Goal: Contribute content: Contribute content

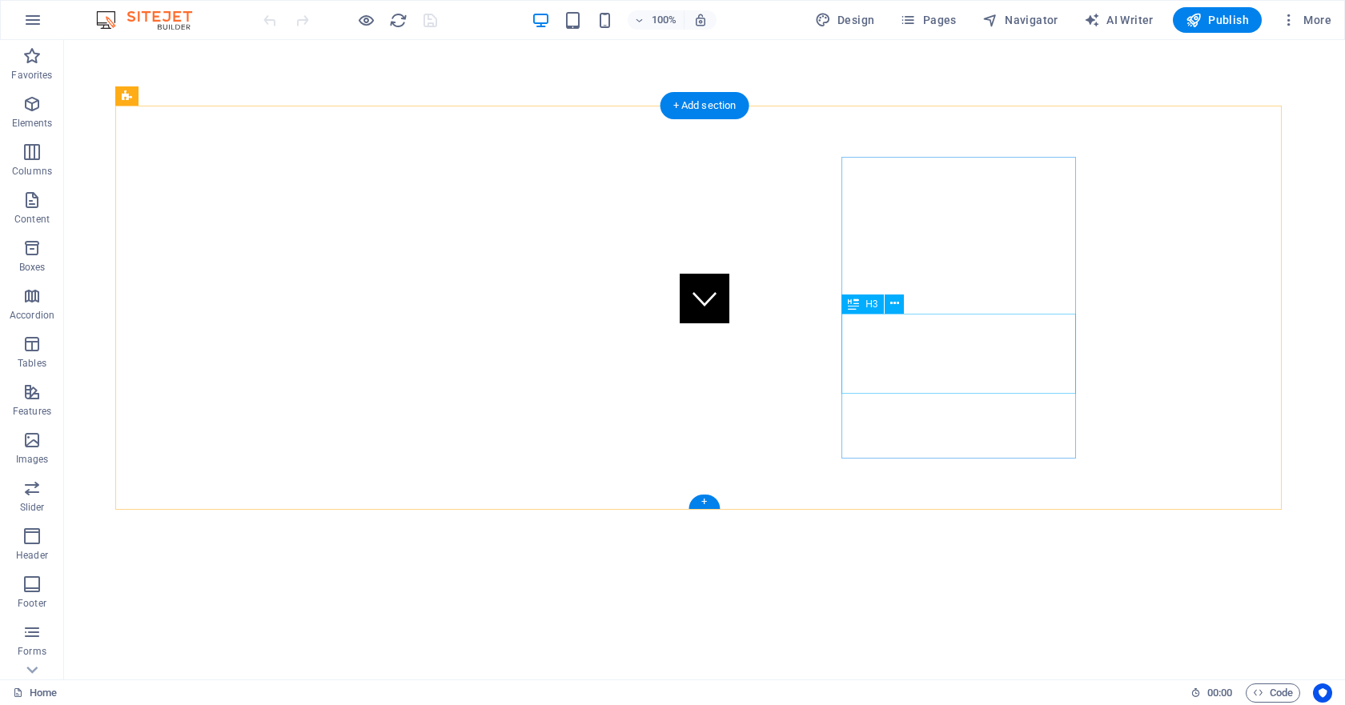
scroll to position [152, 0]
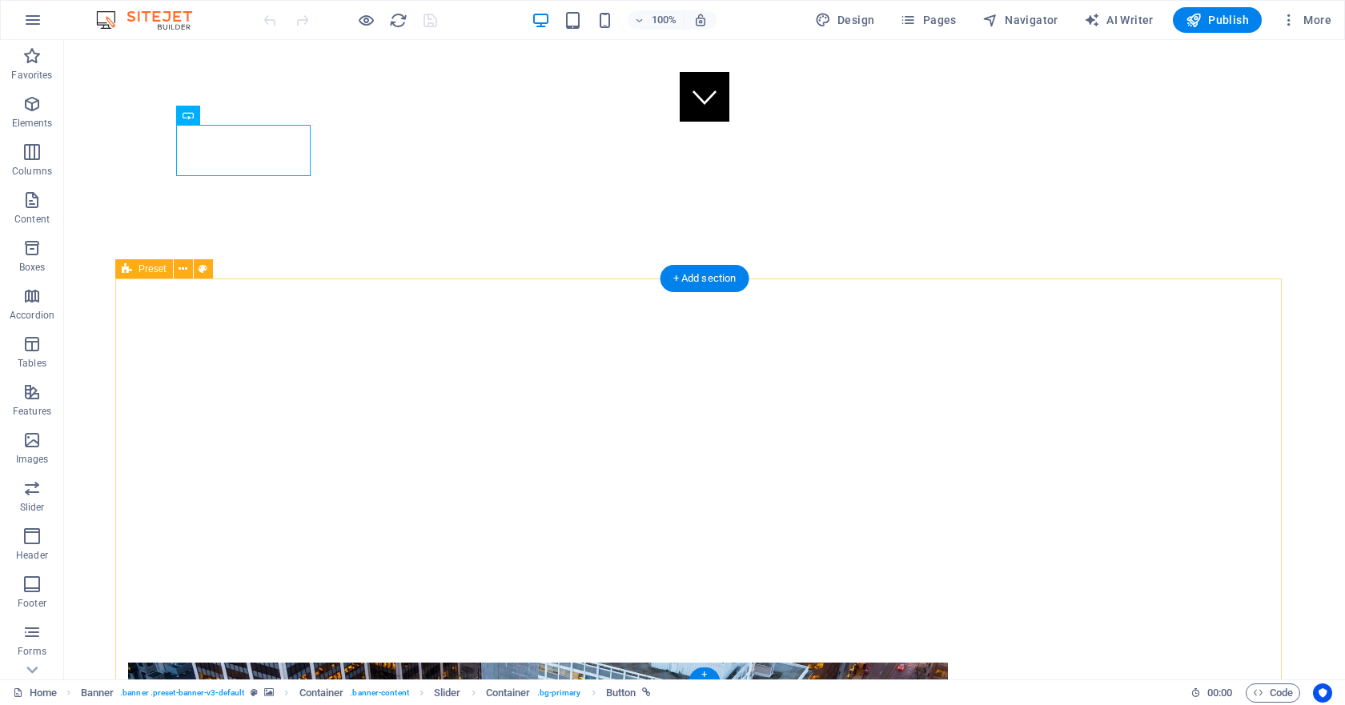
scroll to position [552, 0]
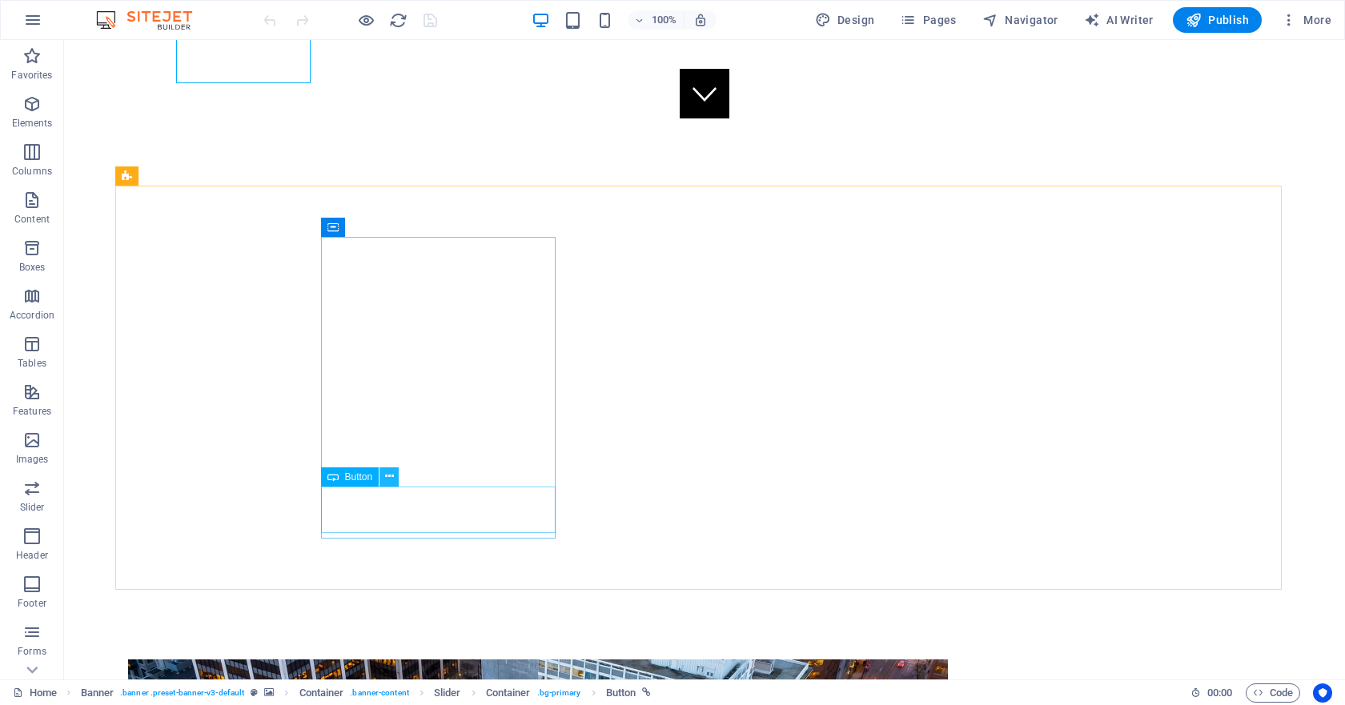
click at [385, 477] on icon at bounding box center [389, 476] width 9 height 17
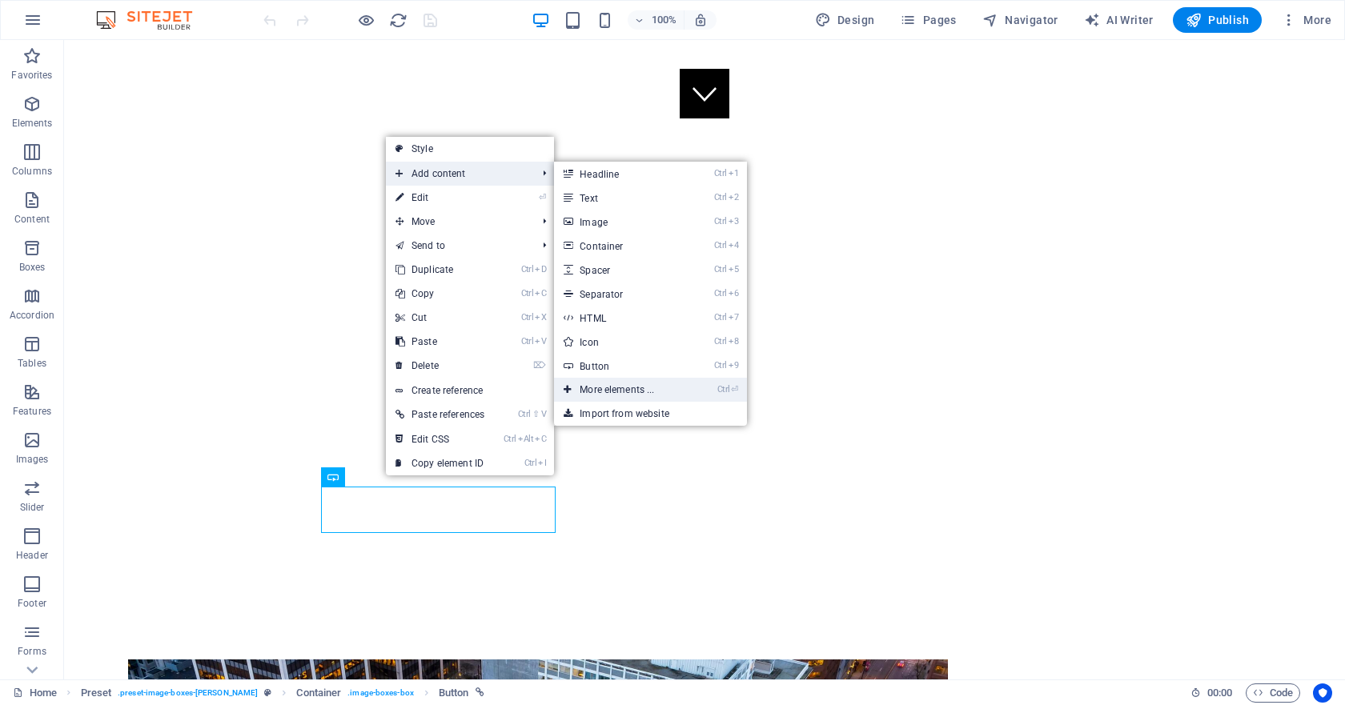
click at [636, 387] on link "Ctrl ⏎ More elements ..." at bounding box center [620, 390] width 132 height 24
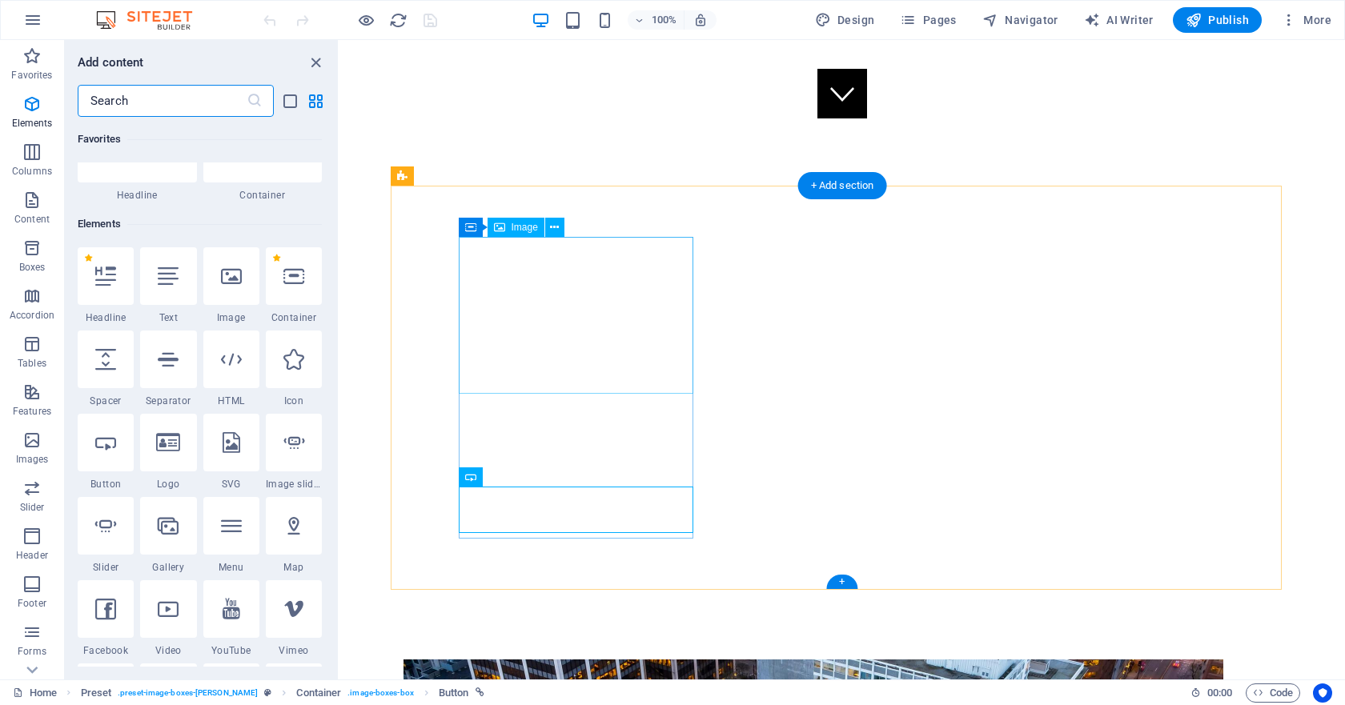
scroll to position [170, 0]
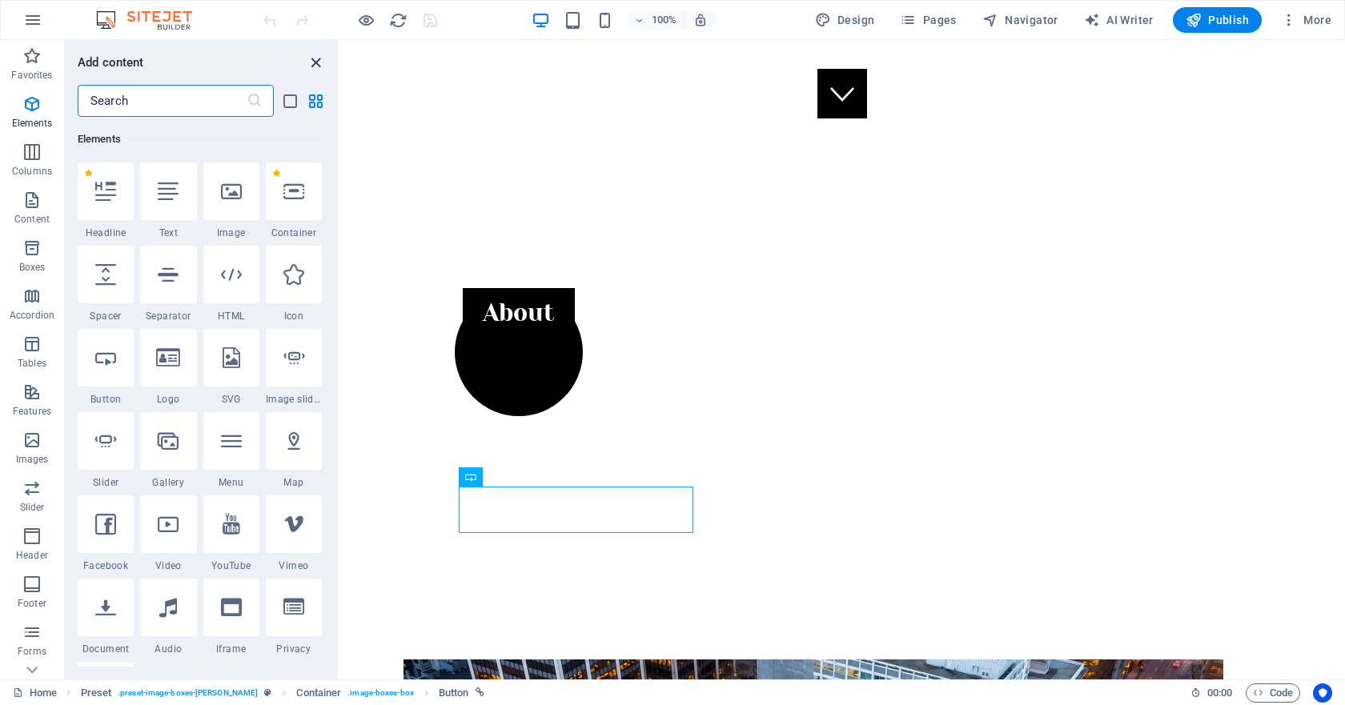
click at [318, 62] on icon "close panel" at bounding box center [316, 63] width 18 height 18
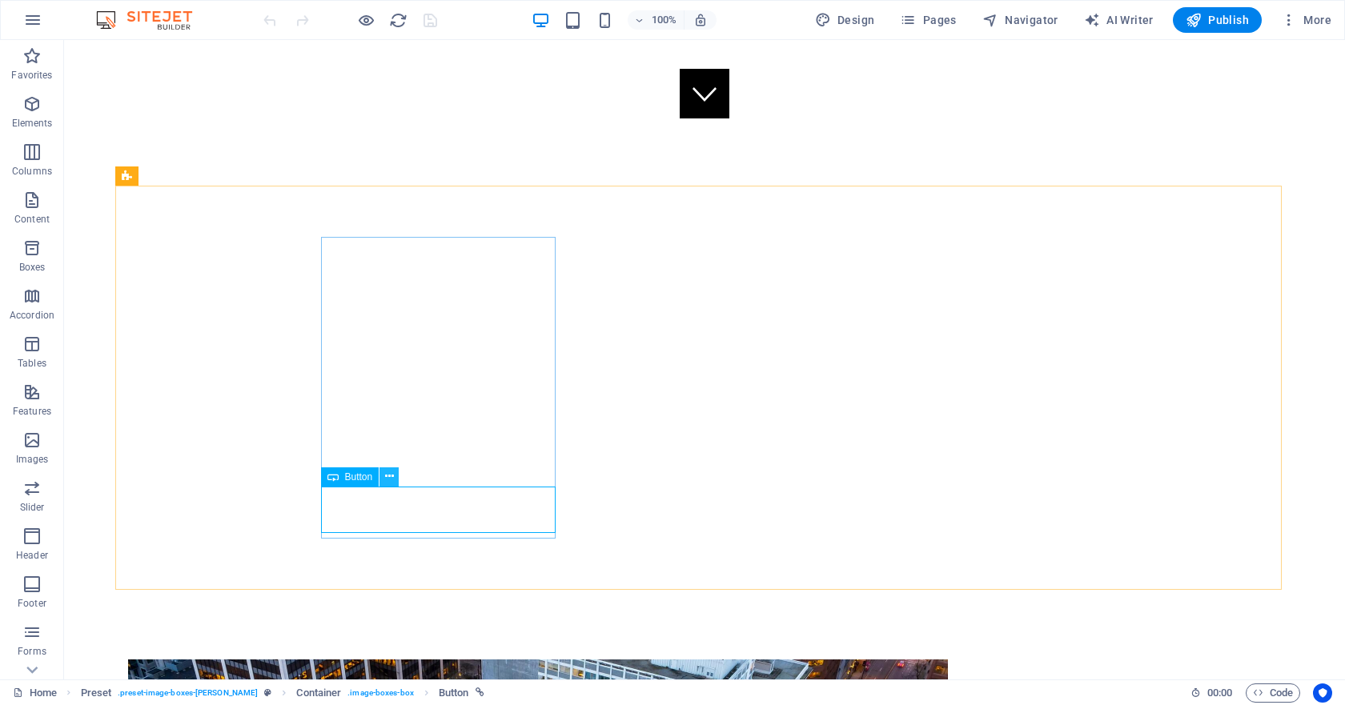
click at [385, 481] on icon at bounding box center [389, 476] width 9 height 17
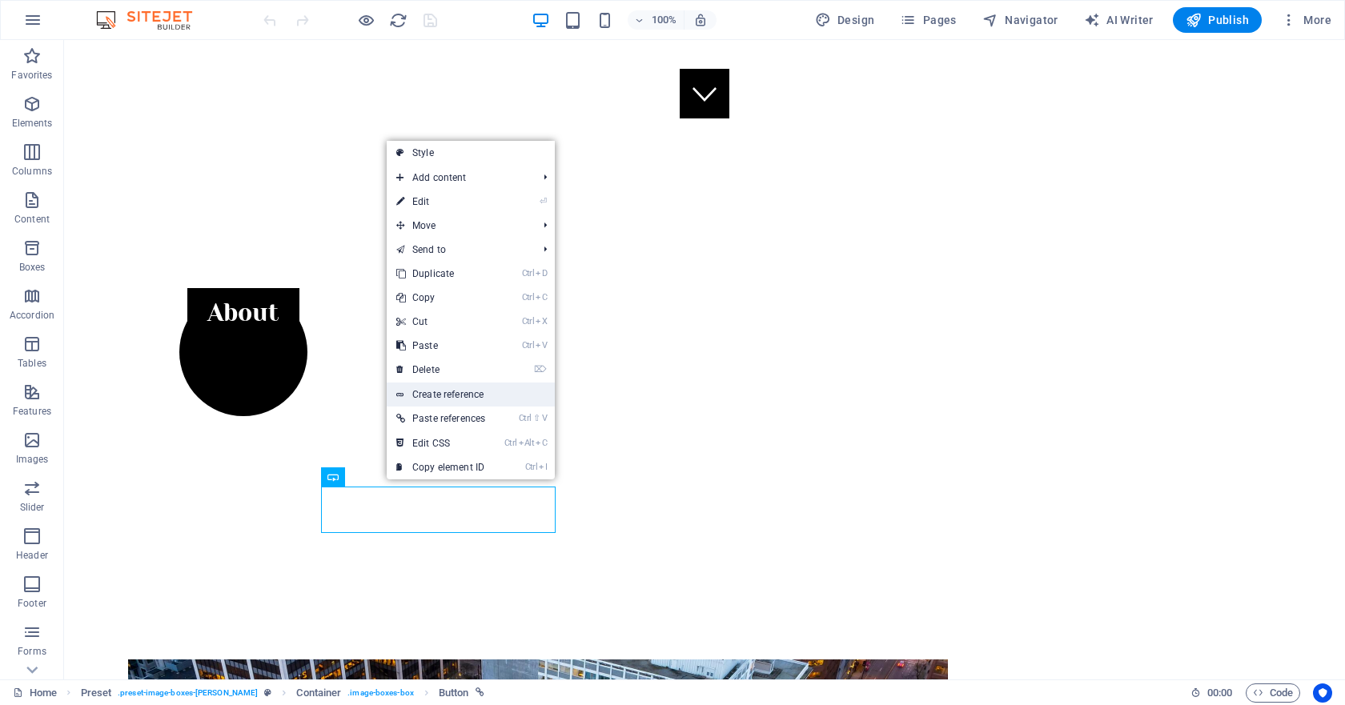
click at [456, 394] on link "Create reference" at bounding box center [471, 395] width 168 height 24
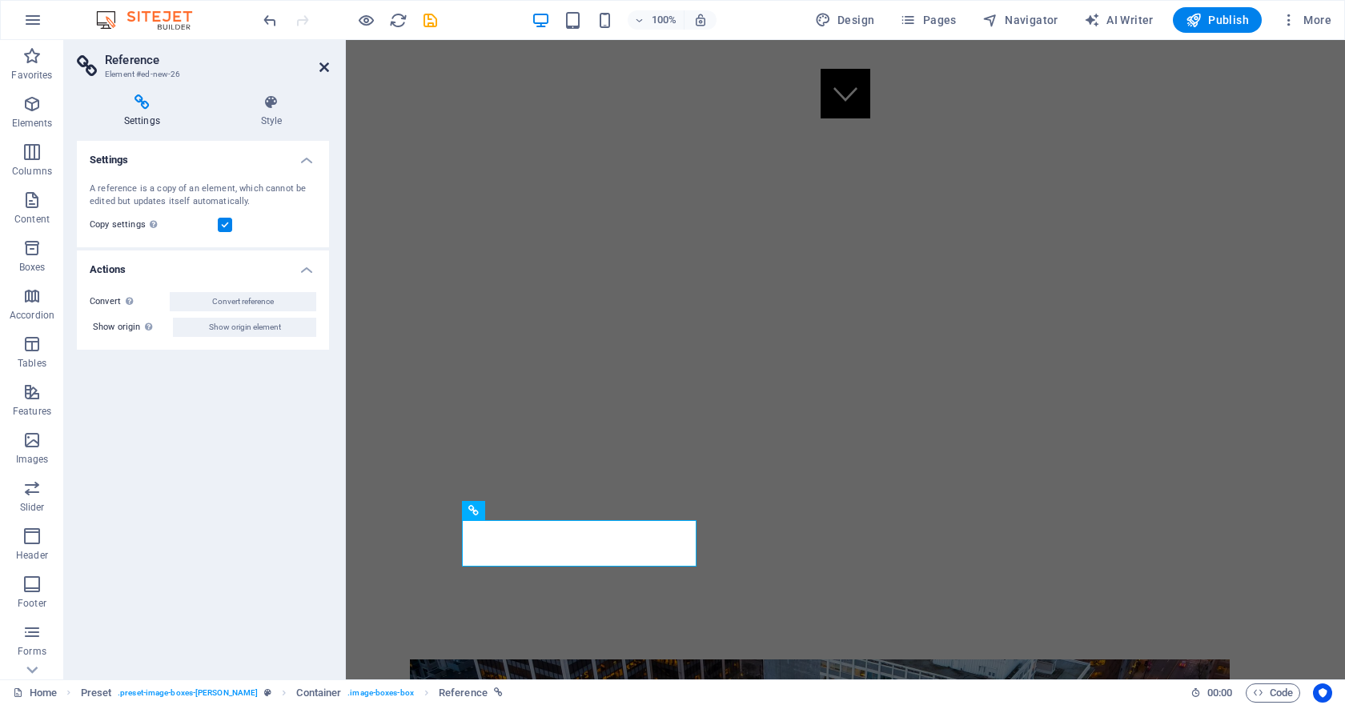
click at [322, 62] on icon at bounding box center [324, 67] width 10 height 13
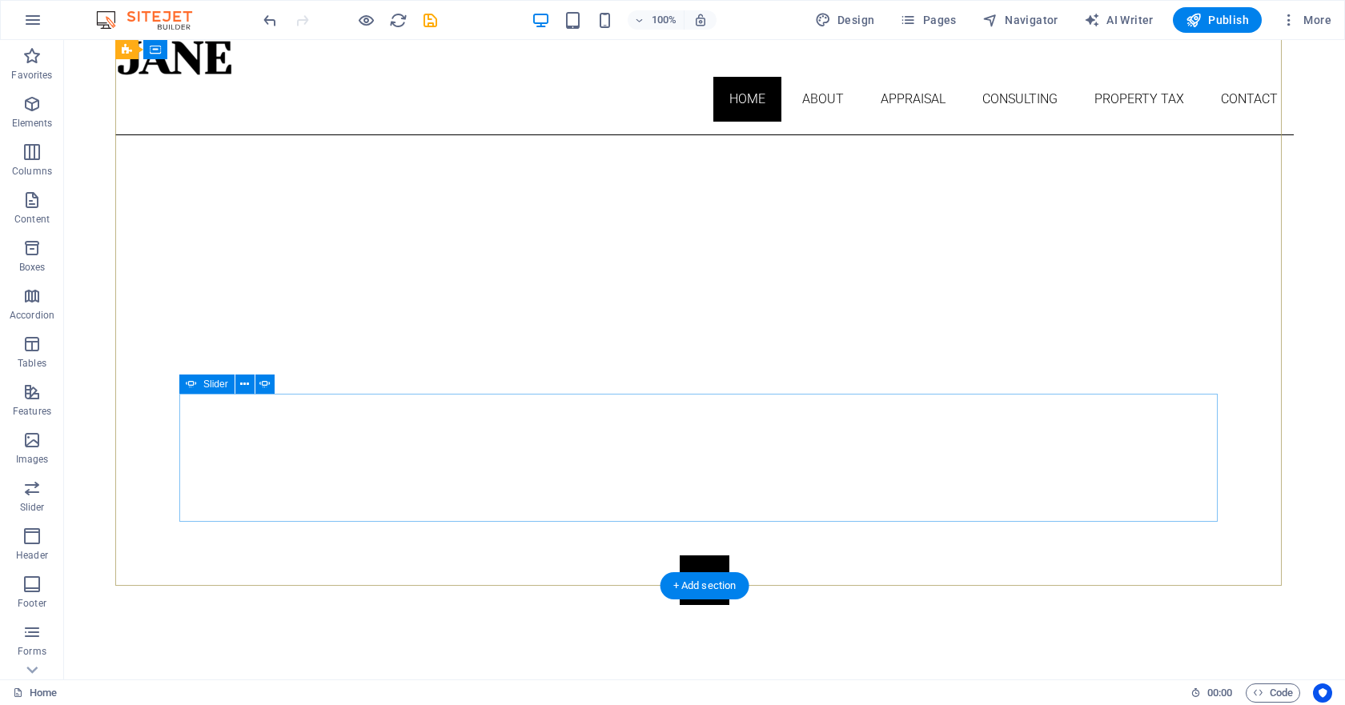
scroll to position [0, 0]
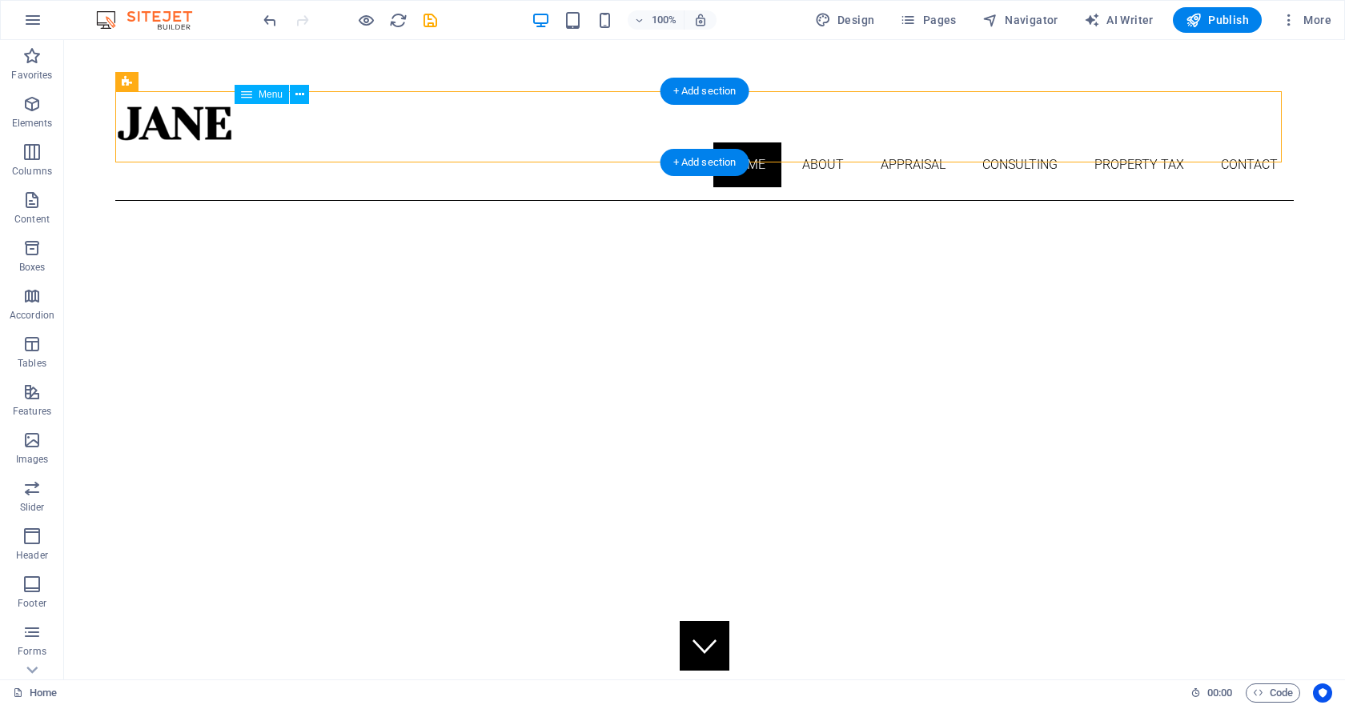
click at [823, 142] on nav "Home About Appraisal Consulting Property Tax Contact" at bounding box center [704, 164] width 1178 height 45
click at [820, 142] on nav "Home About Appraisal Consulting Property Tax Contact" at bounding box center [704, 164] width 1178 height 45
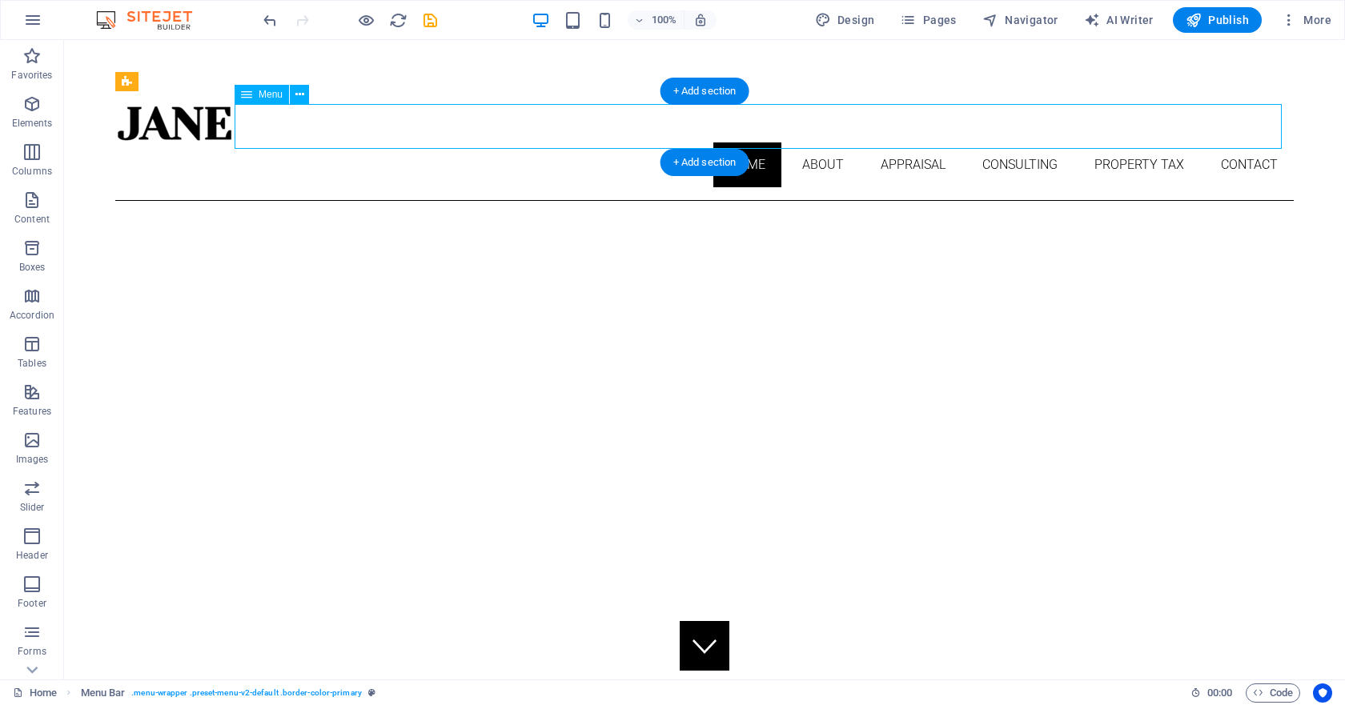
click at [820, 142] on nav "Home About Appraisal Consulting Property Tax Contact" at bounding box center [704, 164] width 1178 height 45
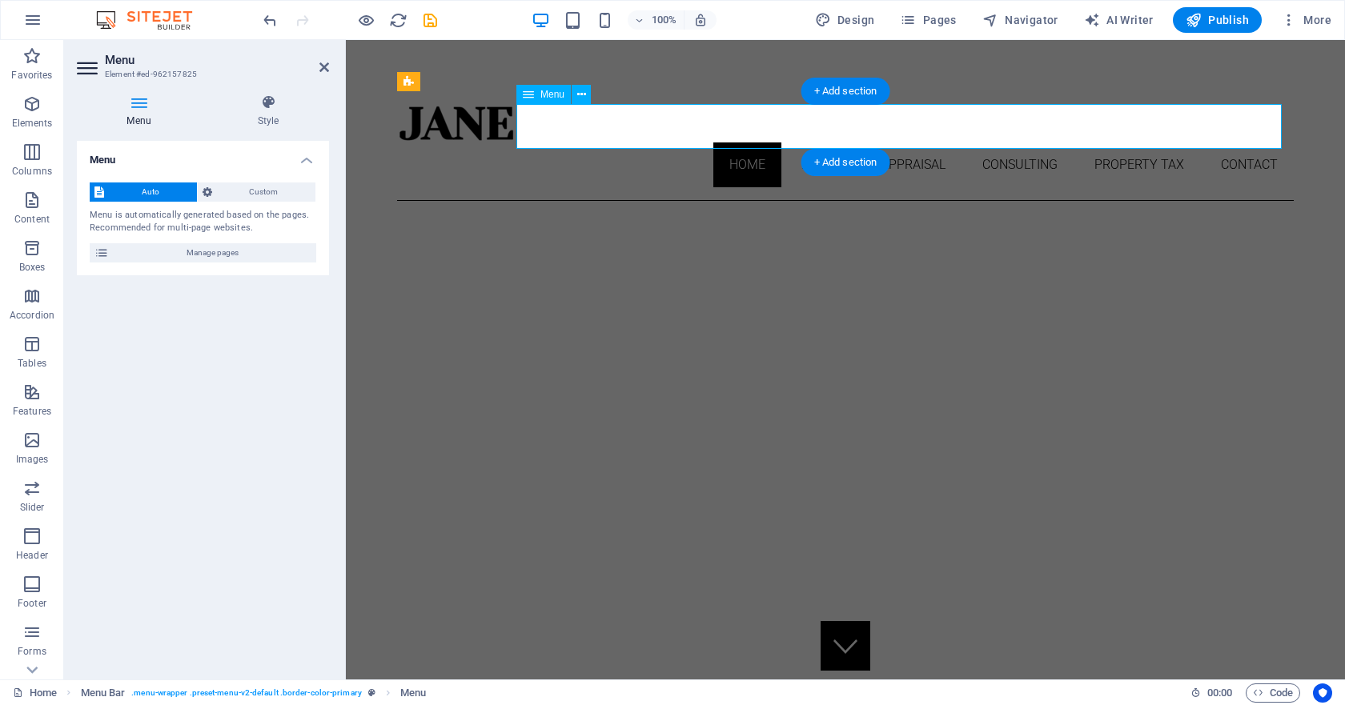
click at [820, 142] on nav "Home About Appraisal Consulting Property Tax Contact" at bounding box center [845, 164] width 896 height 45
click at [322, 72] on icon at bounding box center [324, 67] width 10 height 13
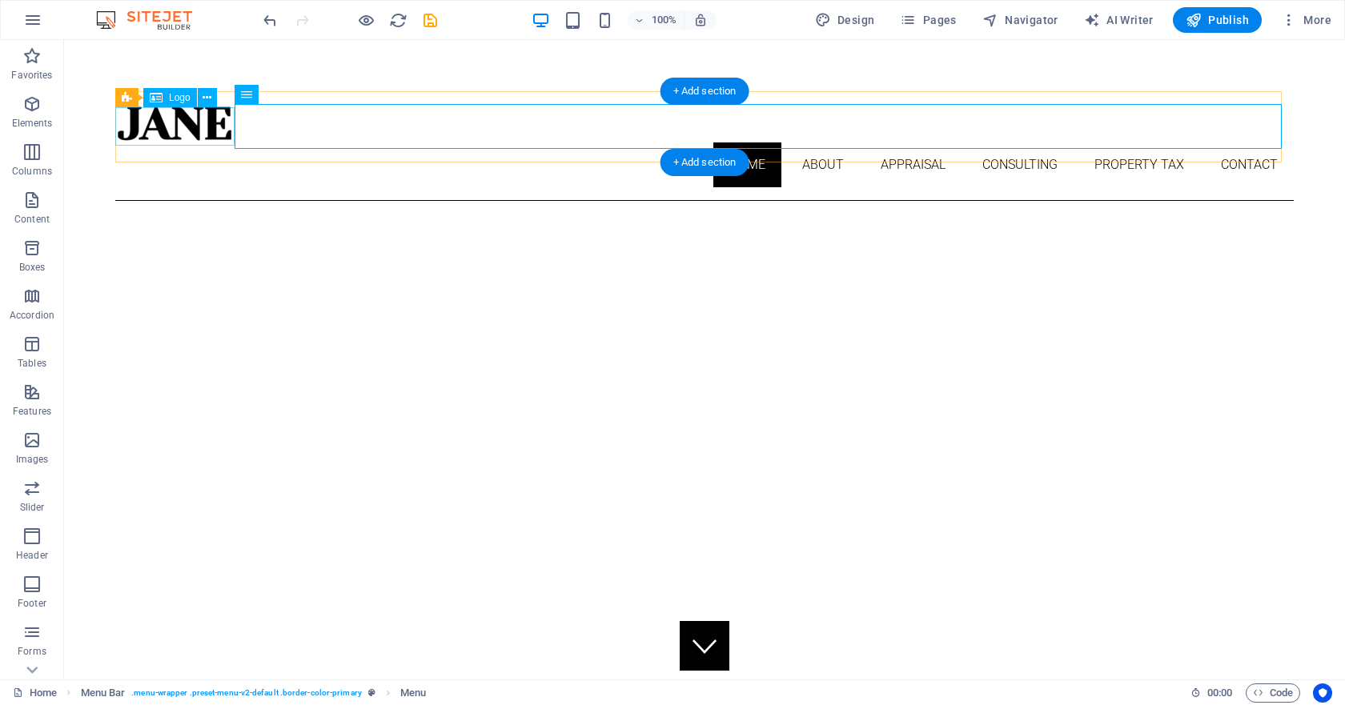
click at [211, 123] on div at bounding box center [704, 123] width 1178 height 38
click at [819, 142] on nav "Home About Appraisal Consulting Property Tax Contact" at bounding box center [704, 164] width 1178 height 45
click at [815, 142] on nav "Home About Appraisal Consulting Property Tax Contact" at bounding box center [704, 164] width 1178 height 45
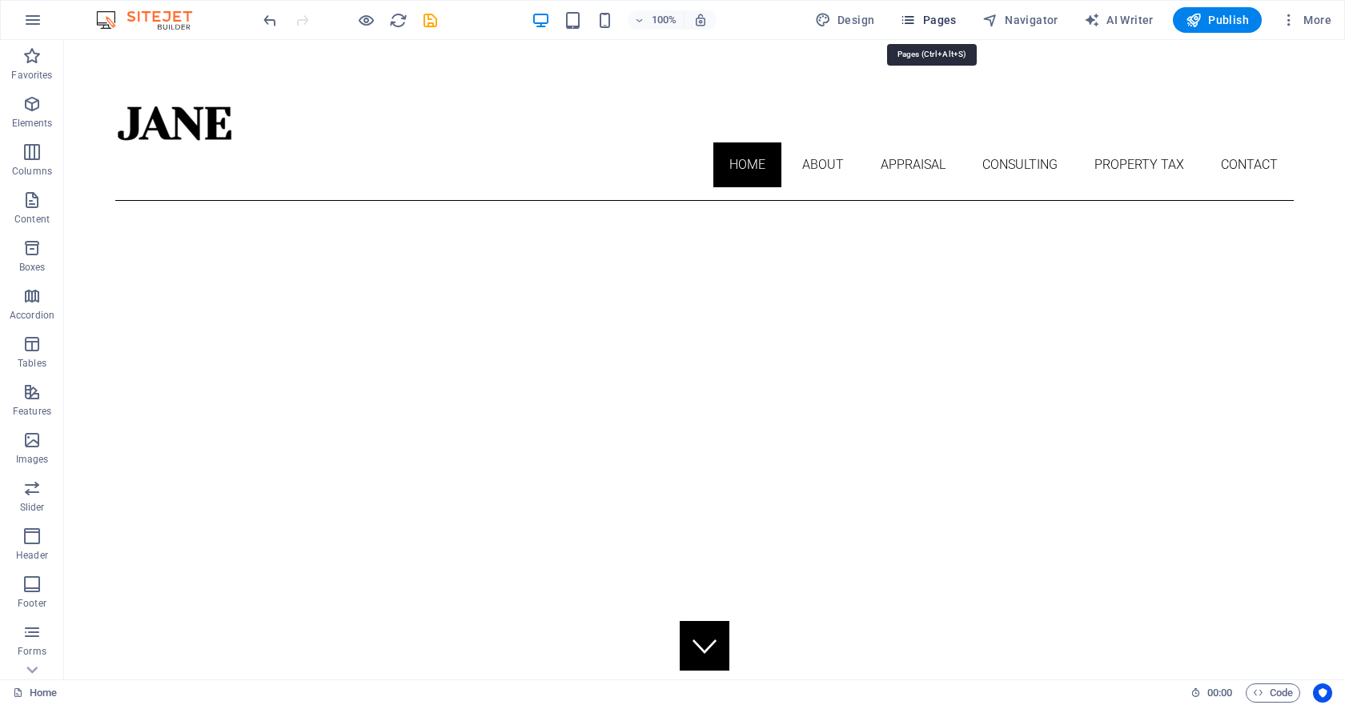
click at [930, 26] on span "Pages" at bounding box center [928, 20] width 56 height 16
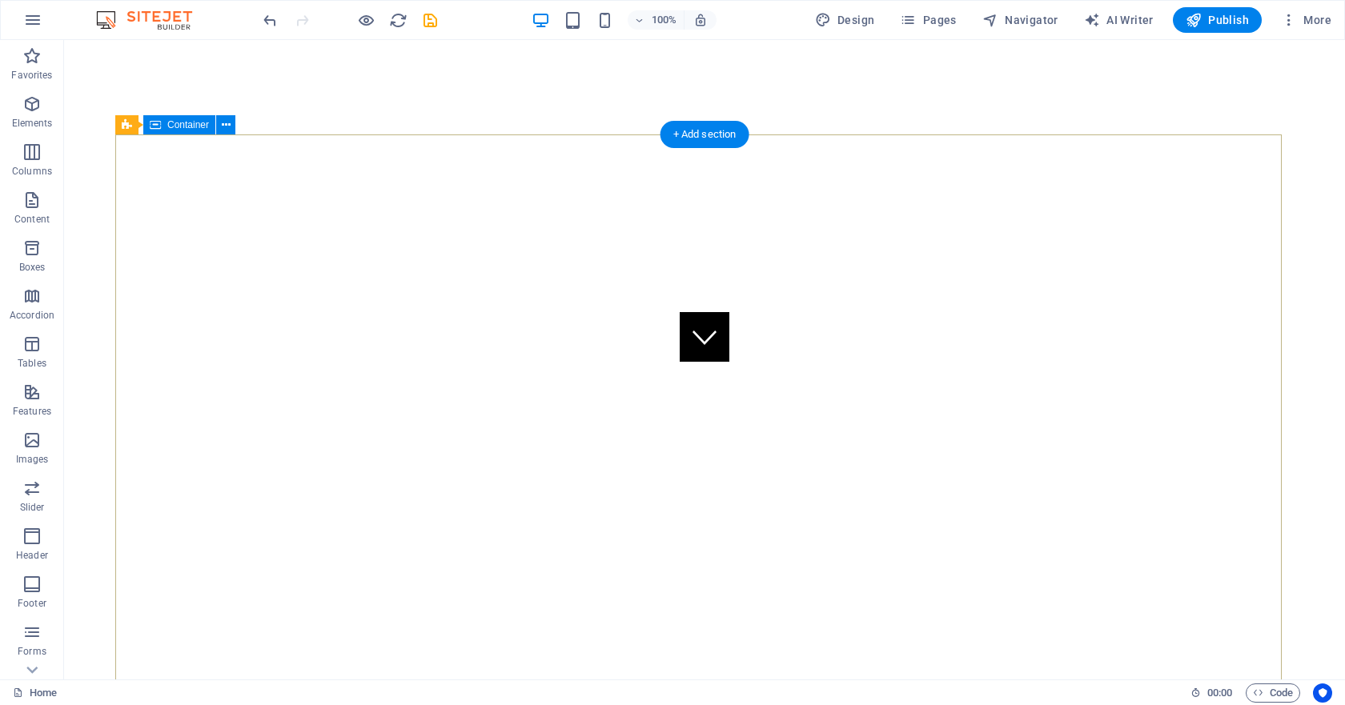
scroll to position [320, 0]
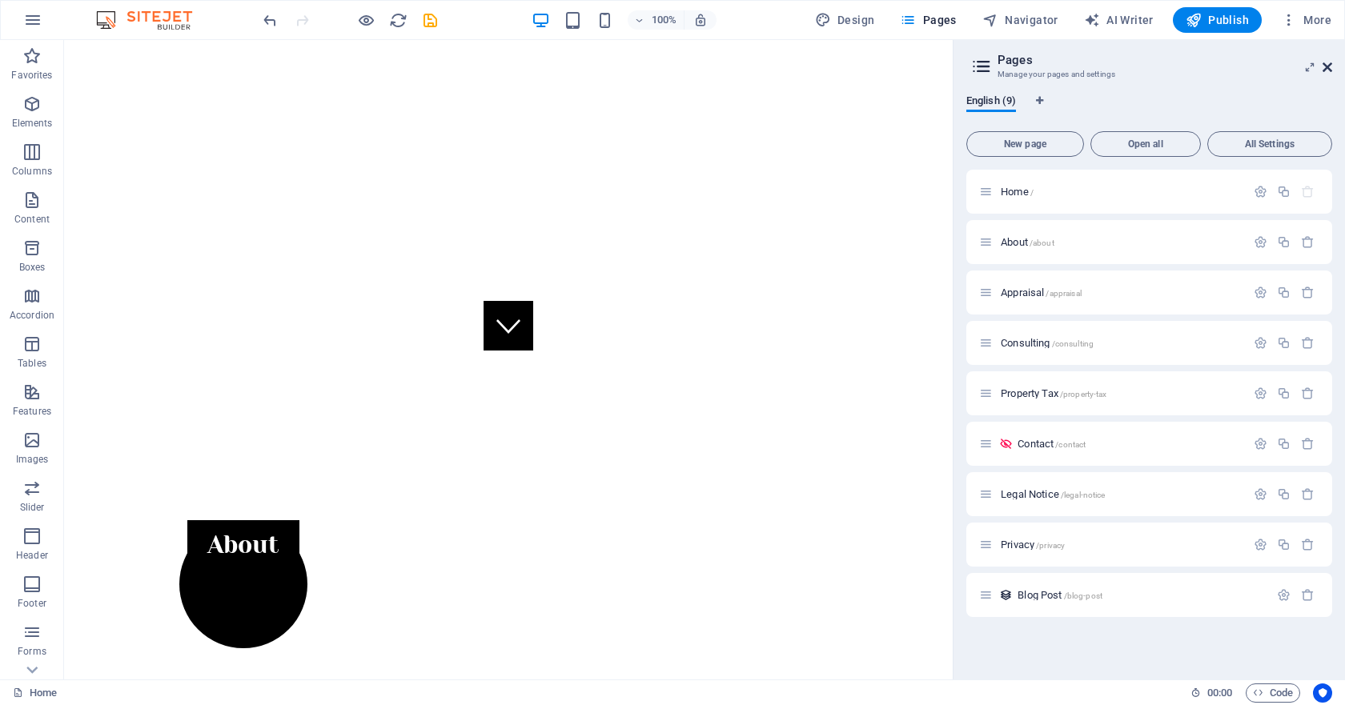
click at [1327, 68] on icon at bounding box center [1327, 67] width 10 height 13
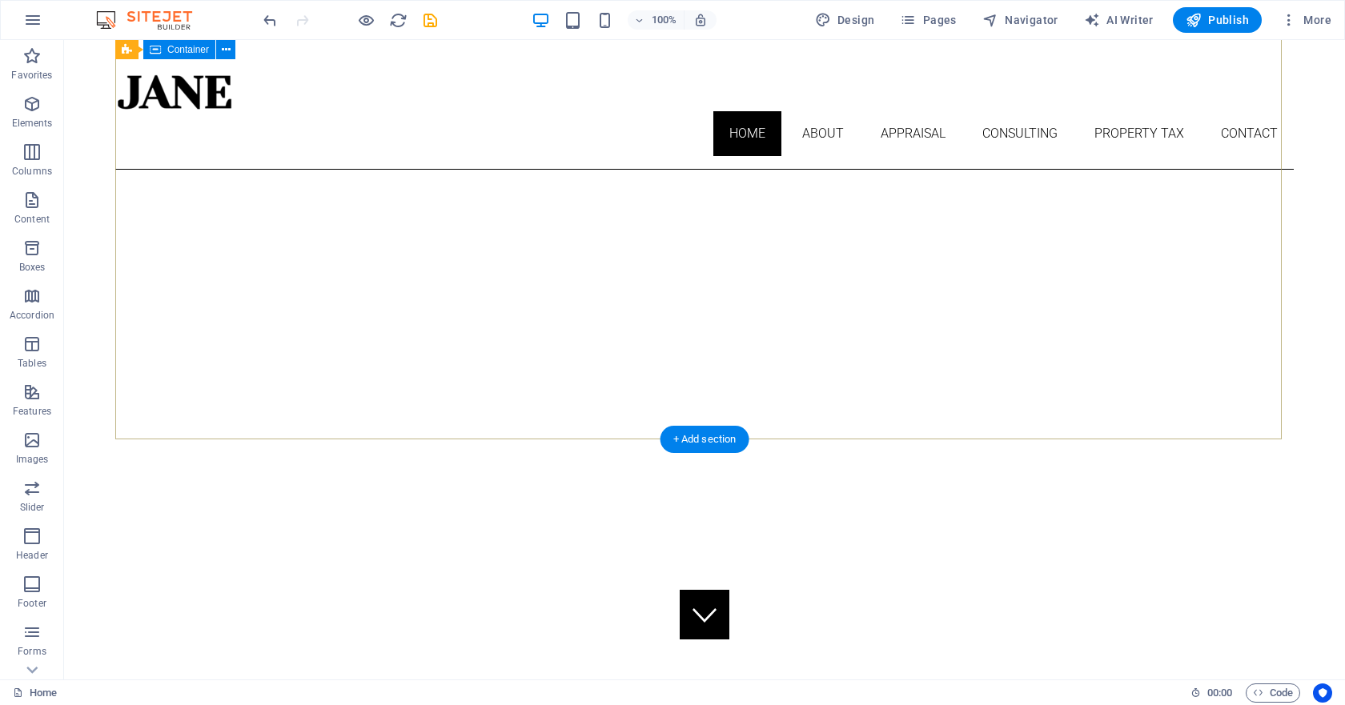
scroll to position [0, 0]
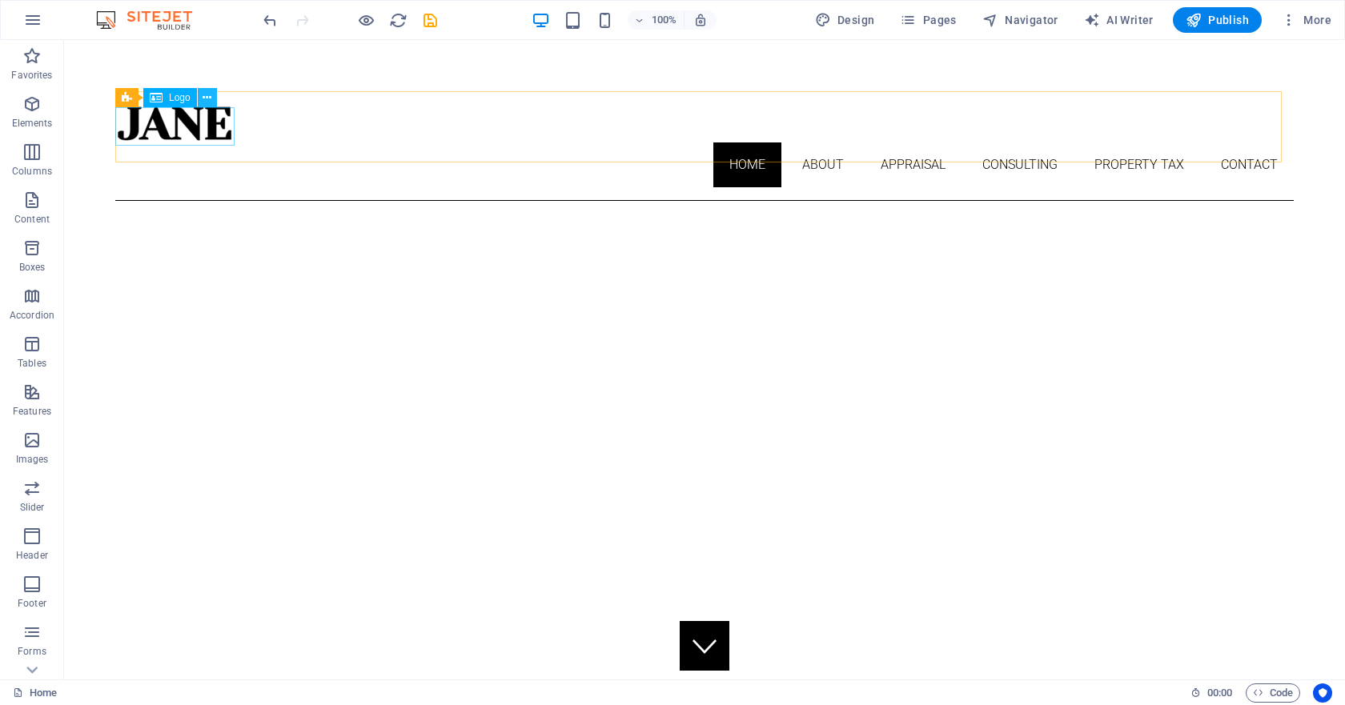
click at [207, 95] on icon at bounding box center [206, 98] width 9 height 17
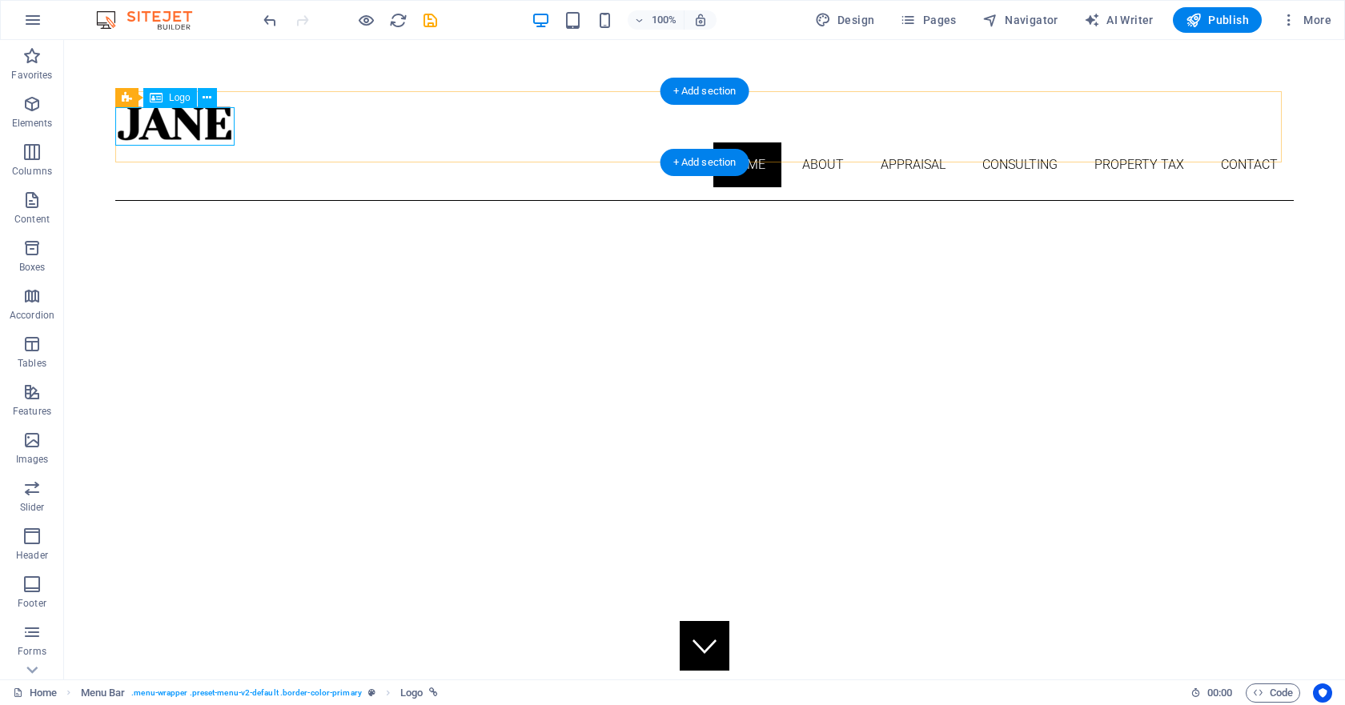
click at [194, 123] on div at bounding box center [704, 123] width 1178 height 38
select select "px"
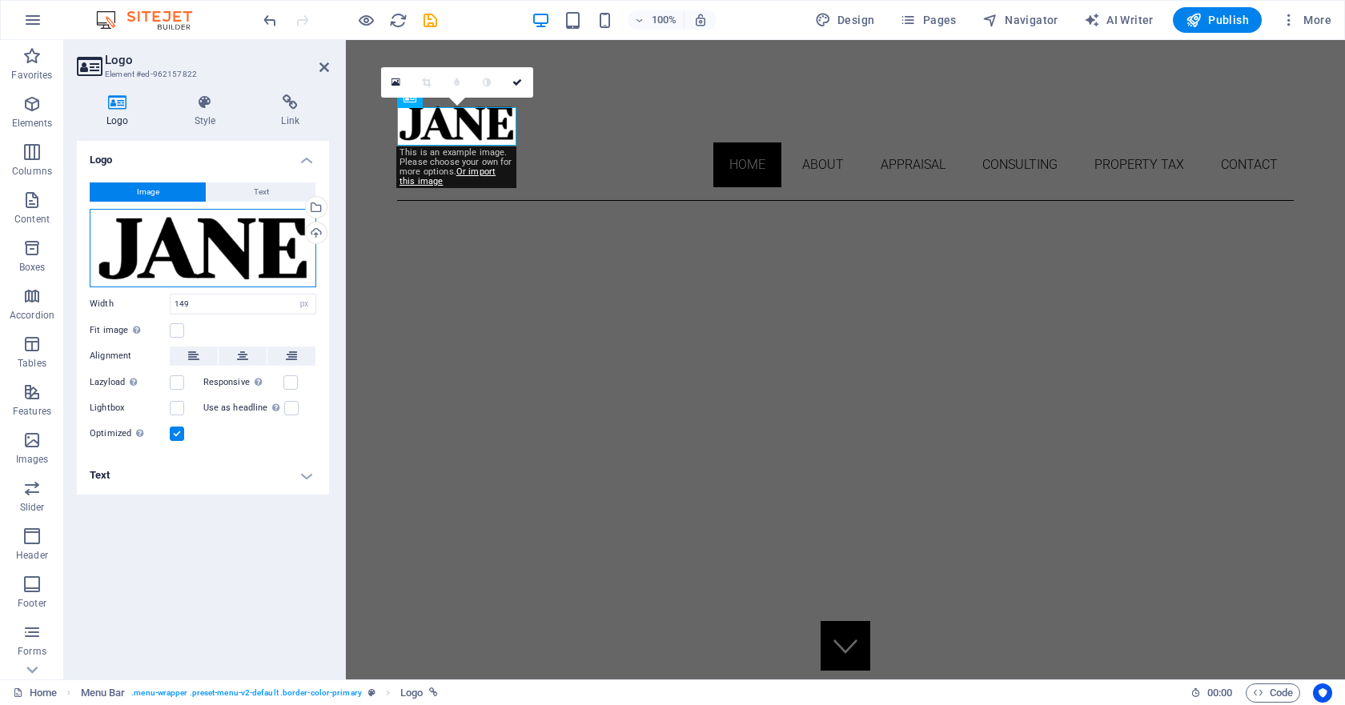
click at [198, 242] on div "Drag files here, click to choose files or select files from Files or our free s…" at bounding box center [203, 248] width 227 height 78
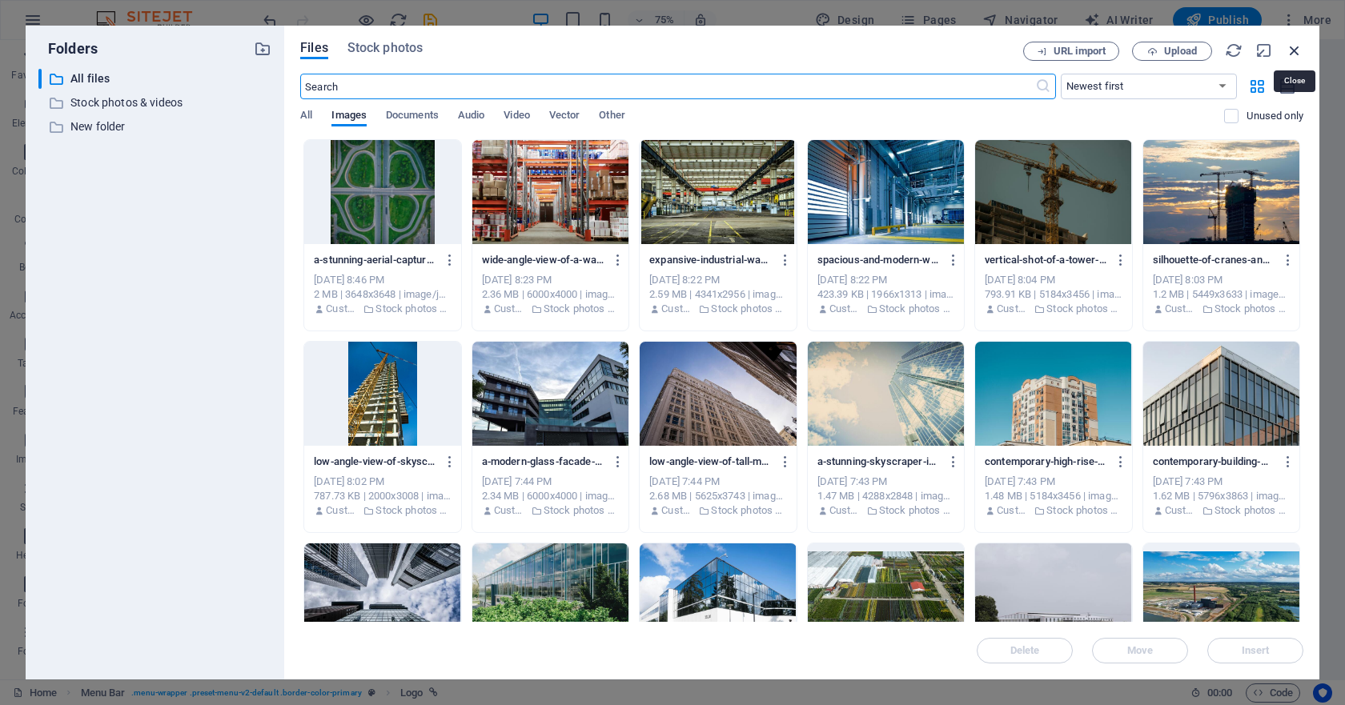
click at [1289, 50] on icon "button" at bounding box center [1294, 51] width 18 height 18
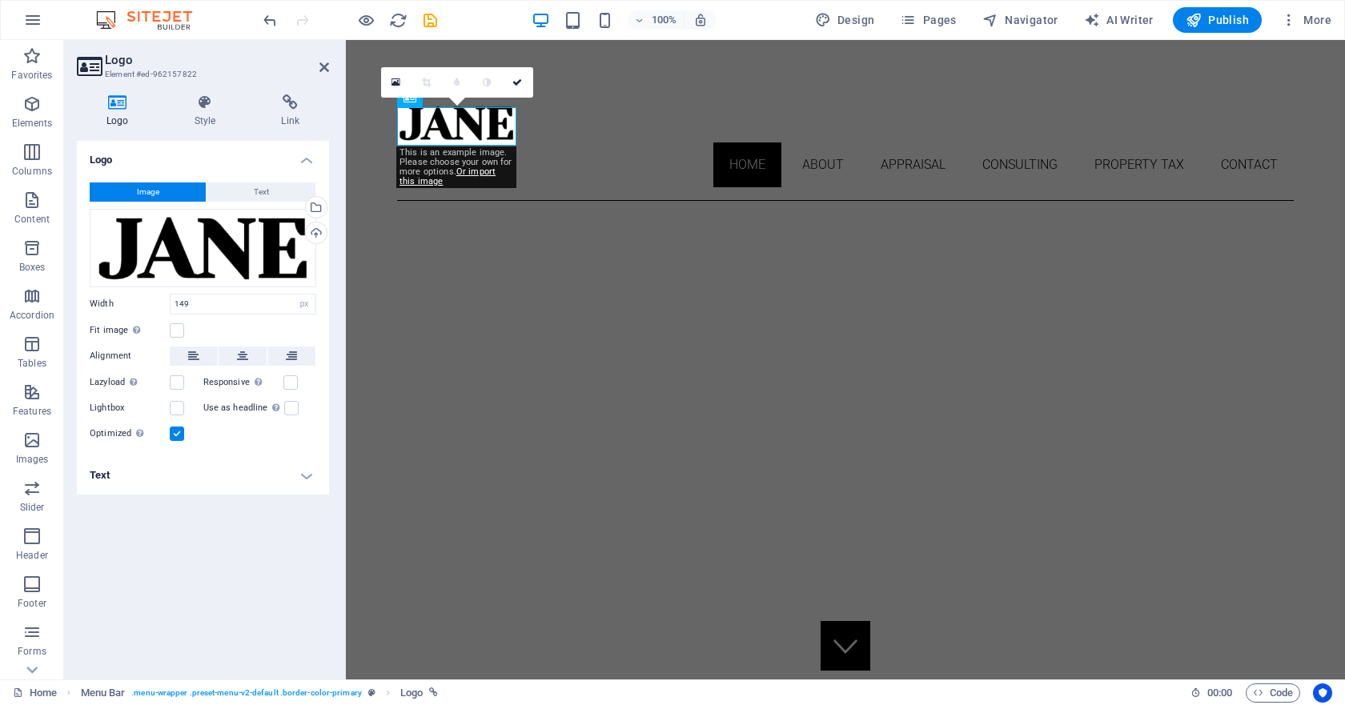
click at [256, 181] on div "Image Text Drag files here, click to choose files or select files from Files or…" at bounding box center [203, 313] width 252 height 287
click at [259, 192] on span "Text" at bounding box center [261, 191] width 15 height 19
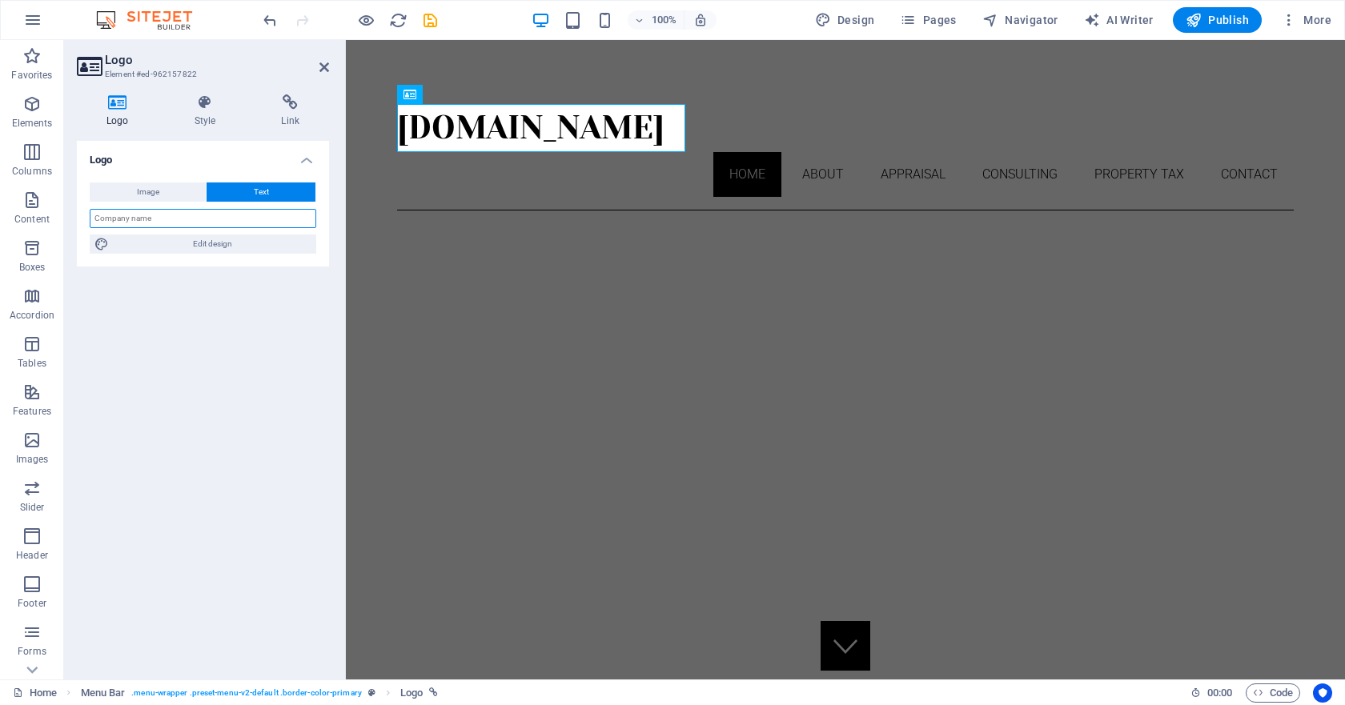
click at [223, 215] on input "text" at bounding box center [203, 218] width 227 height 19
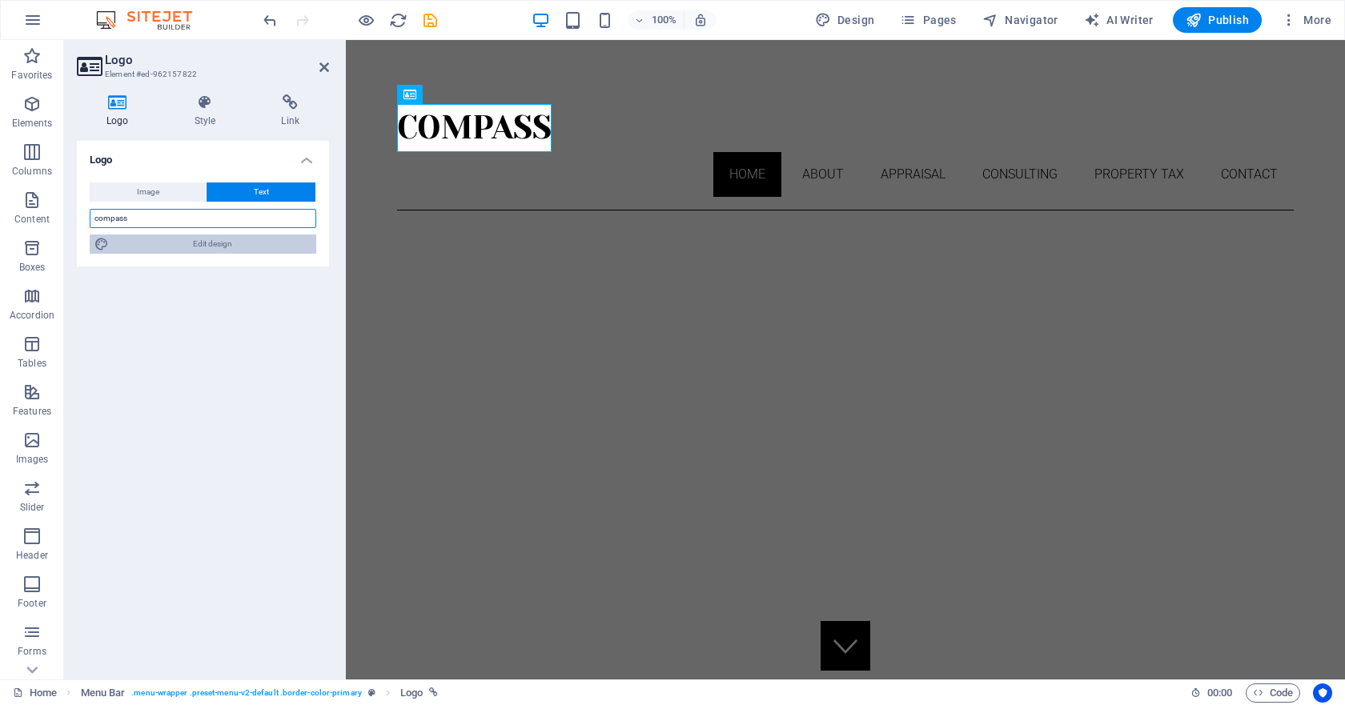
type input "compass"
click at [214, 245] on span "Edit design" at bounding box center [213, 244] width 198 height 19
select select "ease-in-out"
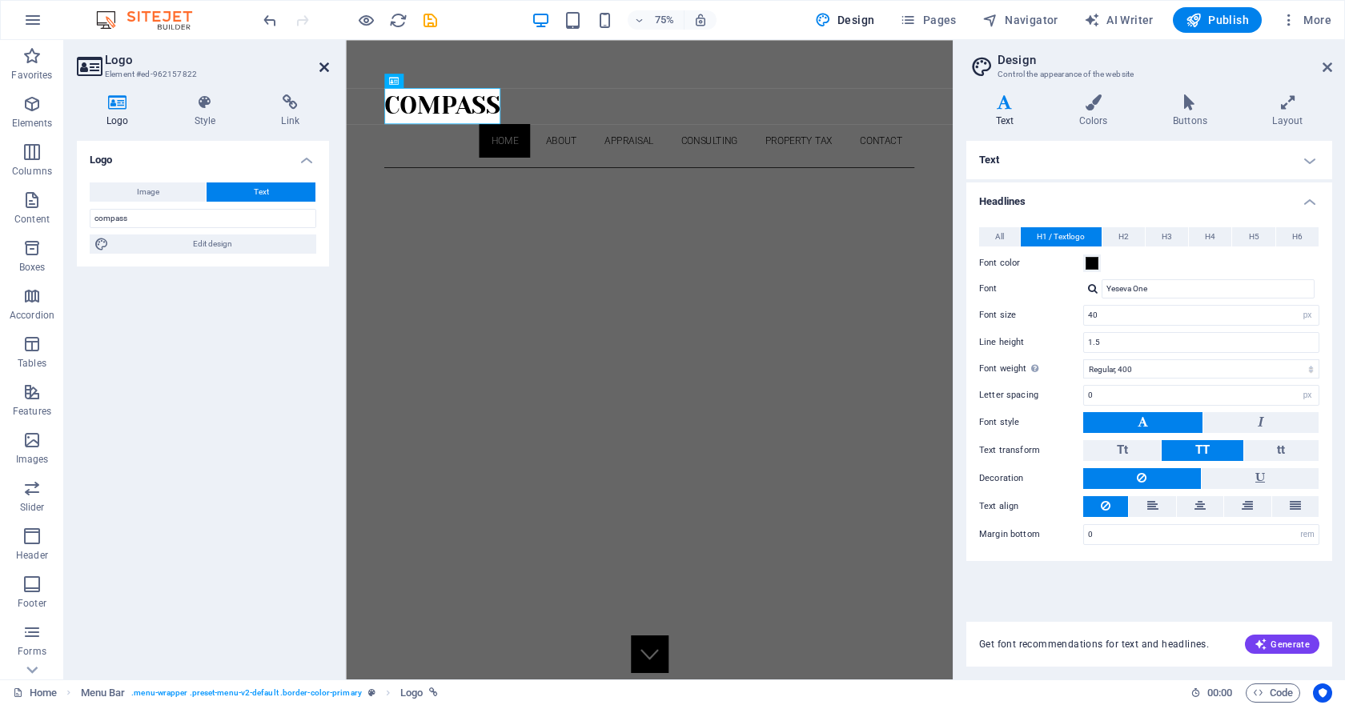
click at [323, 67] on icon at bounding box center [324, 67] width 10 height 13
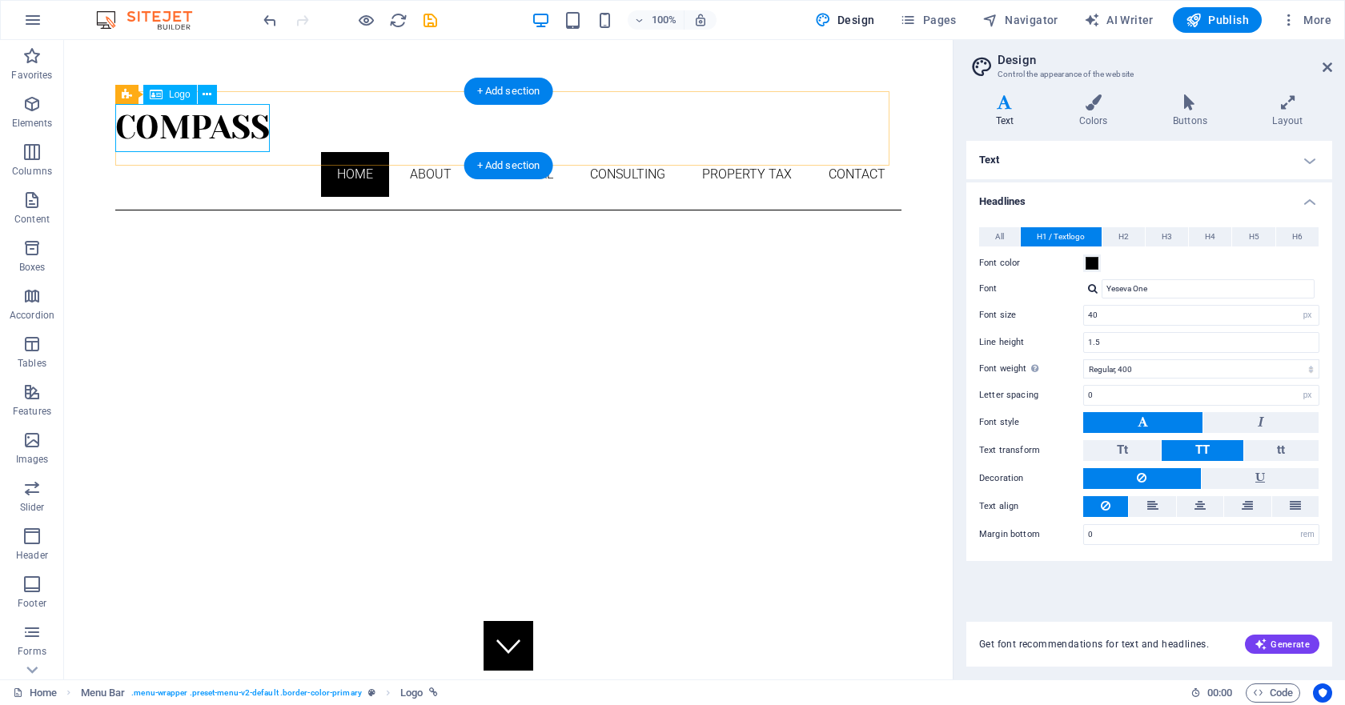
click at [231, 130] on div "compass" at bounding box center [508, 128] width 786 height 48
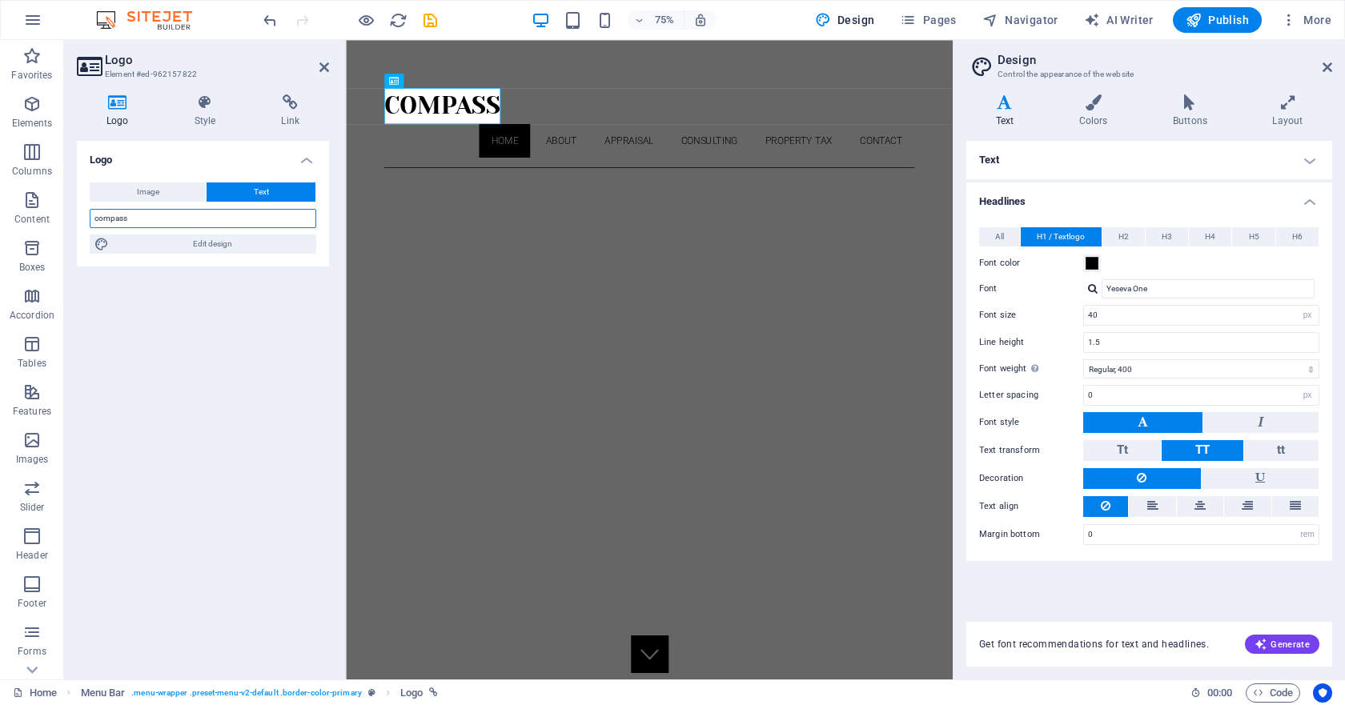
click at [174, 222] on input "compass" at bounding box center [203, 218] width 227 height 19
click at [198, 116] on h4 "Style" at bounding box center [208, 111] width 87 height 34
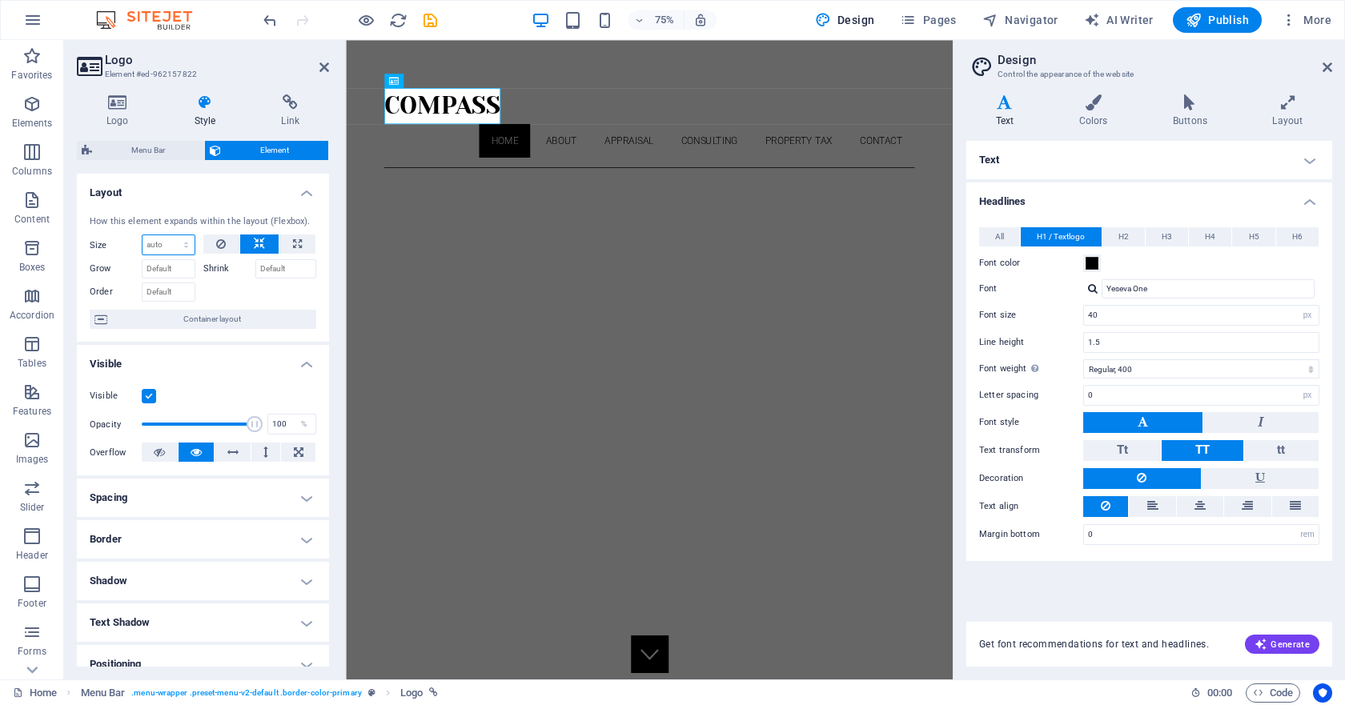
click at [179, 247] on select "Default auto px % 1/1 1/2 1/3 1/4 1/5 1/6 1/7 1/8 1/9 1/10" at bounding box center [168, 244] width 52 height 19
click at [110, 106] on icon at bounding box center [118, 102] width 82 height 16
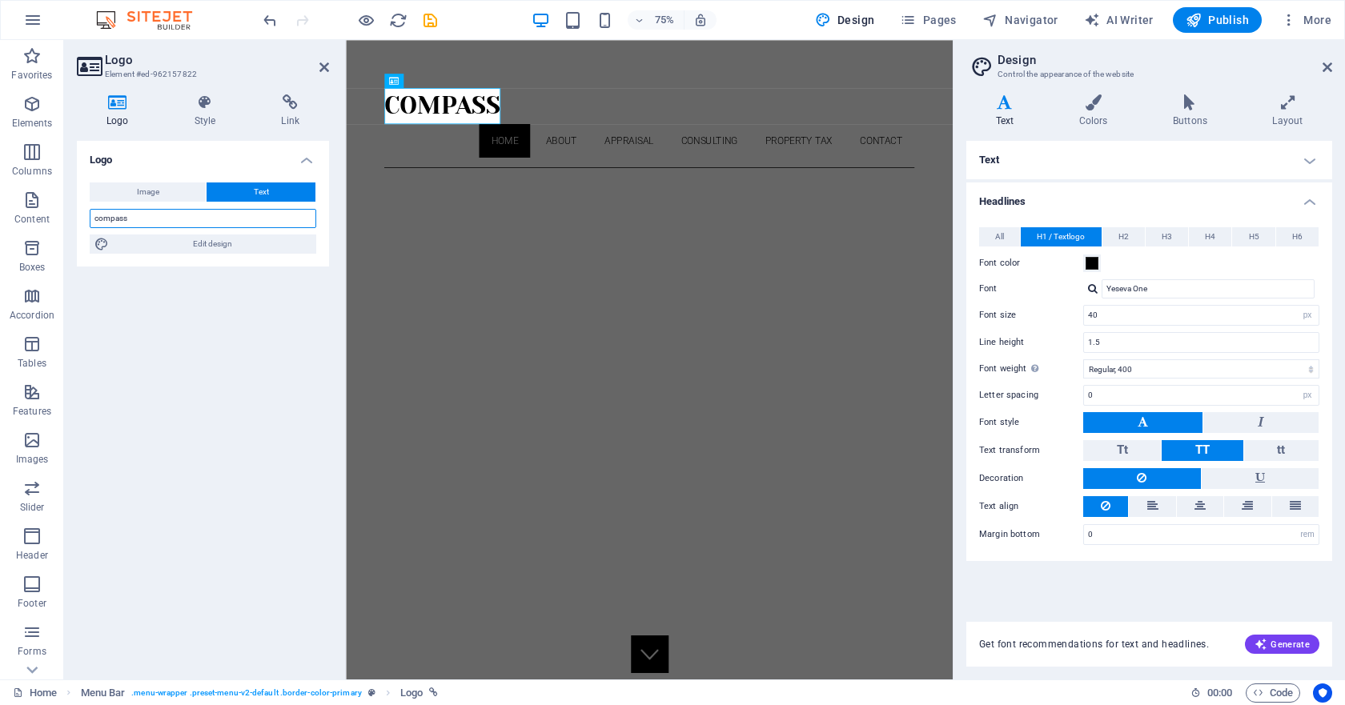
click at [155, 222] on input "compass" at bounding box center [203, 218] width 227 height 19
click at [323, 67] on icon at bounding box center [324, 67] width 10 height 13
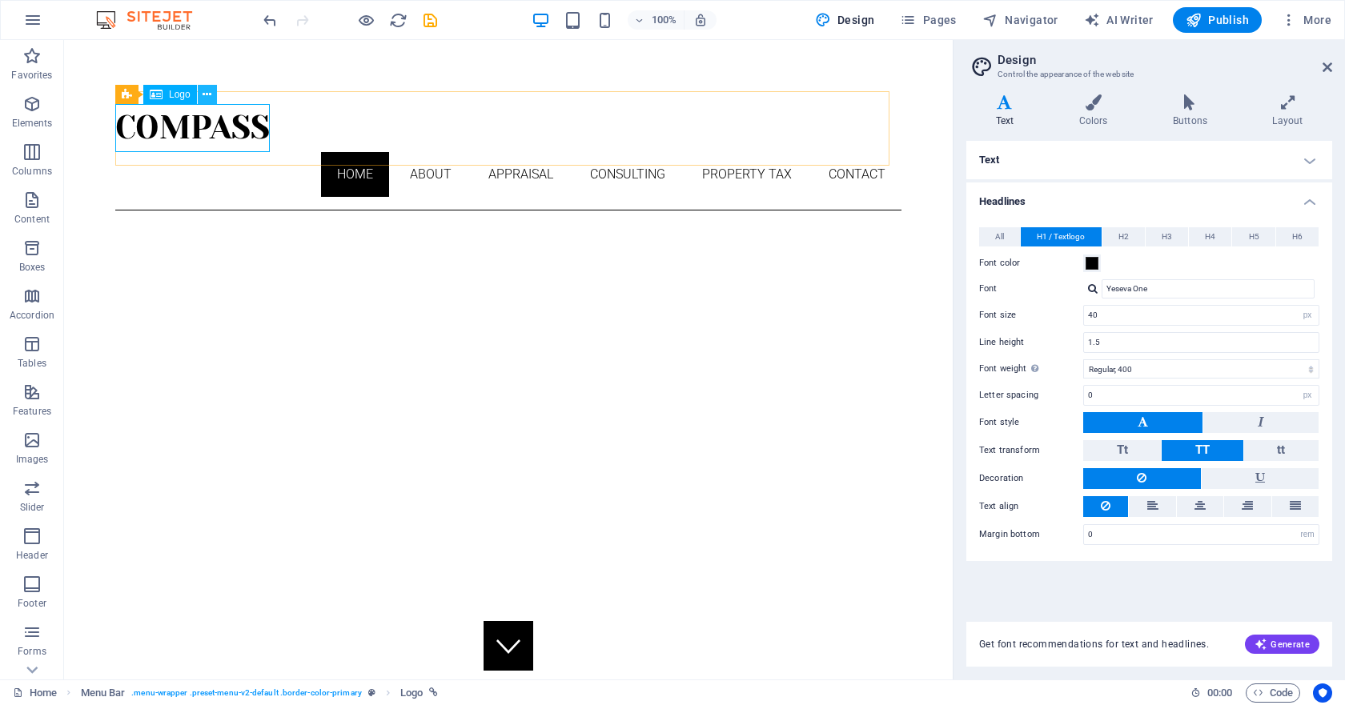
click at [201, 92] on button at bounding box center [207, 94] width 19 height 19
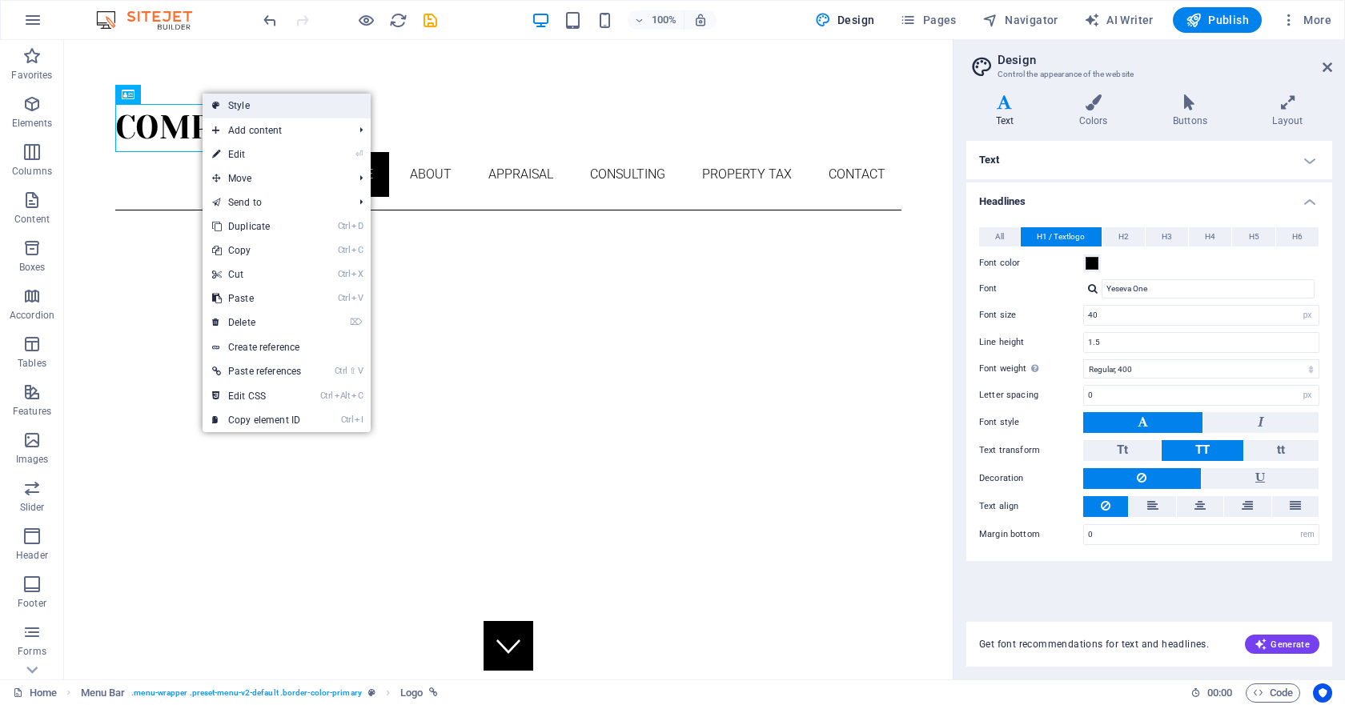
click at [235, 110] on link "Style" at bounding box center [286, 106] width 168 height 24
select select "rem"
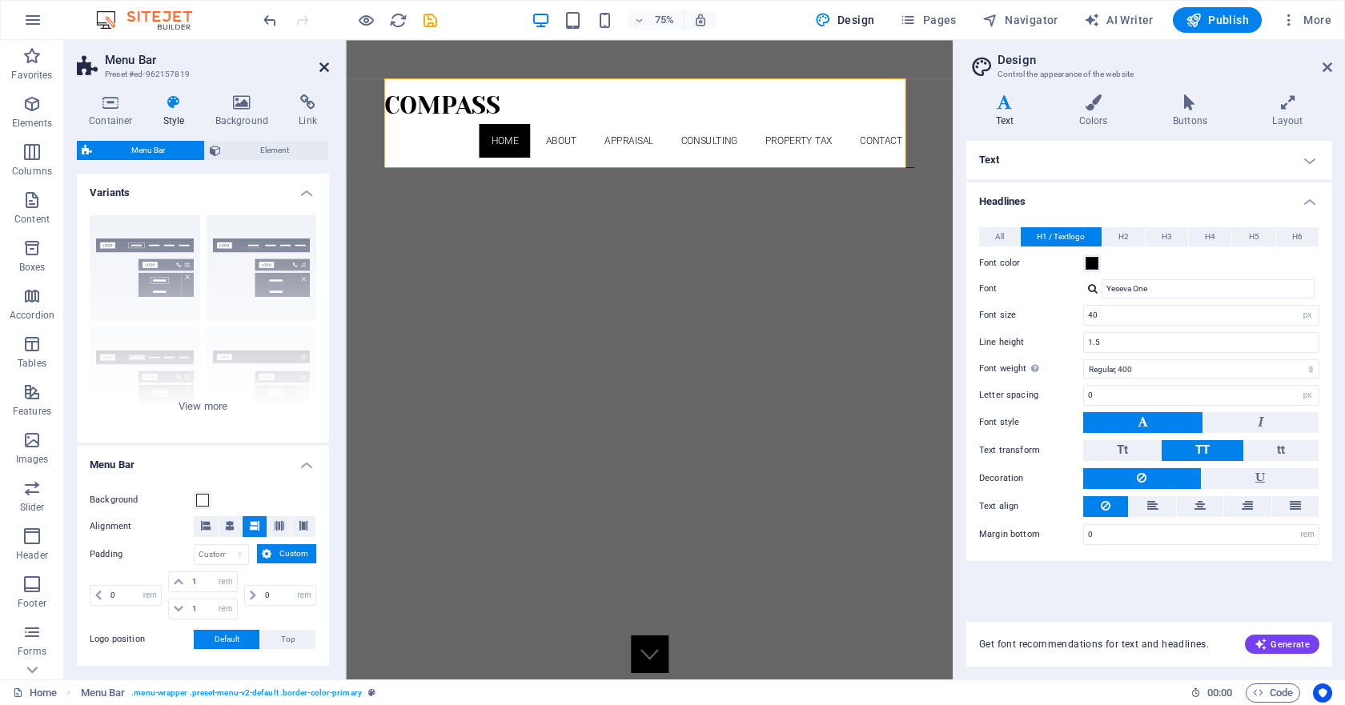
click at [327, 69] on icon at bounding box center [324, 67] width 10 height 13
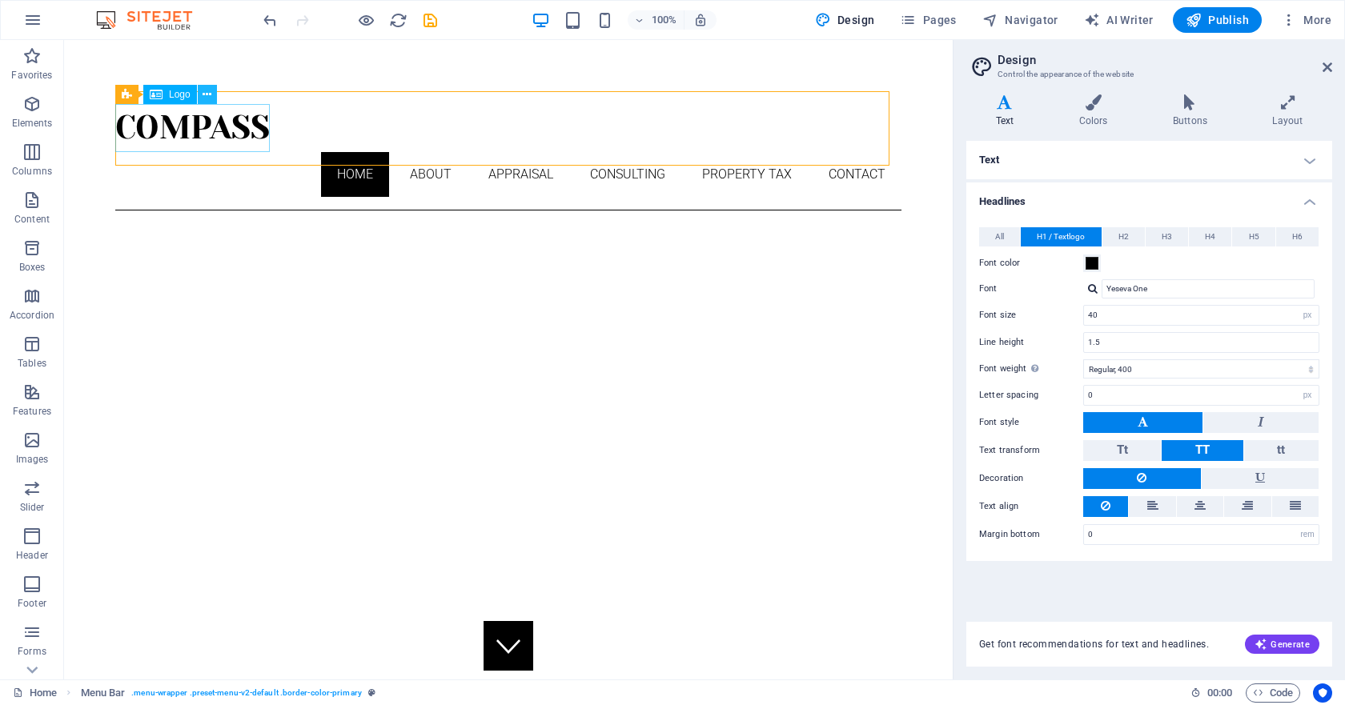
click at [210, 93] on icon at bounding box center [206, 94] width 9 height 17
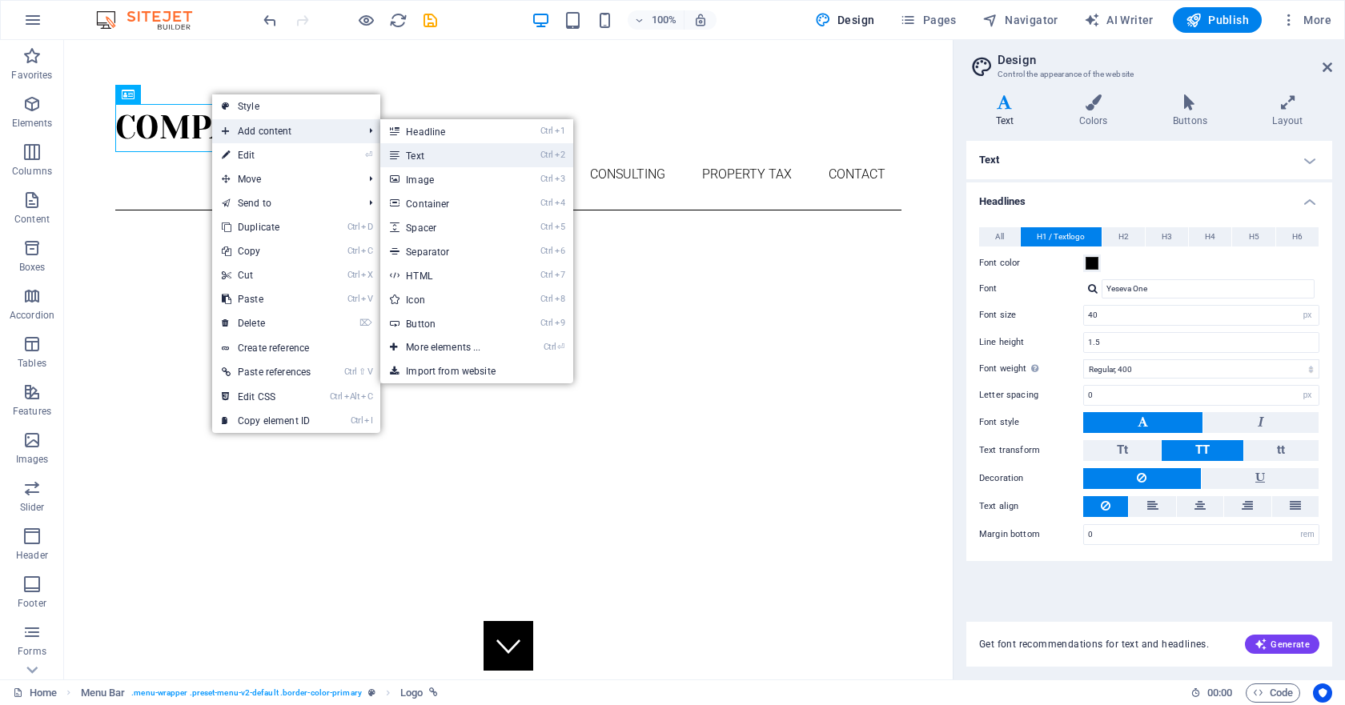
click at [427, 158] on link "Ctrl 2 Text" at bounding box center [446, 155] width 132 height 24
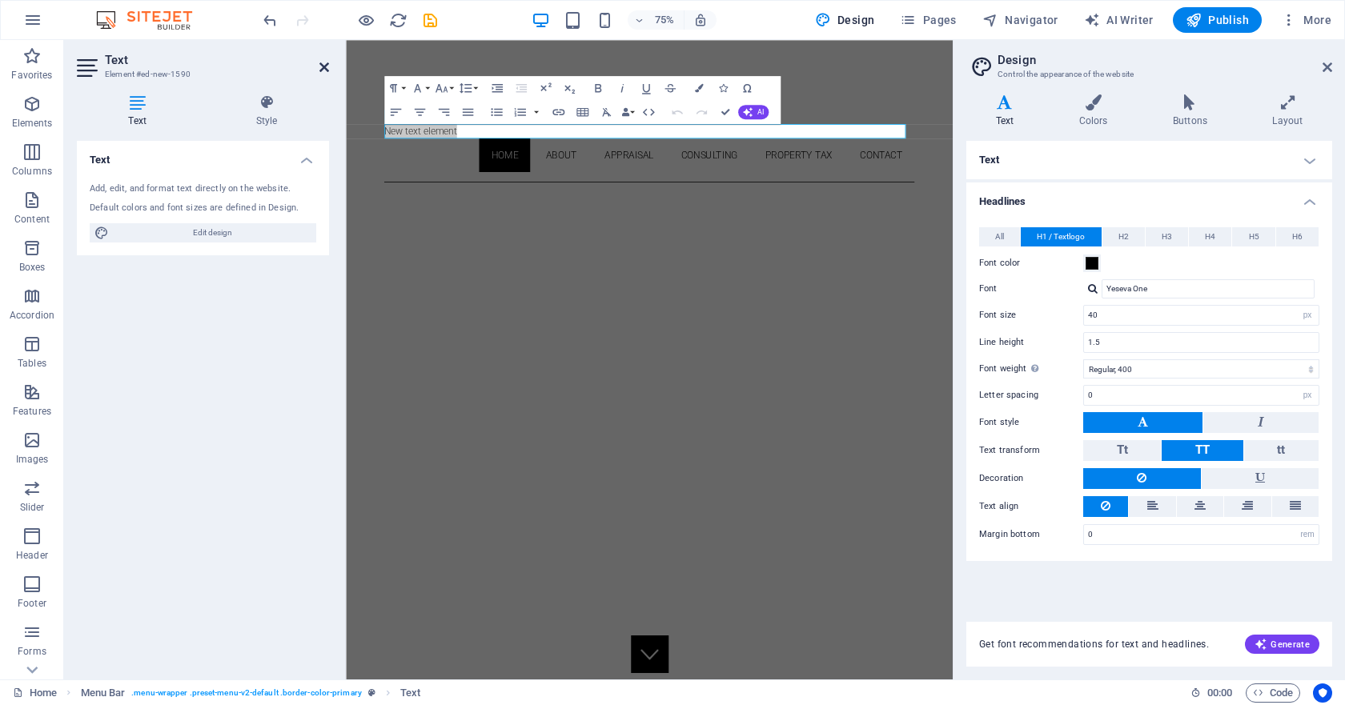
click at [320, 64] on icon at bounding box center [324, 67] width 10 height 13
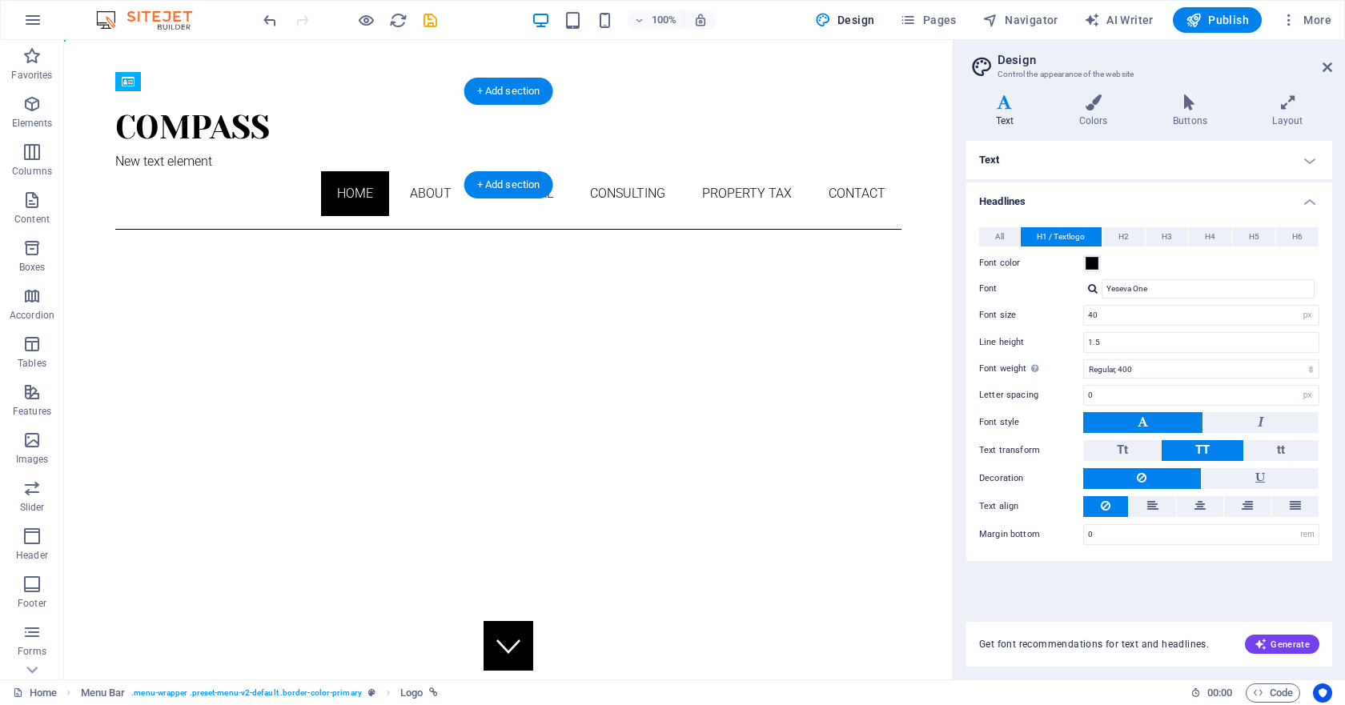
drag, startPoint x: 236, startPoint y: 126, endPoint x: 229, endPoint y: 178, distance: 52.5
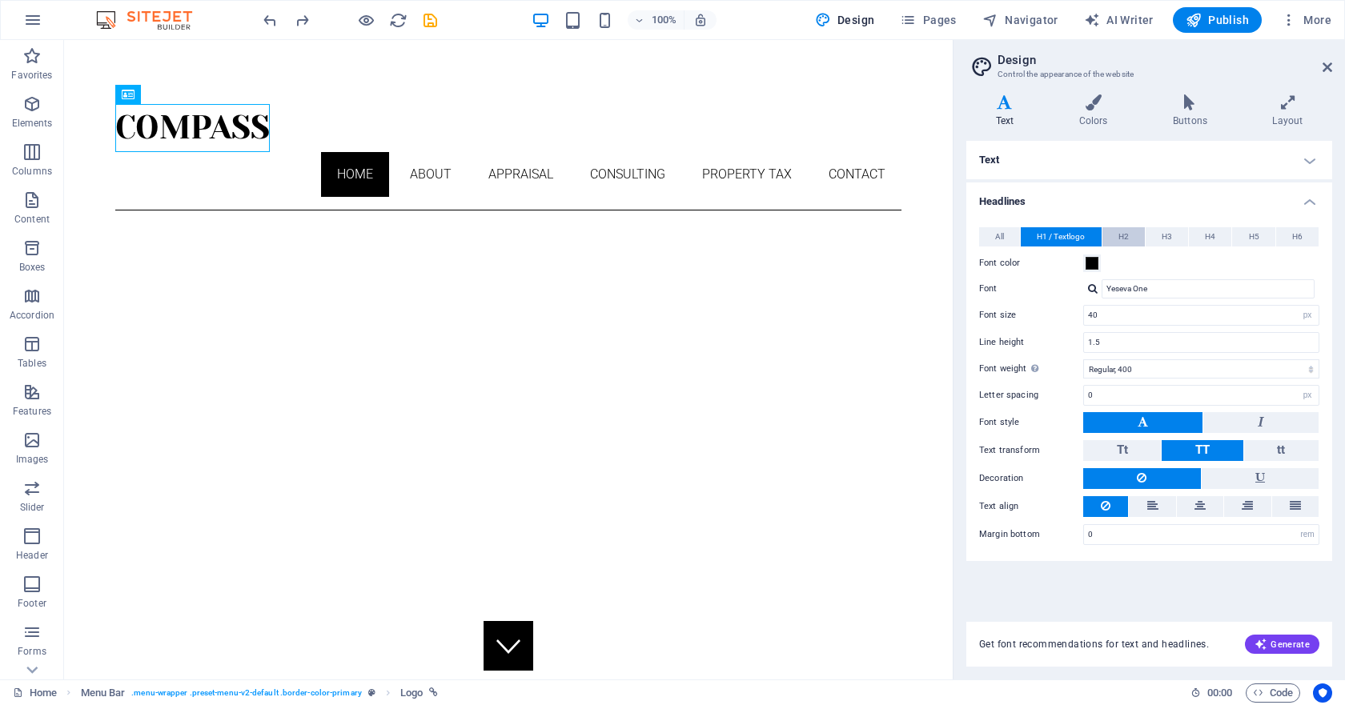
click at [1130, 235] on button "H2" at bounding box center [1123, 236] width 42 height 19
click at [1069, 235] on span "H1 / Textlogo" at bounding box center [1060, 236] width 48 height 19
click at [206, 95] on icon at bounding box center [206, 94] width 9 height 17
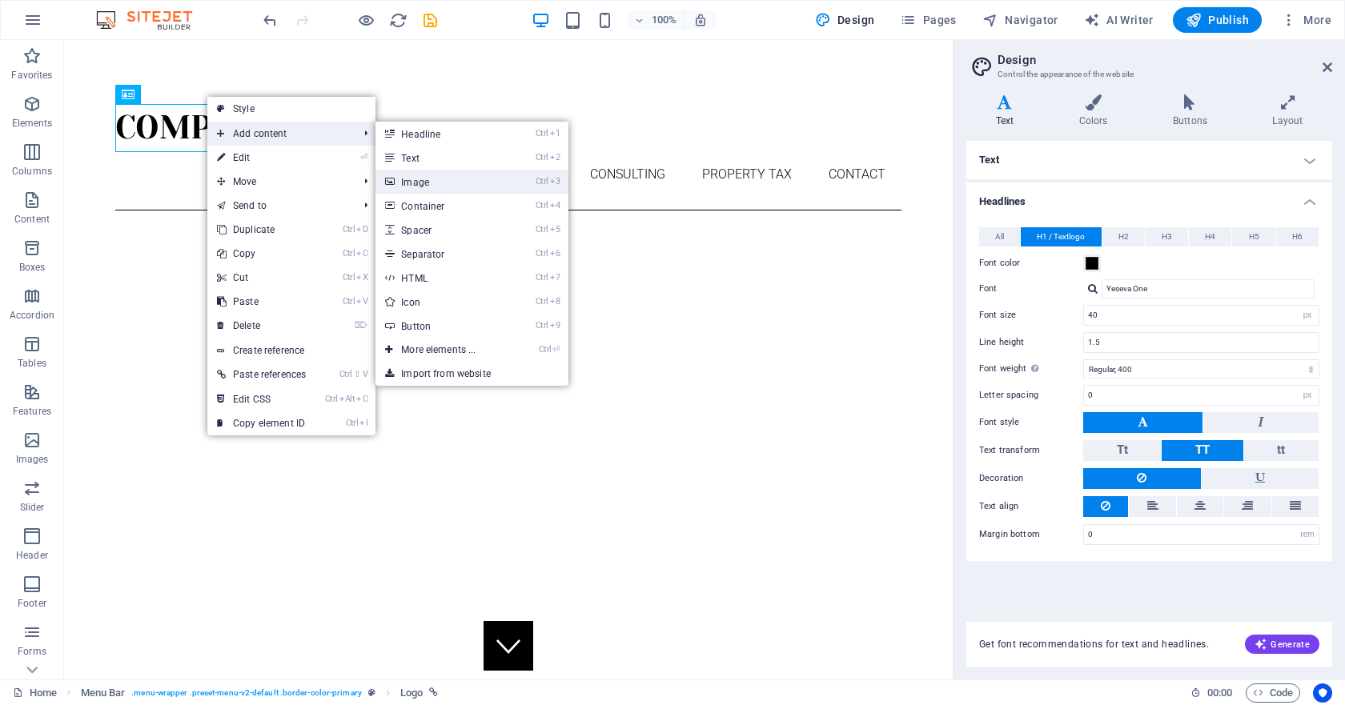
click at [441, 178] on link "Ctrl 3 Image" at bounding box center [441, 182] width 132 height 24
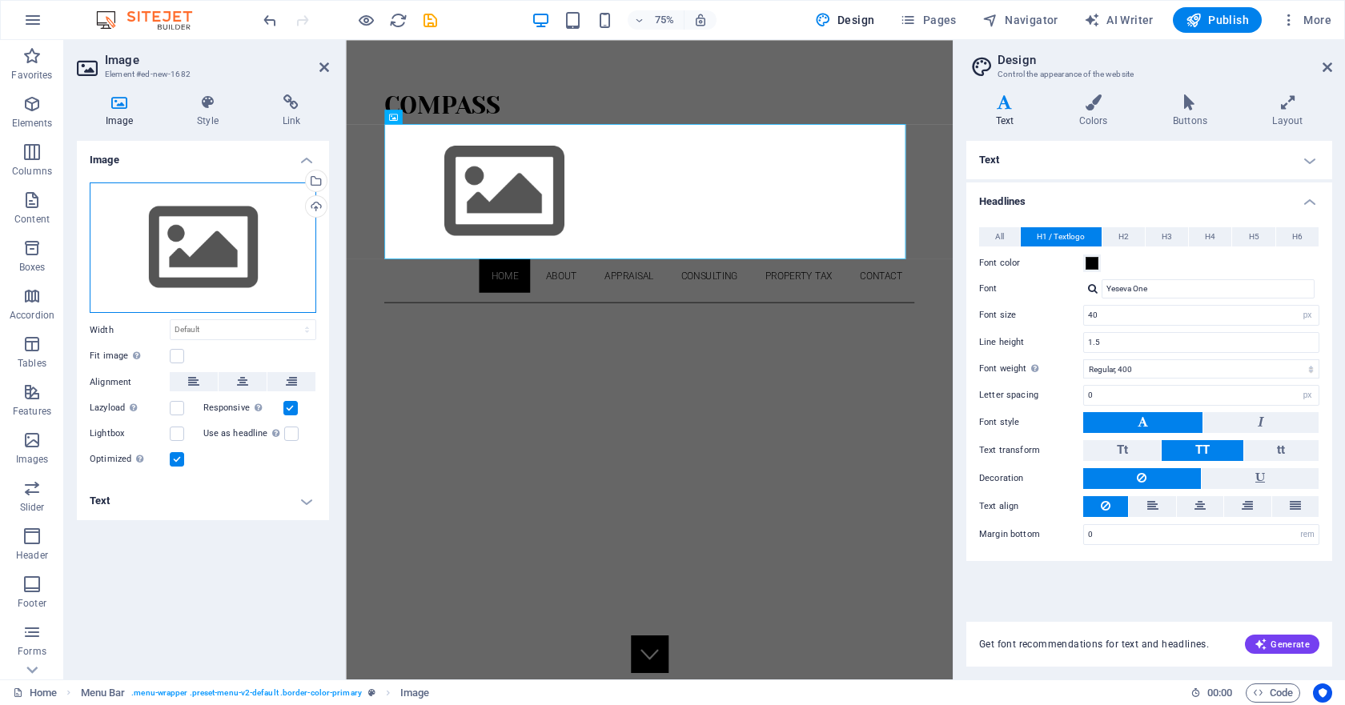
click at [187, 261] on div "Drag files here, click to choose files or select files from Files or our free s…" at bounding box center [203, 247] width 227 height 131
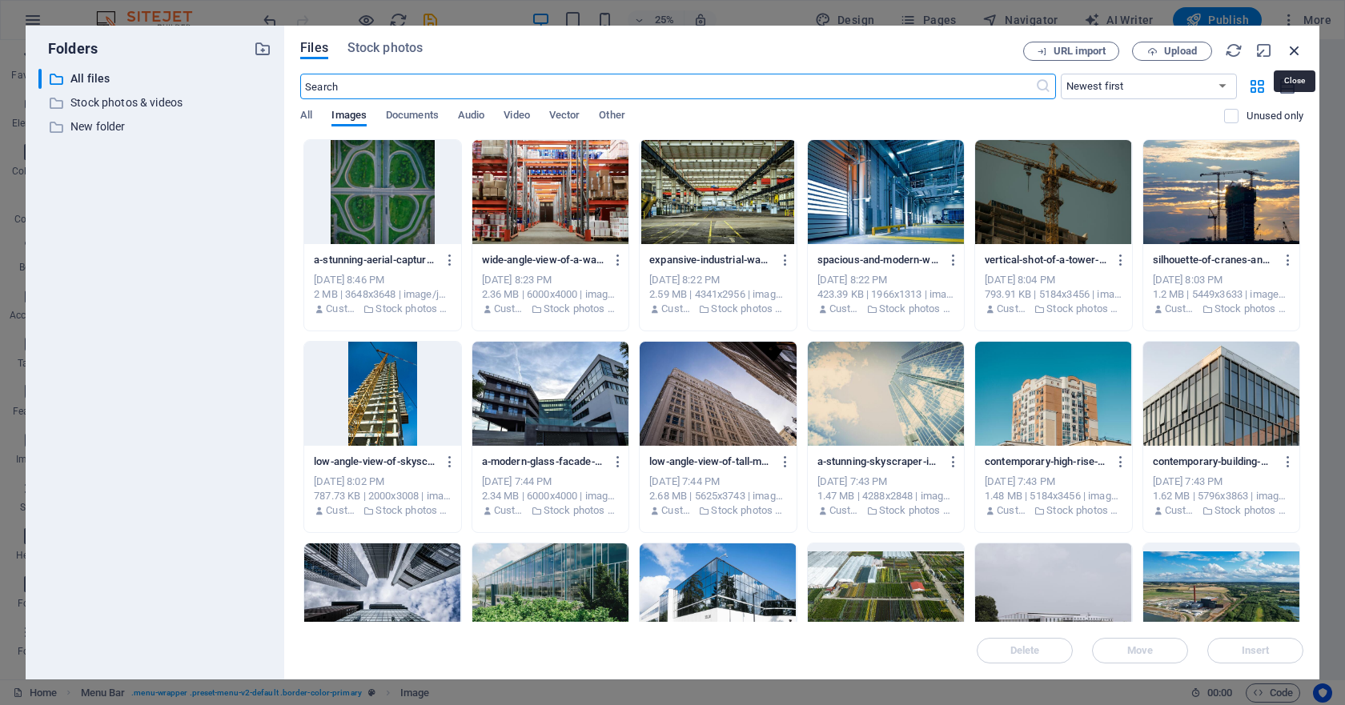
click at [1296, 50] on icon "button" at bounding box center [1294, 51] width 18 height 18
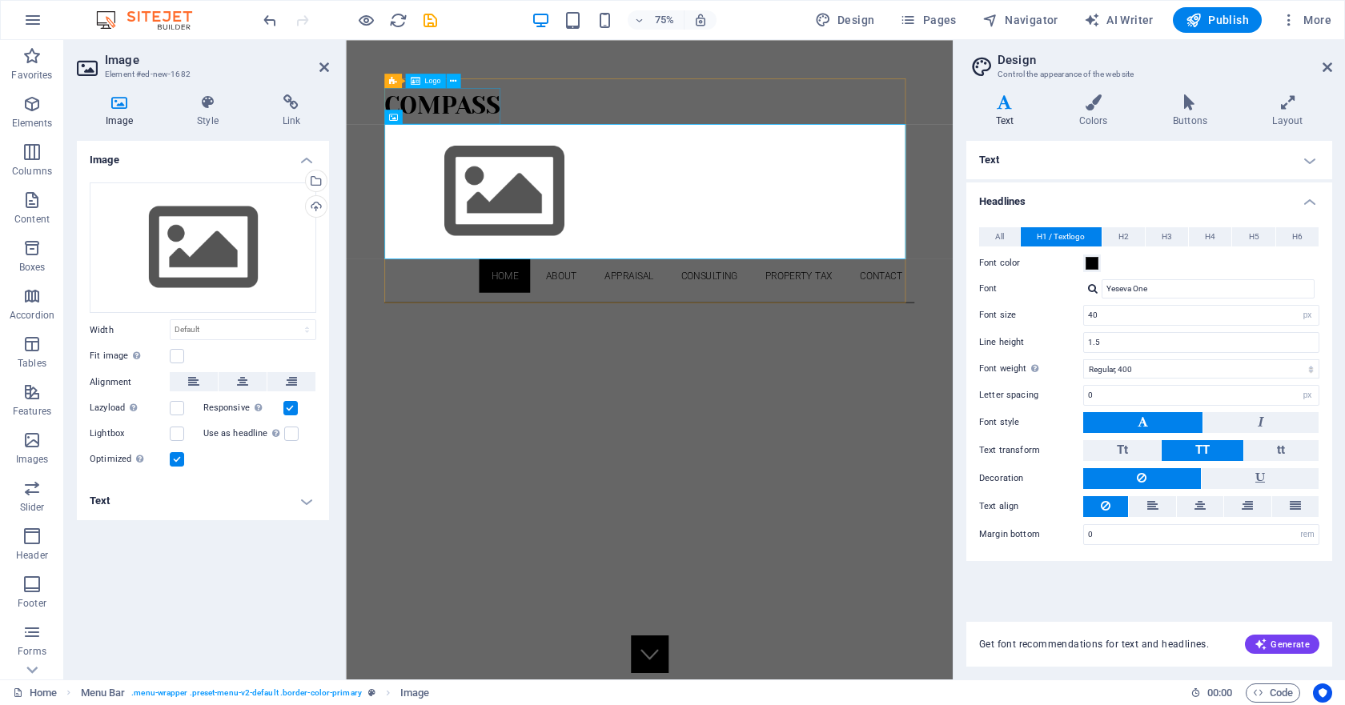
click at [540, 116] on div "compass" at bounding box center [750, 128] width 707 height 48
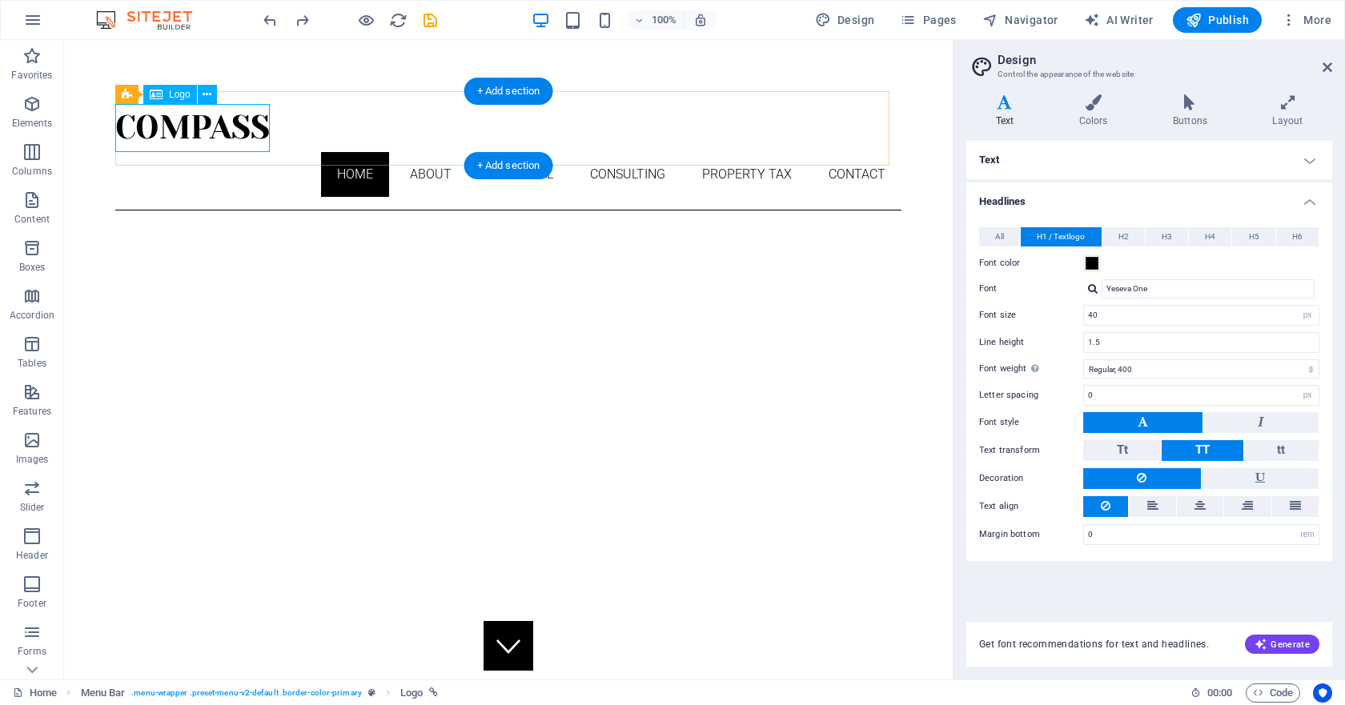
click at [172, 114] on div "compass" at bounding box center [508, 128] width 786 height 48
click at [175, 120] on div "compass" at bounding box center [508, 128] width 786 height 48
select select "px"
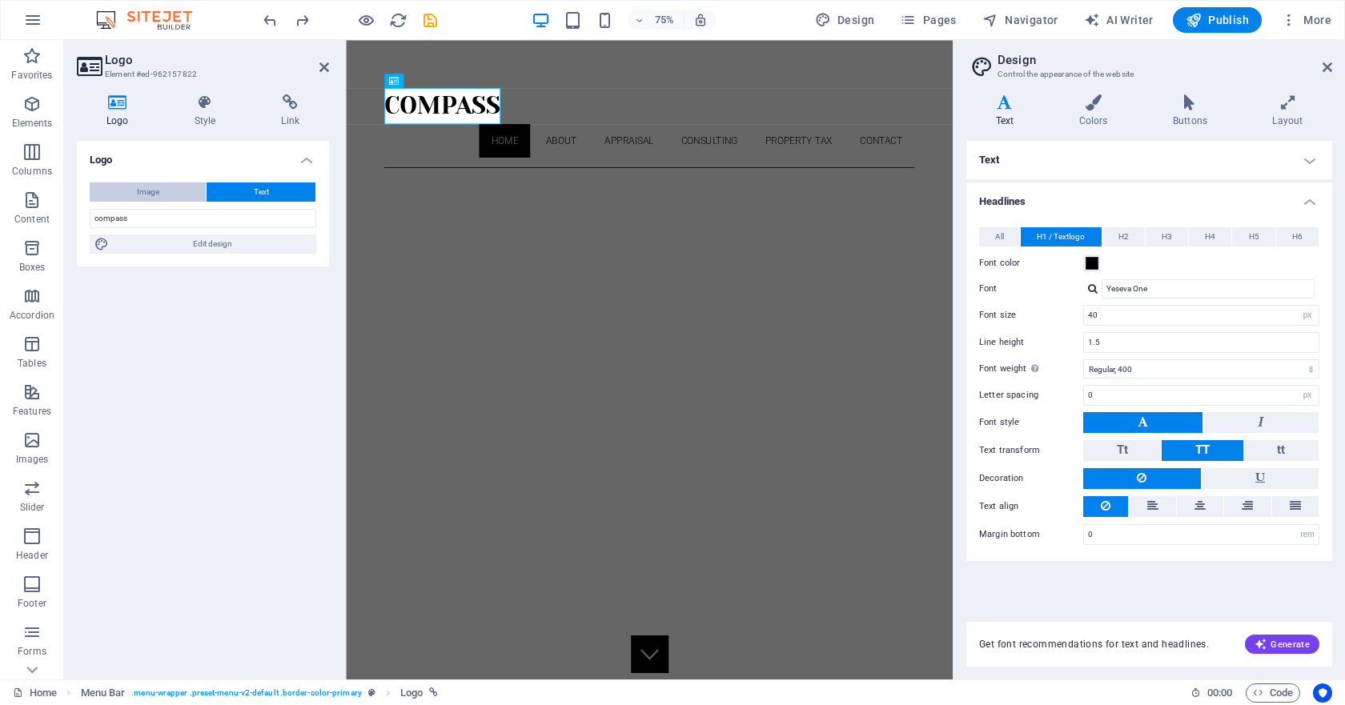
click at [148, 187] on span "Image" at bounding box center [148, 191] width 22 height 19
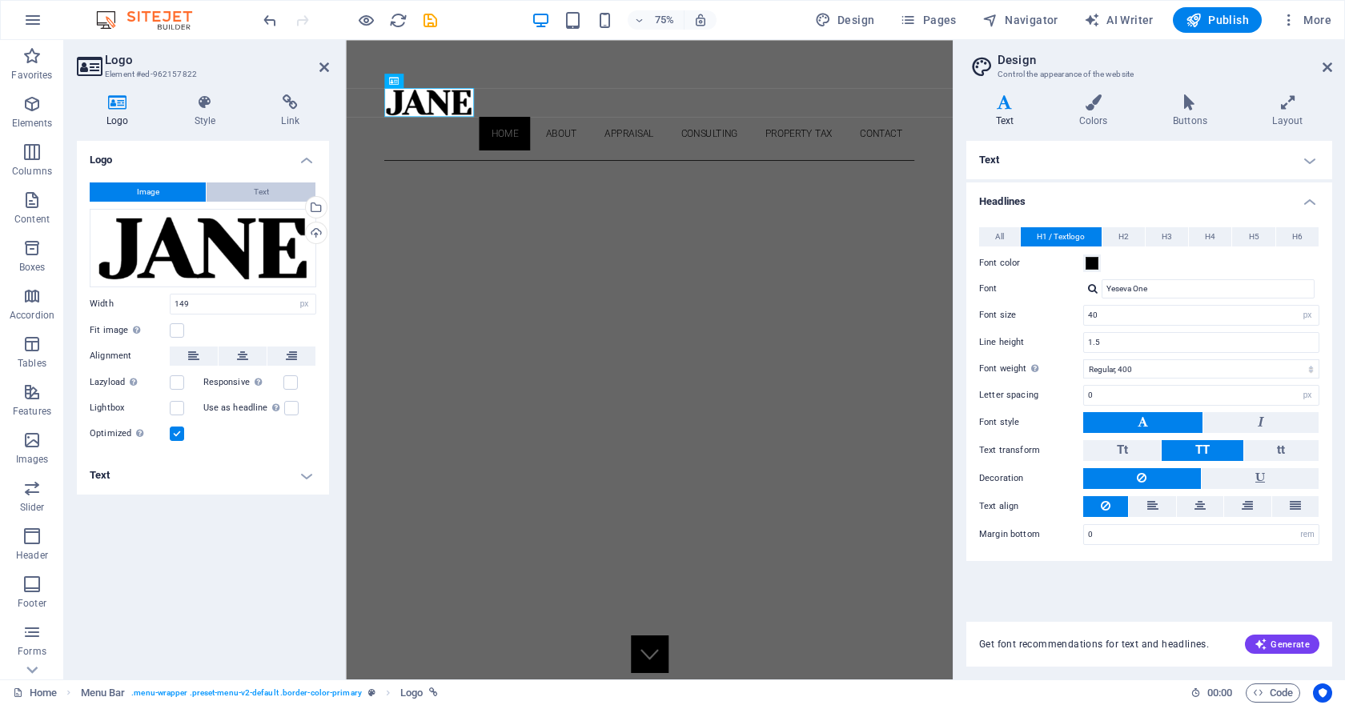
click at [271, 190] on button "Text" at bounding box center [260, 191] width 109 height 19
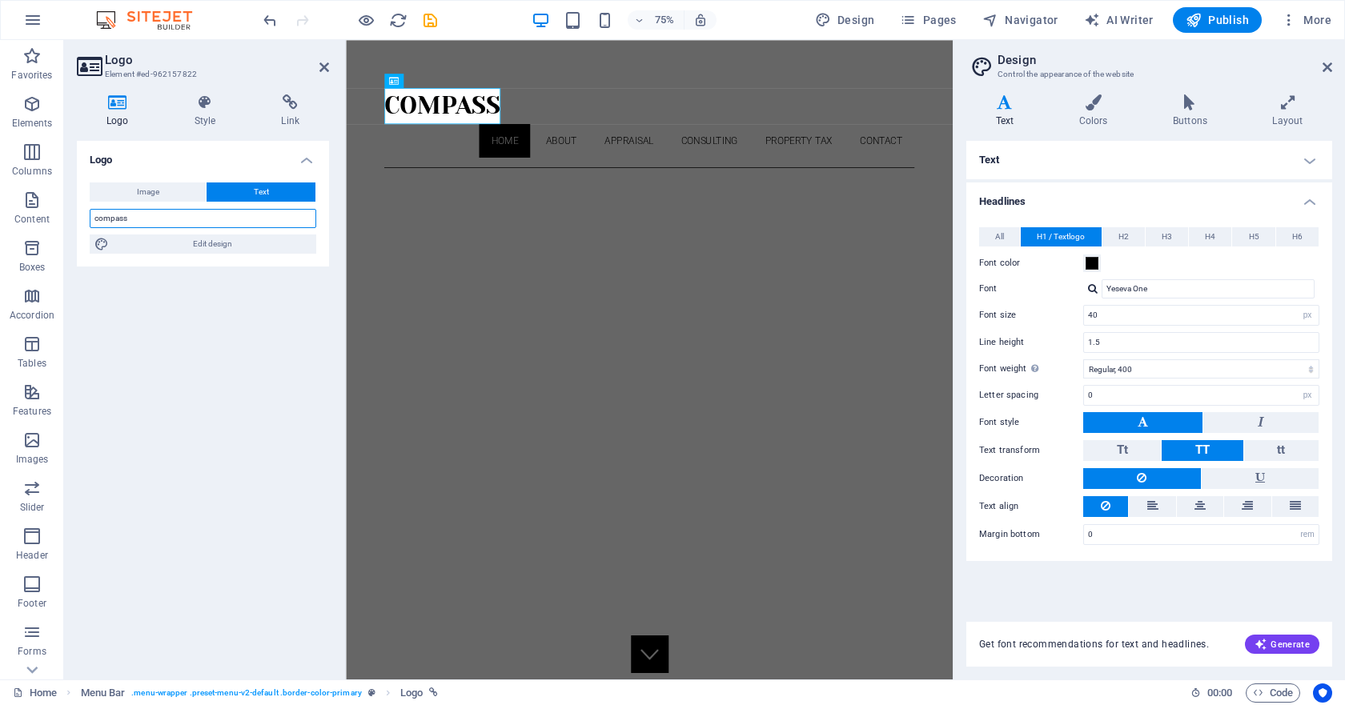
drag, startPoint x: 178, startPoint y: 217, endPoint x: 68, endPoint y: 217, distance: 109.7
click at [68, 217] on div "Logo Style Link Logo Image Text Drag files here, click to choose files or selec…" at bounding box center [203, 381] width 278 height 598
click at [137, 186] on span "Image" at bounding box center [148, 191] width 22 height 19
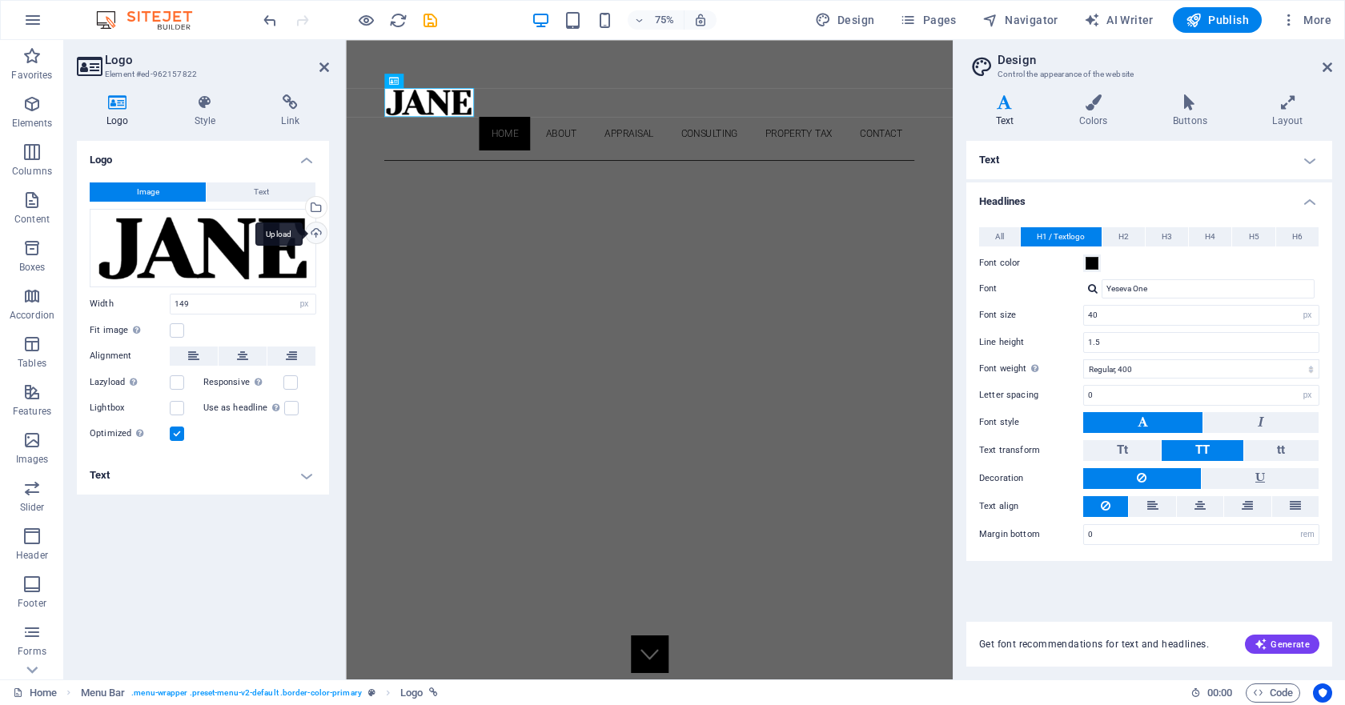
click at [319, 231] on div "Upload" at bounding box center [315, 235] width 24 height 24
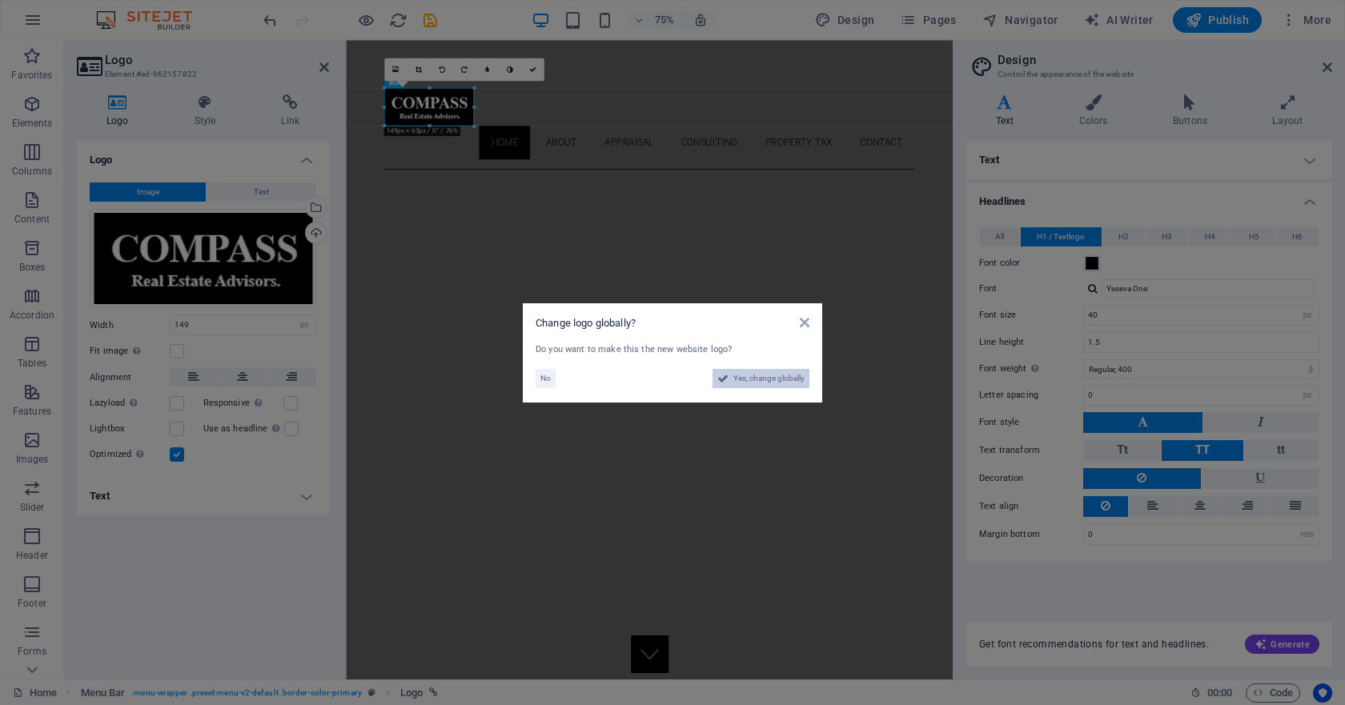
click at [756, 378] on span "Yes, change globally" at bounding box center [768, 378] width 71 height 19
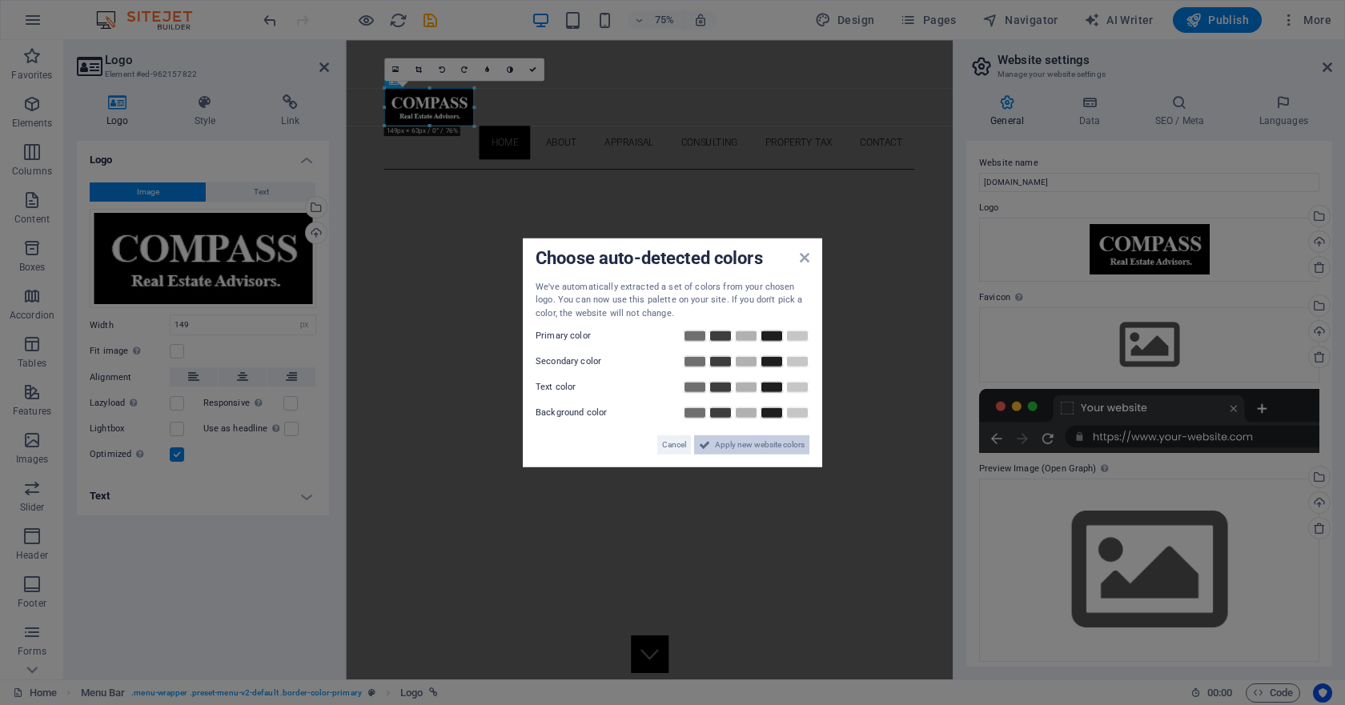
click at [763, 439] on span "Apply new website colors" at bounding box center [760, 444] width 90 height 19
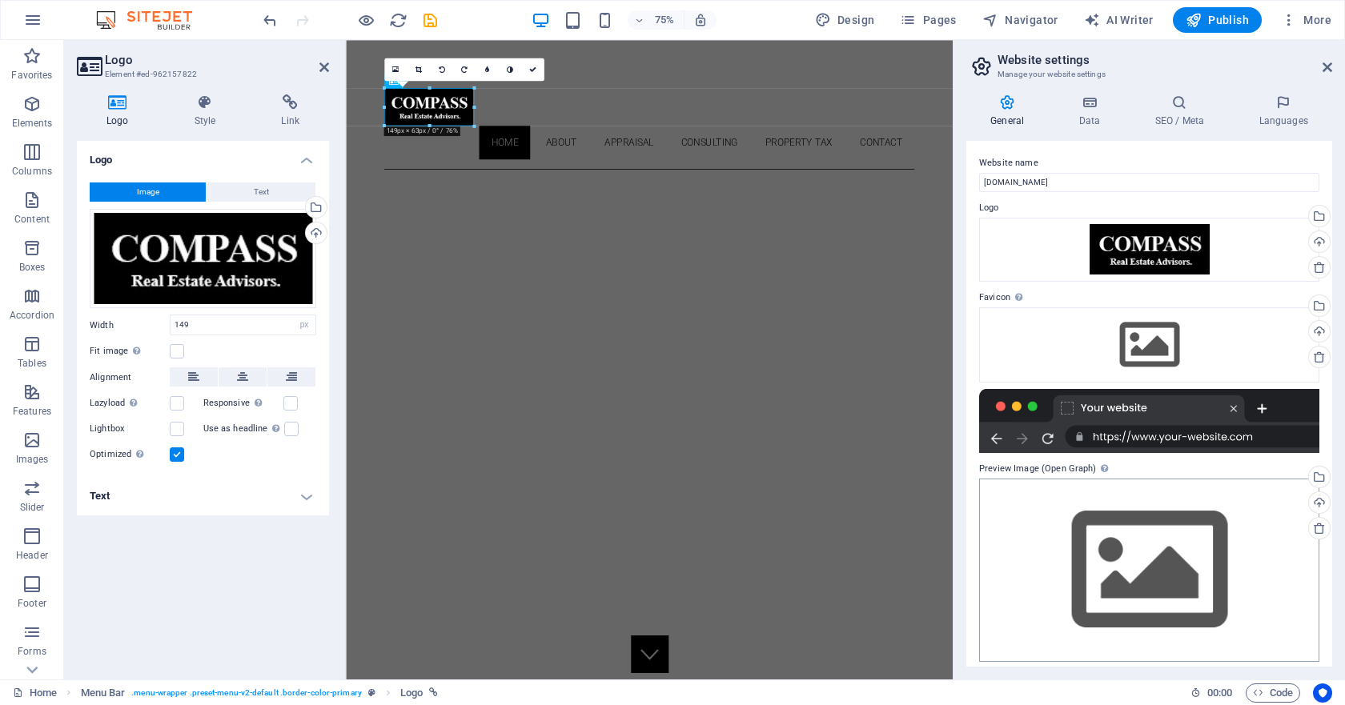
scroll to position [8, 0]
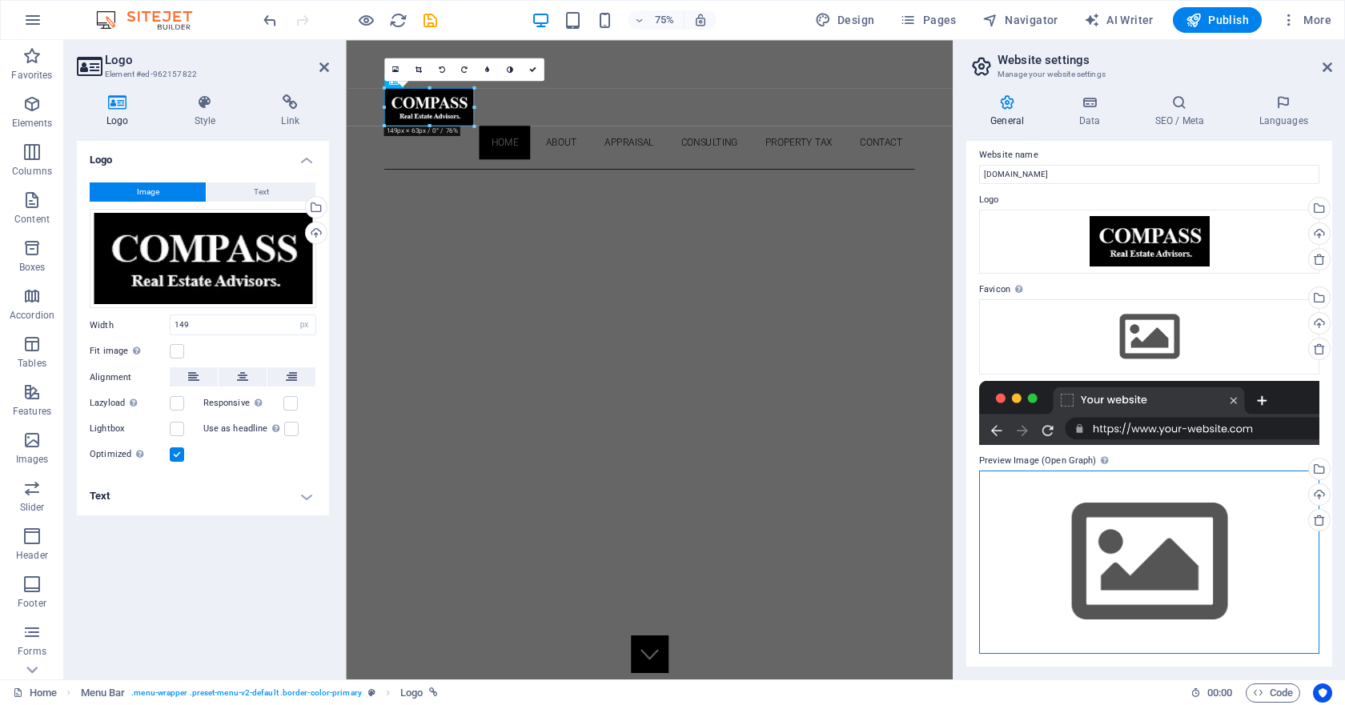
click at [1113, 537] on div "Drag files here, click to choose files or select files from Files or our free s…" at bounding box center [1149, 562] width 340 height 183
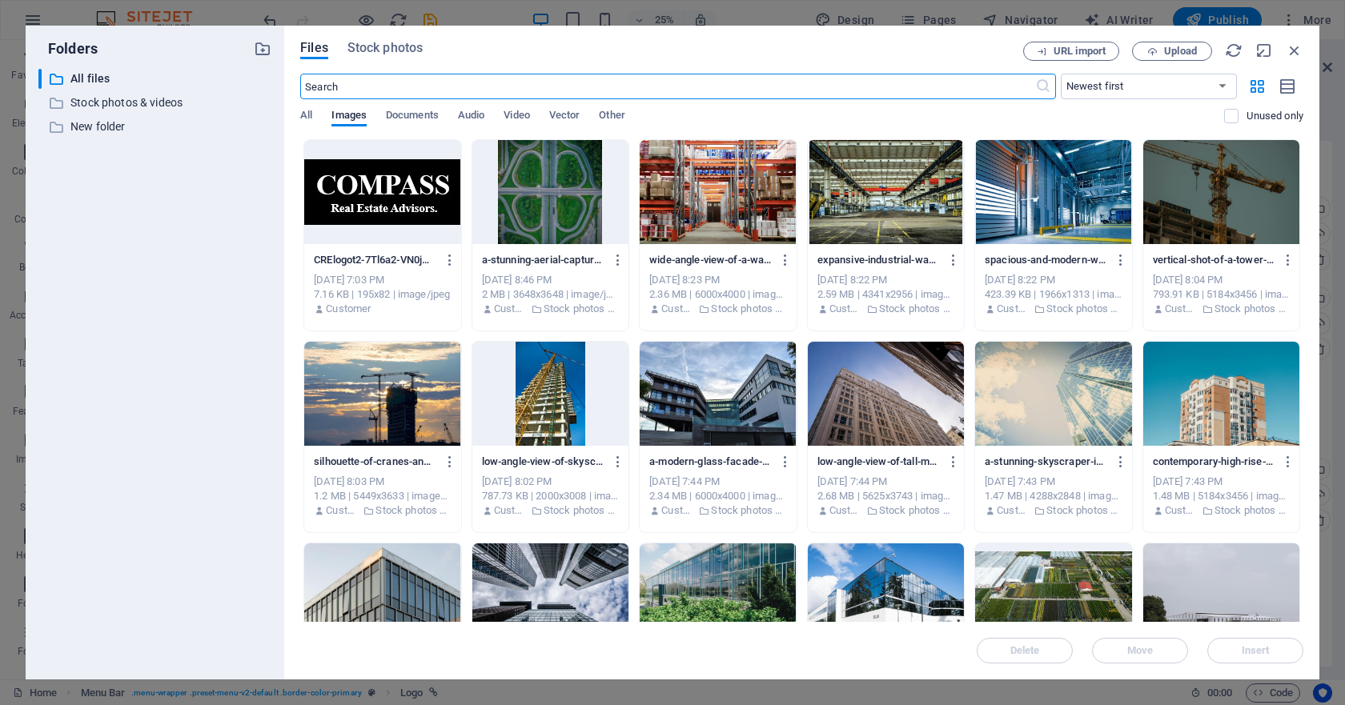
click at [376, 194] on div at bounding box center [382, 192] width 156 height 104
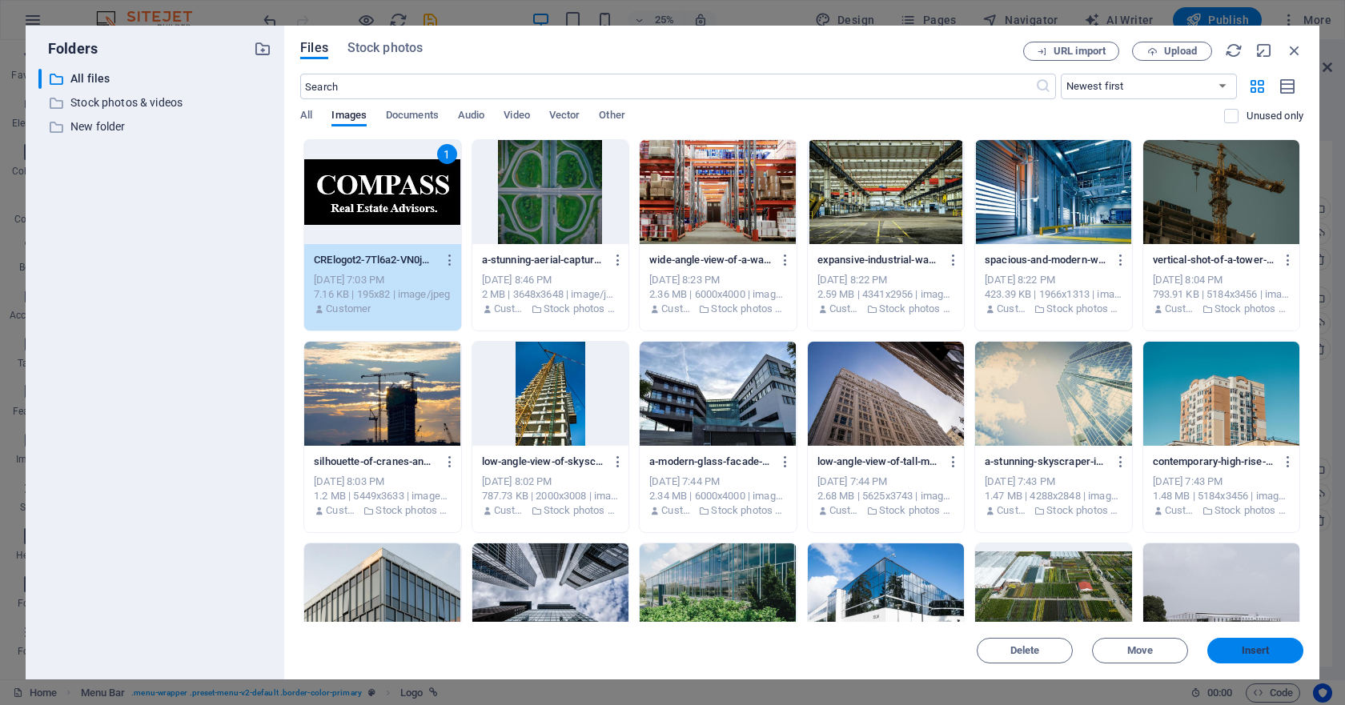
click at [1257, 643] on button "Insert" at bounding box center [1255, 651] width 96 height 26
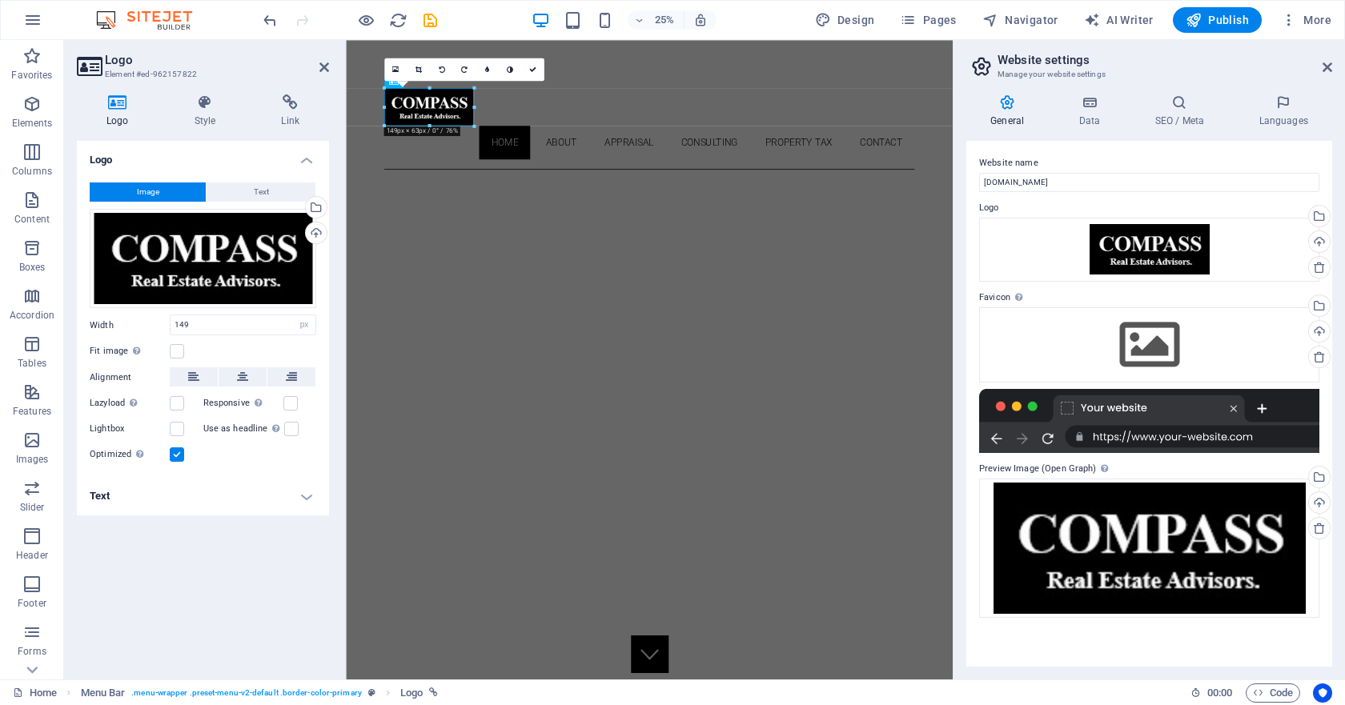
scroll to position [0, 0]
click at [1317, 529] on icon at bounding box center [1319, 528] width 13 height 13
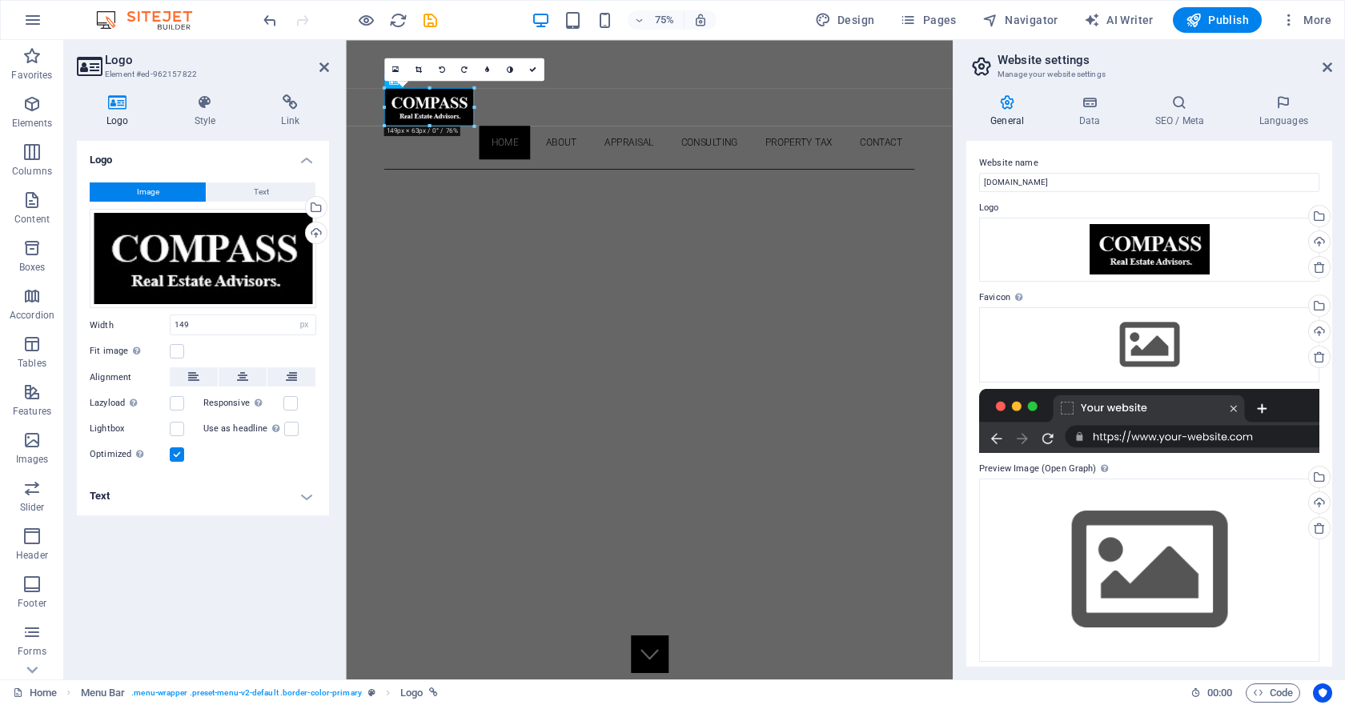
click at [315, 66] on h2 "Logo" at bounding box center [217, 60] width 224 height 14
click at [323, 69] on icon at bounding box center [324, 67] width 10 height 13
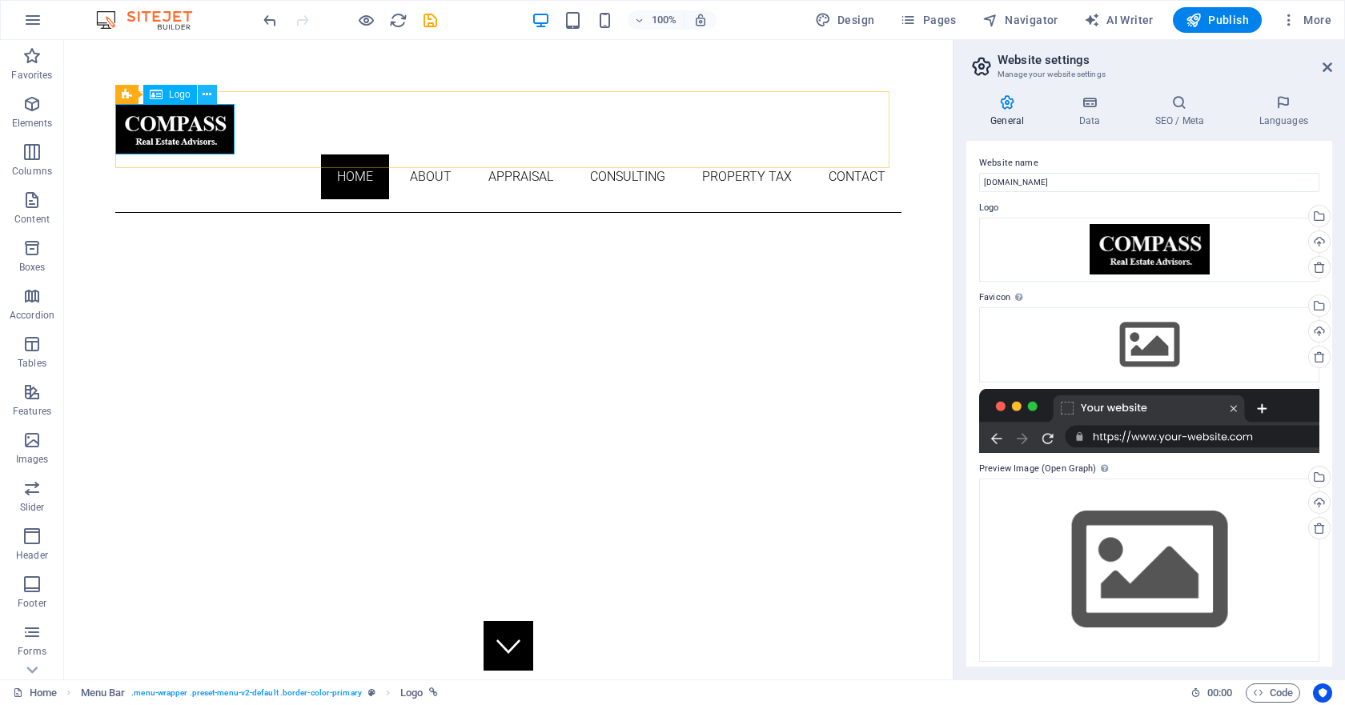
click at [209, 96] on icon at bounding box center [206, 94] width 9 height 17
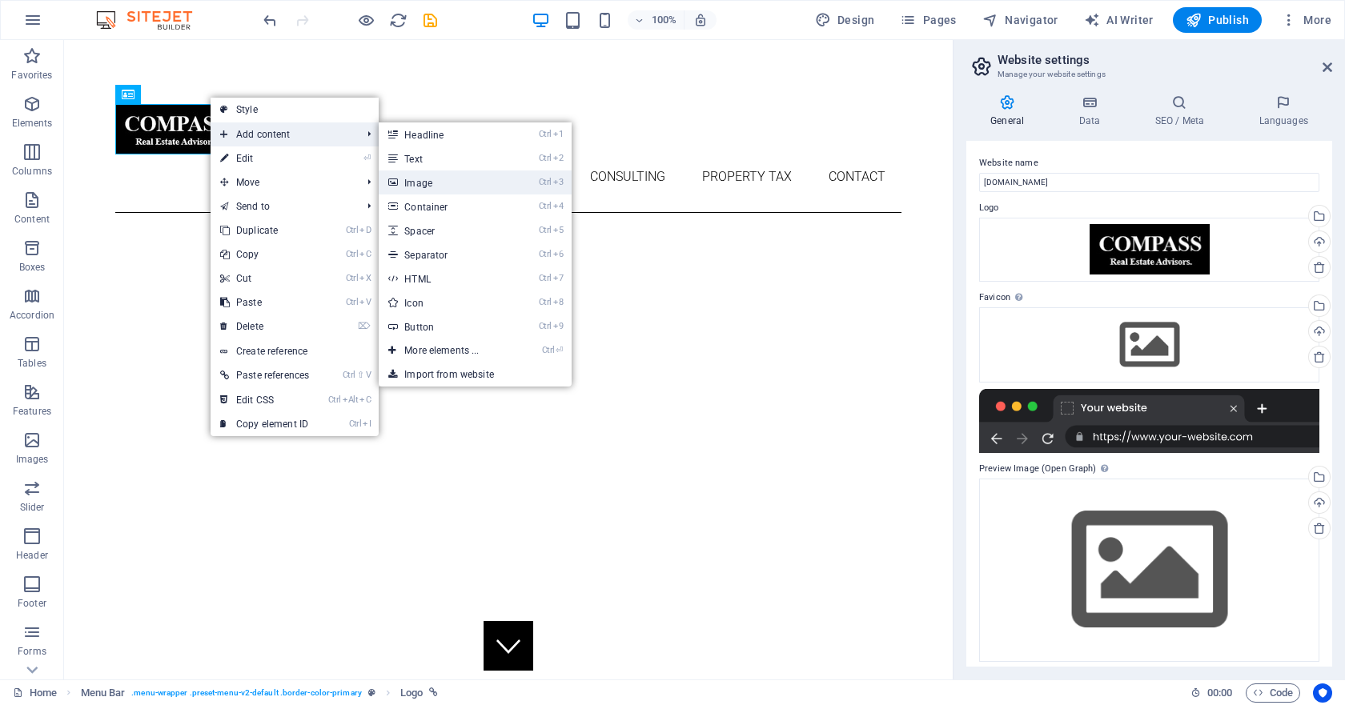
click at [461, 182] on link "Ctrl 3 Image" at bounding box center [445, 182] width 132 height 24
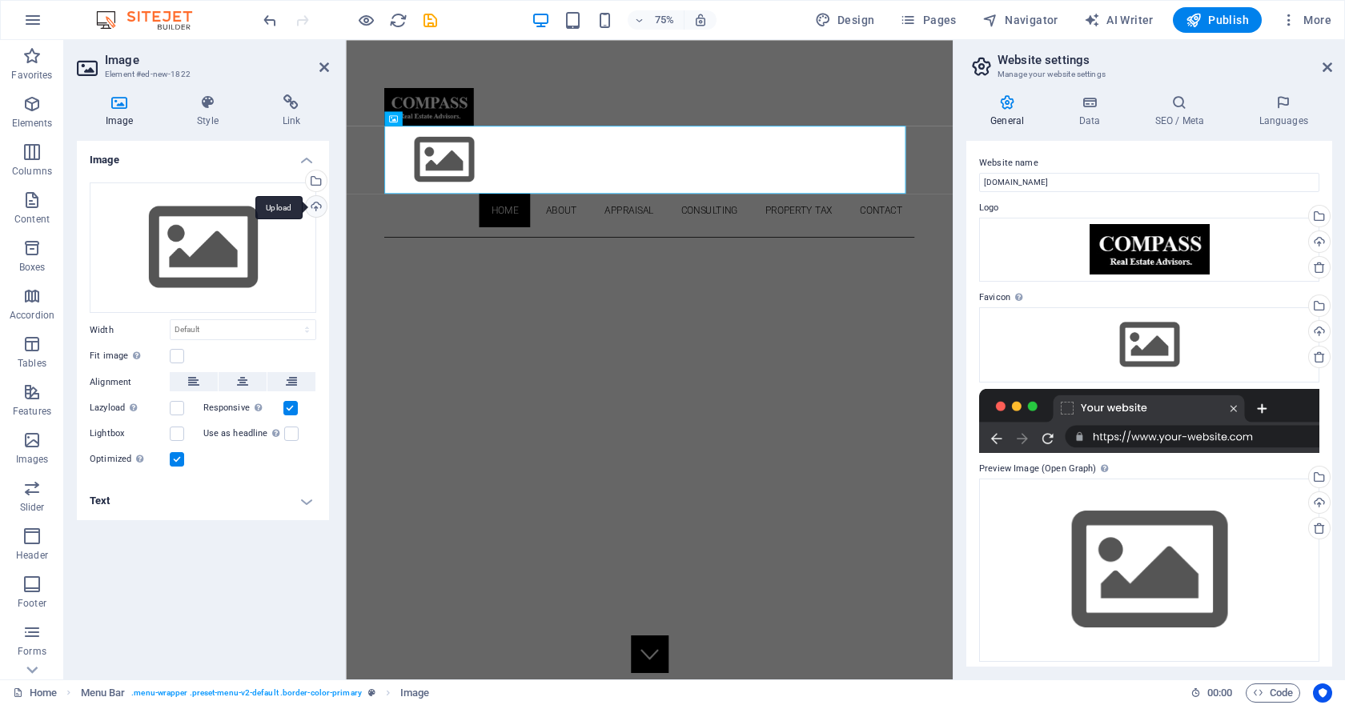
click at [318, 210] on div "Upload" at bounding box center [315, 208] width 24 height 24
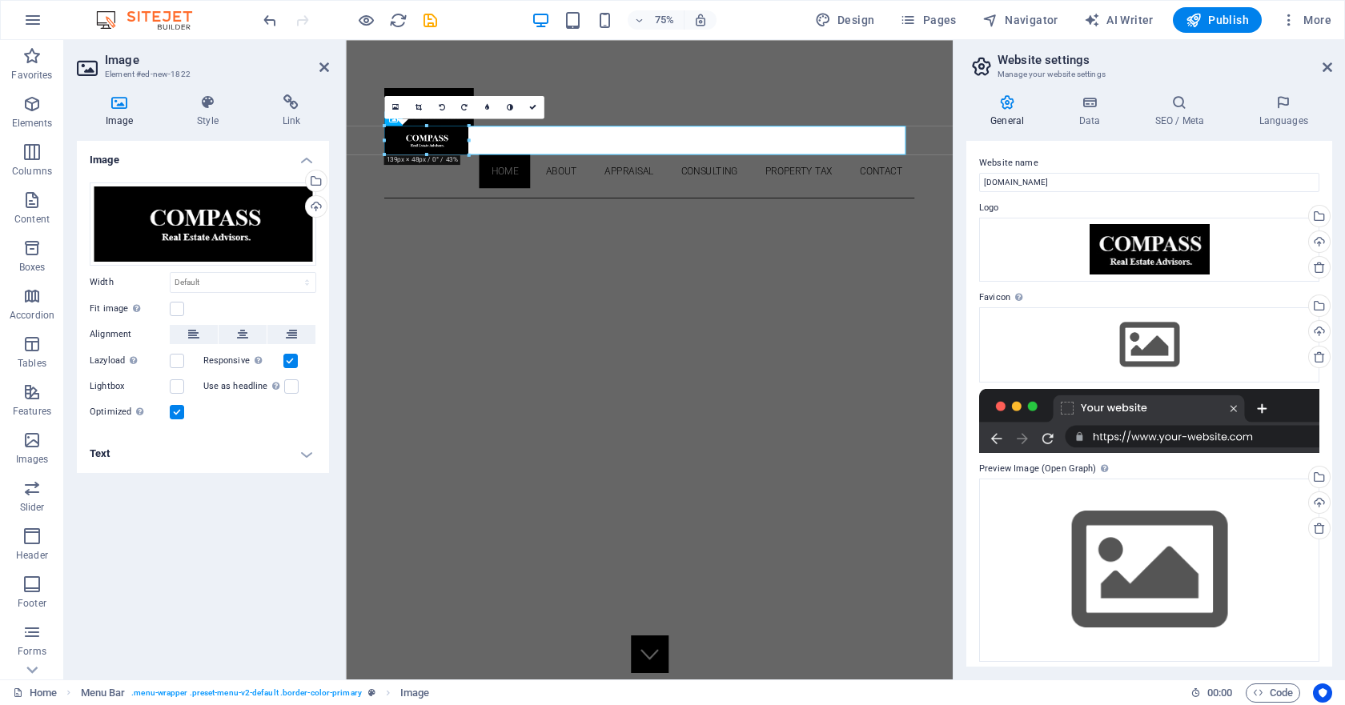
drag, startPoint x: 483, startPoint y: 142, endPoint x: 154, endPoint y: 138, distance: 329.0
type input "140"
select select "px"
click at [1325, 67] on icon at bounding box center [1327, 67] width 10 height 13
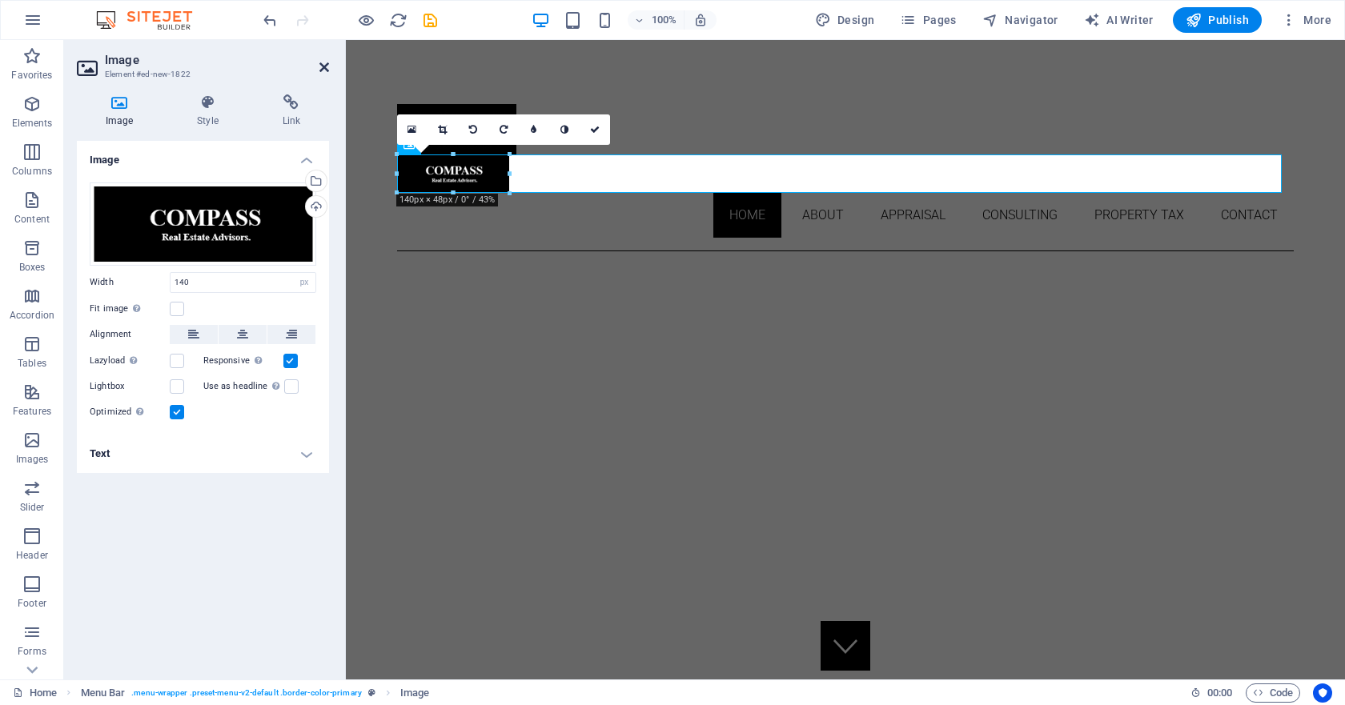
click at [327, 66] on icon at bounding box center [324, 67] width 10 height 13
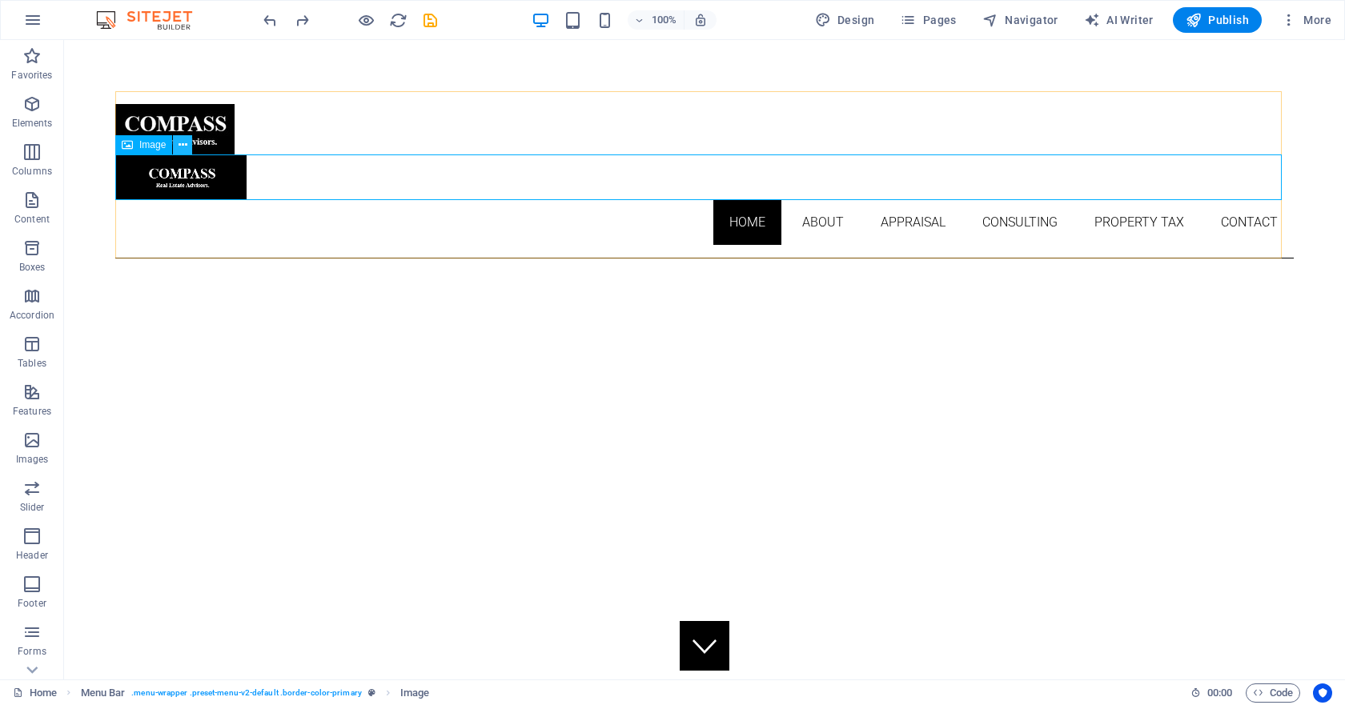
click at [178, 144] on icon at bounding box center [182, 145] width 9 height 17
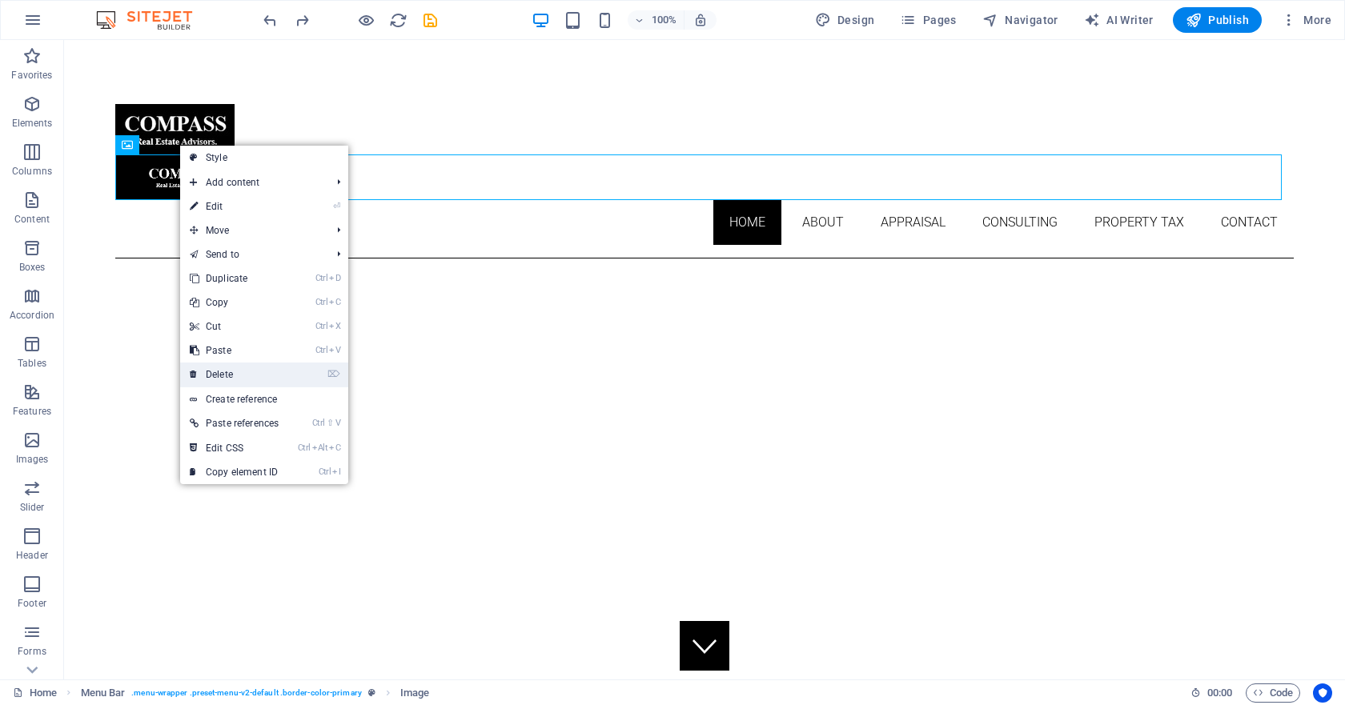
click at [239, 379] on link "⌦ Delete" at bounding box center [234, 375] width 108 height 24
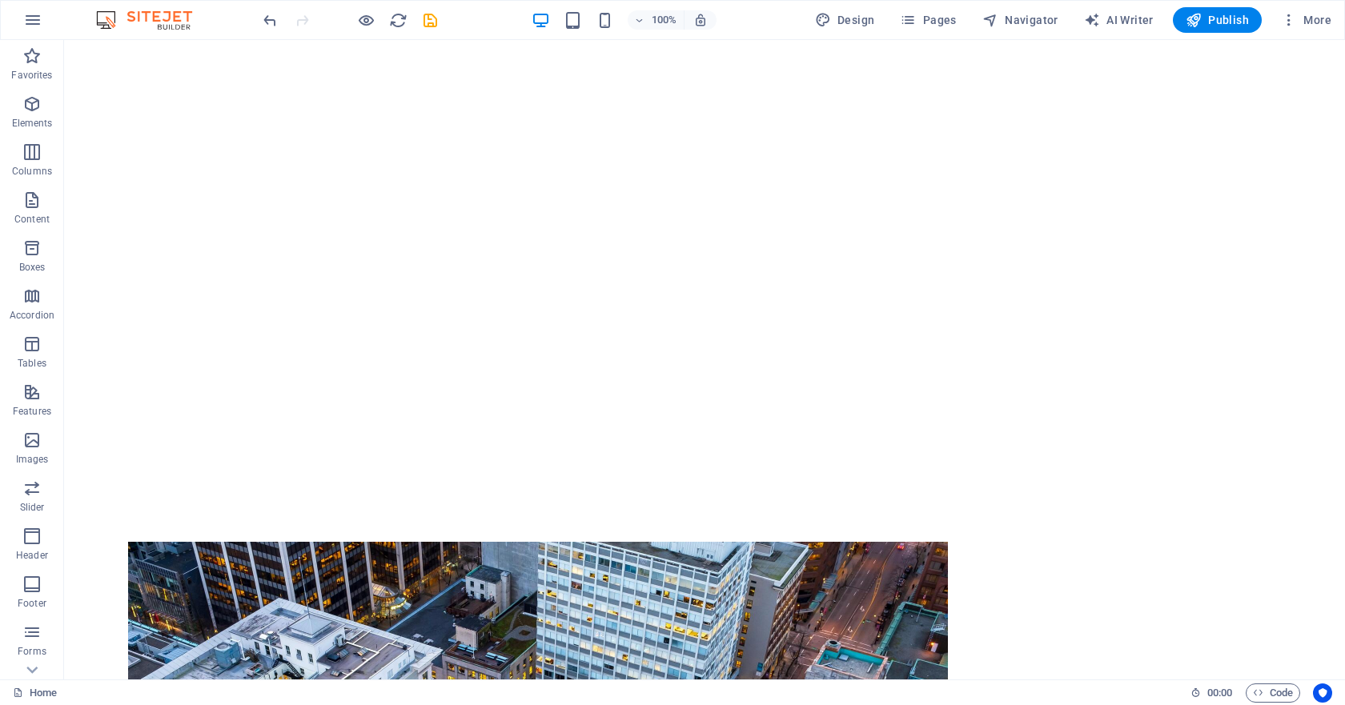
scroll to position [736, 0]
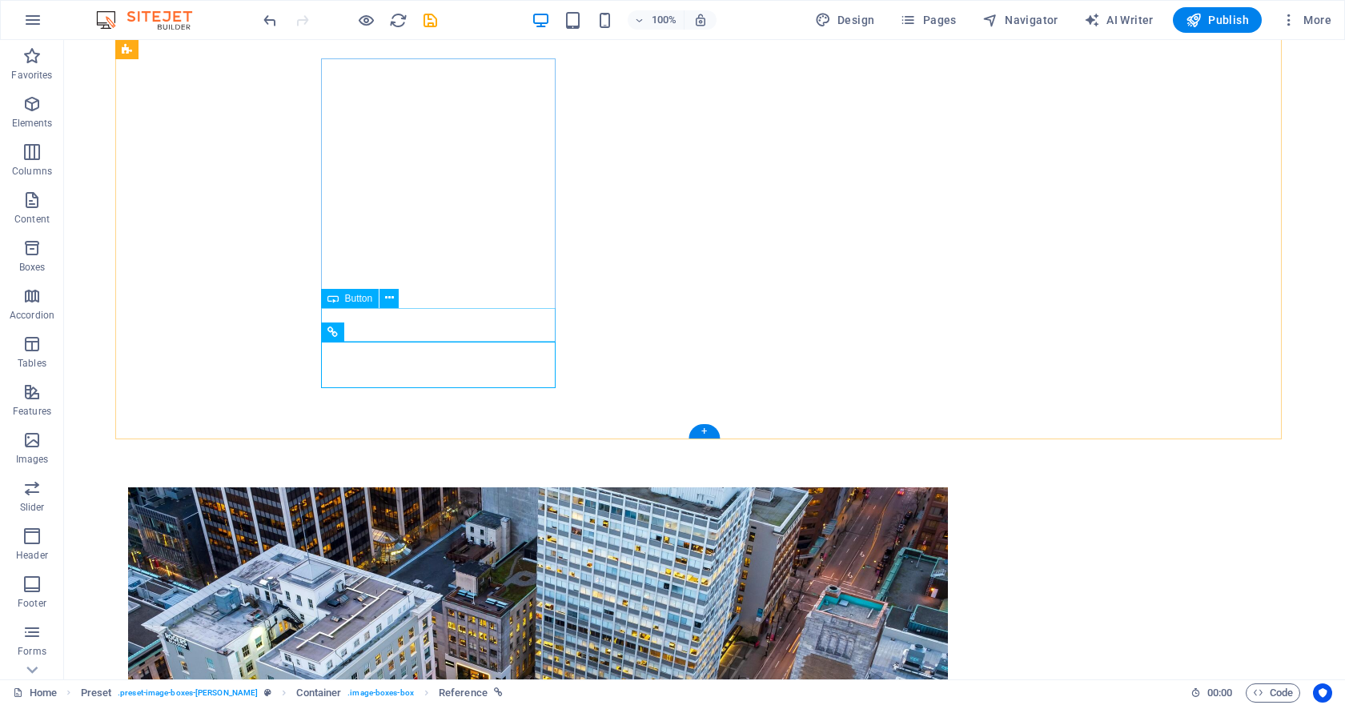
click at [406, 330] on icon at bounding box center [404, 331] width 9 height 17
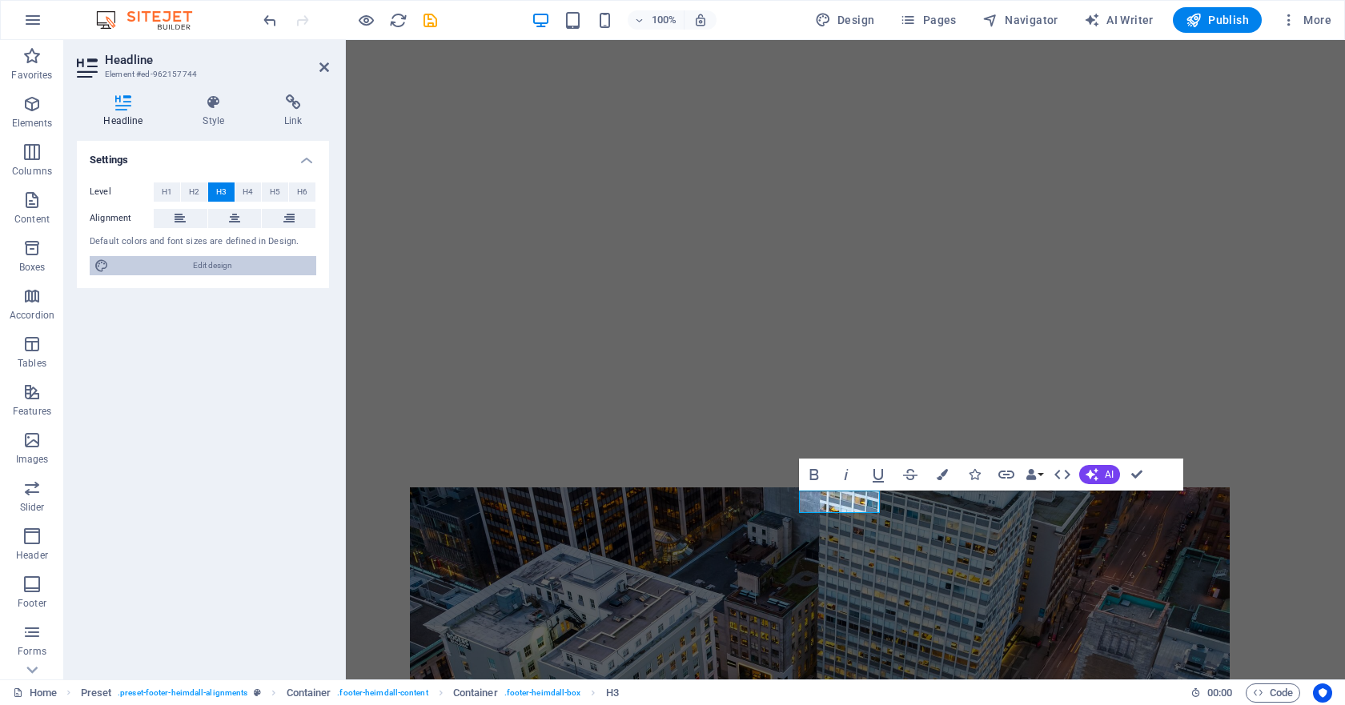
click at [189, 270] on span "Edit design" at bounding box center [213, 265] width 198 height 19
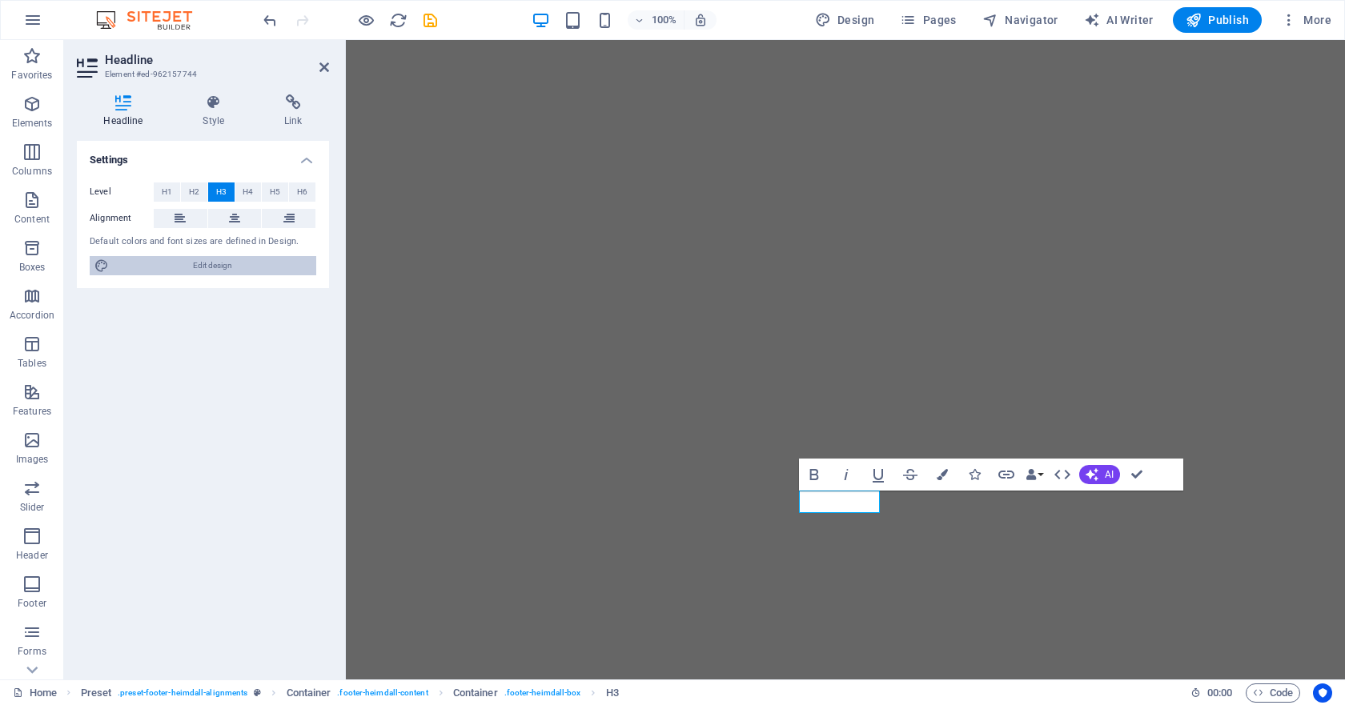
scroll to position [740, 0]
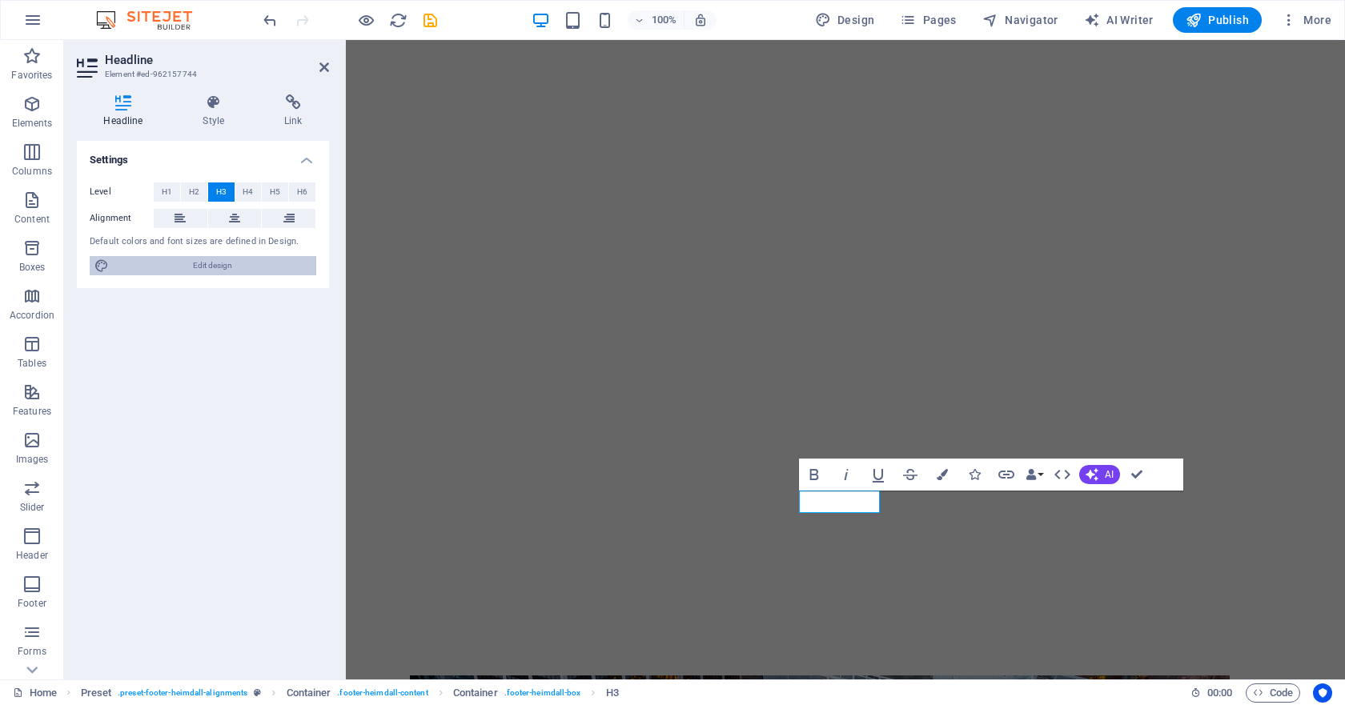
select select "px"
select select "400"
select select "px"
select select "rem"
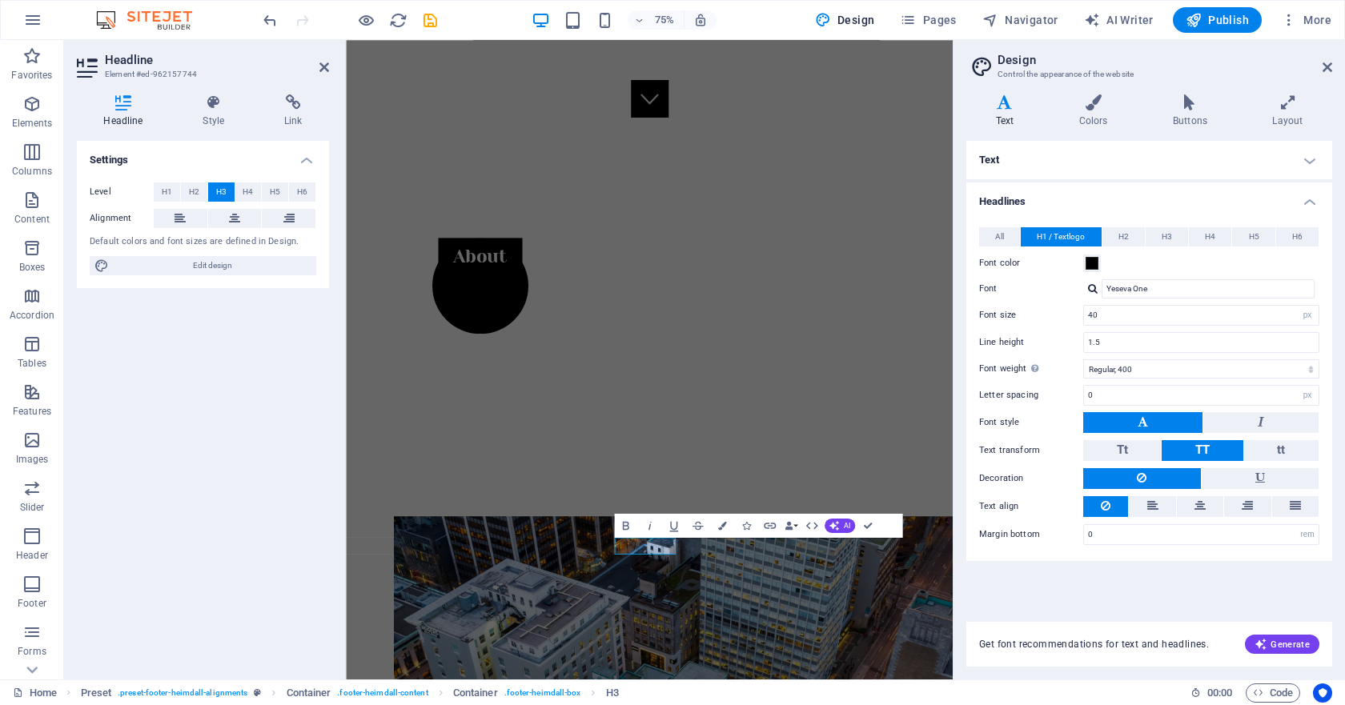
click at [1000, 110] on icon at bounding box center [1004, 102] width 77 height 16
click at [324, 68] on icon at bounding box center [324, 67] width 10 height 13
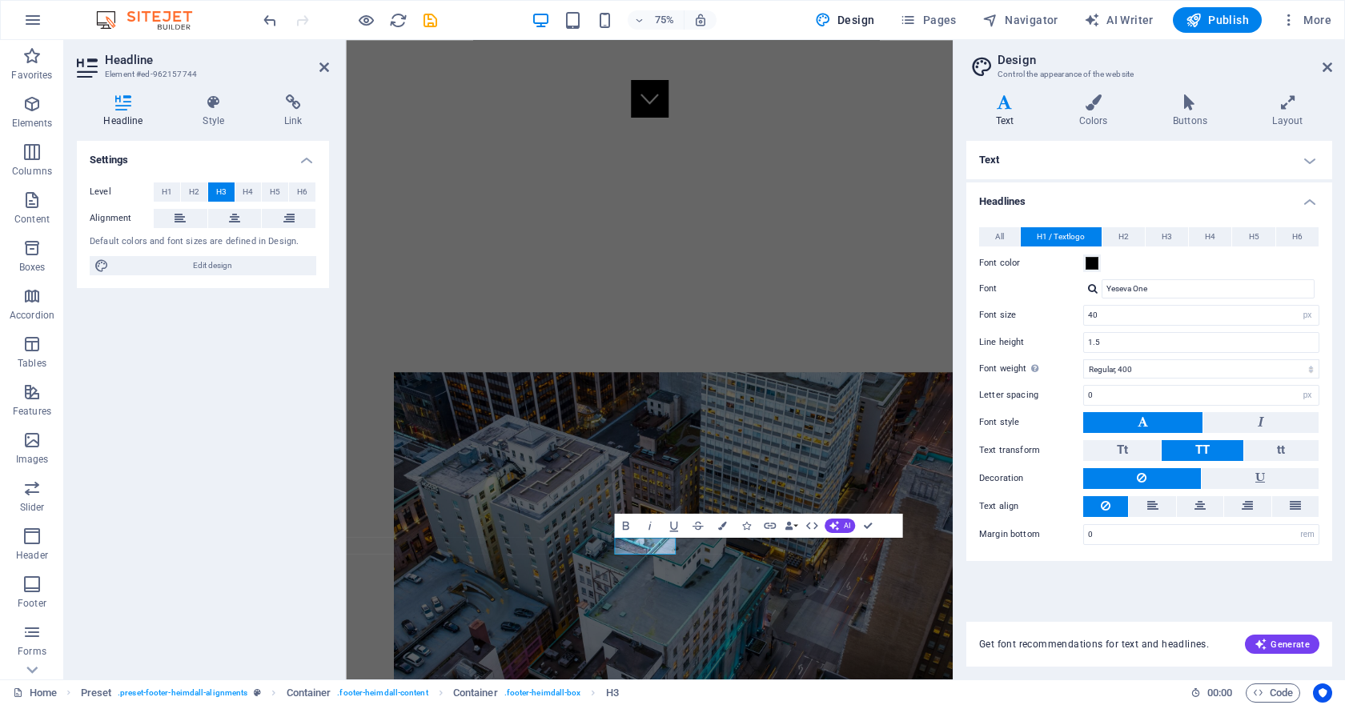
scroll to position [735, 0]
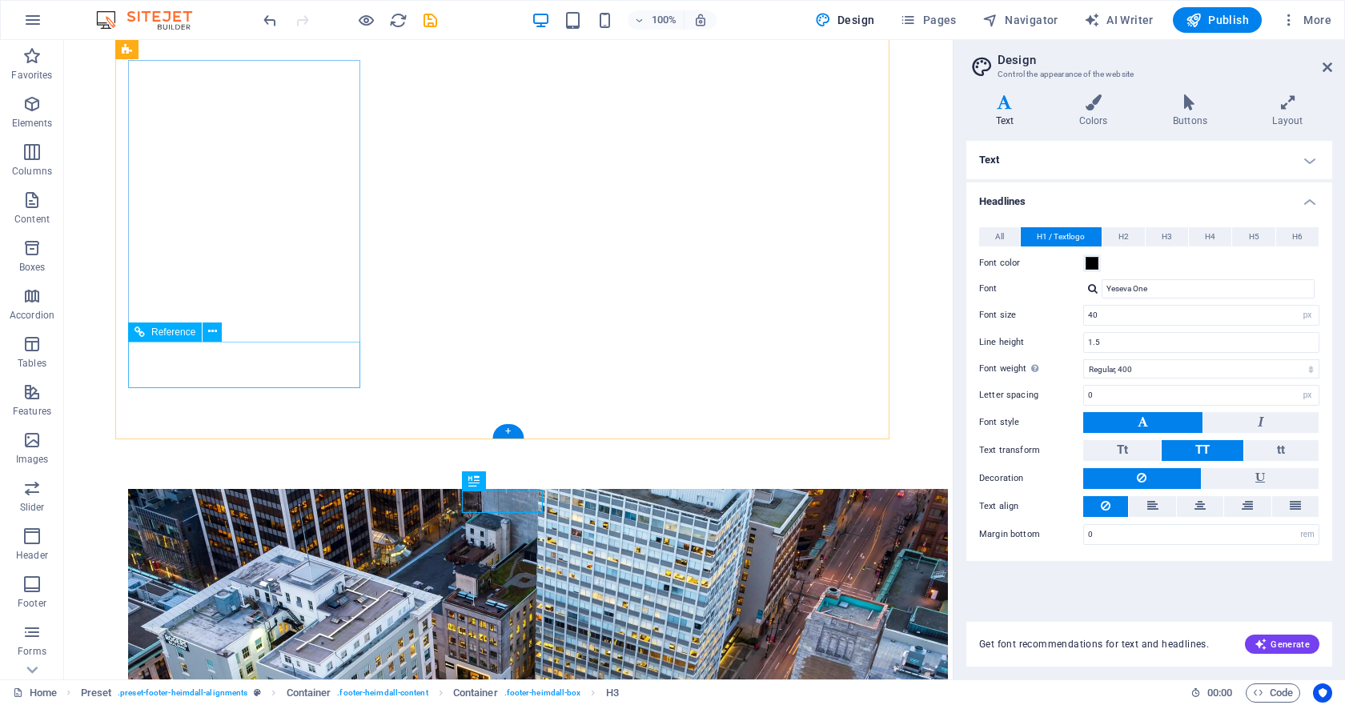
click at [213, 332] on icon at bounding box center [212, 331] width 9 height 17
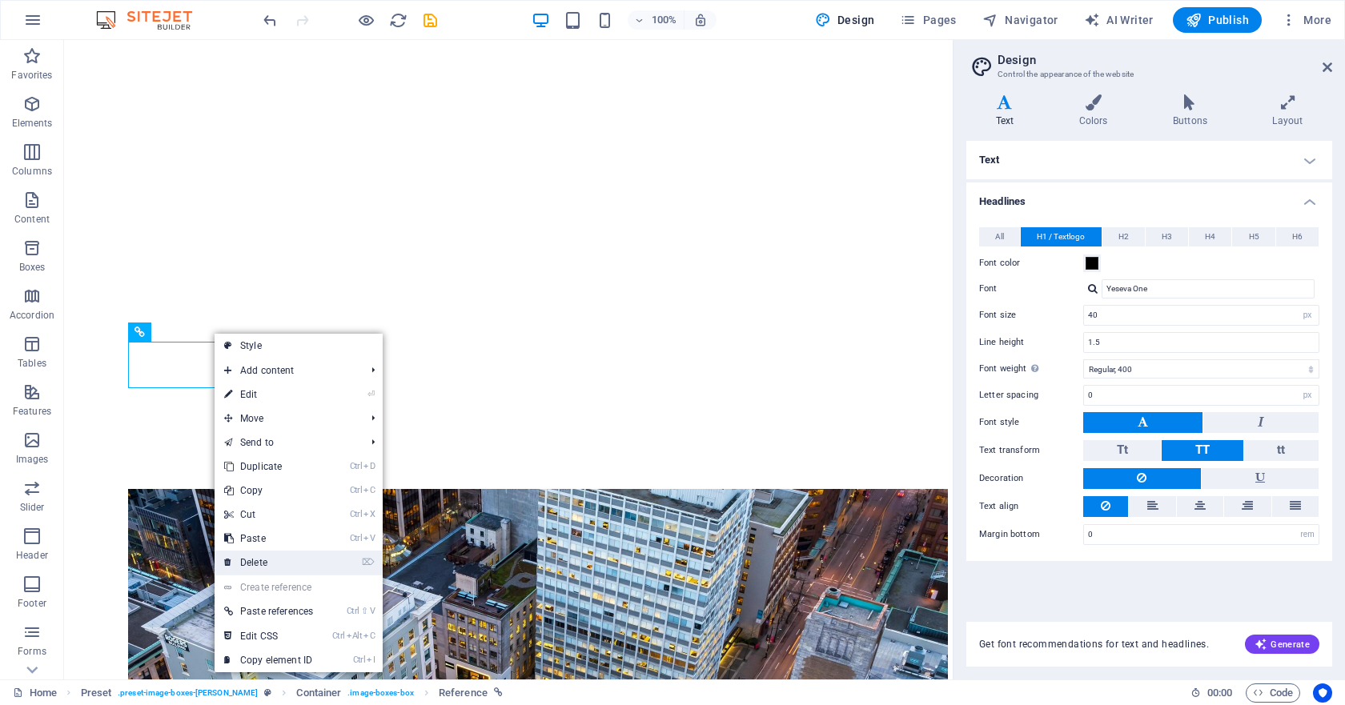
click at [256, 555] on link "⌦ Delete" at bounding box center [269, 563] width 108 height 24
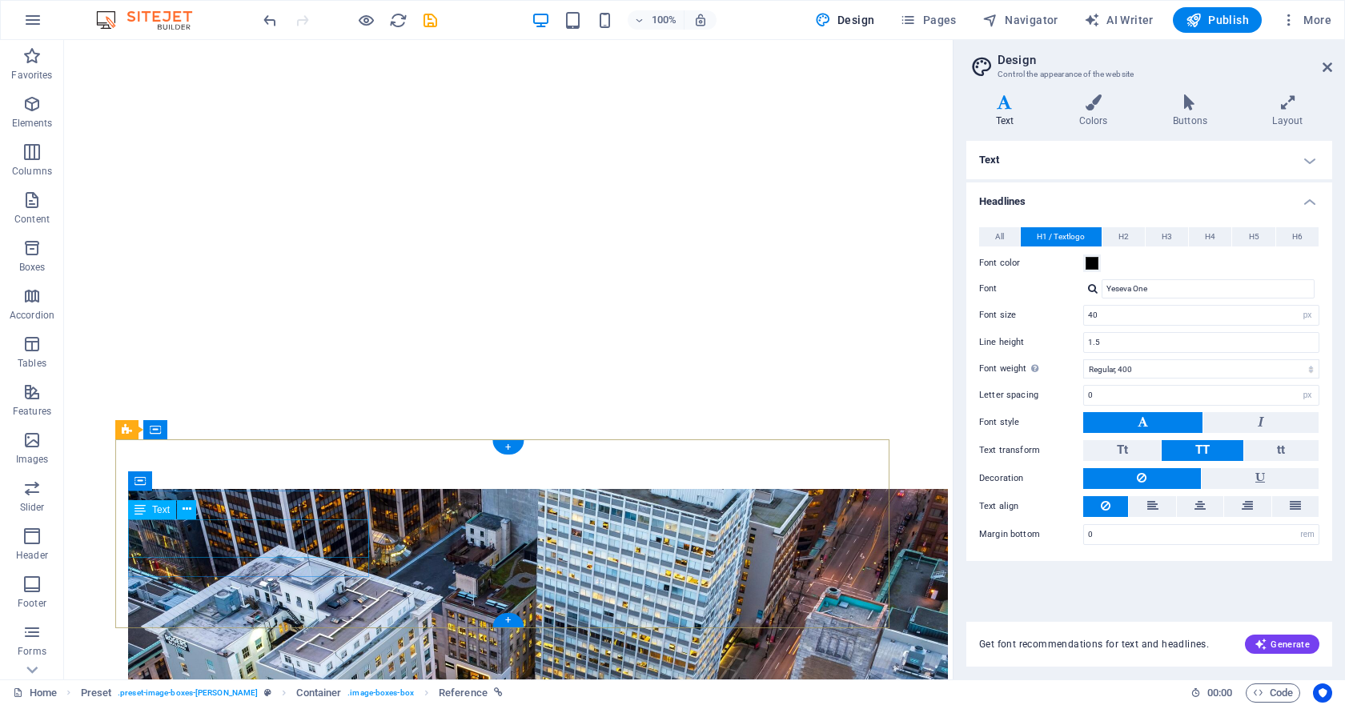
scroll to position [707, 0]
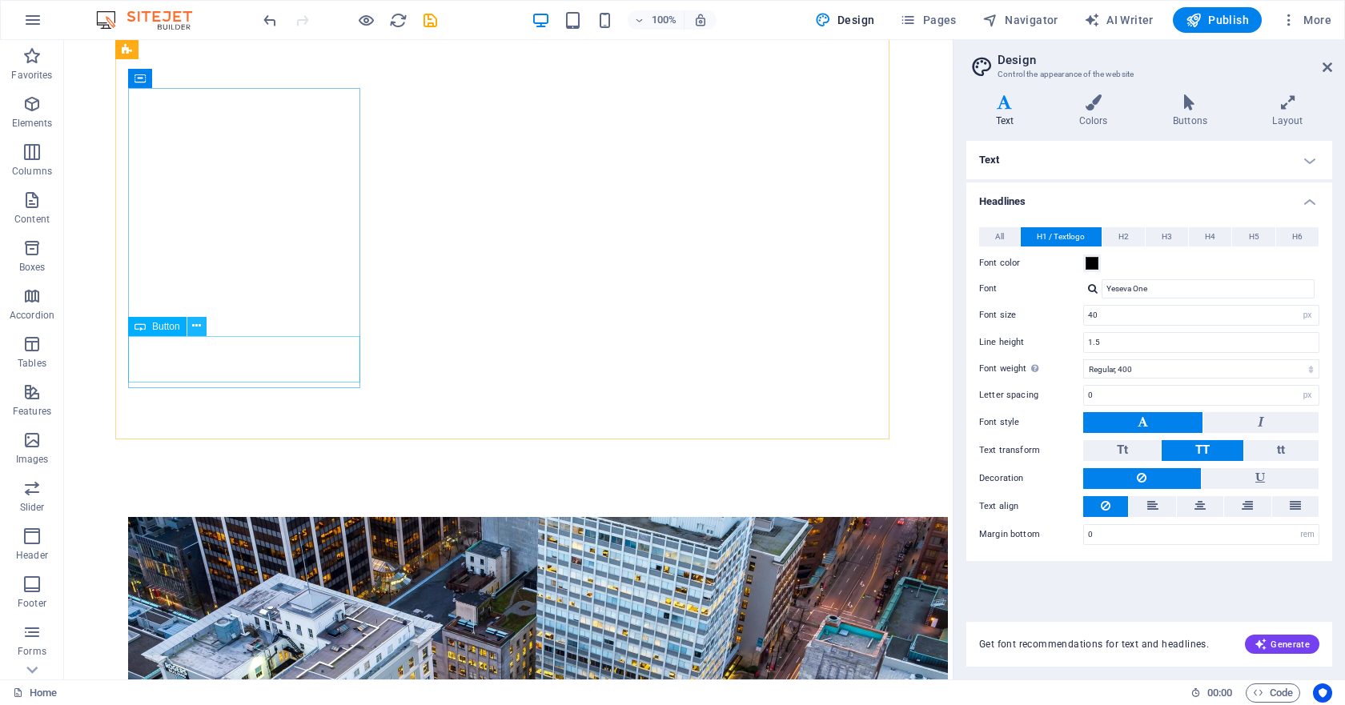
click at [198, 323] on icon at bounding box center [196, 326] width 9 height 17
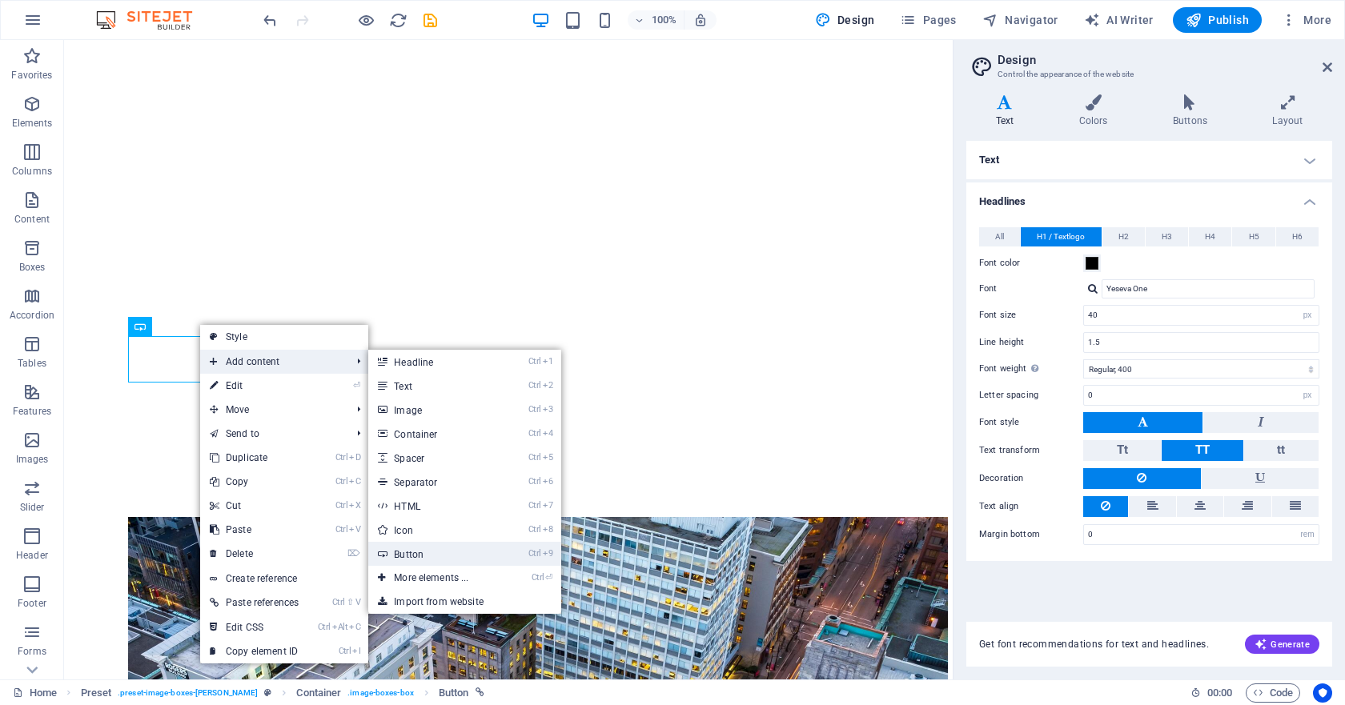
click at [419, 550] on link "Ctrl 9 Button" at bounding box center [434, 554] width 132 height 24
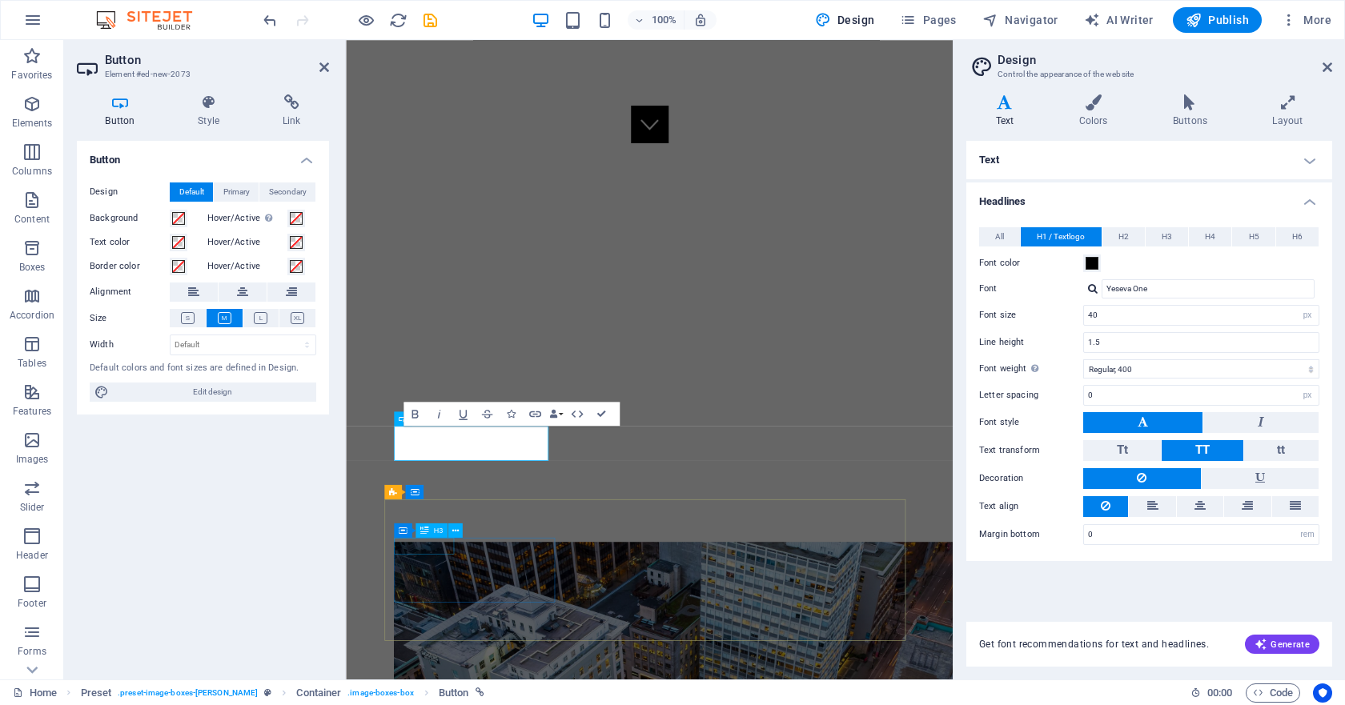
scroll to position [740, 0]
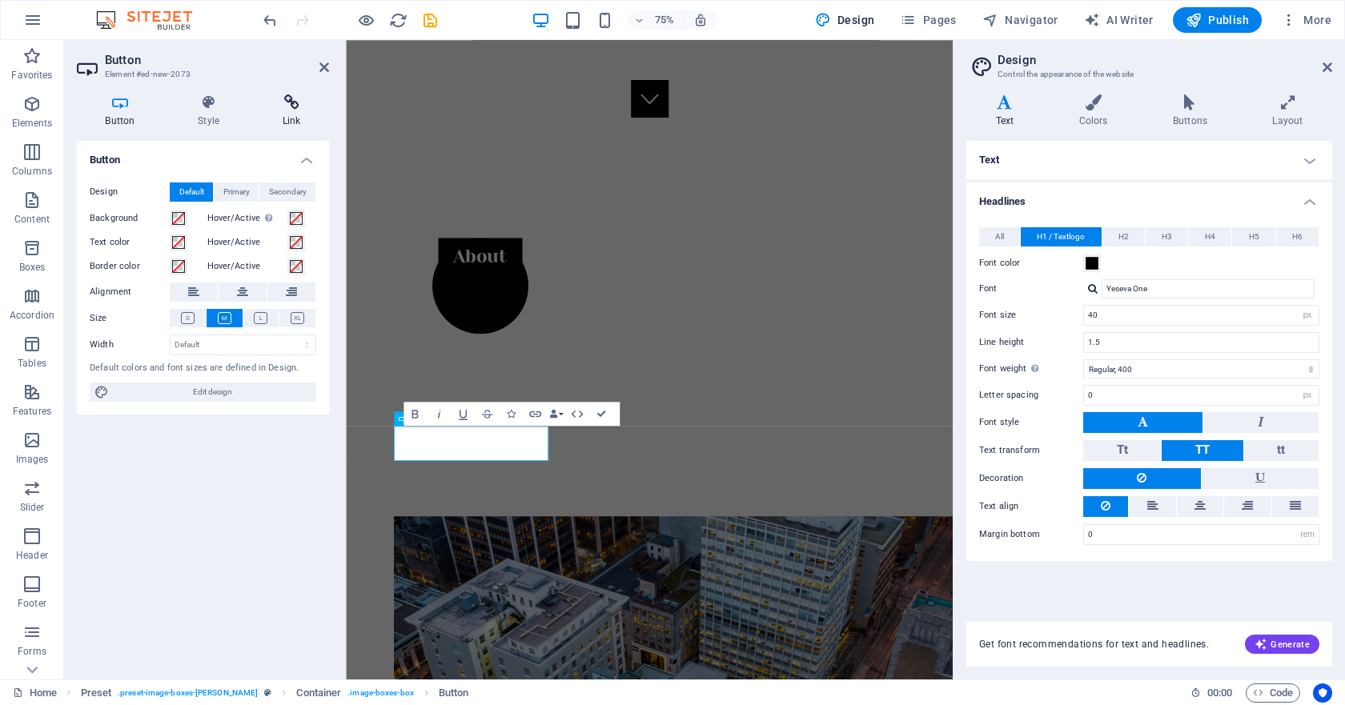
click at [279, 111] on h4 "Link" at bounding box center [291, 111] width 75 height 34
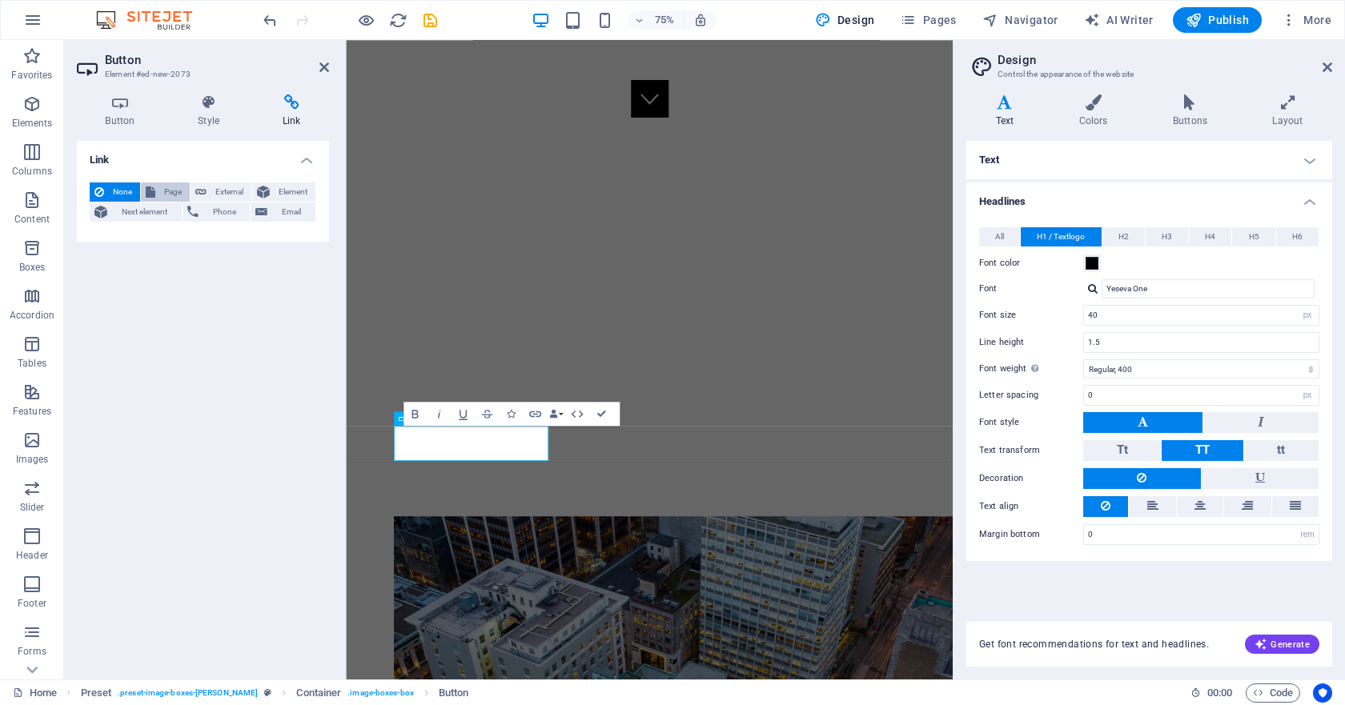
click at [162, 191] on span "Page" at bounding box center [172, 191] width 25 height 19
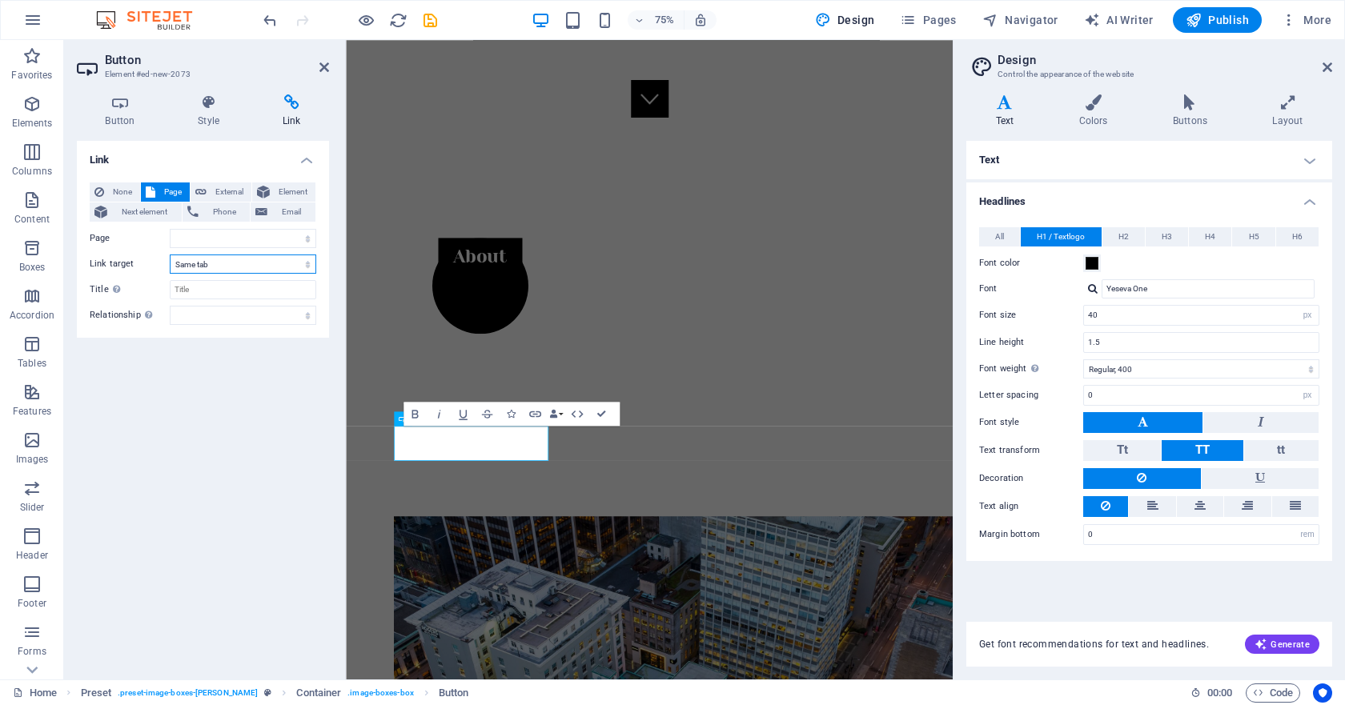
click at [307, 259] on select "New tab Same tab Overlay" at bounding box center [243, 264] width 146 height 19
click at [311, 237] on select "Home About Appraisal Consulting Property Tax Contact Legal Notice Privacy" at bounding box center [243, 238] width 146 height 19
click at [310, 237] on select "Home About Appraisal Consulting Property Tax Contact Legal Notice Privacy" at bounding box center [243, 238] width 146 height 19
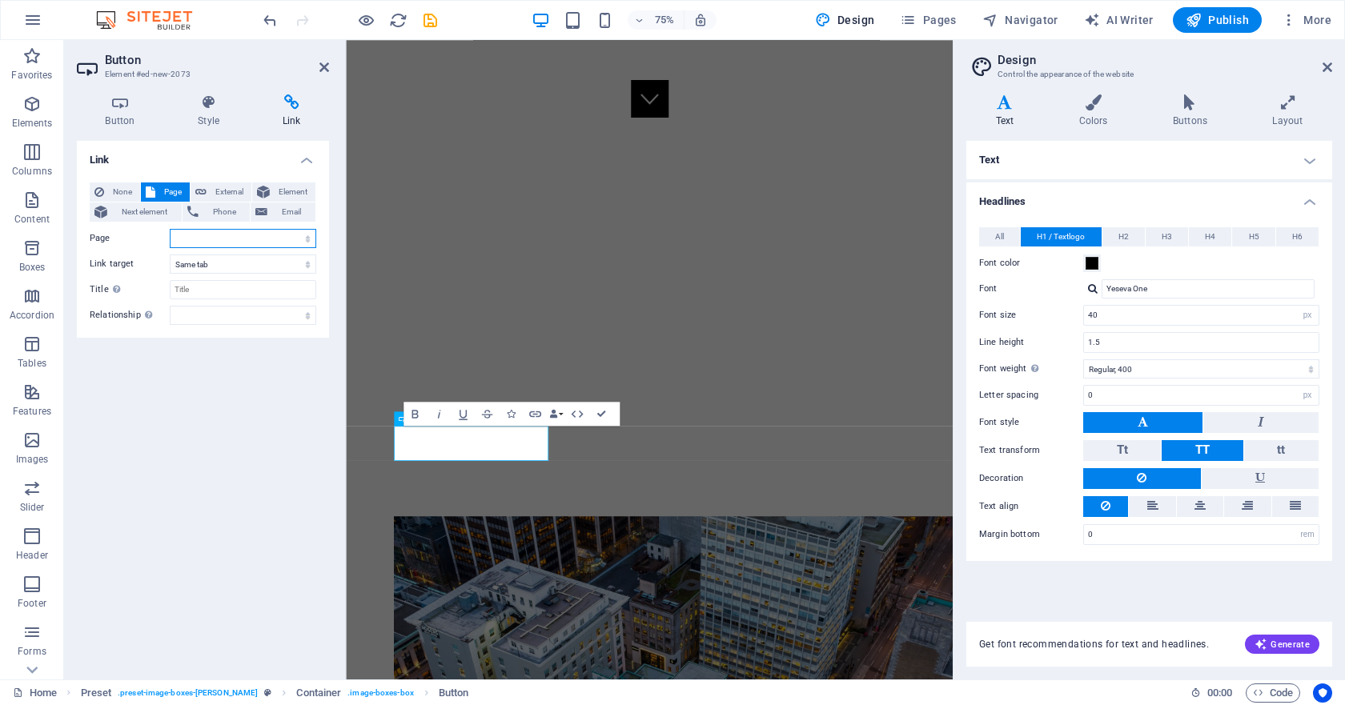
click at [310, 237] on select "Home About Appraisal Consulting Property Tax Contact Legal Notice Privacy" at bounding box center [243, 238] width 146 height 19
select select "2"
click at [170, 229] on select "Home About Appraisal Consulting Property Tax Contact Legal Notice Privacy" at bounding box center [243, 238] width 146 height 19
click at [323, 67] on icon at bounding box center [324, 67] width 10 height 13
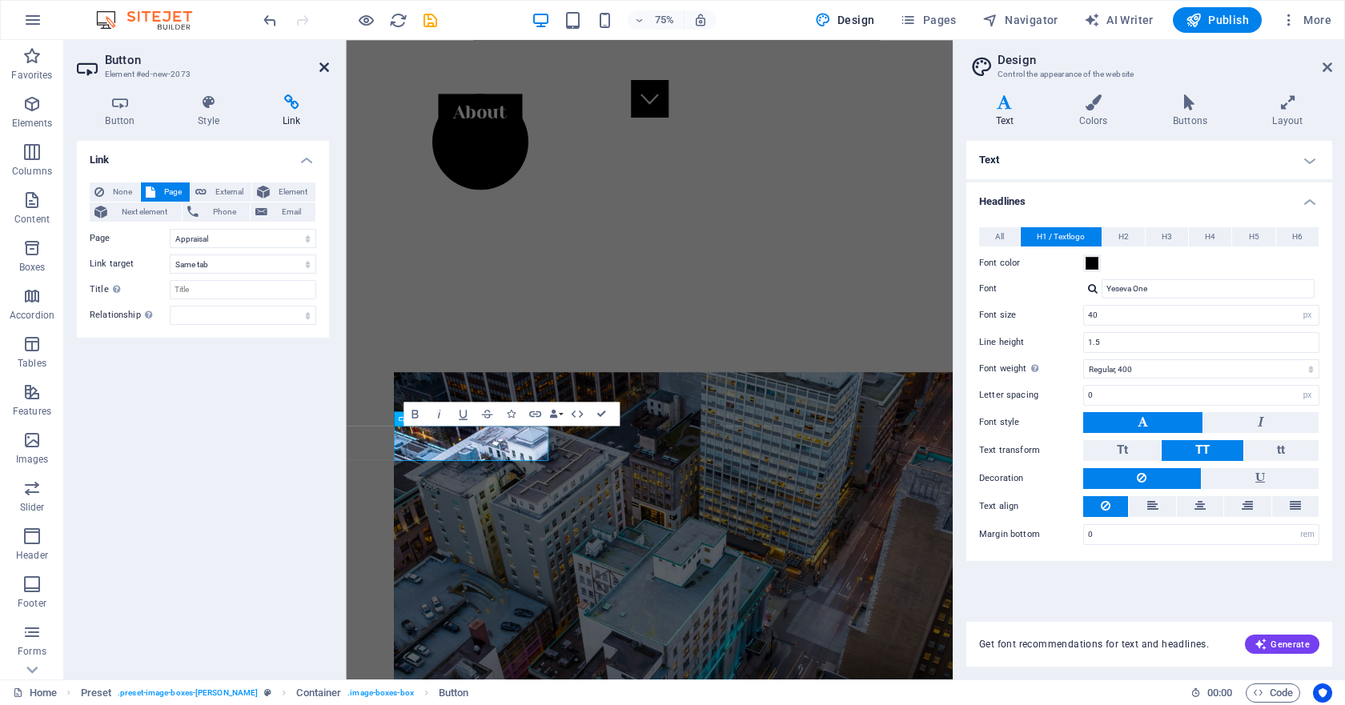
scroll to position [715, 0]
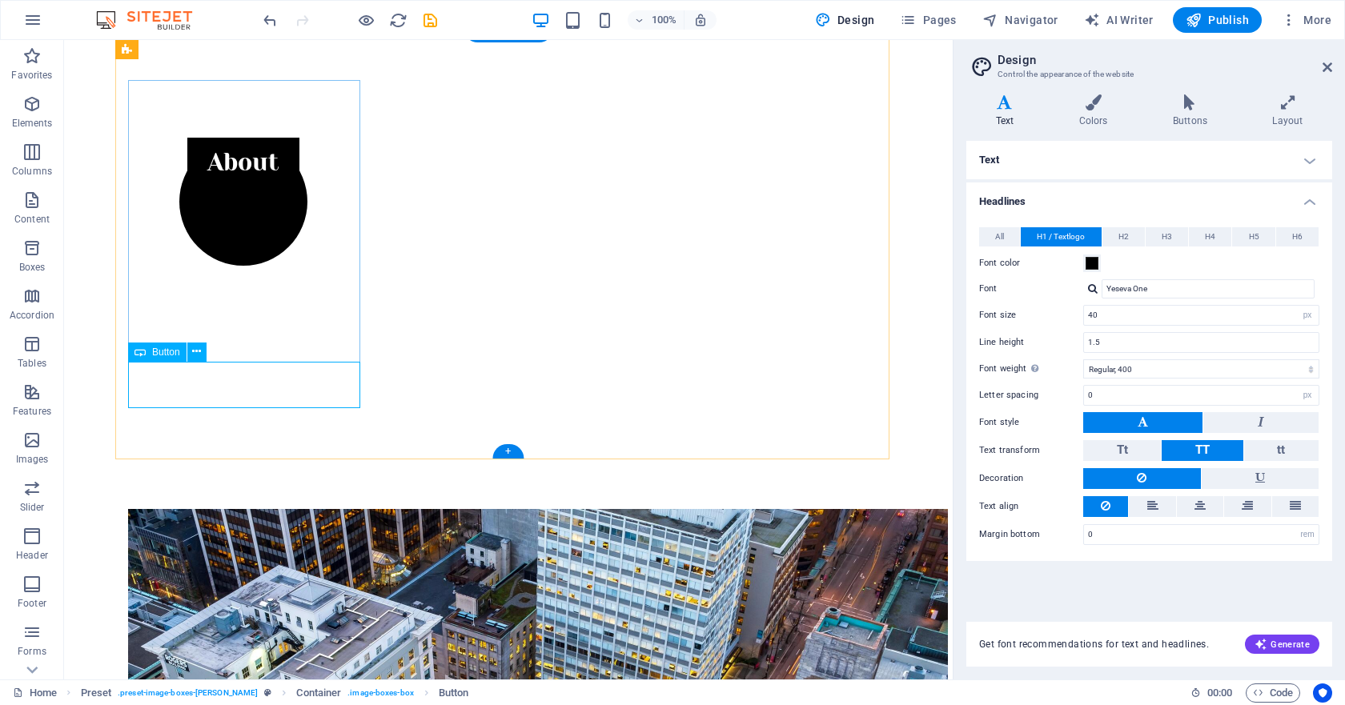
click at [198, 359] on icon at bounding box center [196, 351] width 9 height 17
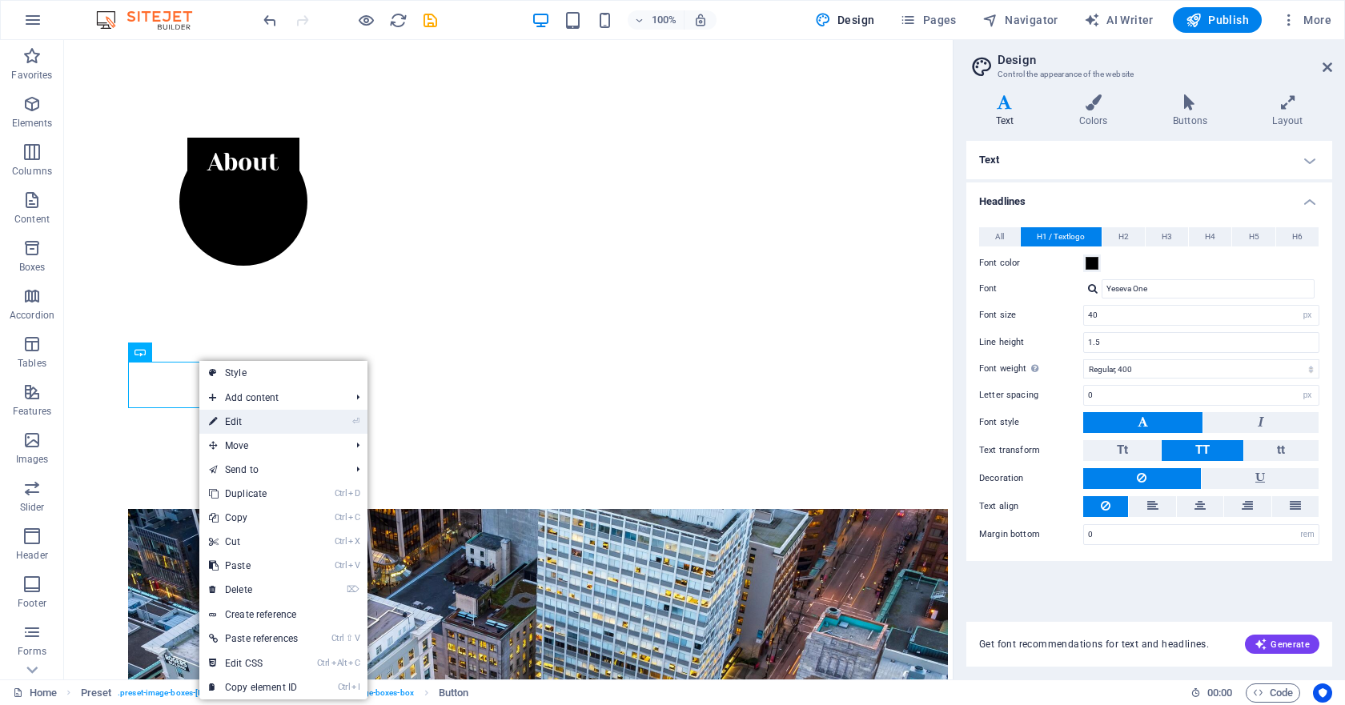
click at [254, 429] on link "⏎ Edit" at bounding box center [253, 422] width 108 height 24
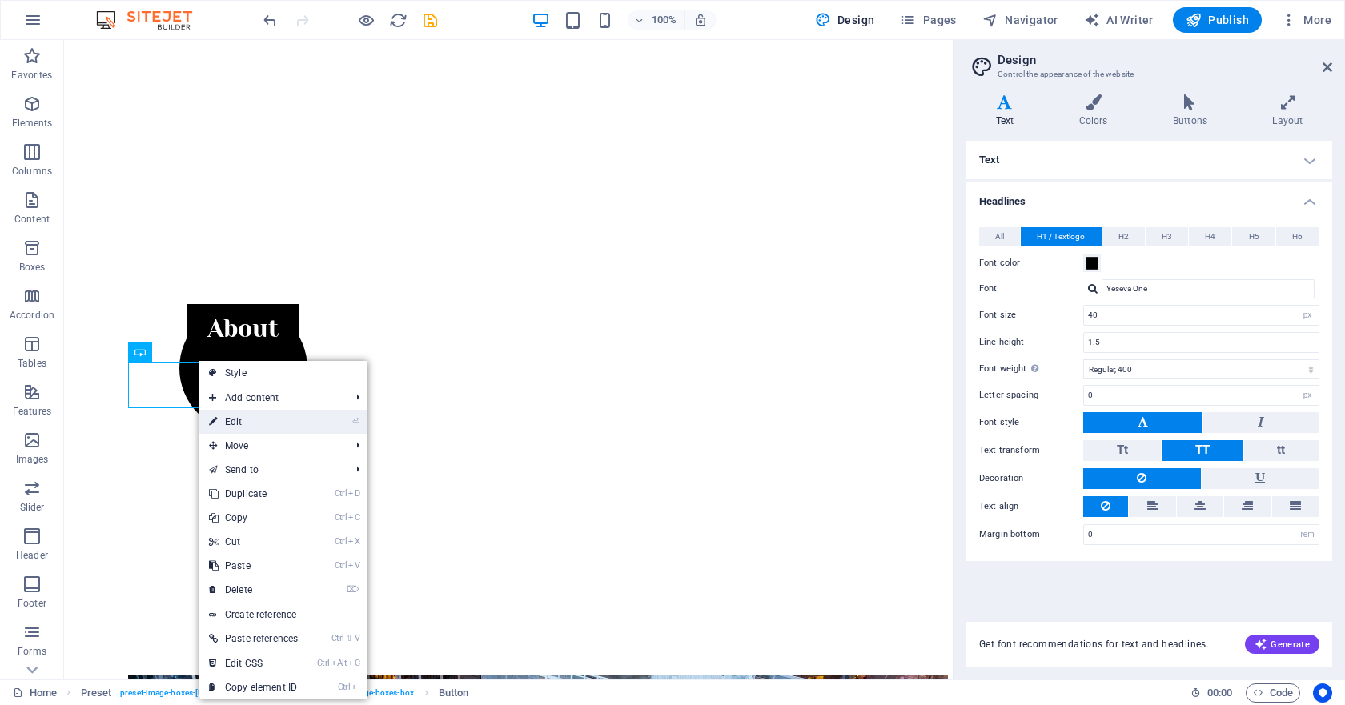
select select "2"
select select
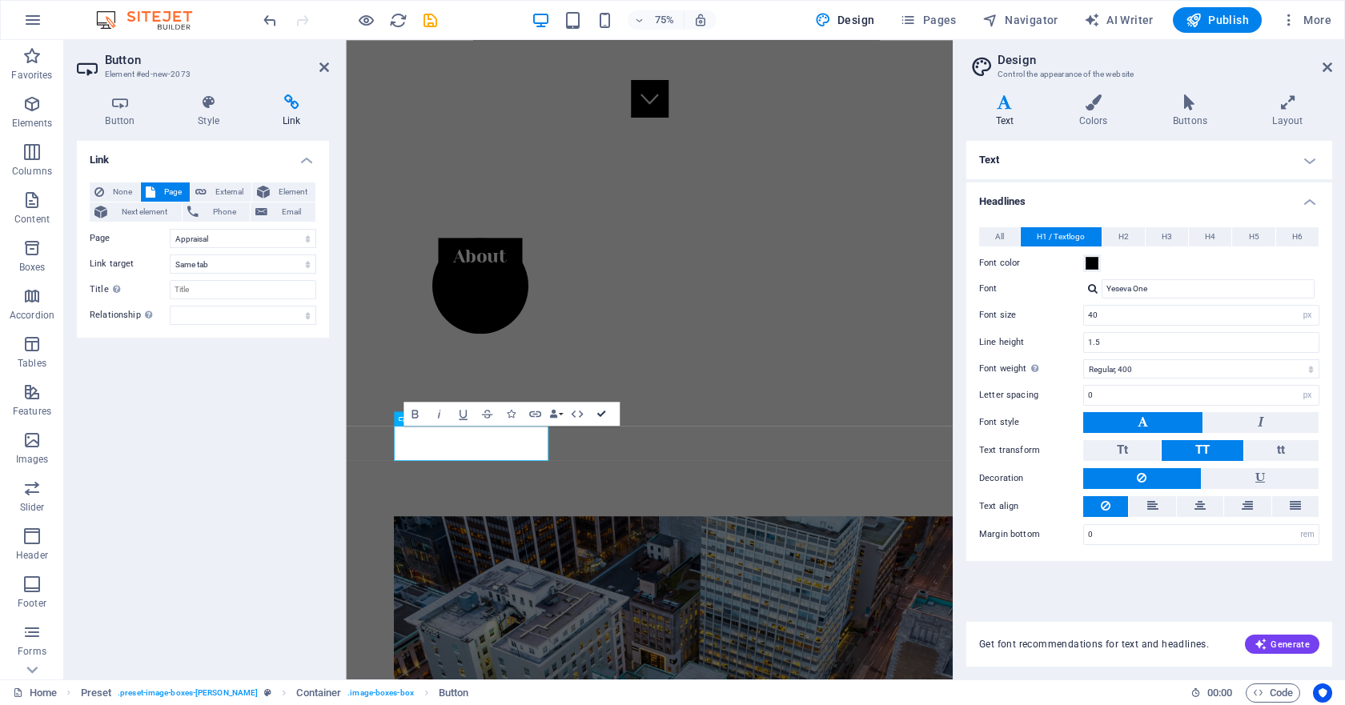
scroll to position [522, 0]
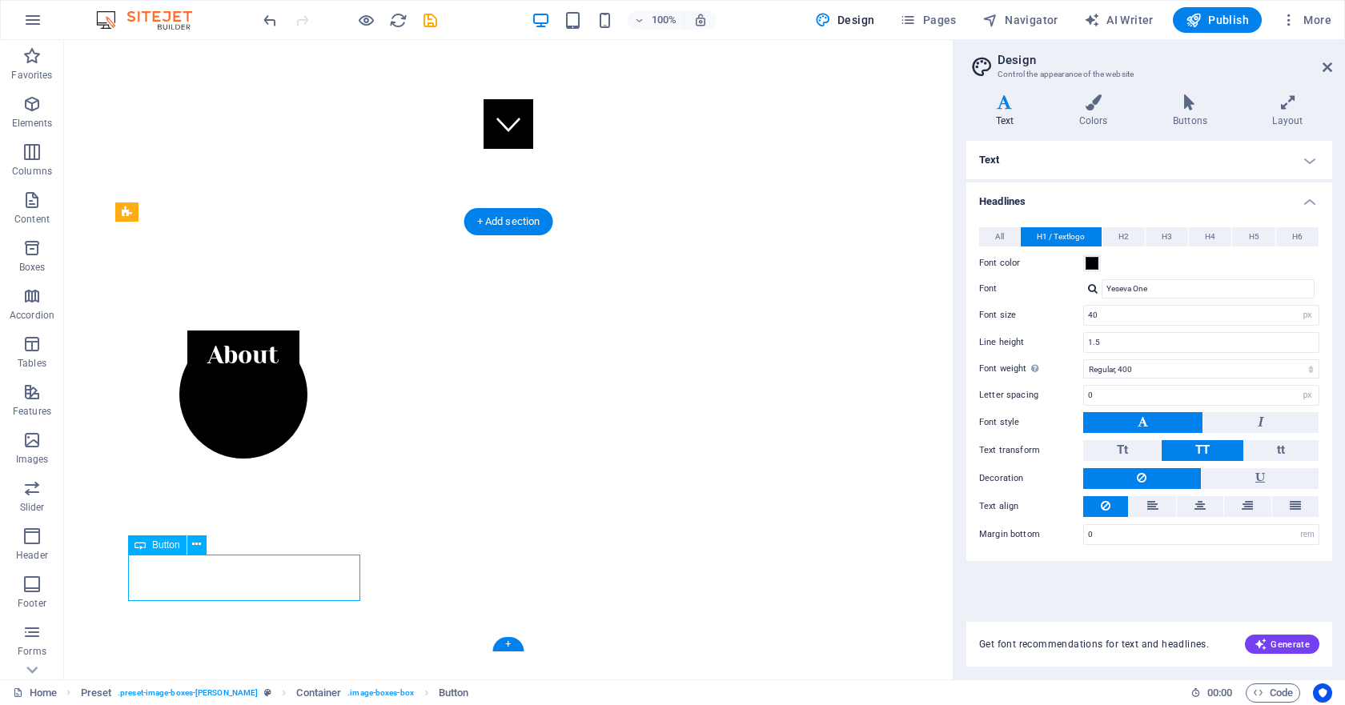
drag, startPoint x: 224, startPoint y: 573, endPoint x: 253, endPoint y: 573, distance: 28.8
drag, startPoint x: 207, startPoint y: 571, endPoint x: 259, endPoint y: 561, distance: 52.9
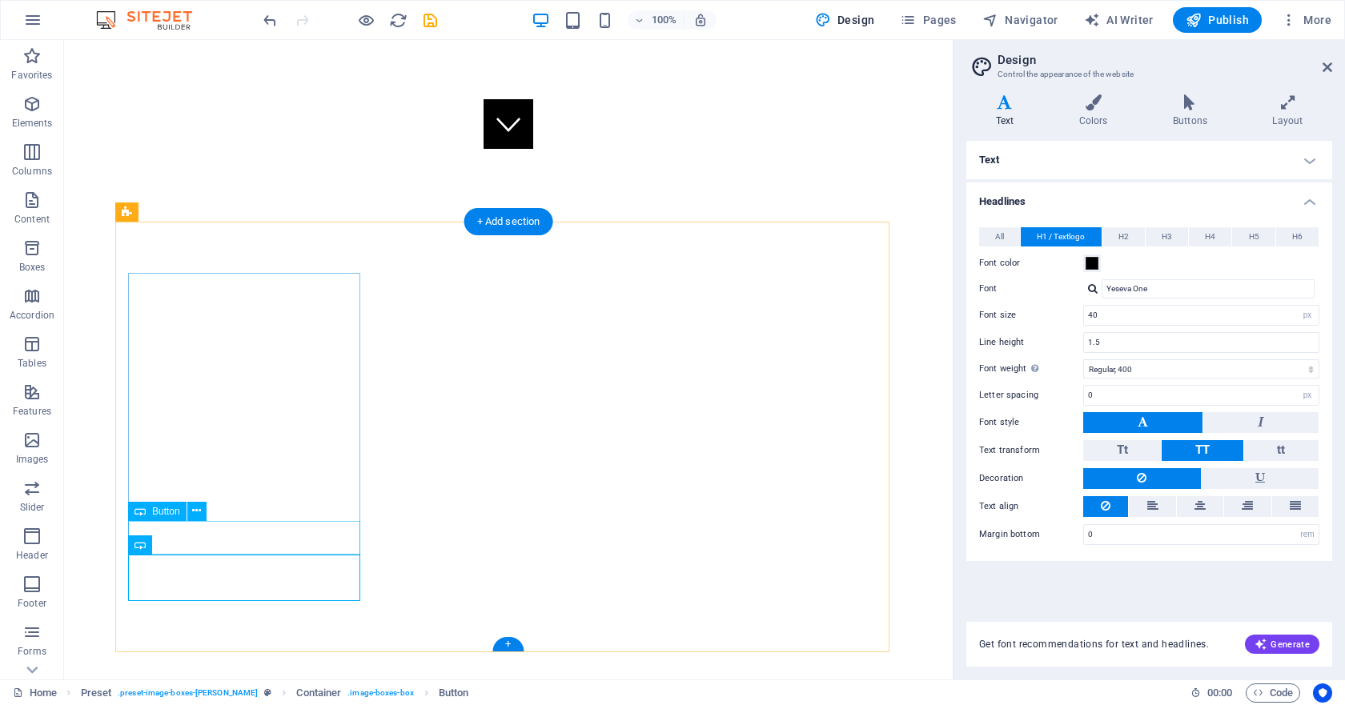
click at [192, 516] on icon at bounding box center [196, 511] width 9 height 17
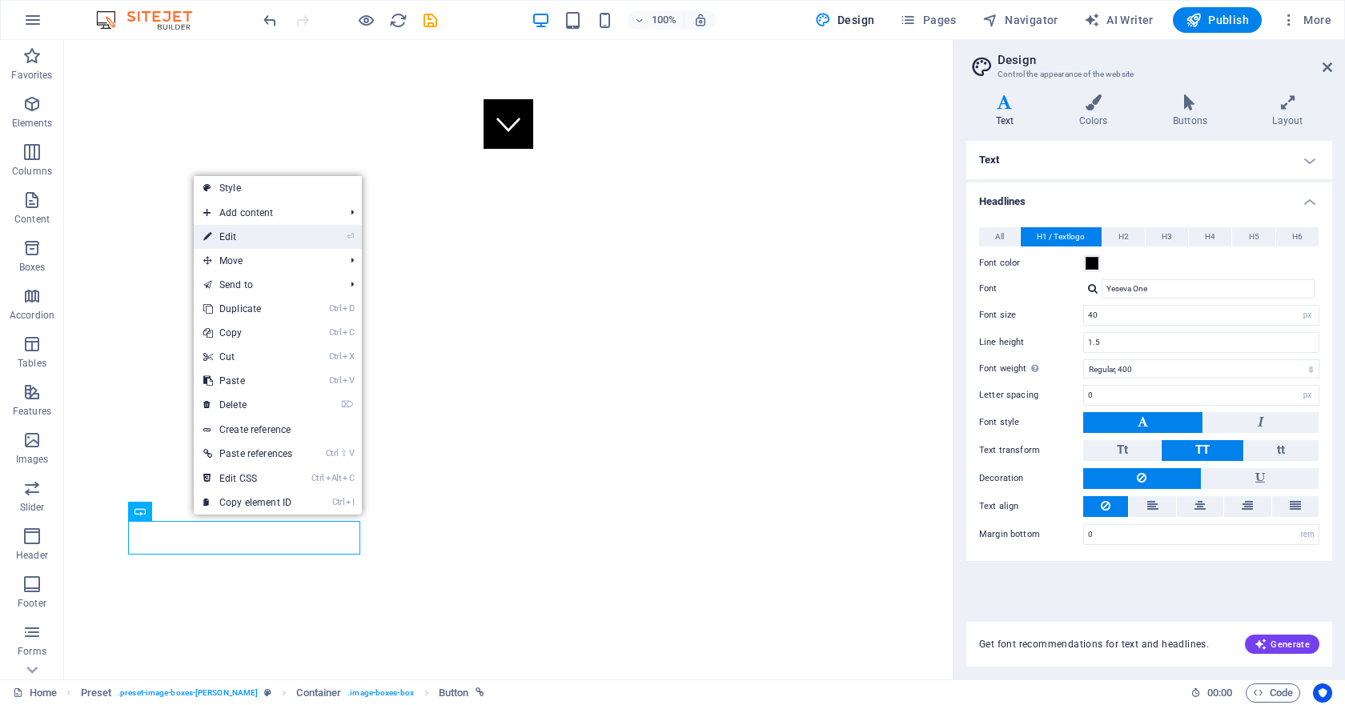
click at [251, 242] on link "⏎ Edit" at bounding box center [248, 237] width 108 height 24
select select "2"
select select
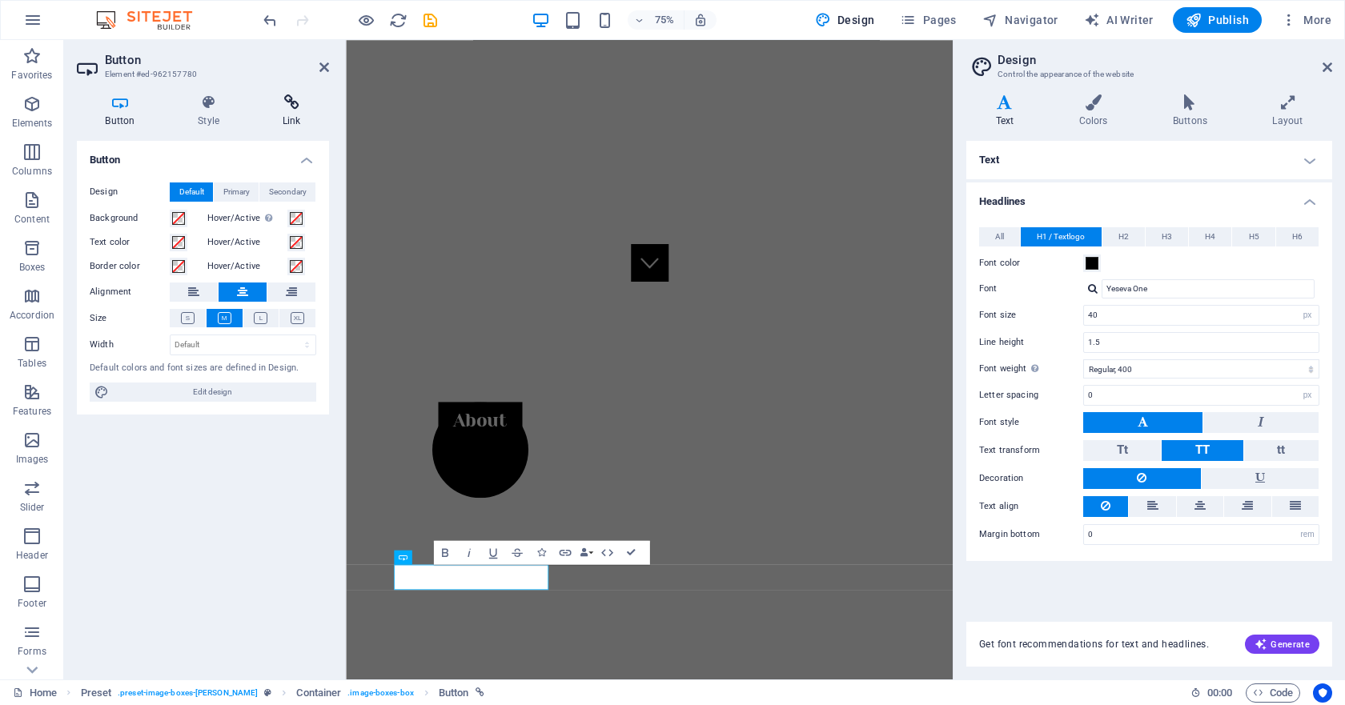
click at [285, 115] on h4 "Link" at bounding box center [291, 111] width 75 height 34
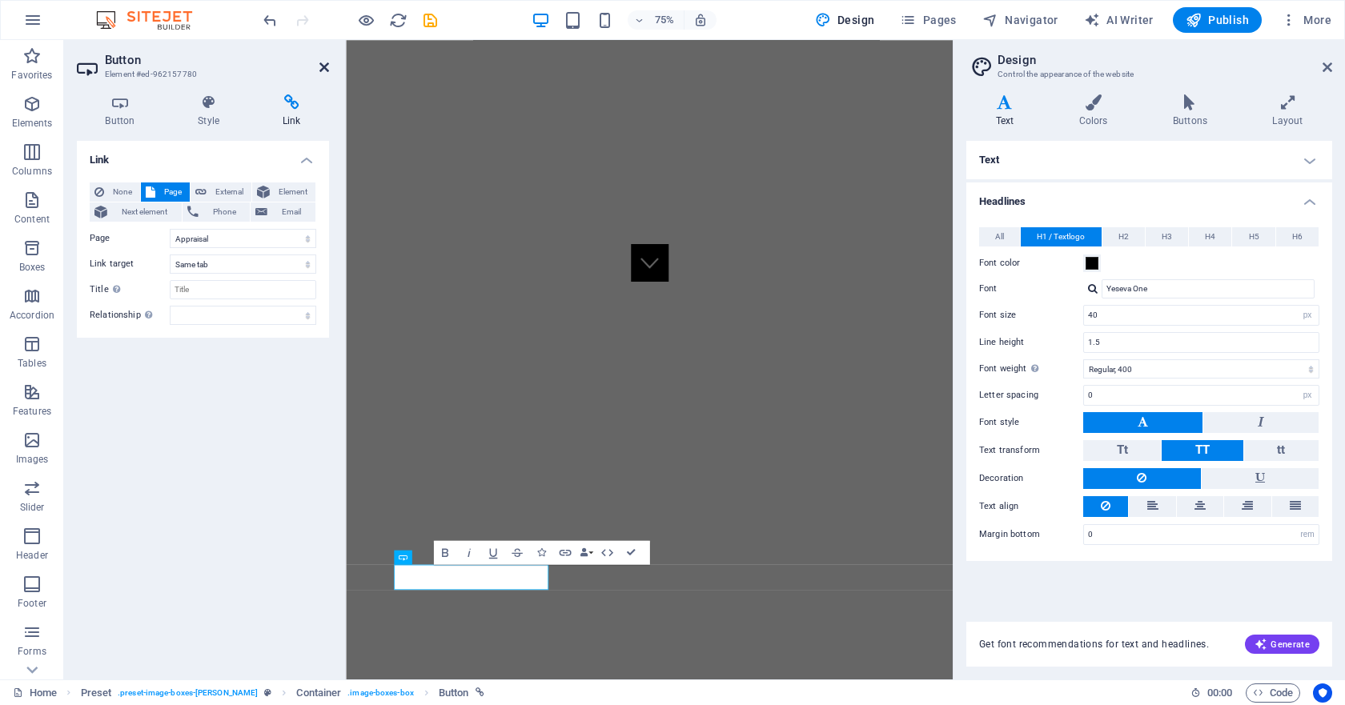
click at [321, 66] on icon at bounding box center [324, 67] width 10 height 13
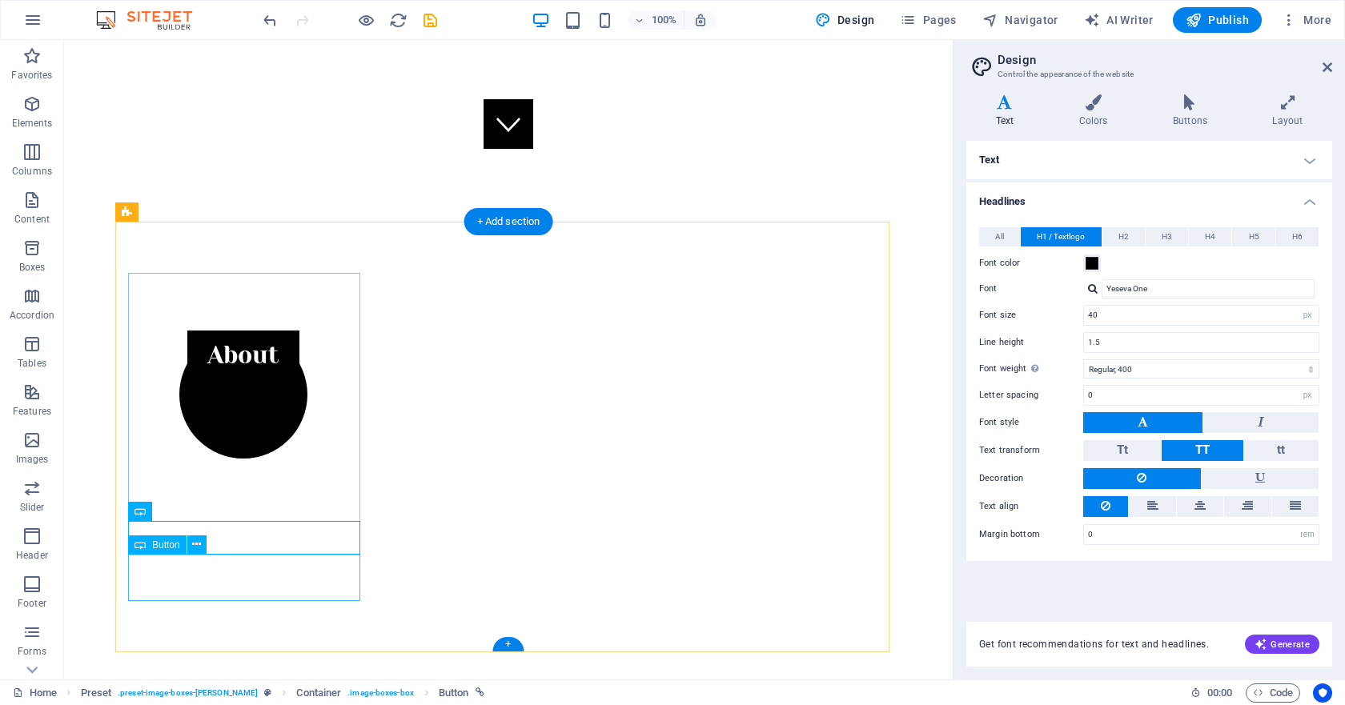
click at [197, 552] on icon at bounding box center [196, 544] width 9 height 17
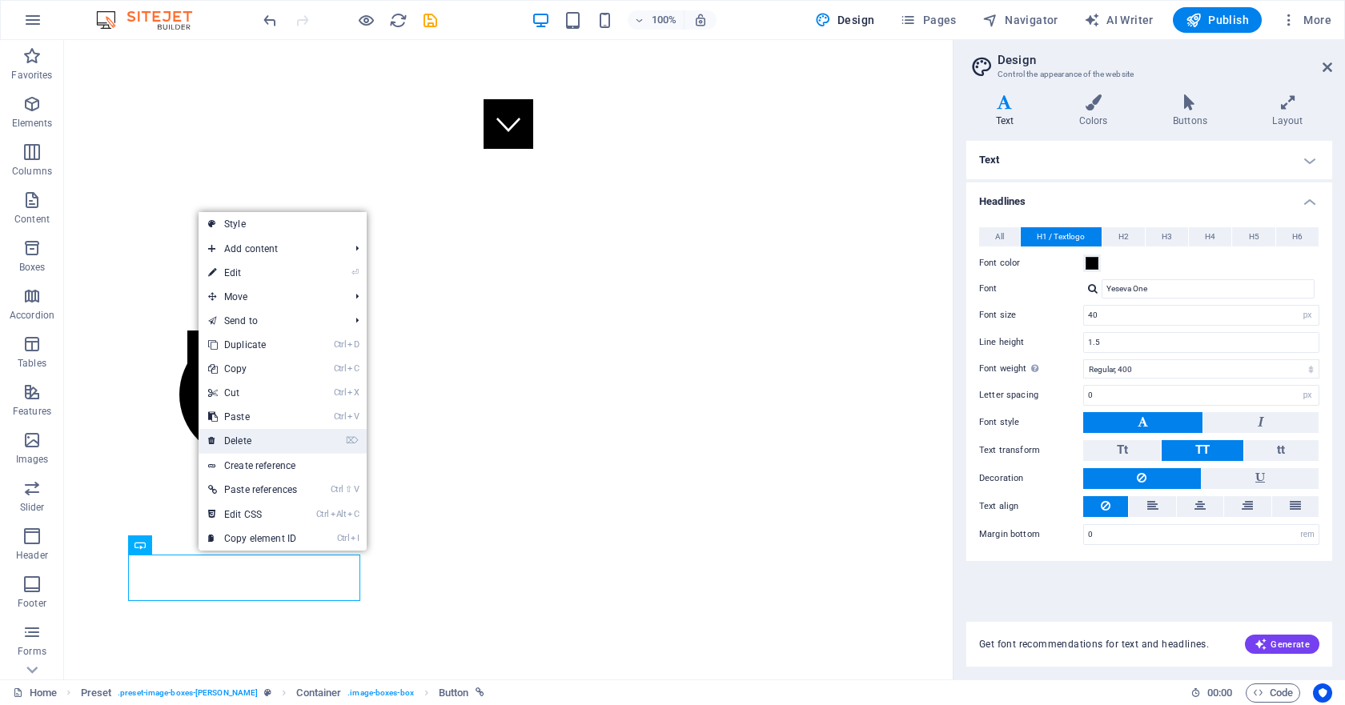
click at [244, 438] on link "⌦ Delete" at bounding box center [252, 441] width 108 height 24
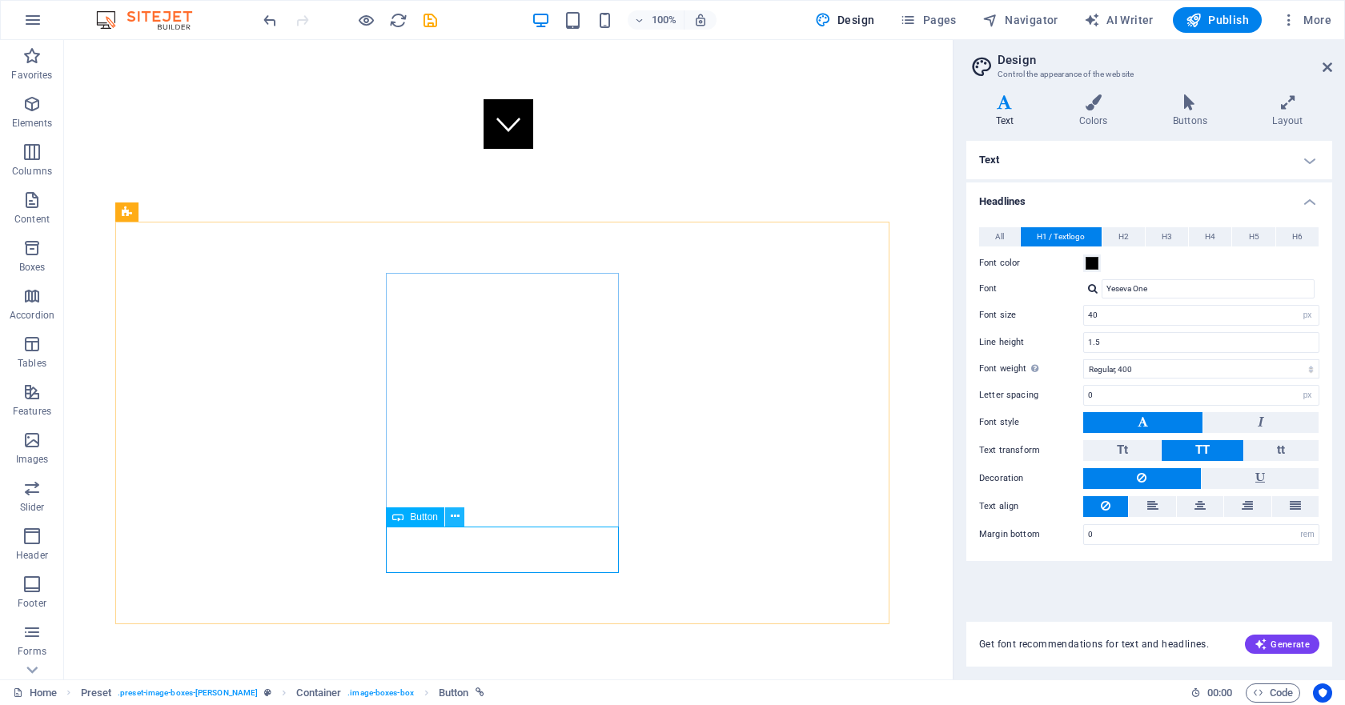
click at [451, 519] on icon at bounding box center [455, 516] width 9 height 17
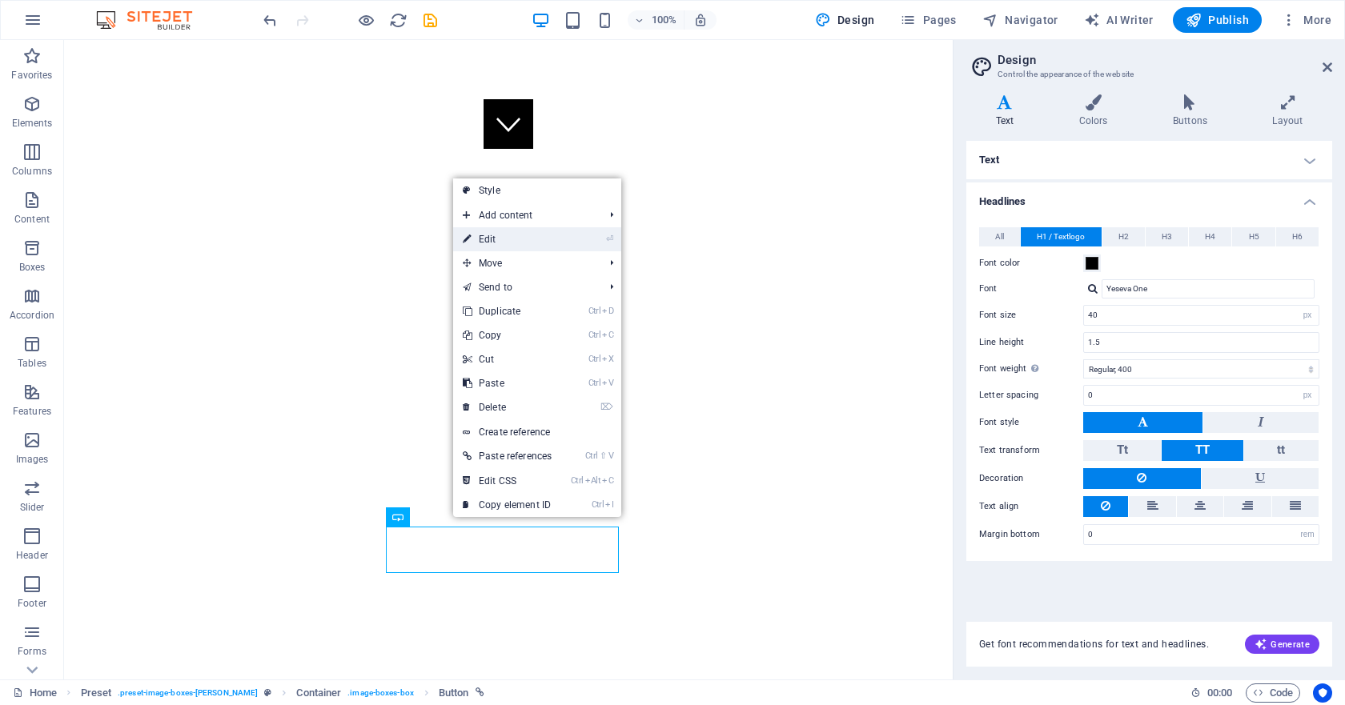
click at [503, 245] on link "⏎ Edit" at bounding box center [507, 239] width 108 height 24
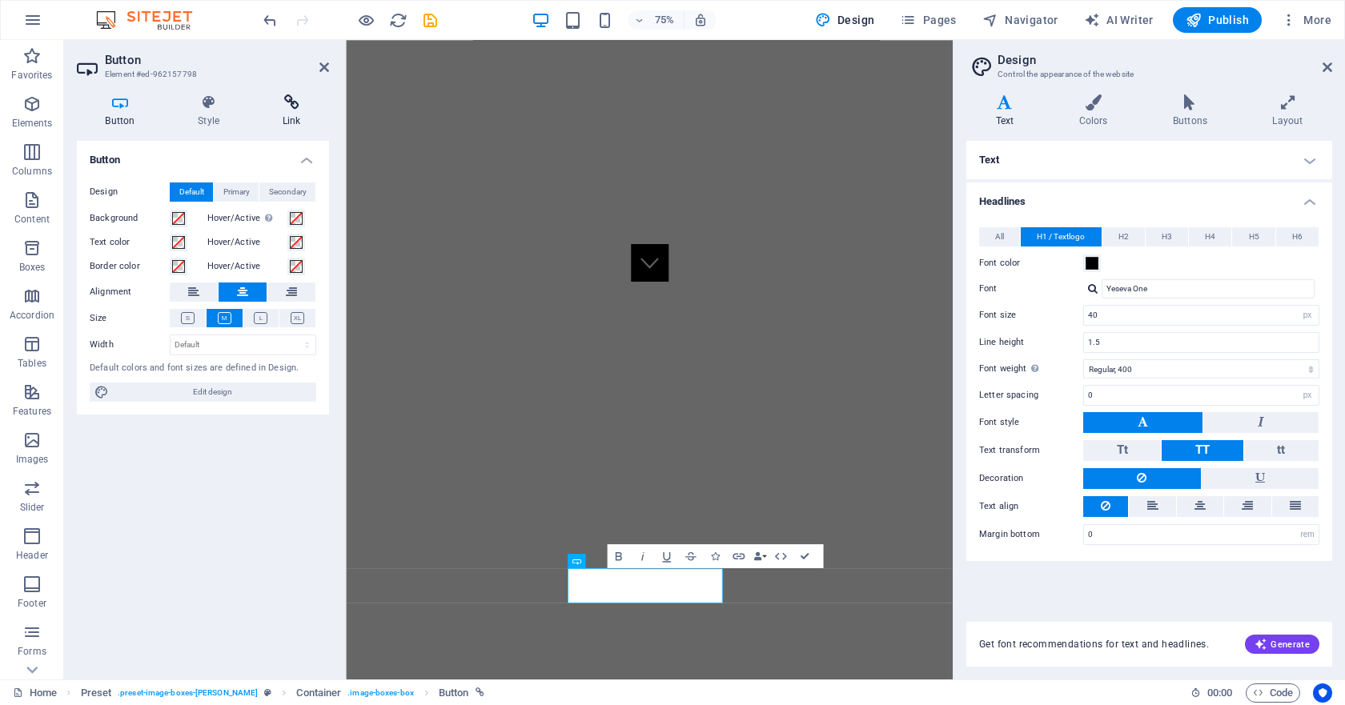
click at [299, 107] on icon at bounding box center [291, 102] width 75 height 16
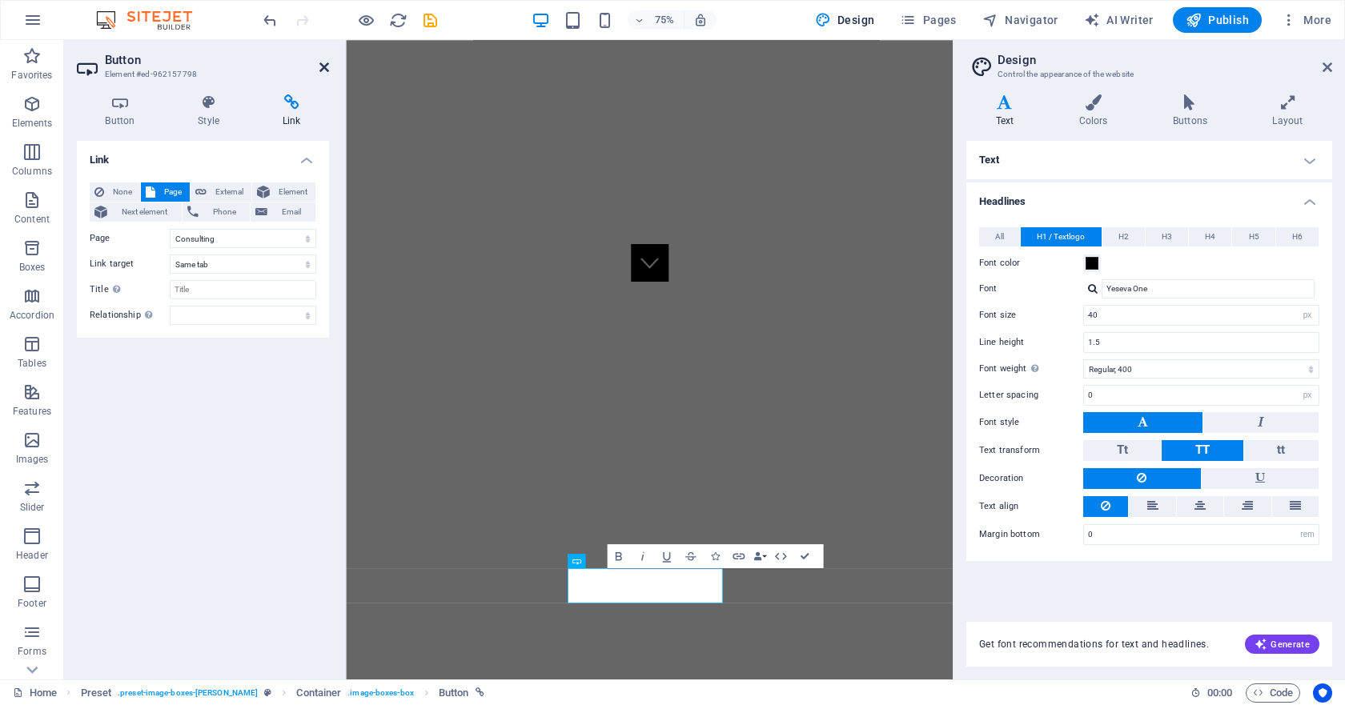
click at [333, 66] on aside "Button Element #ed-962157798 Button Style Link Button Design Default Primary Se…" at bounding box center [205, 360] width 282 height 640
click at [325, 70] on icon at bounding box center [324, 67] width 10 height 13
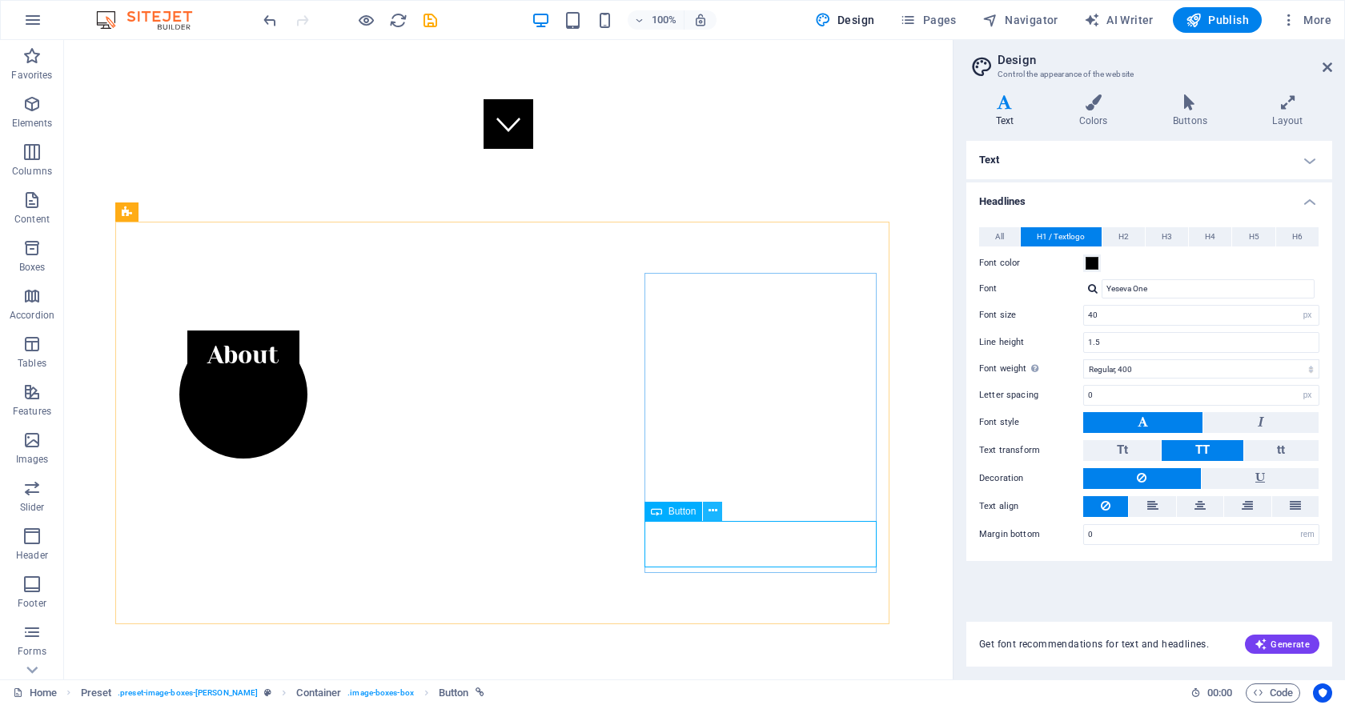
click at [716, 513] on icon at bounding box center [712, 511] width 9 height 17
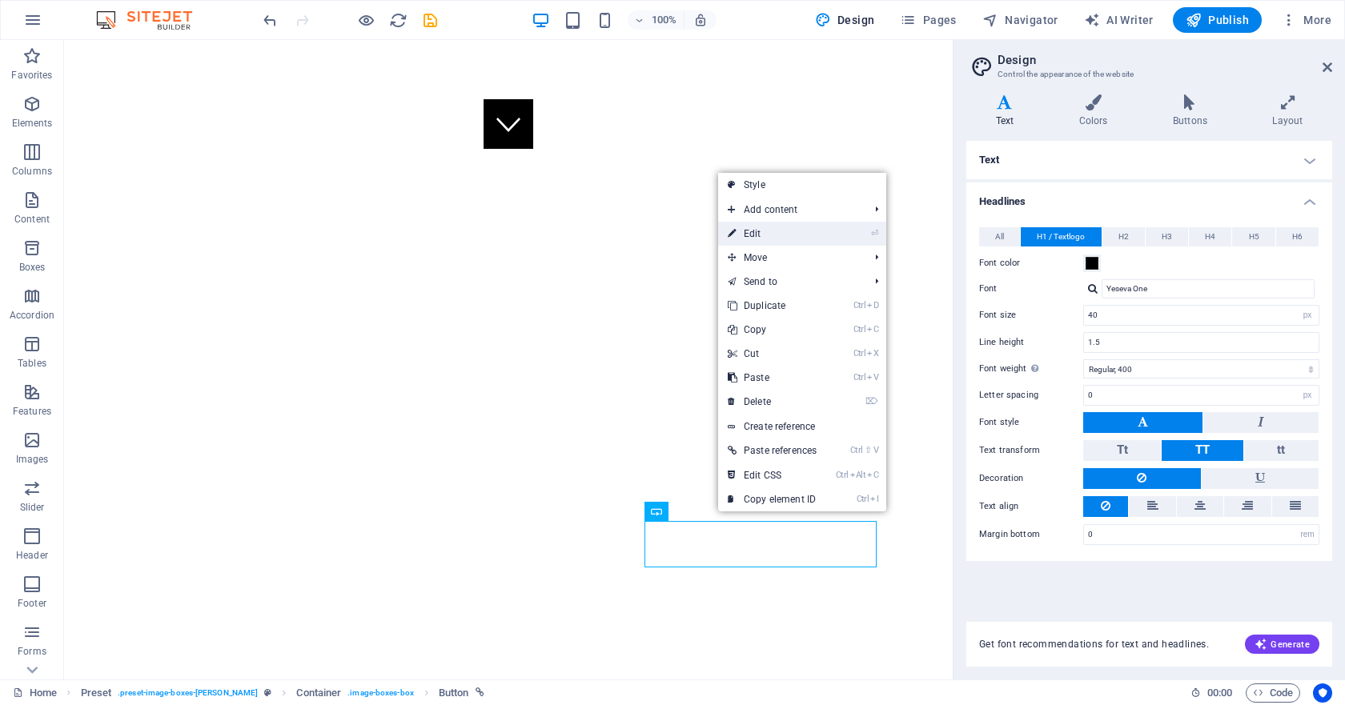
click at [787, 235] on link "⏎ Edit" at bounding box center [772, 234] width 108 height 24
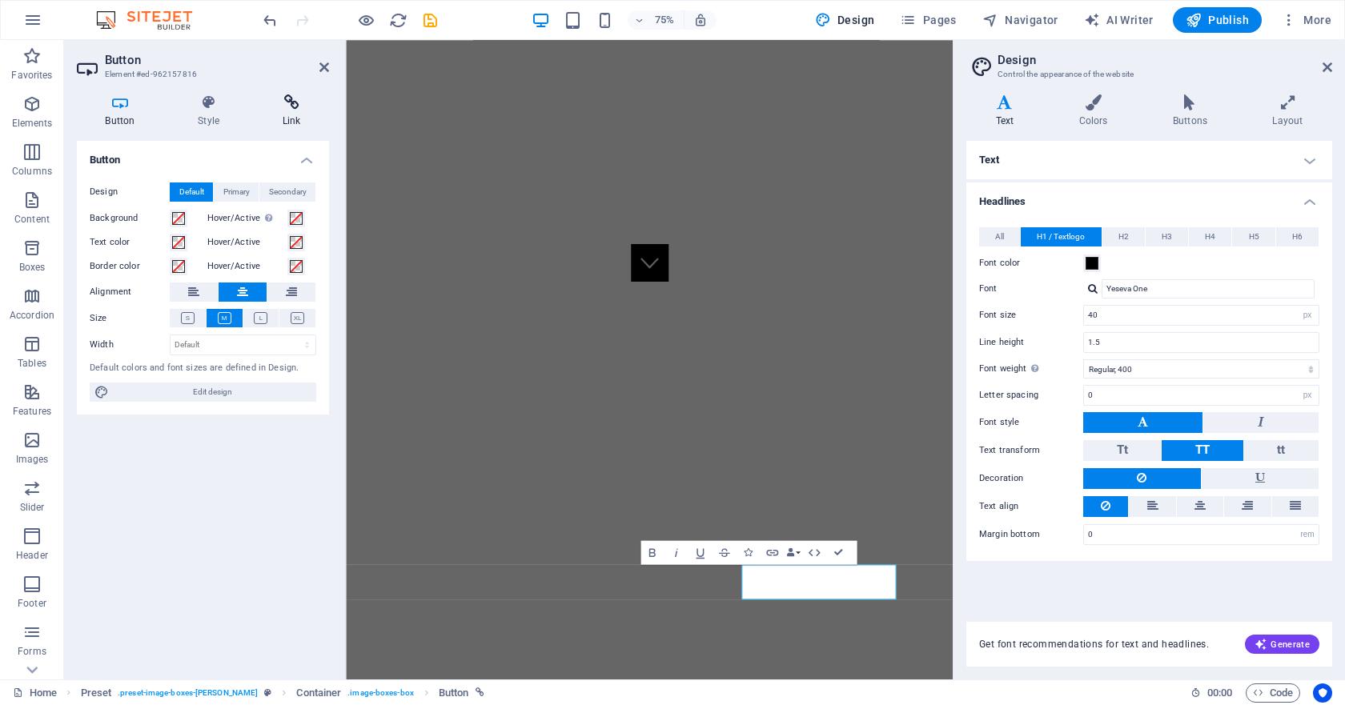
click at [291, 119] on h4 "Link" at bounding box center [291, 111] width 75 height 34
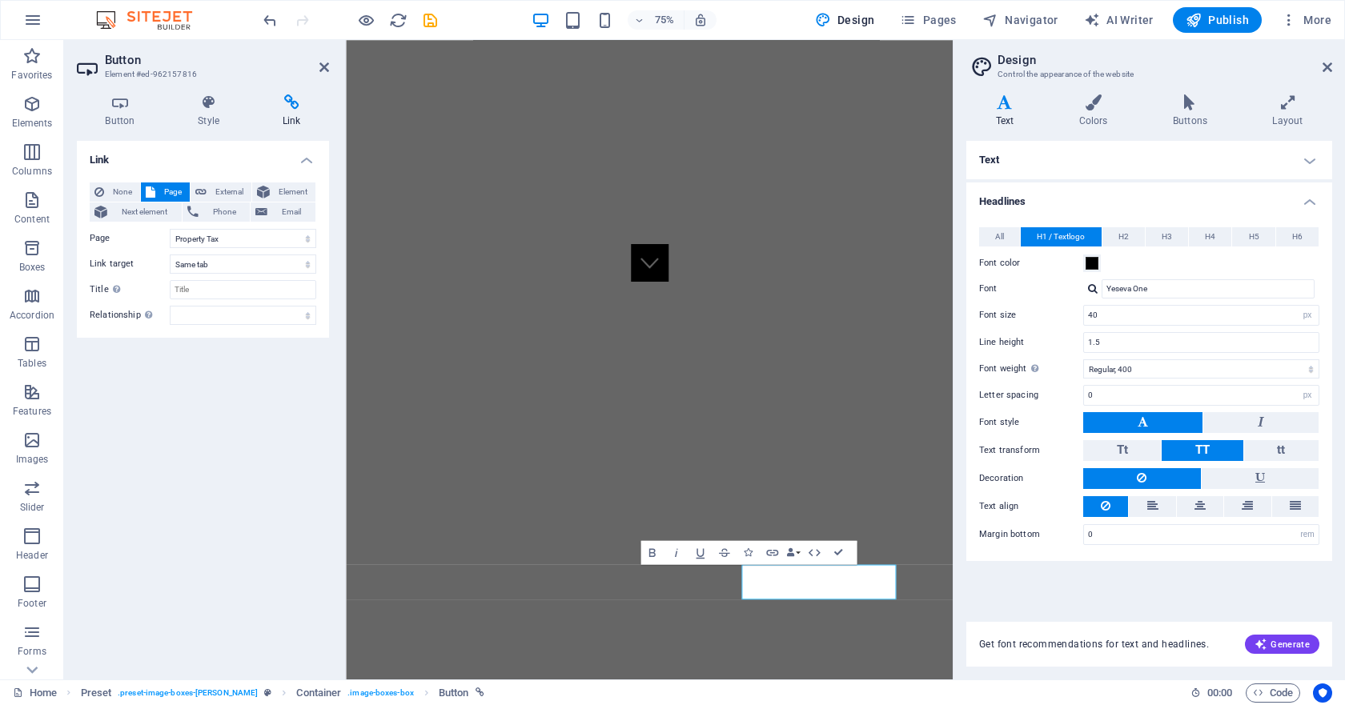
click at [316, 70] on header "Button Element #ed-962157816" at bounding box center [203, 61] width 252 height 42
click at [321, 65] on icon at bounding box center [324, 67] width 10 height 13
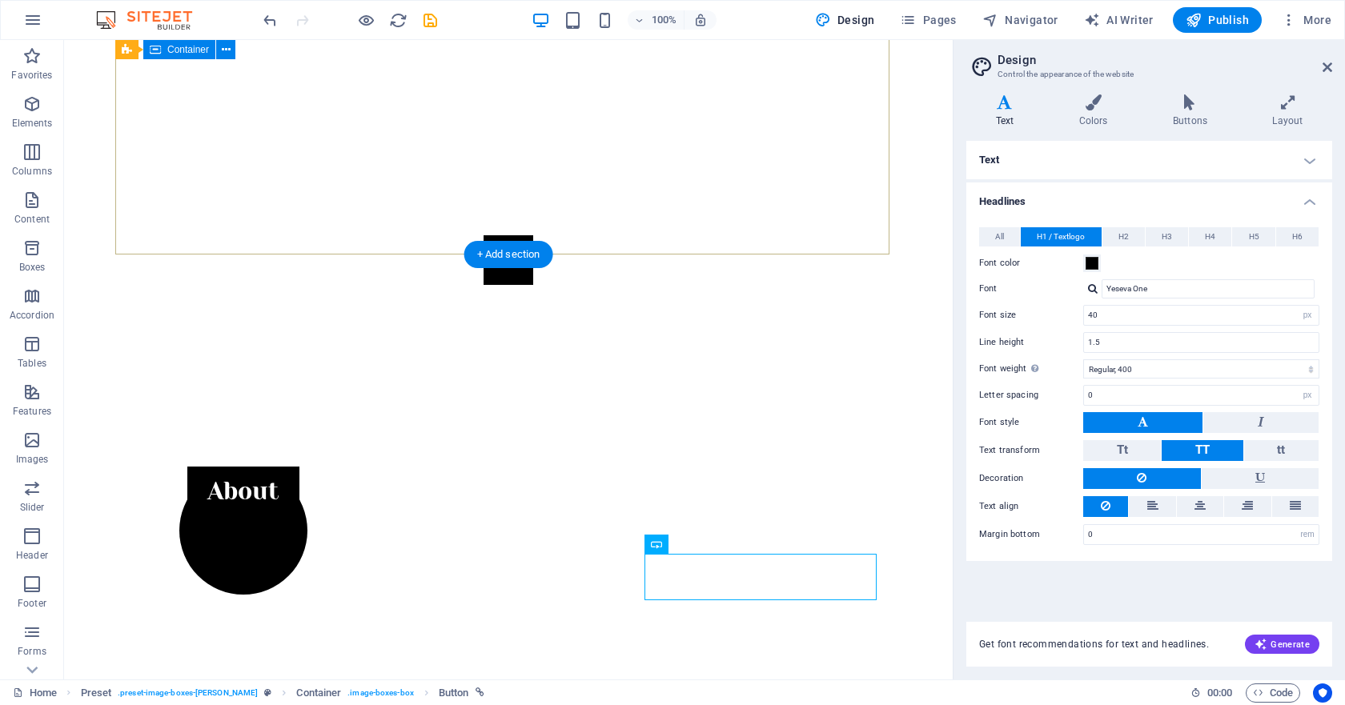
scroll to position [362, 0]
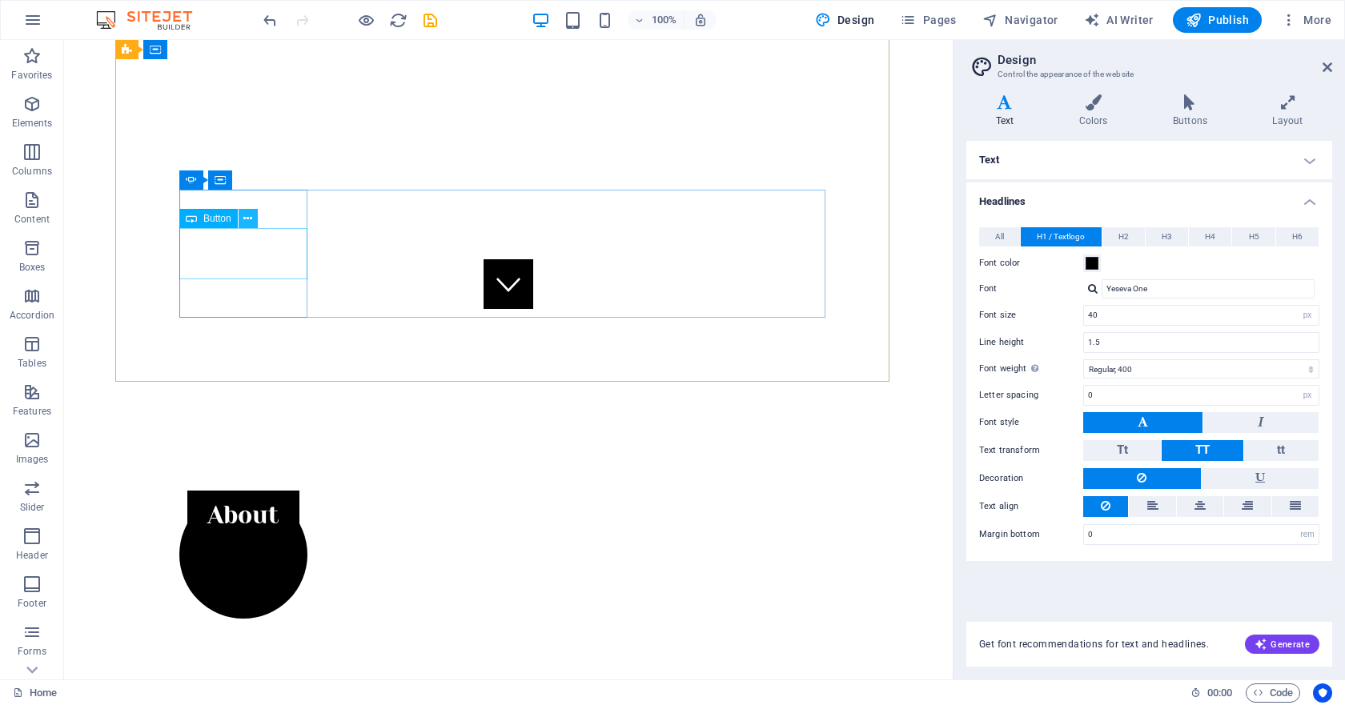
click at [247, 224] on icon at bounding box center [247, 218] width 9 height 17
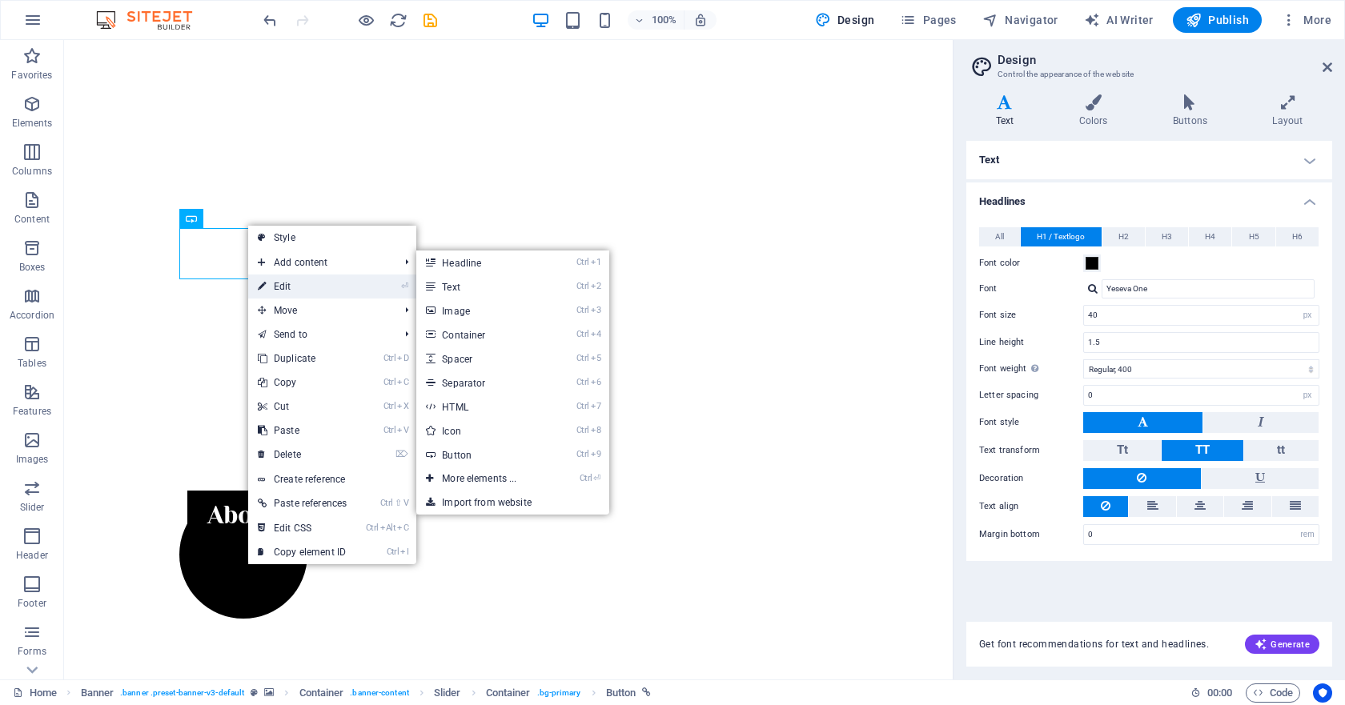
click at [283, 284] on link "⏎ Edit" at bounding box center [302, 287] width 108 height 24
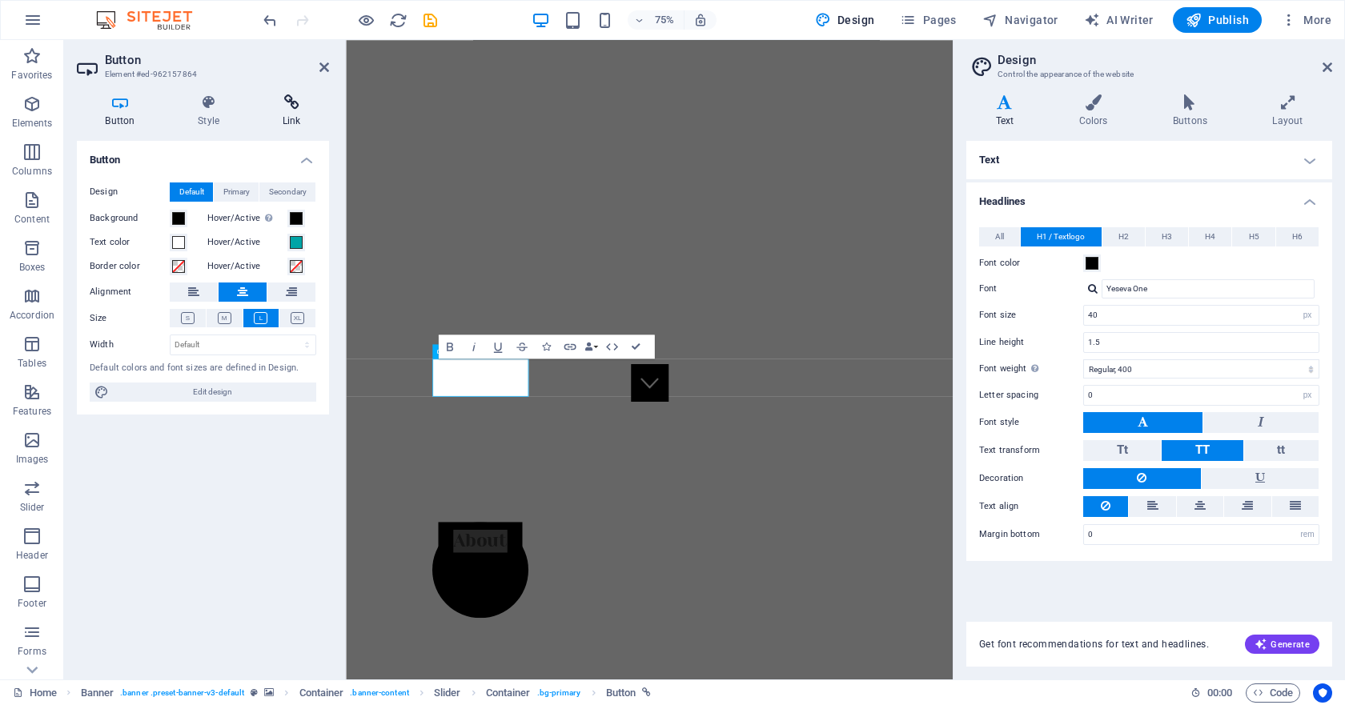
click at [287, 110] on icon at bounding box center [291, 102] width 75 height 16
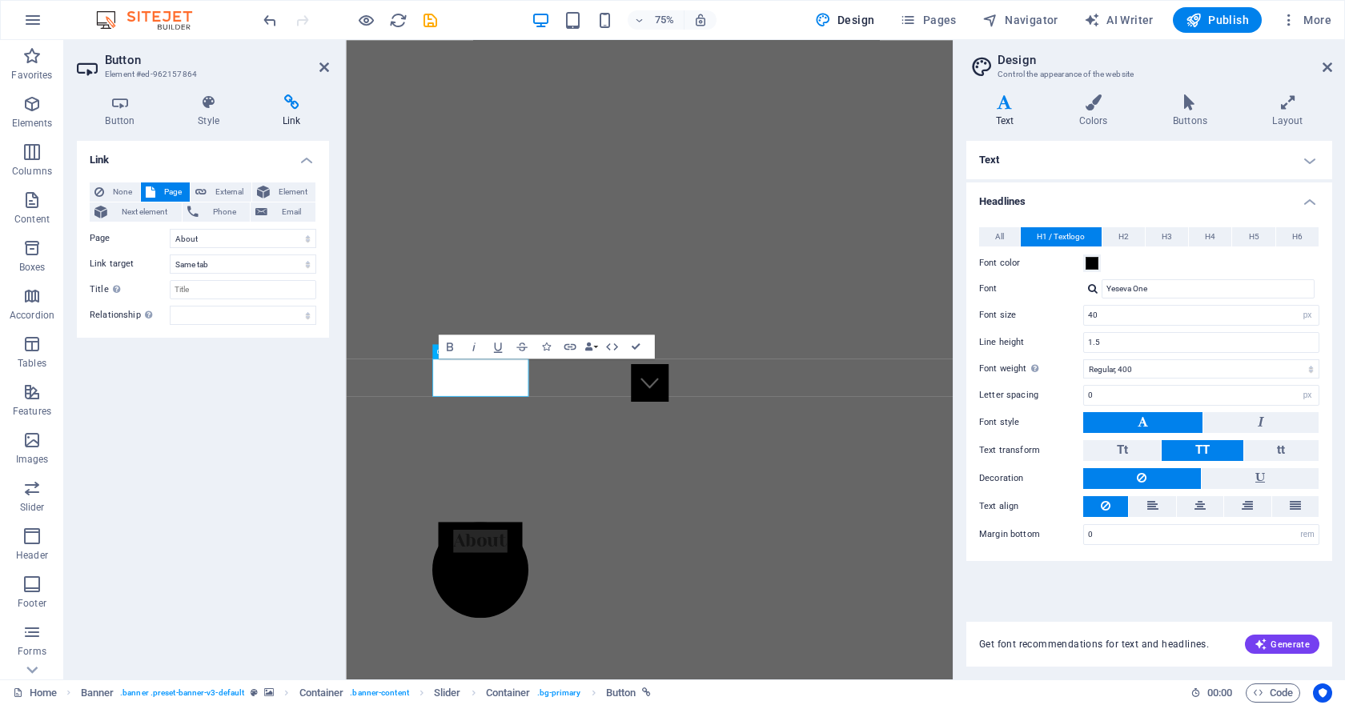
click at [319, 60] on h2 "Button" at bounding box center [217, 60] width 224 height 14
click at [324, 63] on icon at bounding box center [324, 67] width 10 height 13
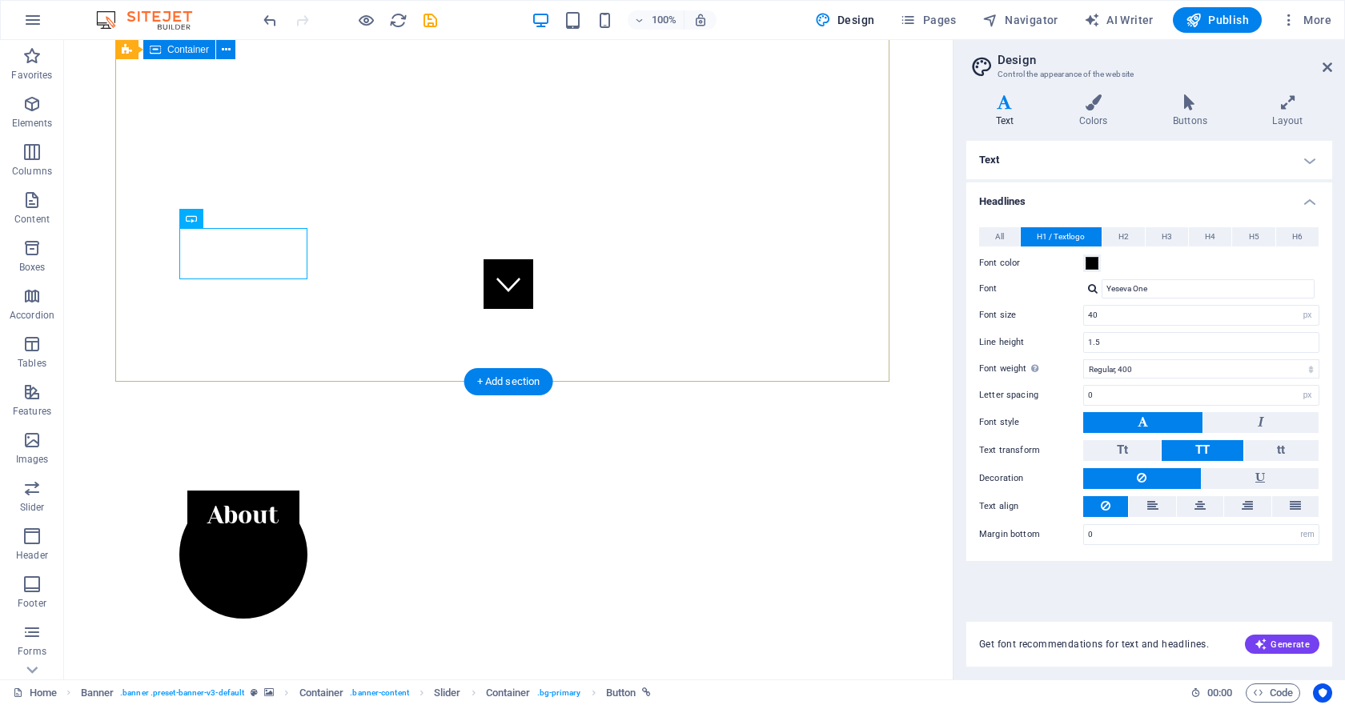
click at [465, 427] on div "About Contact" at bounding box center [508, 619] width 786 height 384
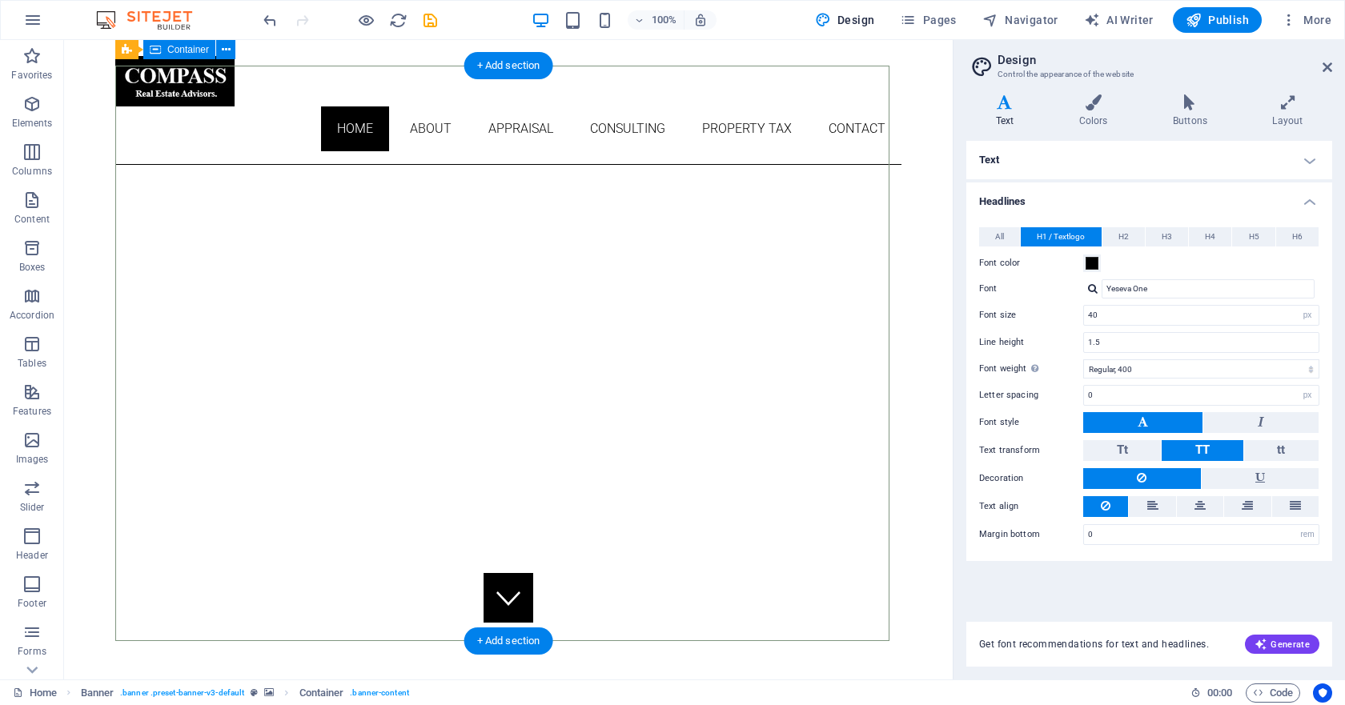
scroll to position [42, 0]
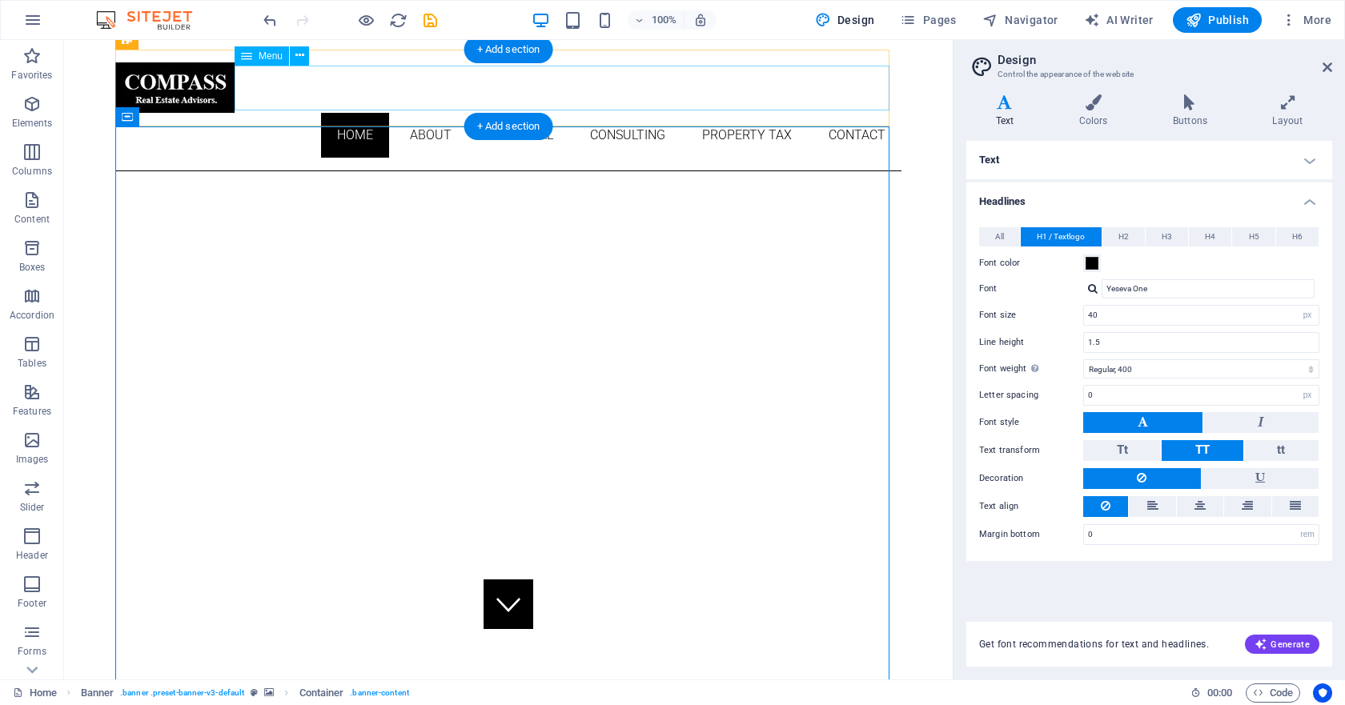
click at [347, 113] on nav "Home About Appraisal Consulting Property Tax Contact" at bounding box center [508, 135] width 786 height 45
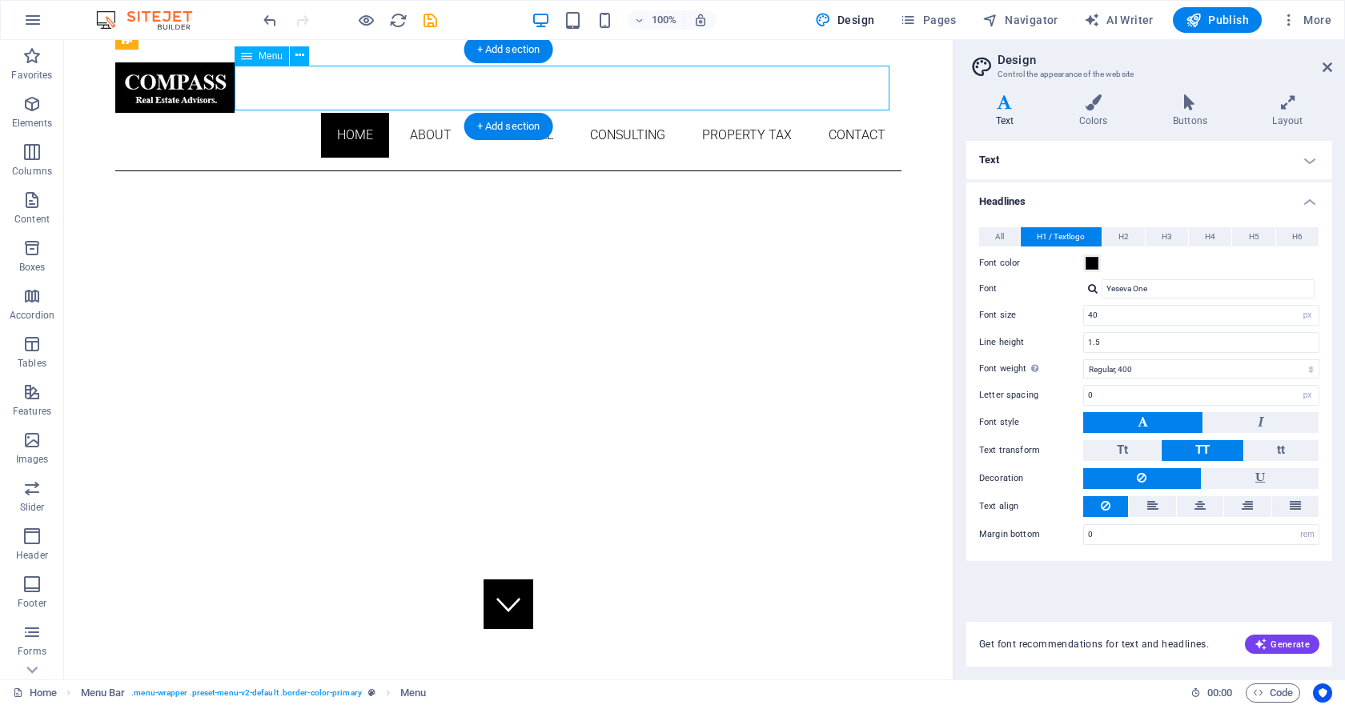
click at [347, 113] on nav "Home About Appraisal Consulting Property Tax Contact" at bounding box center [508, 135] width 786 height 45
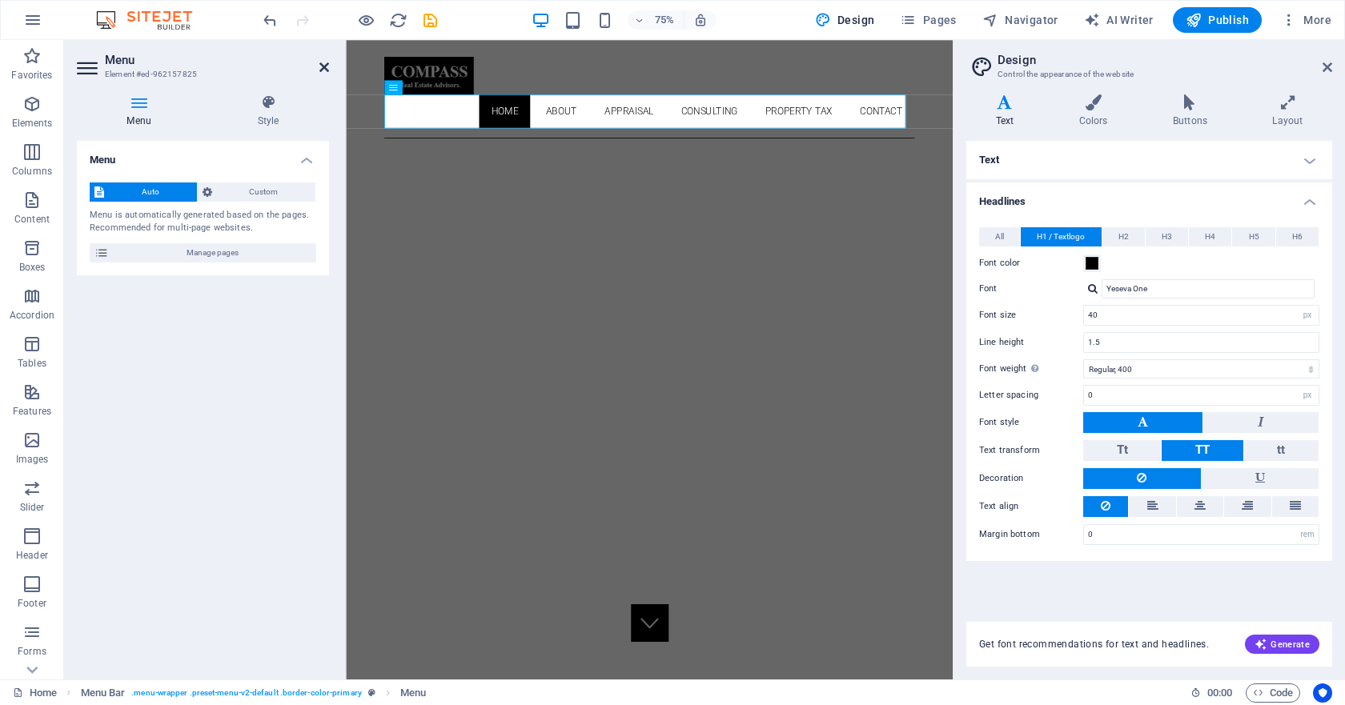
click at [328, 64] on icon at bounding box center [324, 67] width 10 height 13
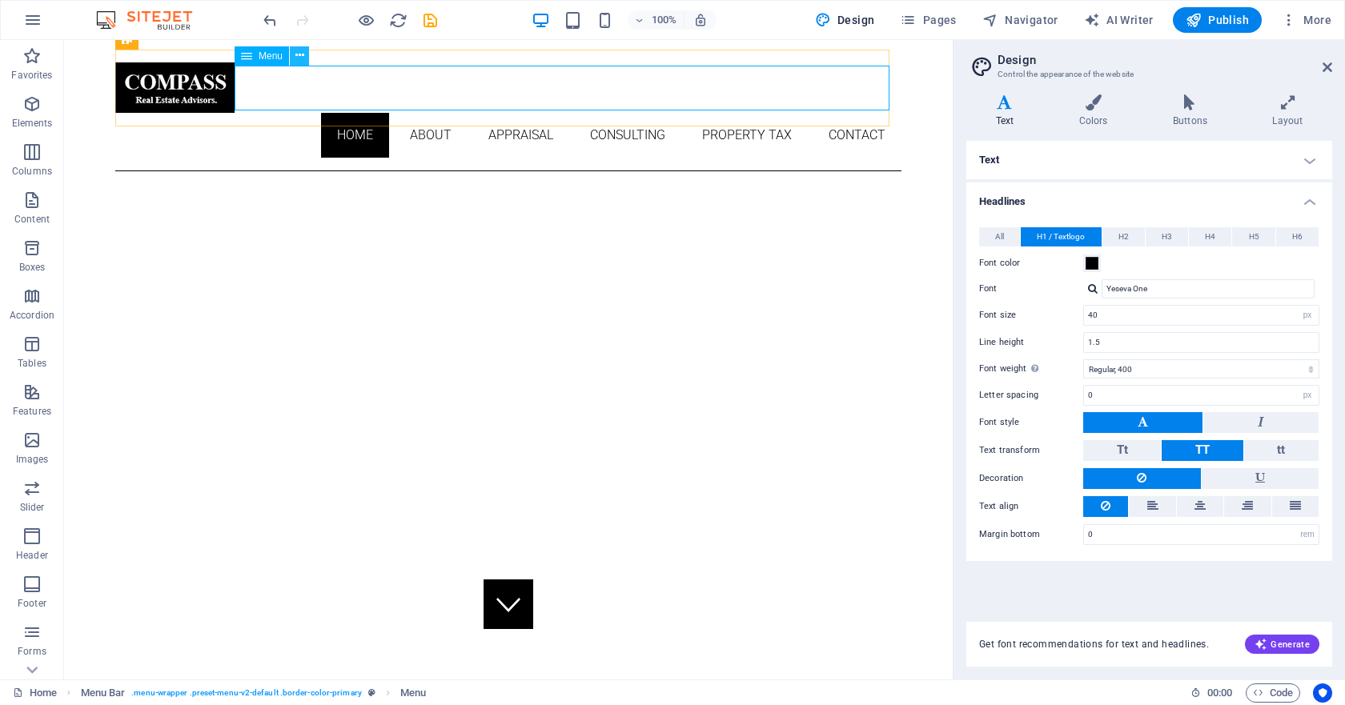
click at [306, 57] on button at bounding box center [299, 55] width 19 height 19
click at [511, 113] on nav "Home About Appraisal Consulting Property Tax Contact" at bounding box center [508, 135] width 786 height 45
click at [513, 113] on nav "Home About Appraisal Consulting Property Tax Contact" at bounding box center [508, 135] width 786 height 45
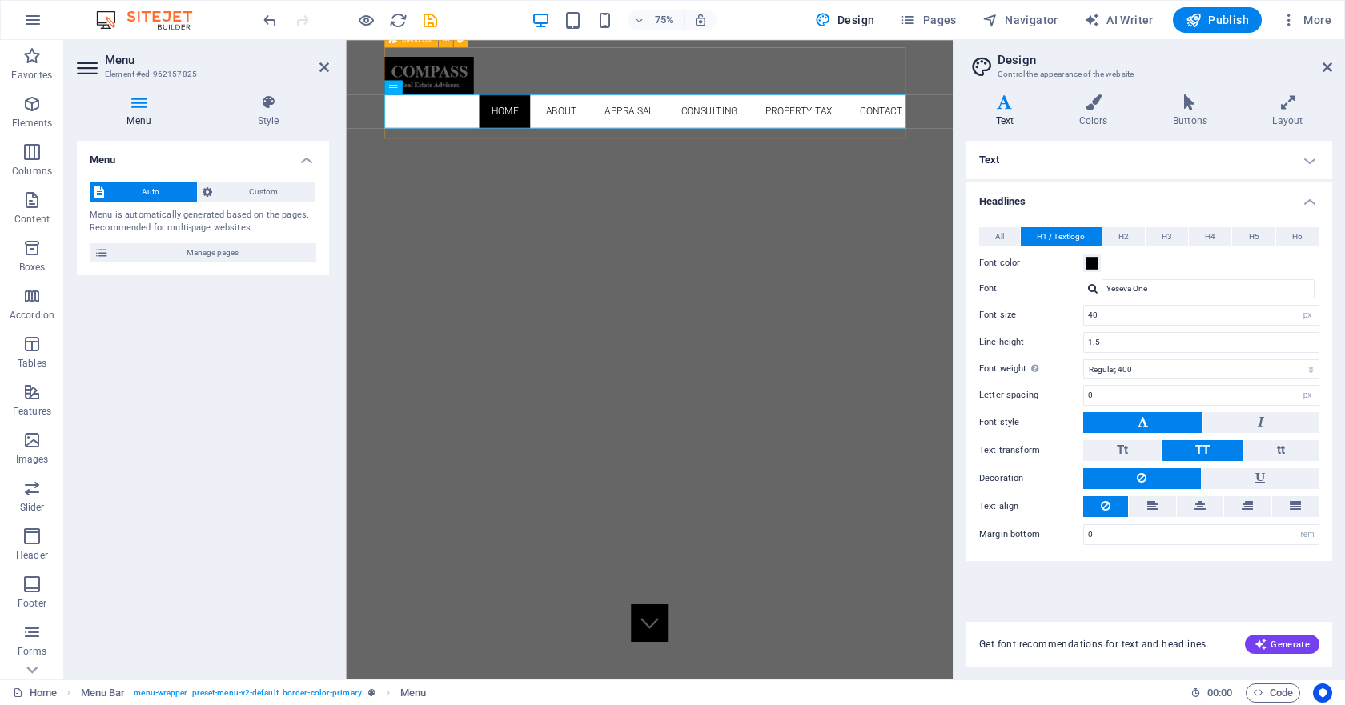
click at [568, 102] on div "Home About Appraisal Consulting Property Tax Contact Menu" at bounding box center [750, 111] width 707 height 122
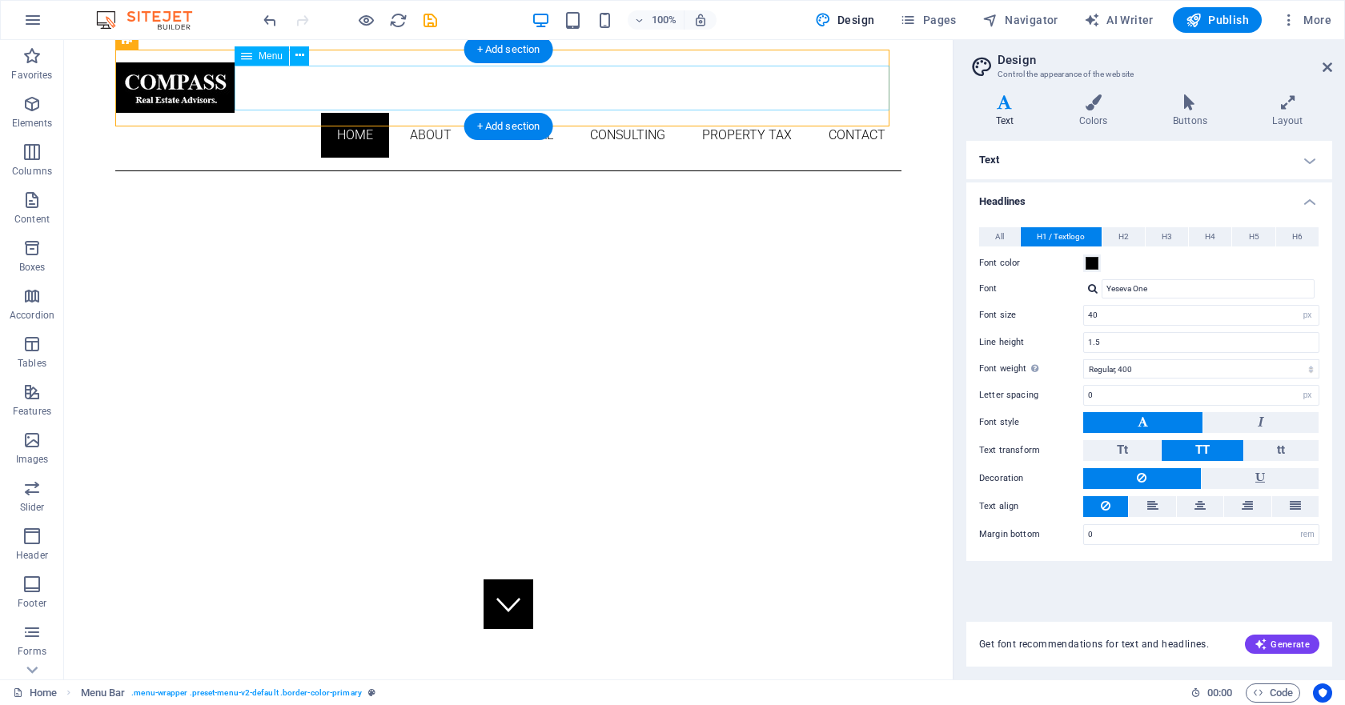
click at [832, 113] on nav "Home About Appraisal Consulting Property Tax Contact" at bounding box center [508, 135] width 786 height 45
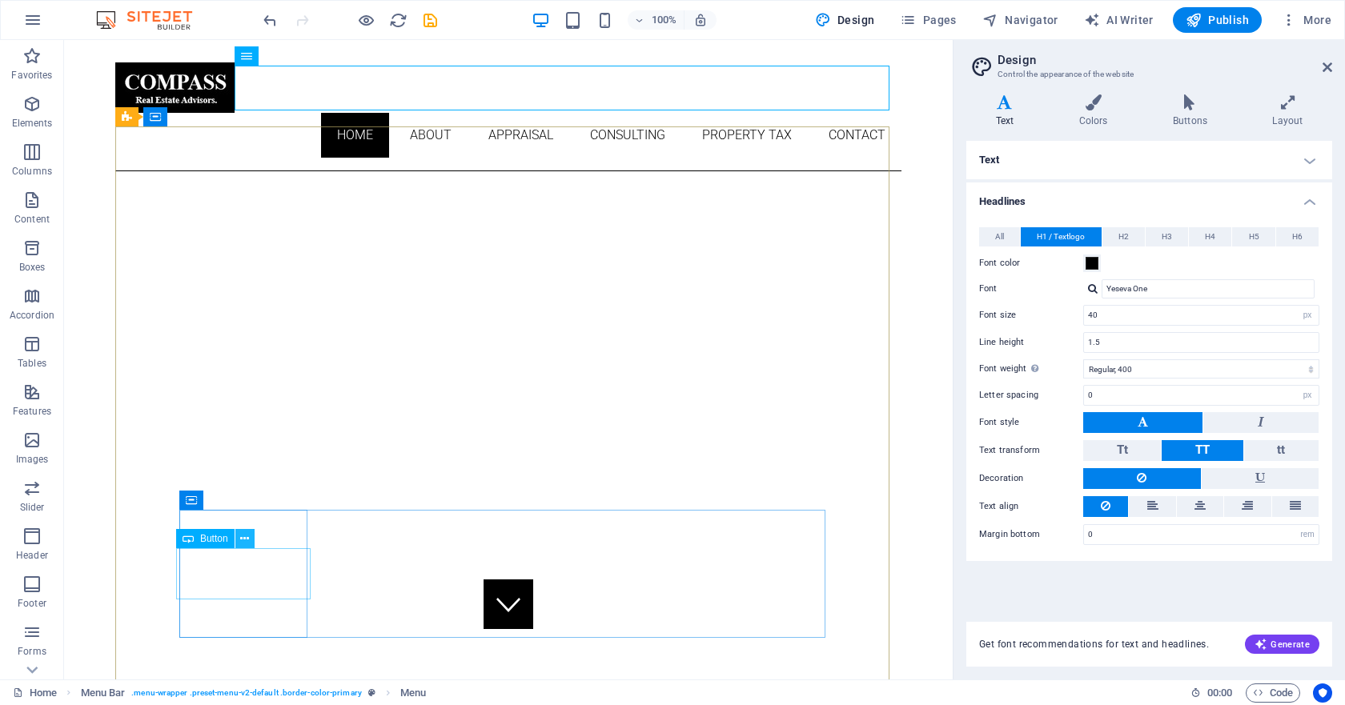
click at [241, 540] on icon at bounding box center [244, 539] width 9 height 17
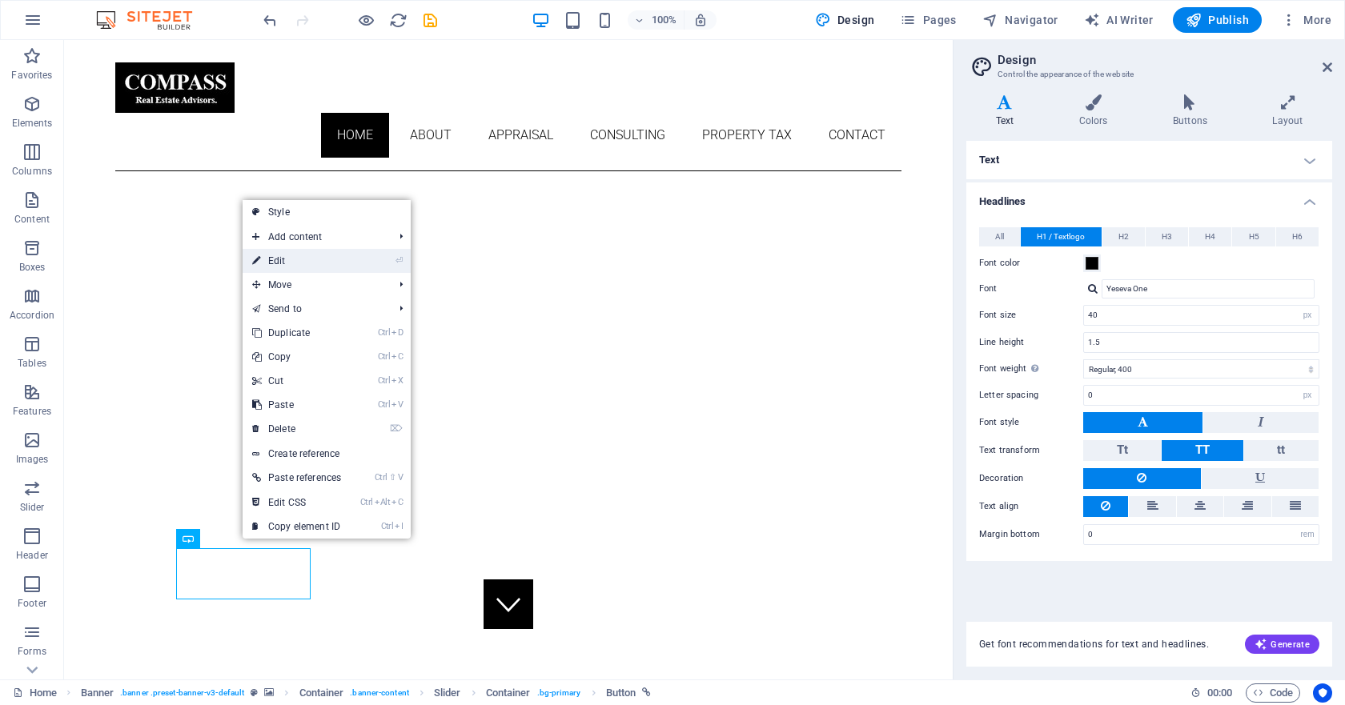
click at [314, 263] on link "⏎ Edit" at bounding box center [297, 261] width 108 height 24
select select "5"
select select
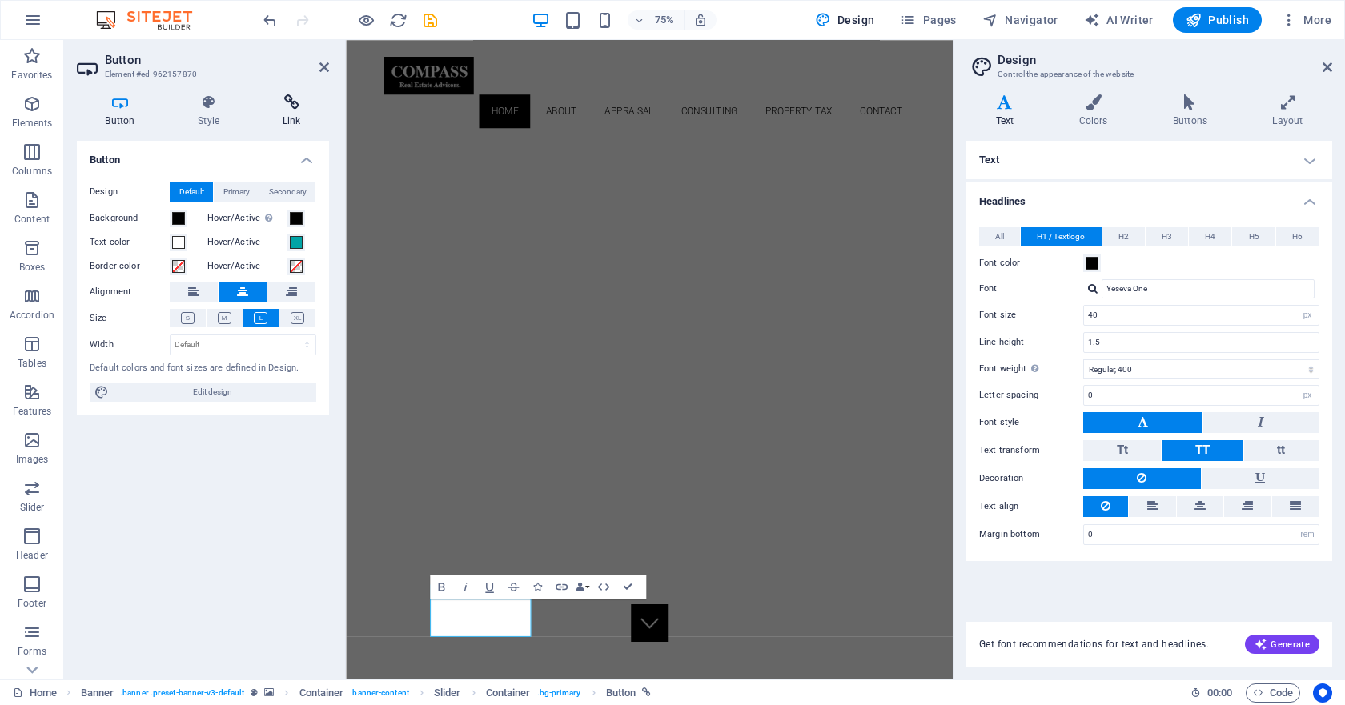
click at [287, 110] on h4 "Link" at bounding box center [291, 111] width 75 height 34
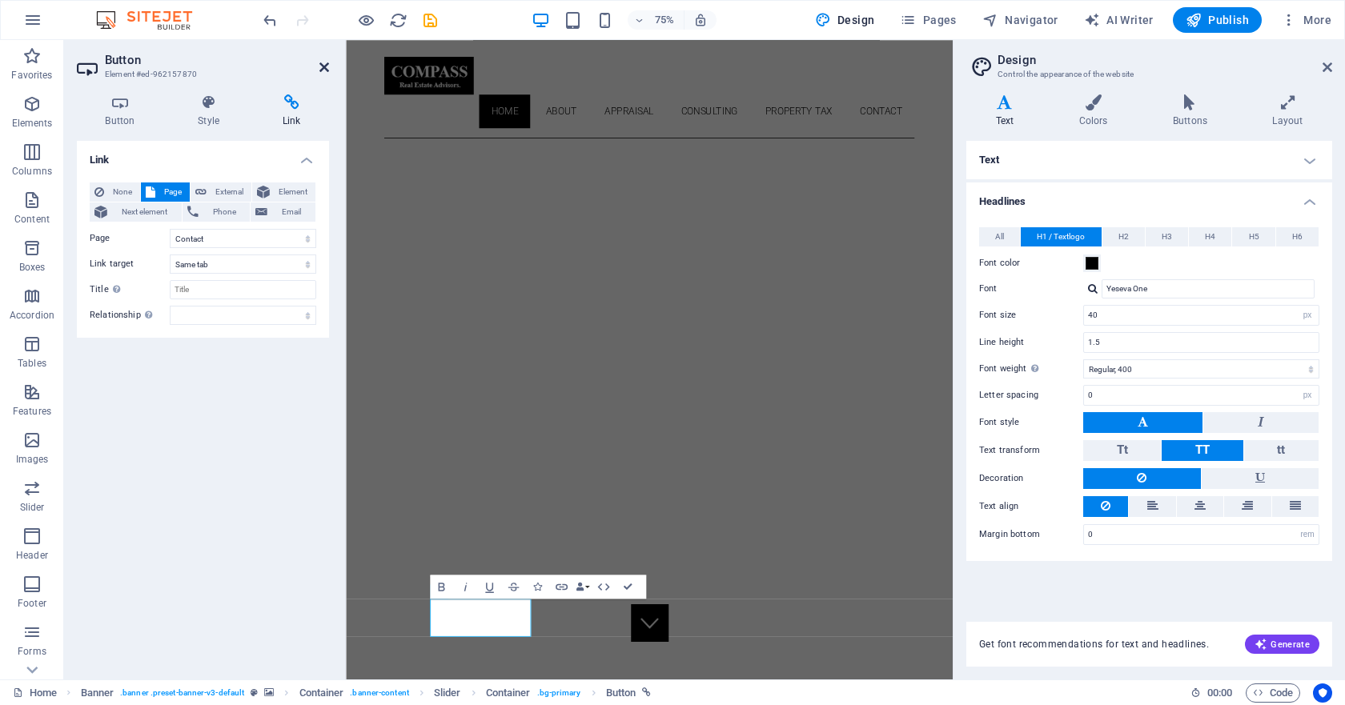
click at [321, 66] on icon at bounding box center [324, 67] width 10 height 13
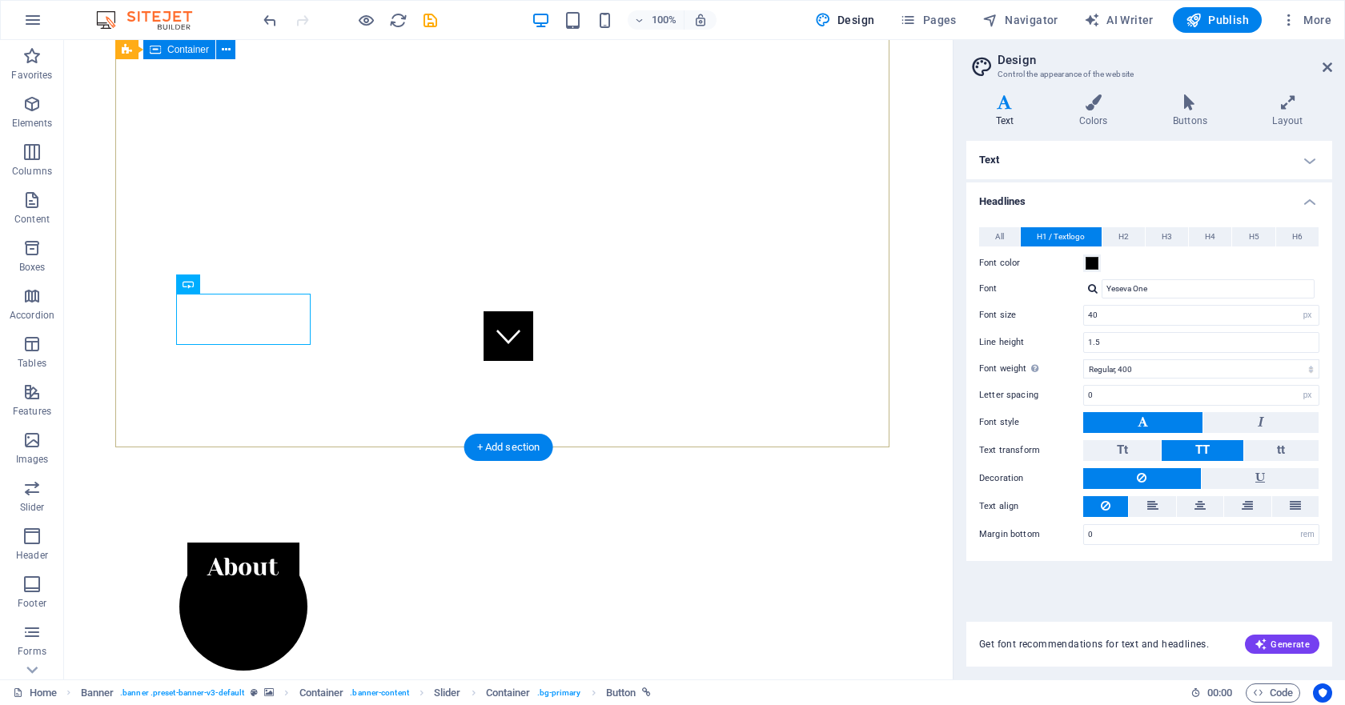
scroll to position [282, 0]
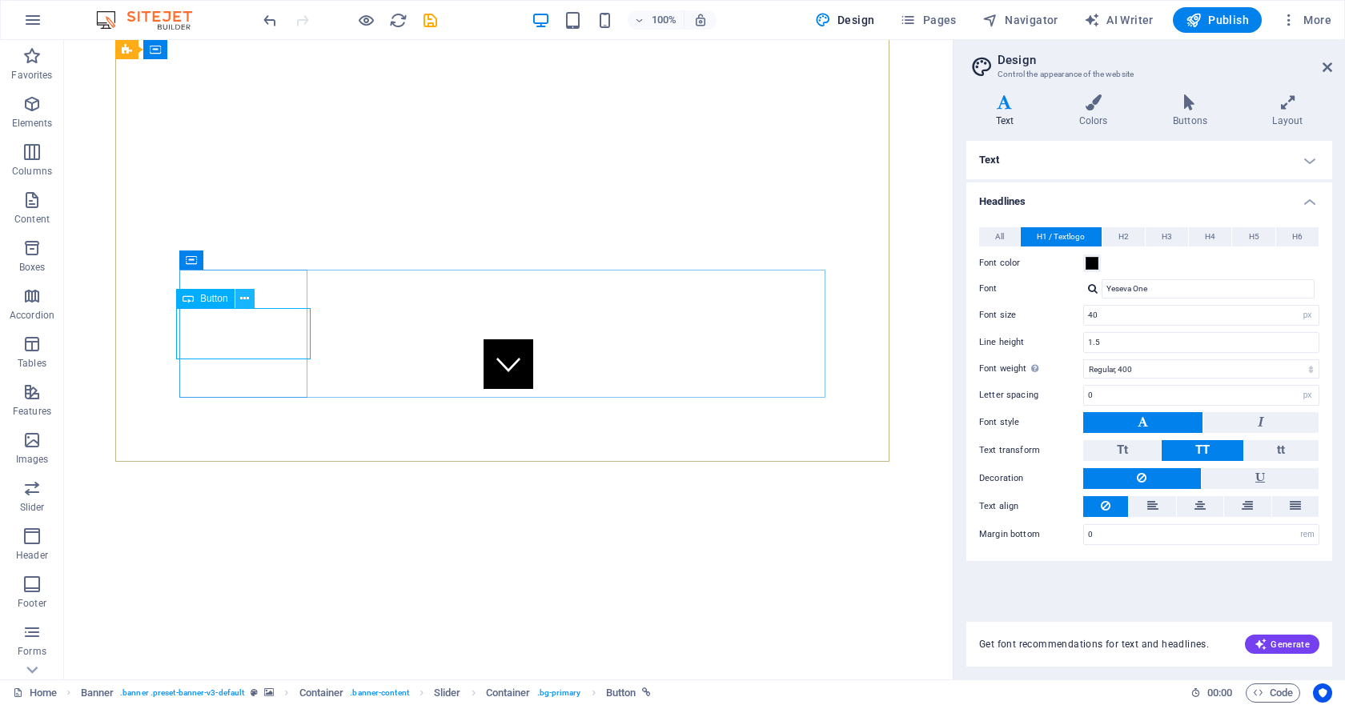
click at [244, 298] on icon at bounding box center [244, 299] width 9 height 17
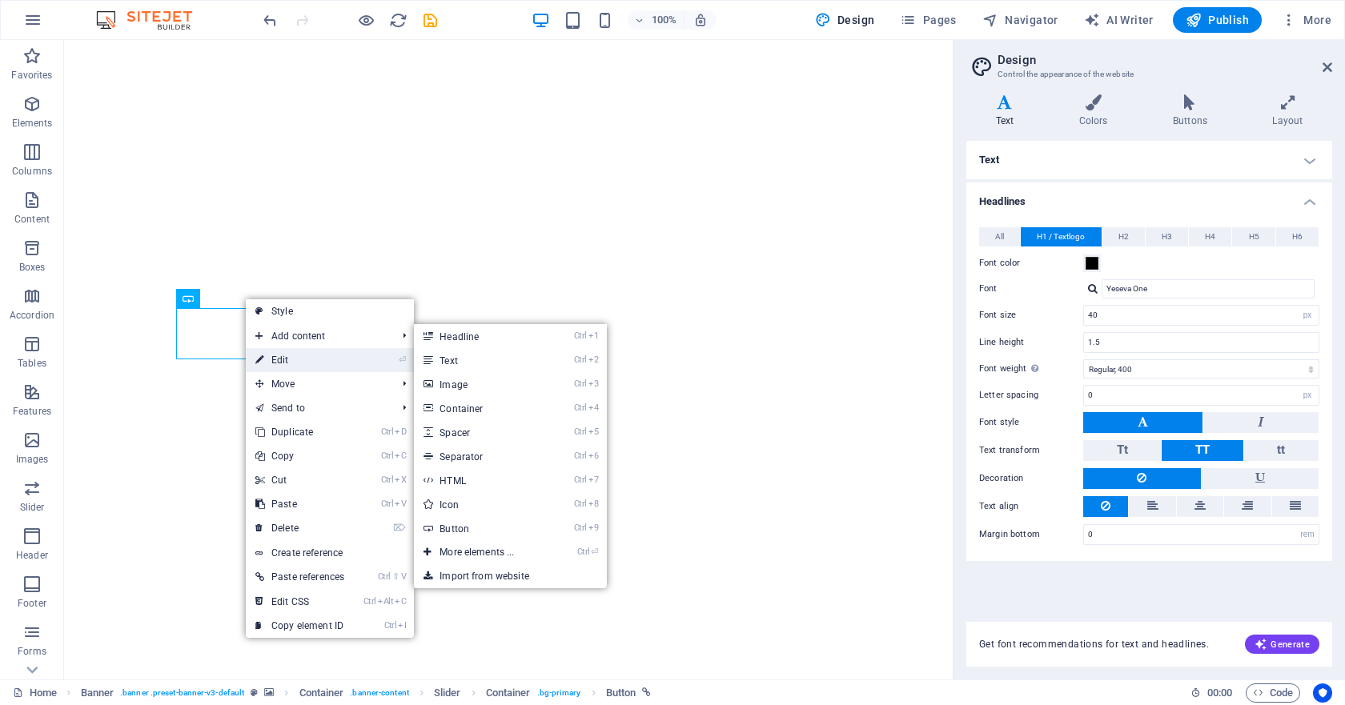
click at [286, 355] on link "⏎ Edit" at bounding box center [300, 360] width 108 height 24
select select "5"
select select
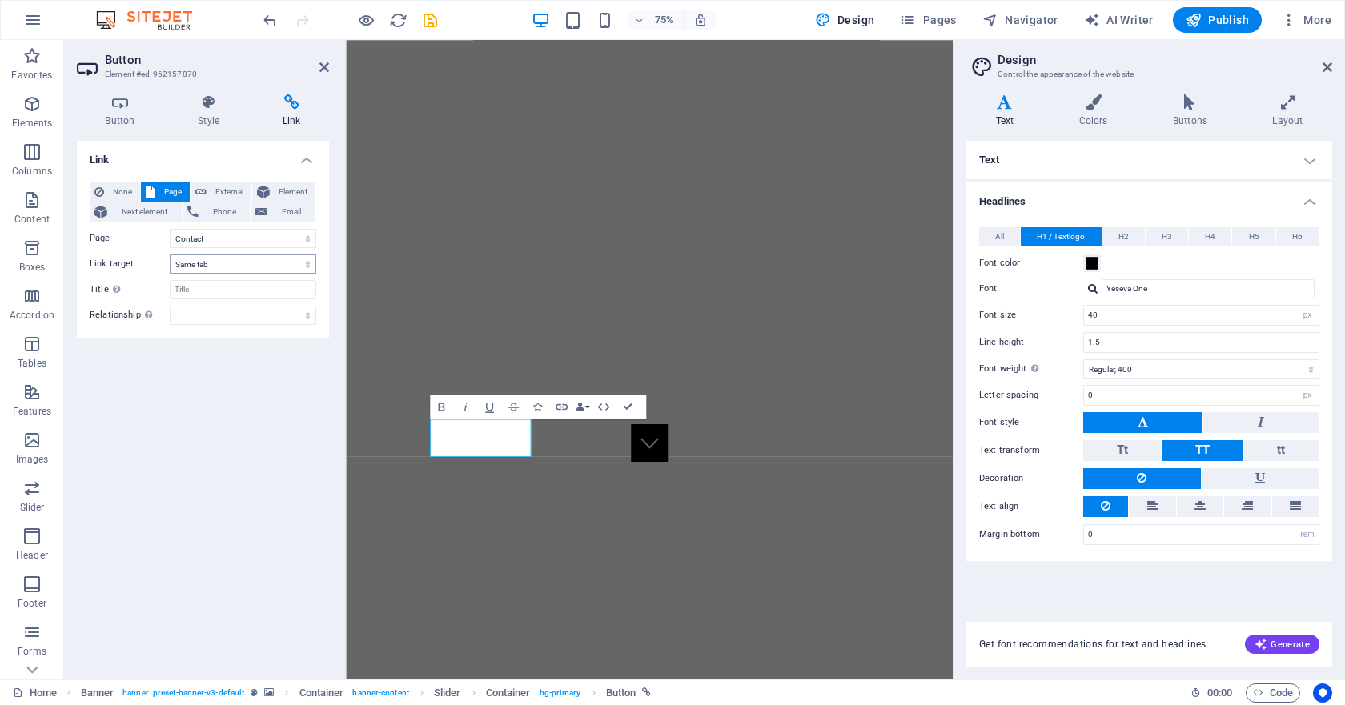
click at [303, 264] on select "New tab Same tab Overlay" at bounding box center [243, 264] width 146 height 19
click at [323, 66] on icon at bounding box center [324, 67] width 10 height 13
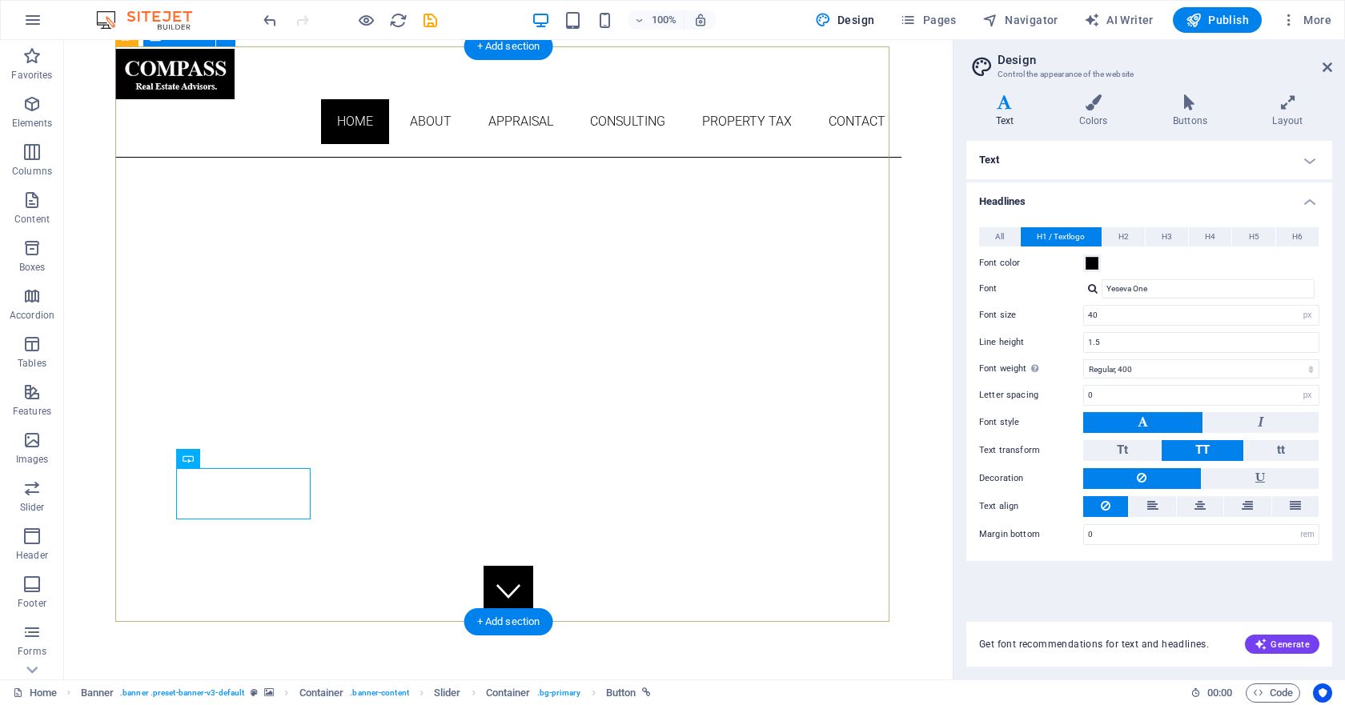
scroll to position [0, 0]
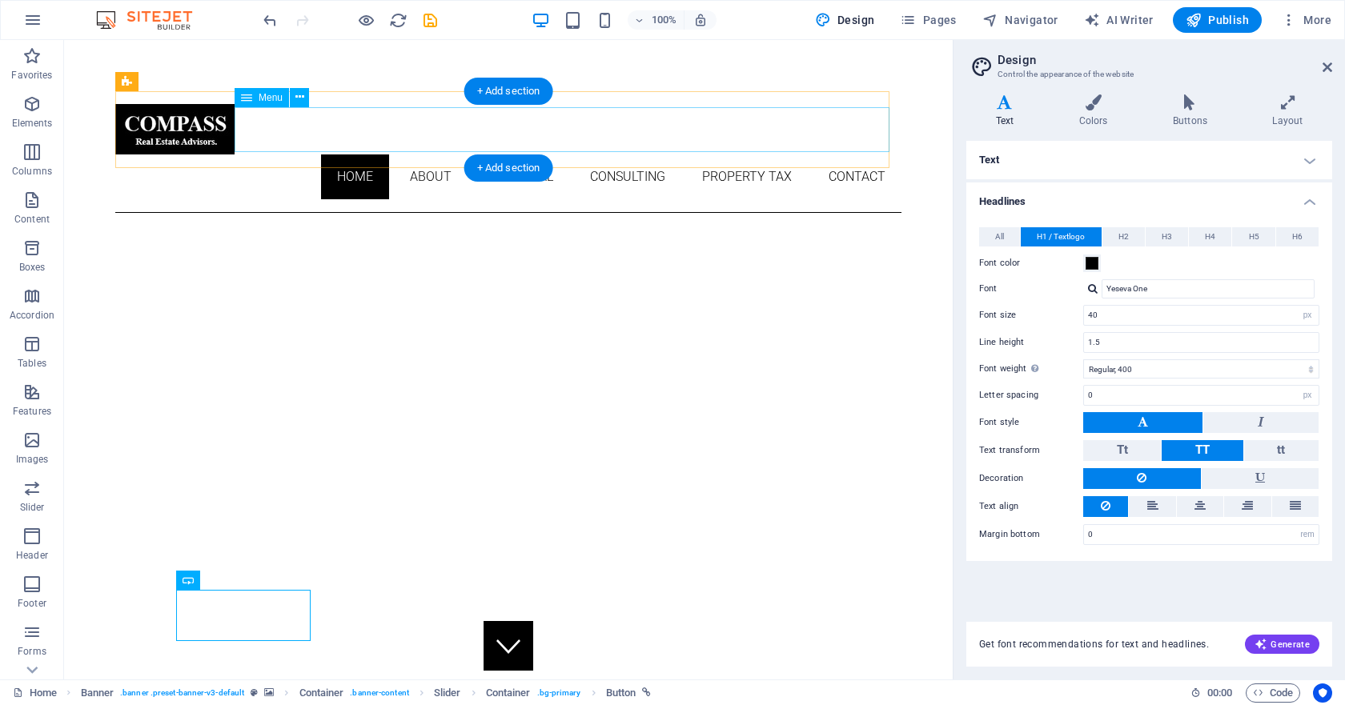
click at [357, 154] on nav "Home About Appraisal Consulting Property Tax Contact" at bounding box center [508, 176] width 786 height 45
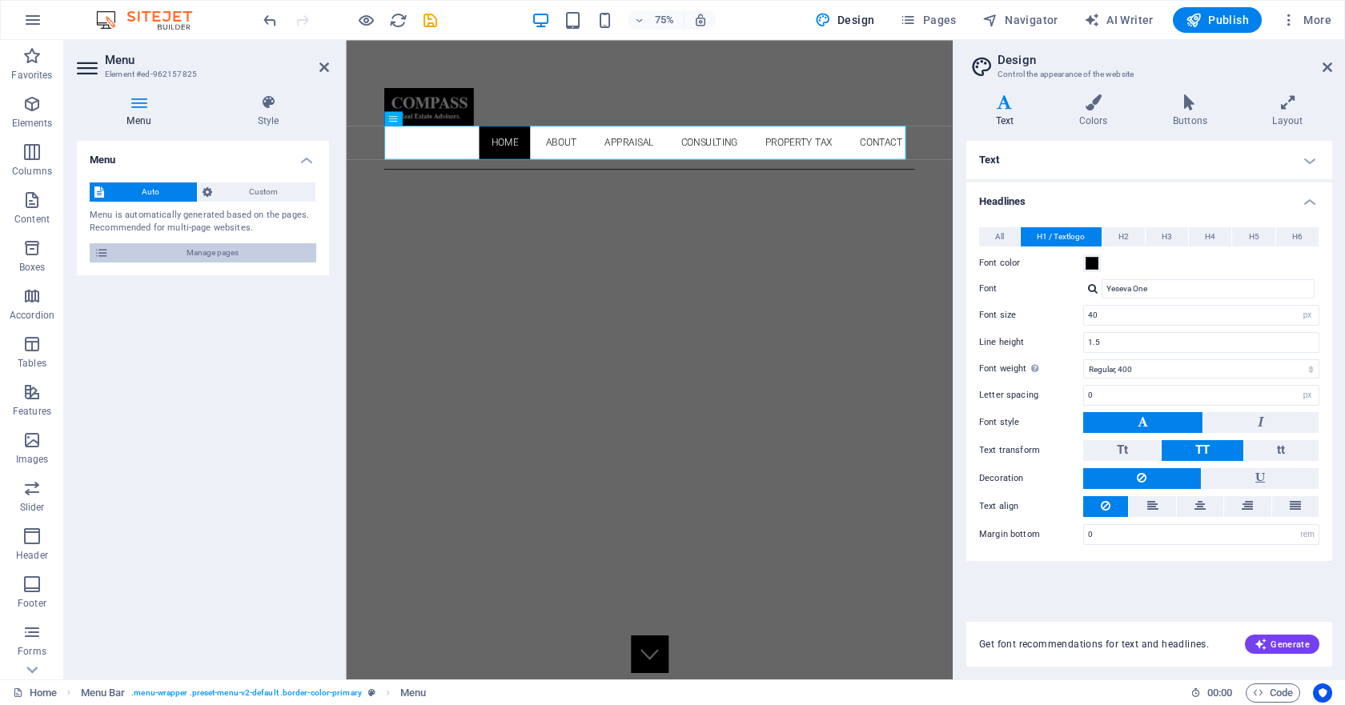
click at [196, 256] on span "Manage pages" at bounding box center [213, 252] width 198 height 19
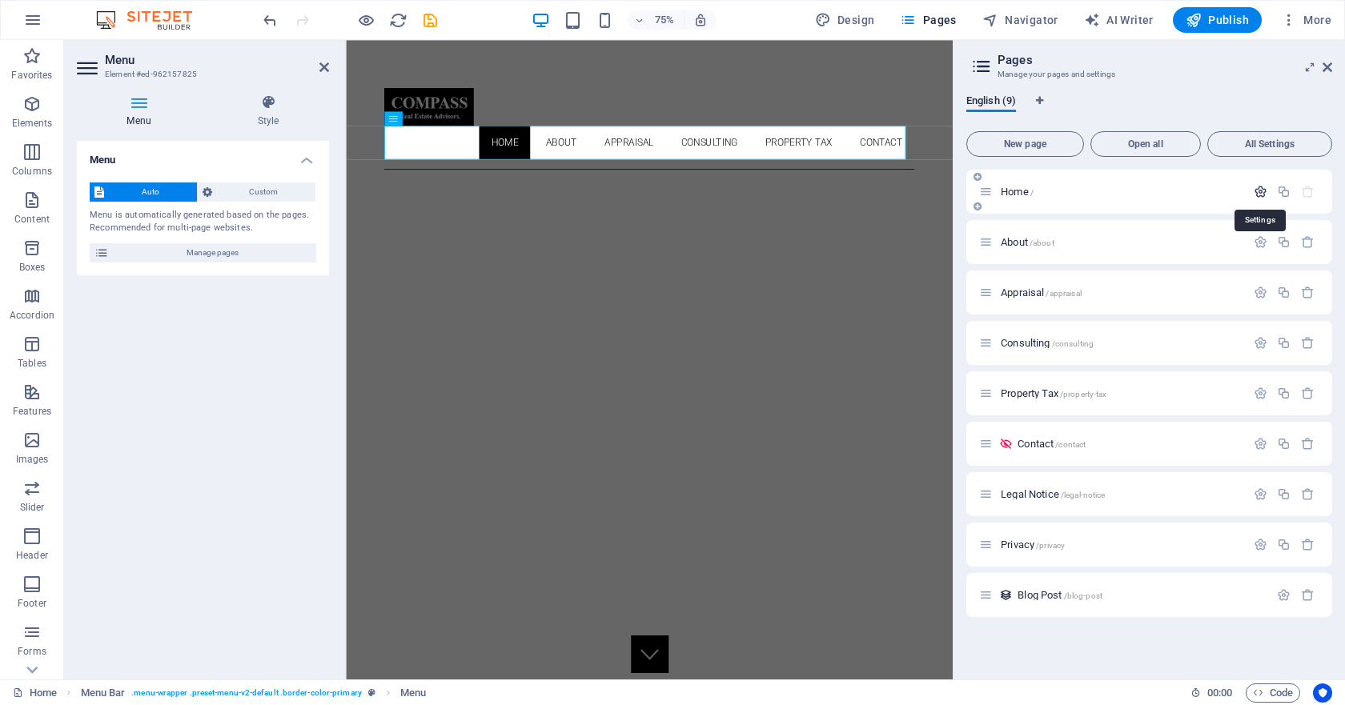
click at [1257, 188] on icon "button" at bounding box center [1260, 192] width 14 height 14
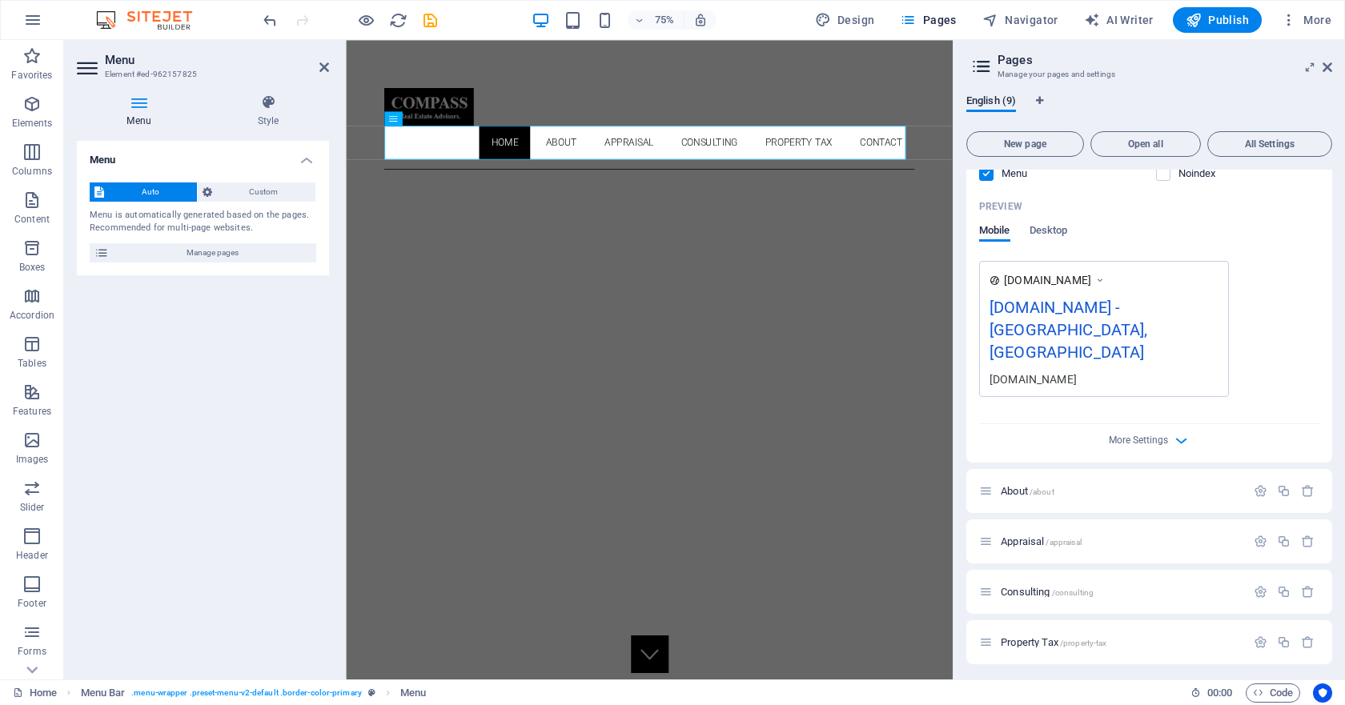
scroll to position [400, 0]
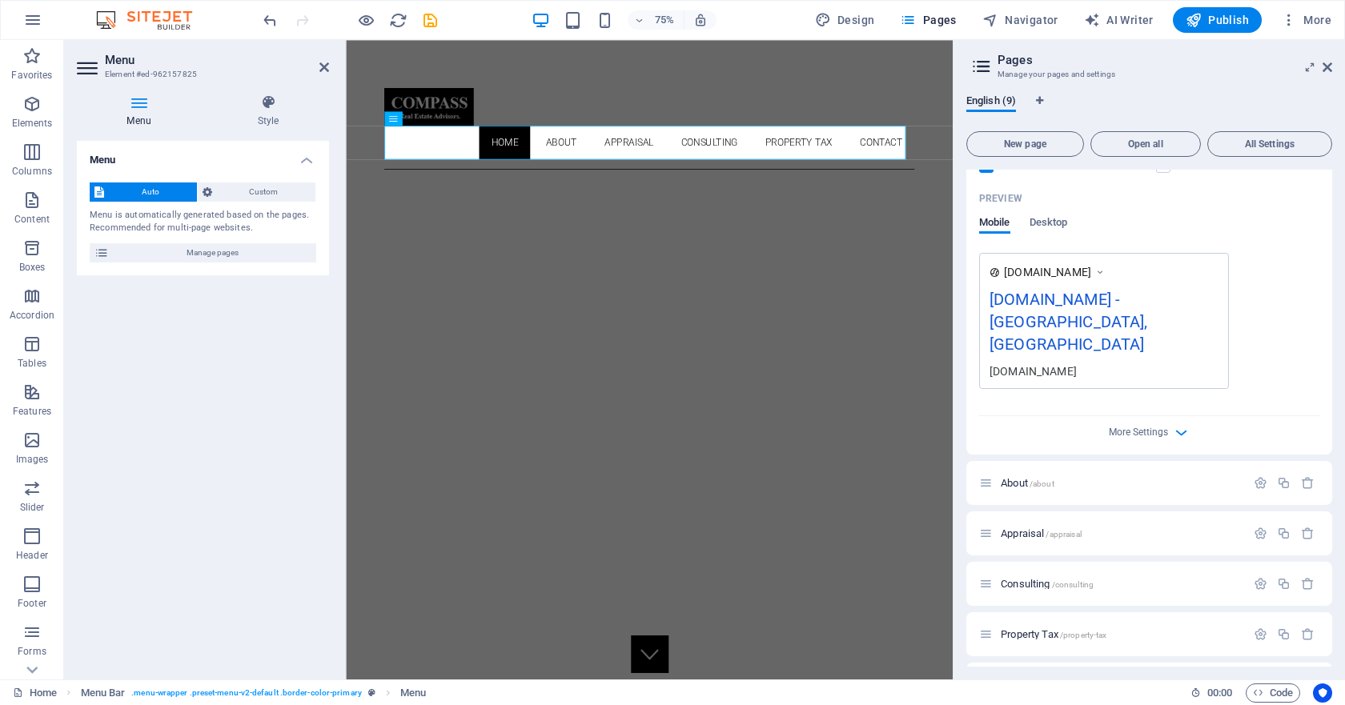
click at [1052, 305] on div "[DOMAIN_NAME] - [GEOGRAPHIC_DATA], [GEOGRAPHIC_DATA]" at bounding box center [1103, 325] width 229 height 76
click at [1073, 302] on div "[DOMAIN_NAME] - [GEOGRAPHIC_DATA], [GEOGRAPHIC_DATA]" at bounding box center [1103, 325] width 229 height 76
click at [1112, 301] on div "[DOMAIN_NAME] - [GEOGRAPHIC_DATA], [GEOGRAPHIC_DATA]" at bounding box center [1103, 325] width 229 height 76
click at [1056, 225] on span "Desktop" at bounding box center [1048, 224] width 38 height 22
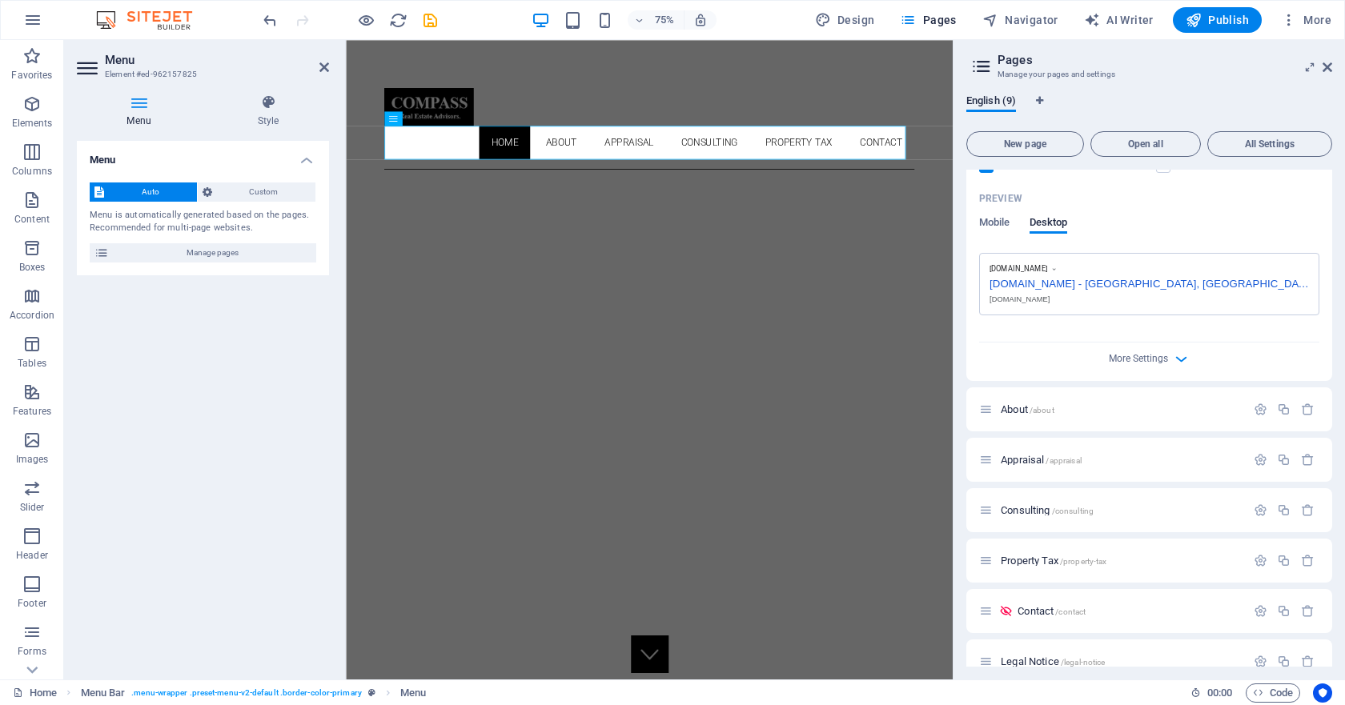
click at [1081, 286] on div "[DOMAIN_NAME] - [GEOGRAPHIC_DATA], [GEOGRAPHIC_DATA]" at bounding box center [1148, 282] width 319 height 17
click at [1031, 269] on span "[DOMAIN_NAME]" at bounding box center [1018, 269] width 58 height 10
click at [992, 218] on span "Mobile" at bounding box center [994, 224] width 31 height 22
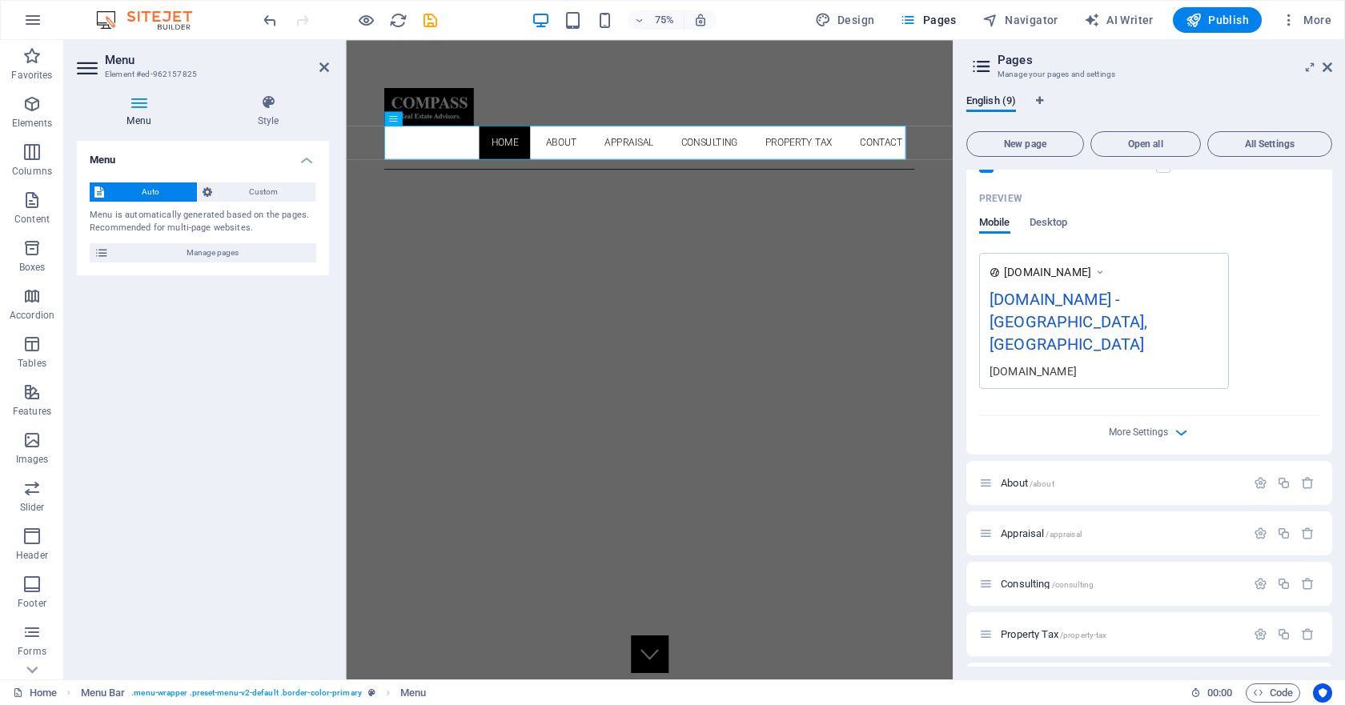
click at [1040, 301] on div "[DOMAIN_NAME] - [GEOGRAPHIC_DATA], [GEOGRAPHIC_DATA]" at bounding box center [1103, 325] width 229 height 76
click at [1019, 461] on div "About /about" at bounding box center [1149, 483] width 366 height 44
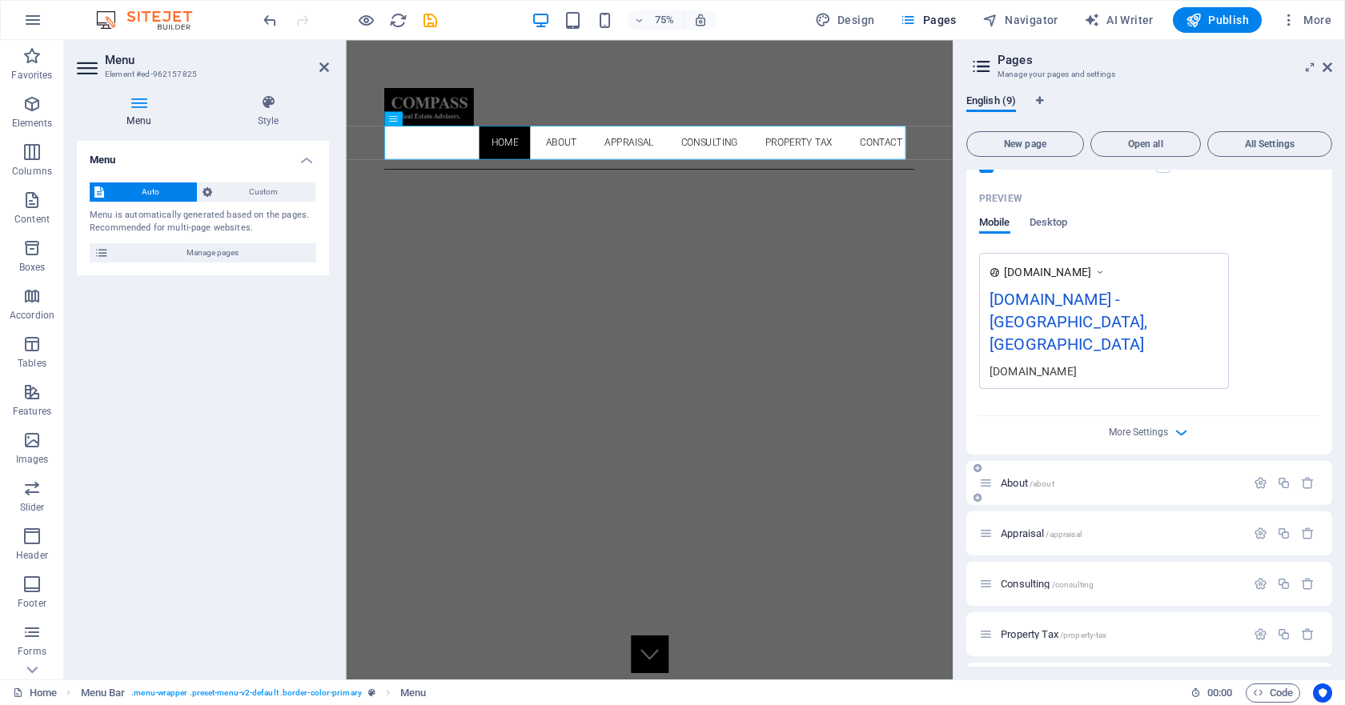
click at [1016, 477] on span "About /about" at bounding box center [1027, 483] width 54 height 12
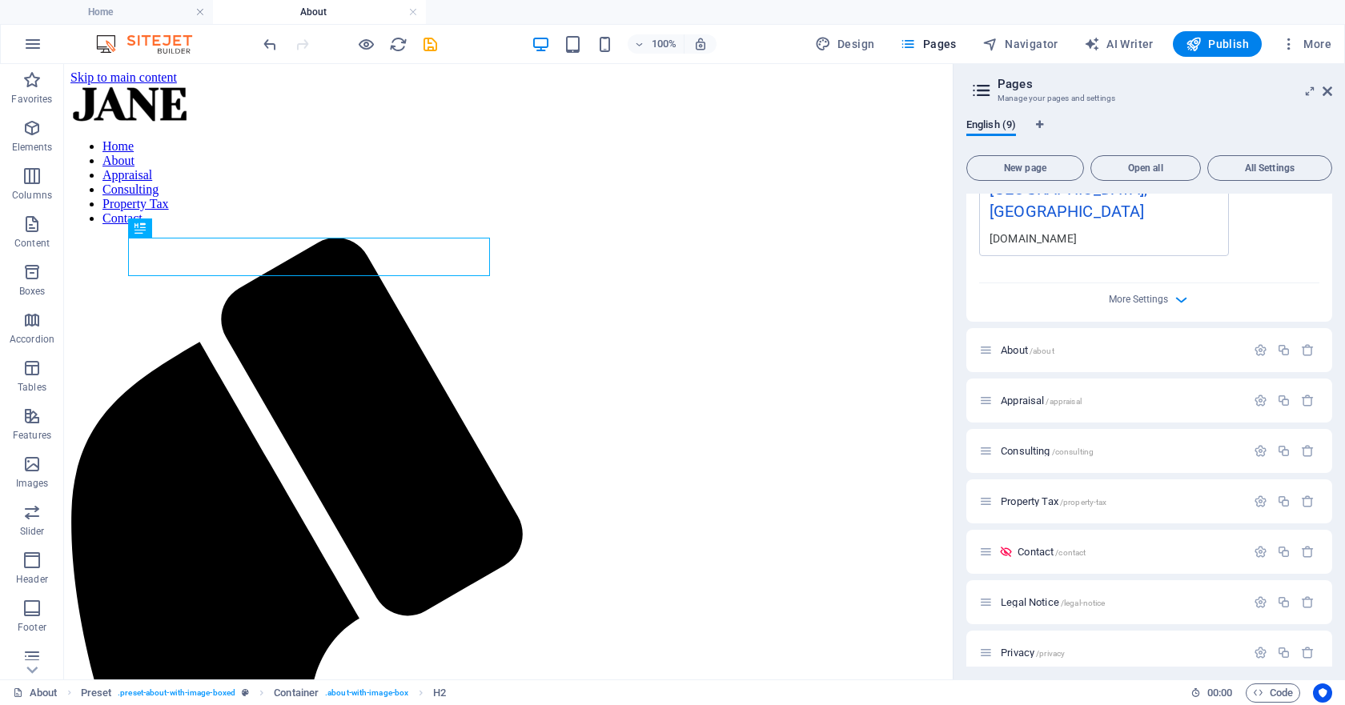
scroll to position [577, 0]
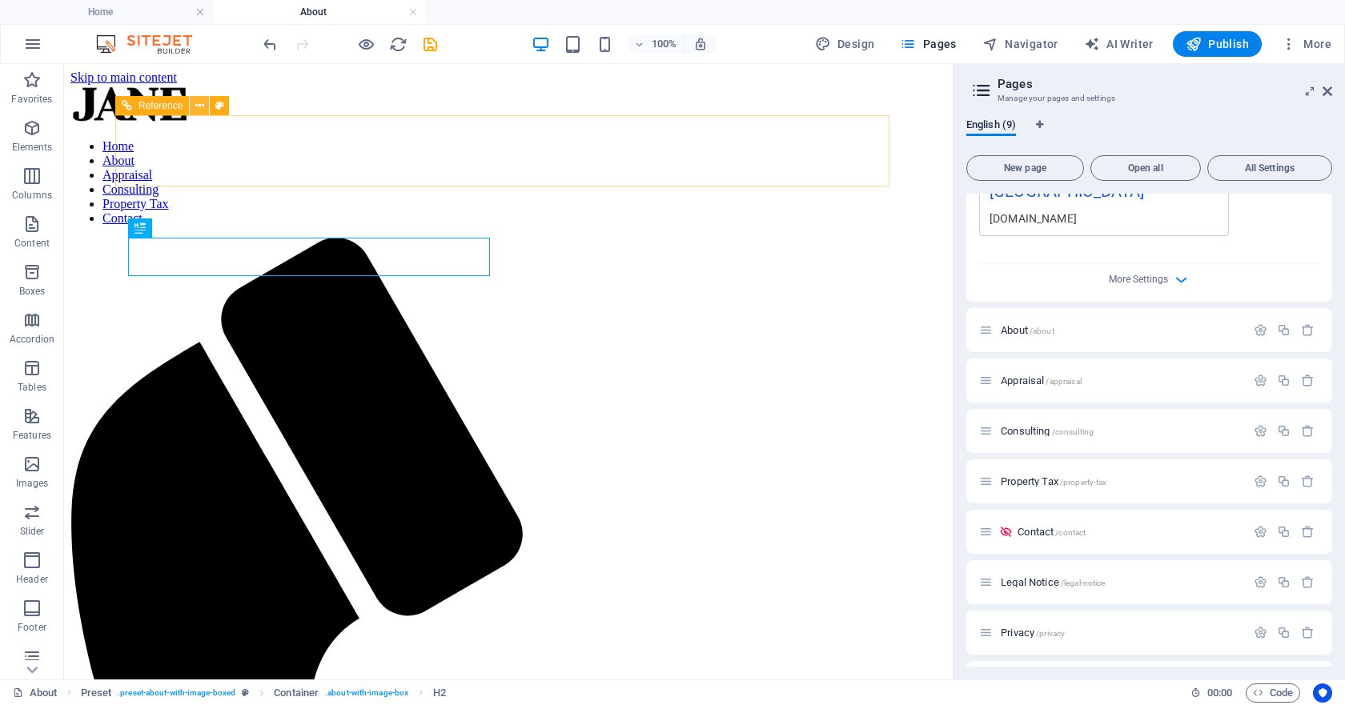
click at [202, 108] on icon at bounding box center [199, 106] width 9 height 17
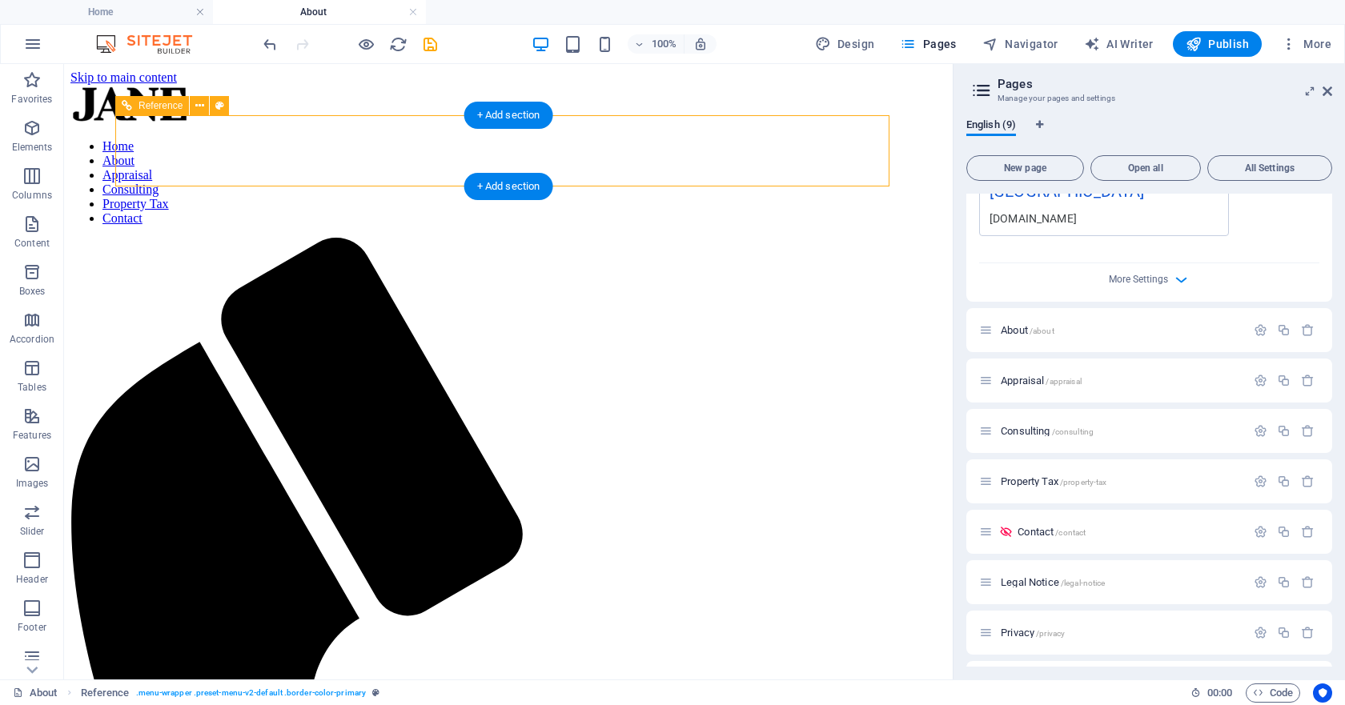
click at [341, 147] on nav "Home About Appraisal Consulting Property Tax Contact" at bounding box center [508, 182] width 876 height 86
click at [204, 105] on button at bounding box center [199, 105] width 19 height 19
click at [198, 102] on icon at bounding box center [199, 106] width 9 height 17
click at [203, 105] on icon at bounding box center [199, 106] width 9 height 17
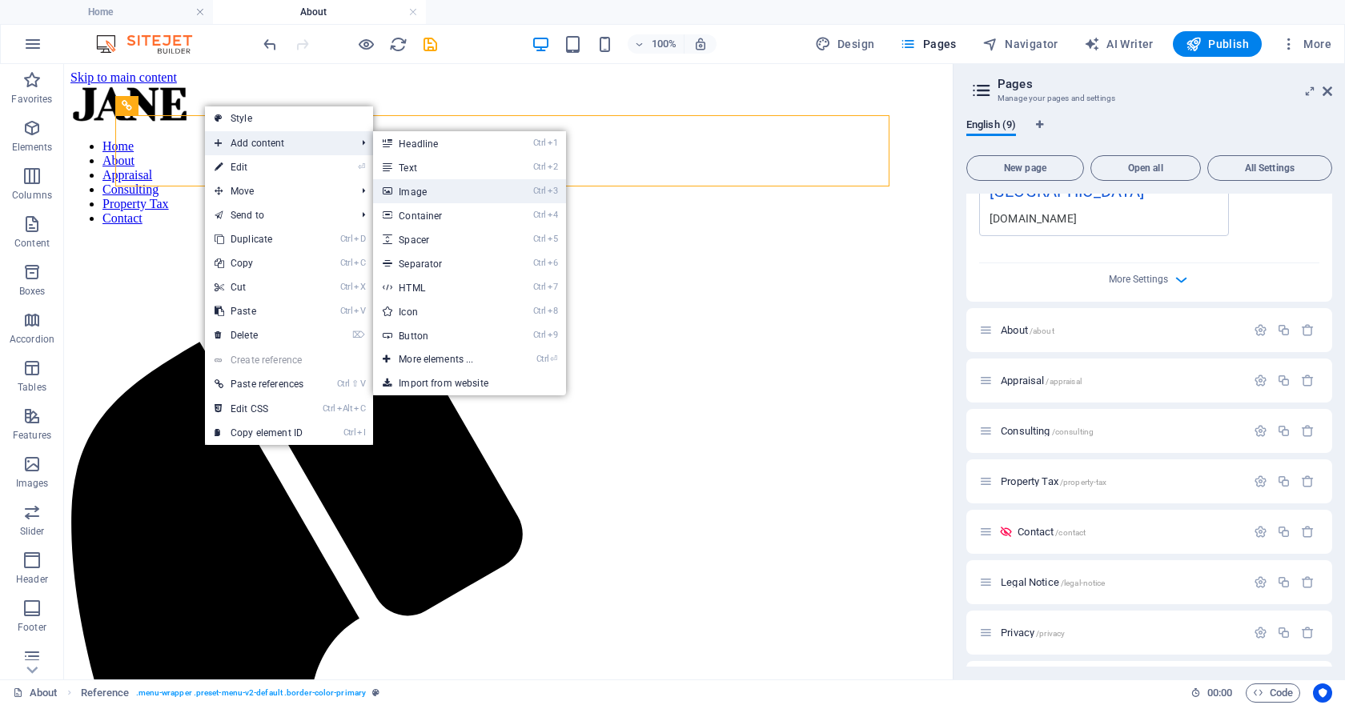
click at [403, 195] on link "Ctrl 3 Image" at bounding box center [439, 191] width 132 height 24
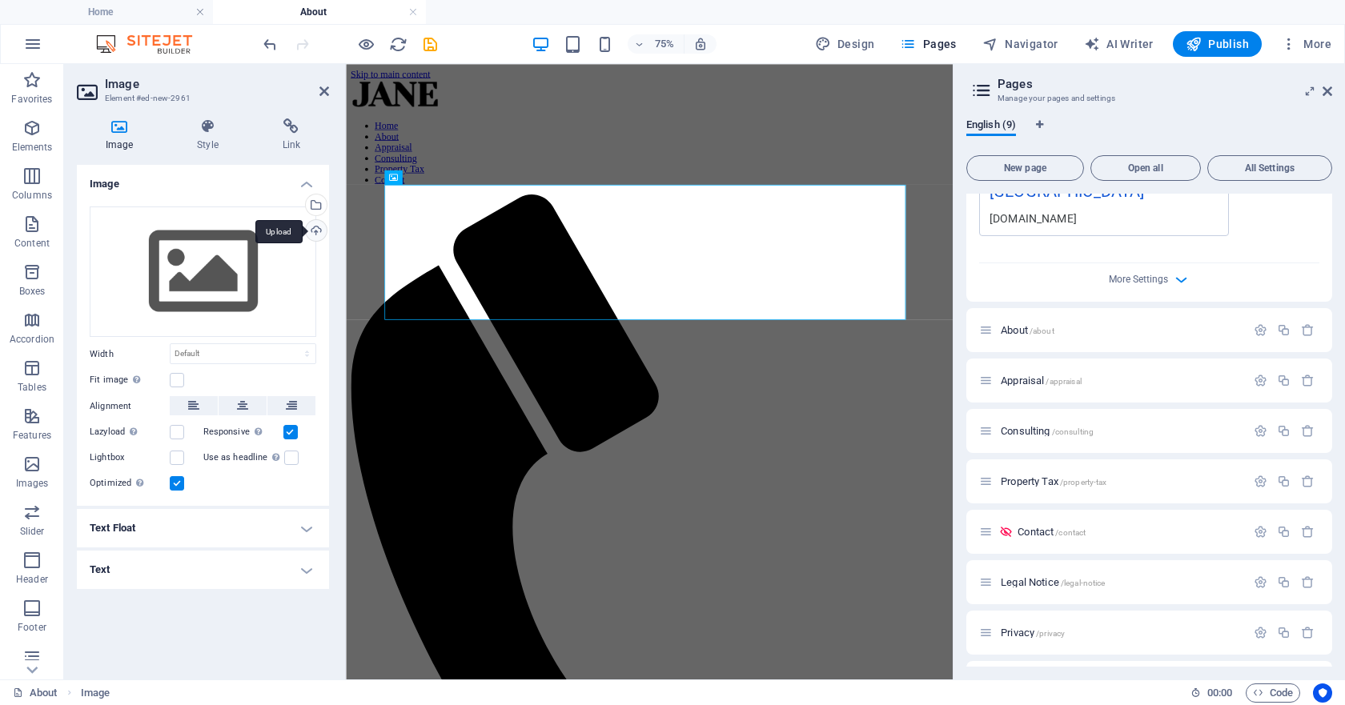
click at [313, 232] on div "Upload" at bounding box center [315, 232] width 24 height 24
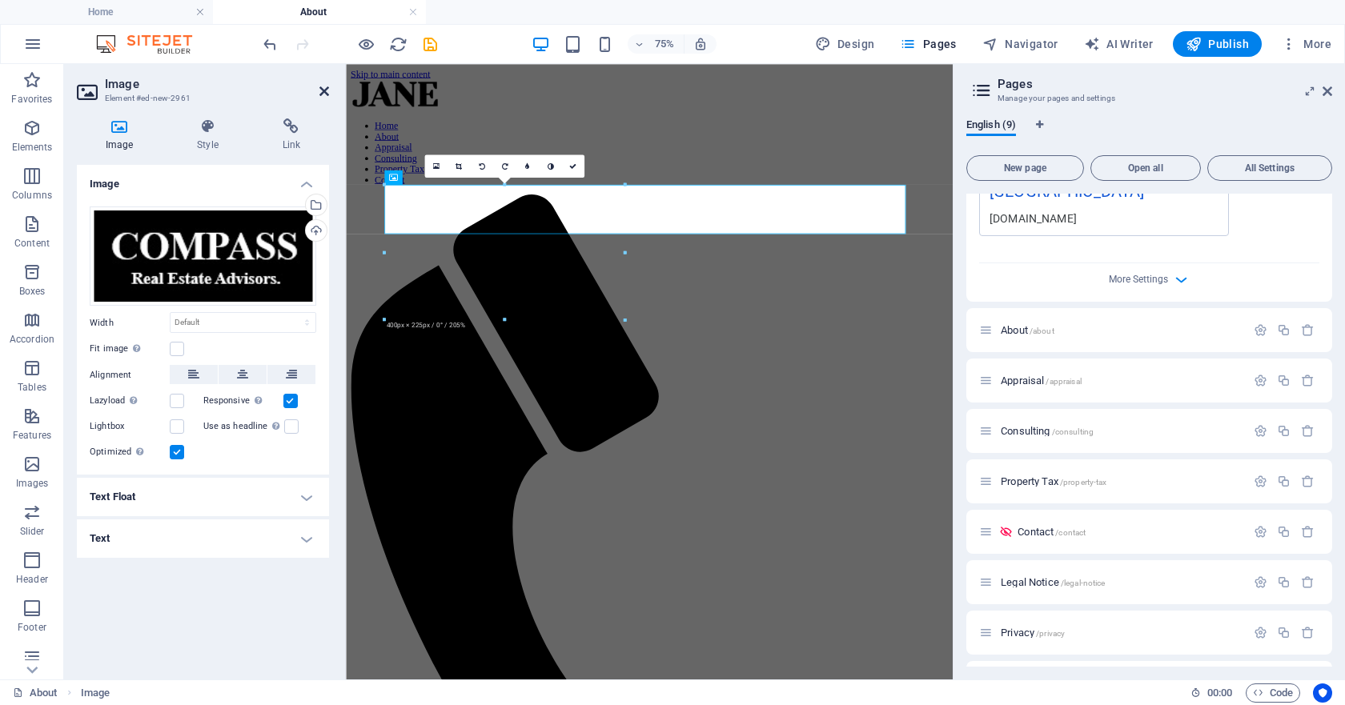
click at [326, 95] on icon at bounding box center [324, 91] width 10 height 13
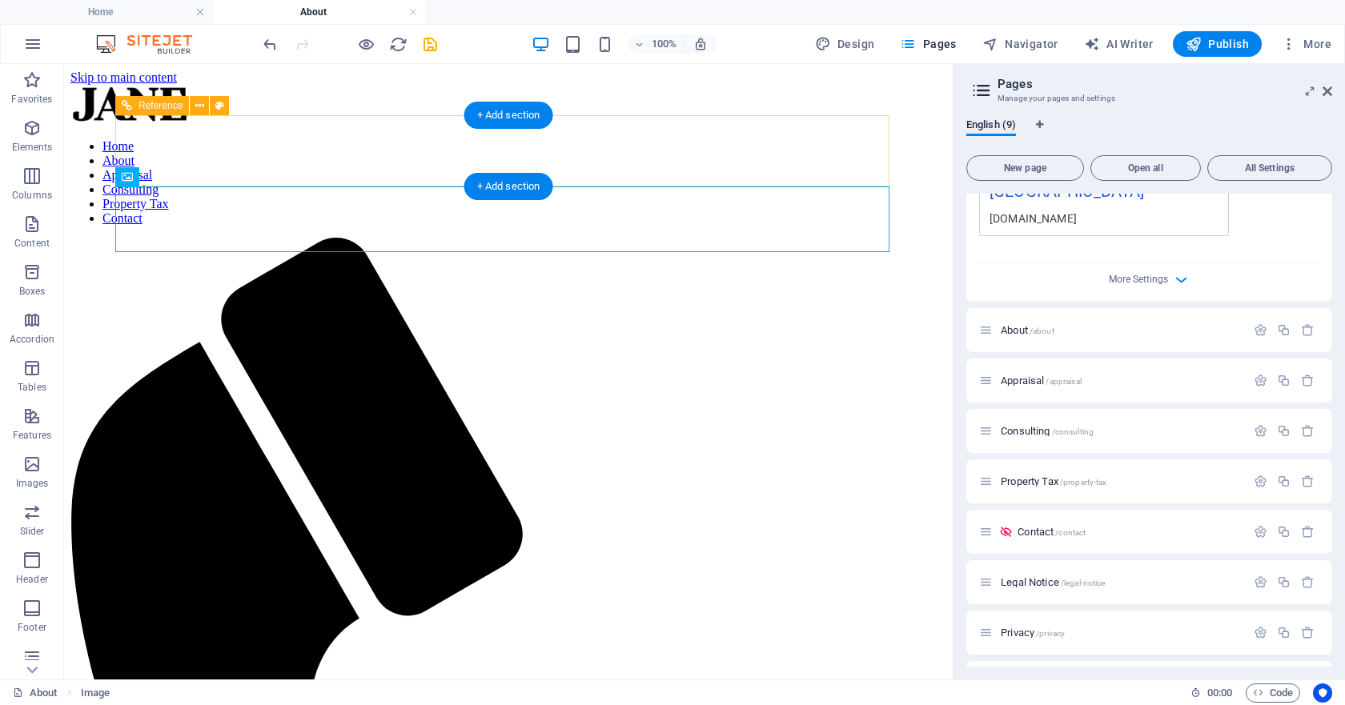
click at [221, 126] on div at bounding box center [508, 106] width 876 height 42
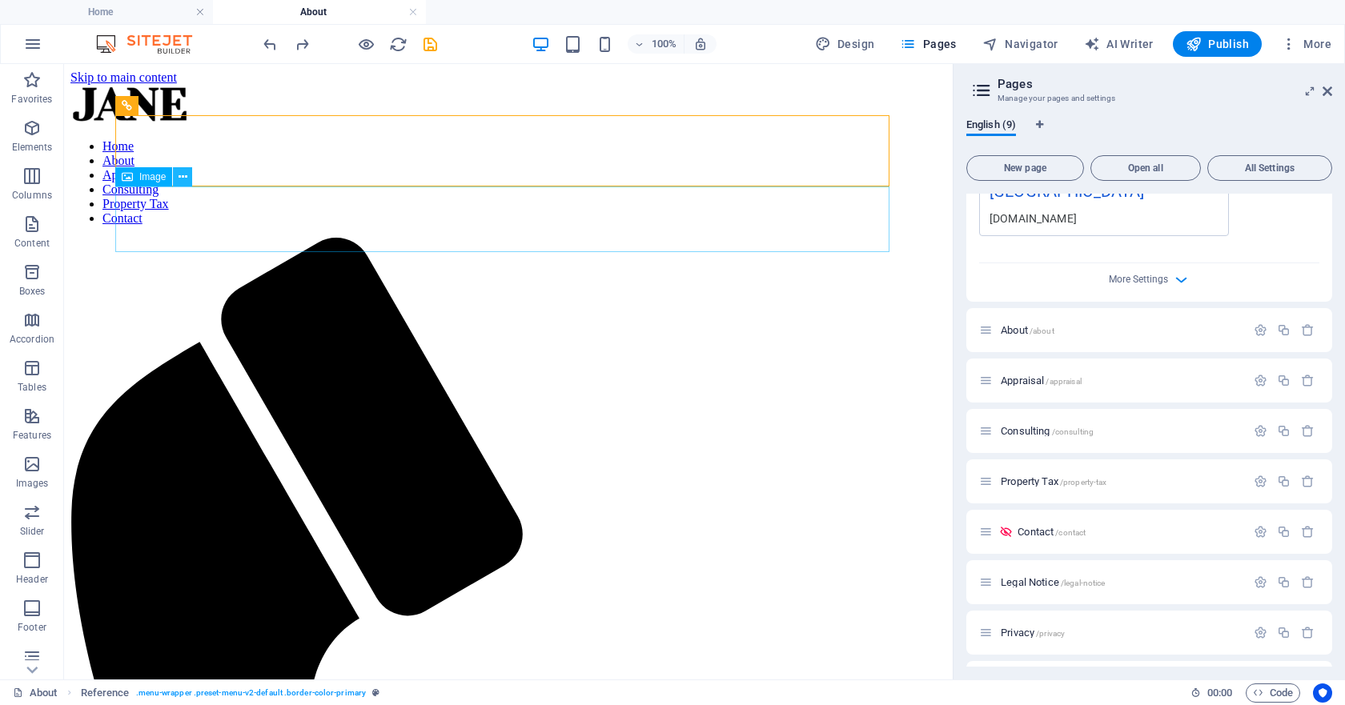
click at [179, 174] on icon at bounding box center [182, 177] width 9 height 17
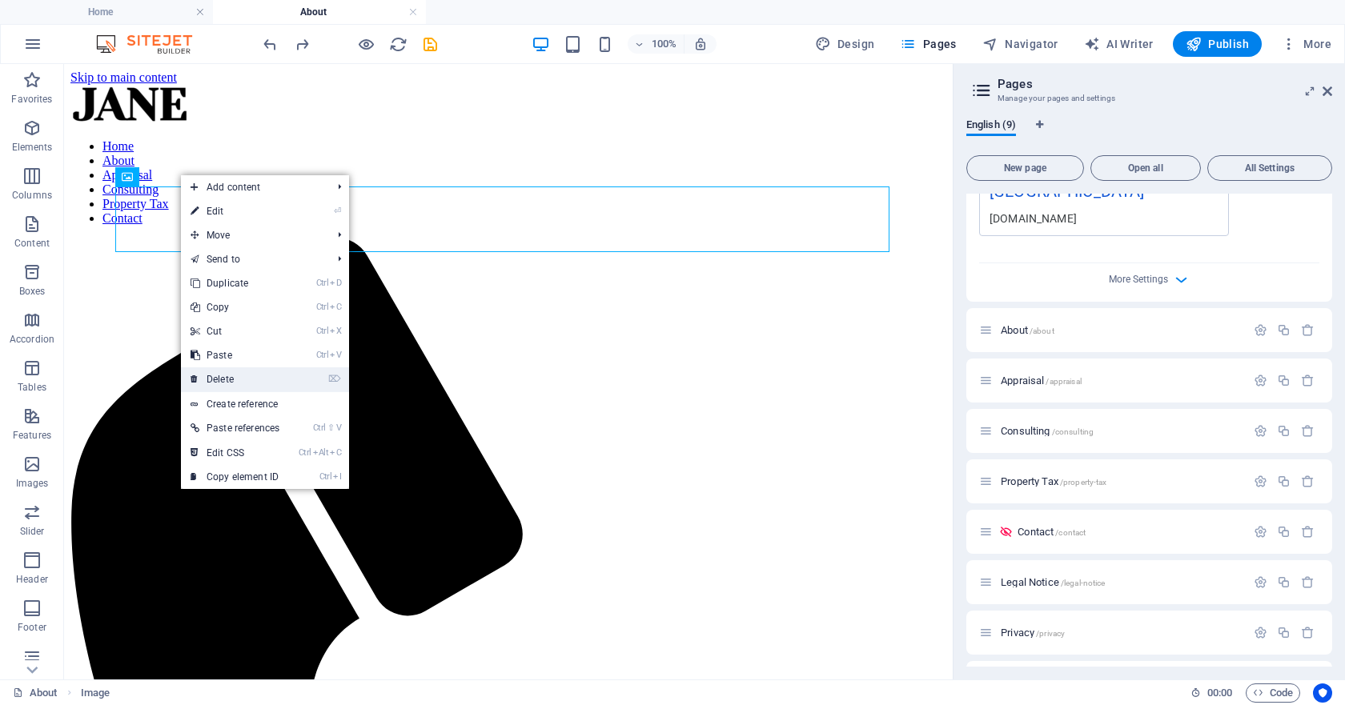
click at [223, 372] on link "⌦ Delete" at bounding box center [235, 379] width 108 height 24
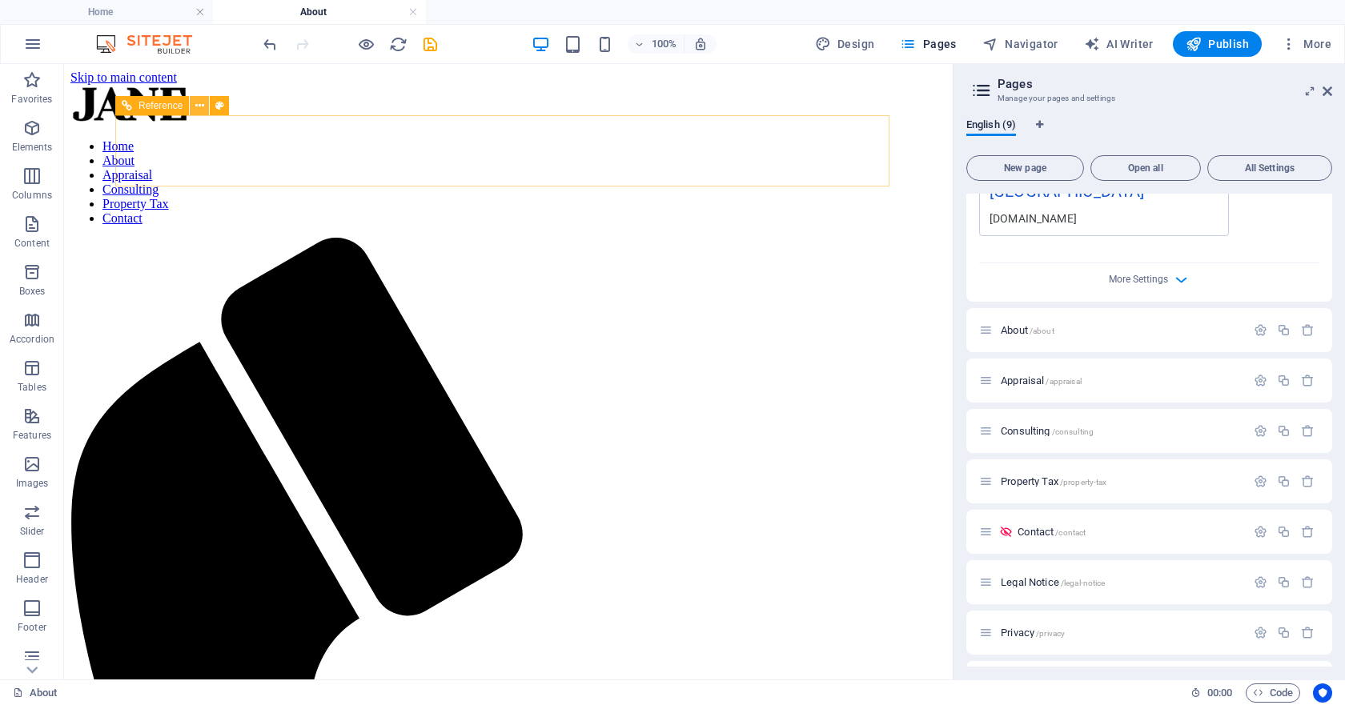
click at [200, 102] on icon at bounding box center [199, 106] width 9 height 17
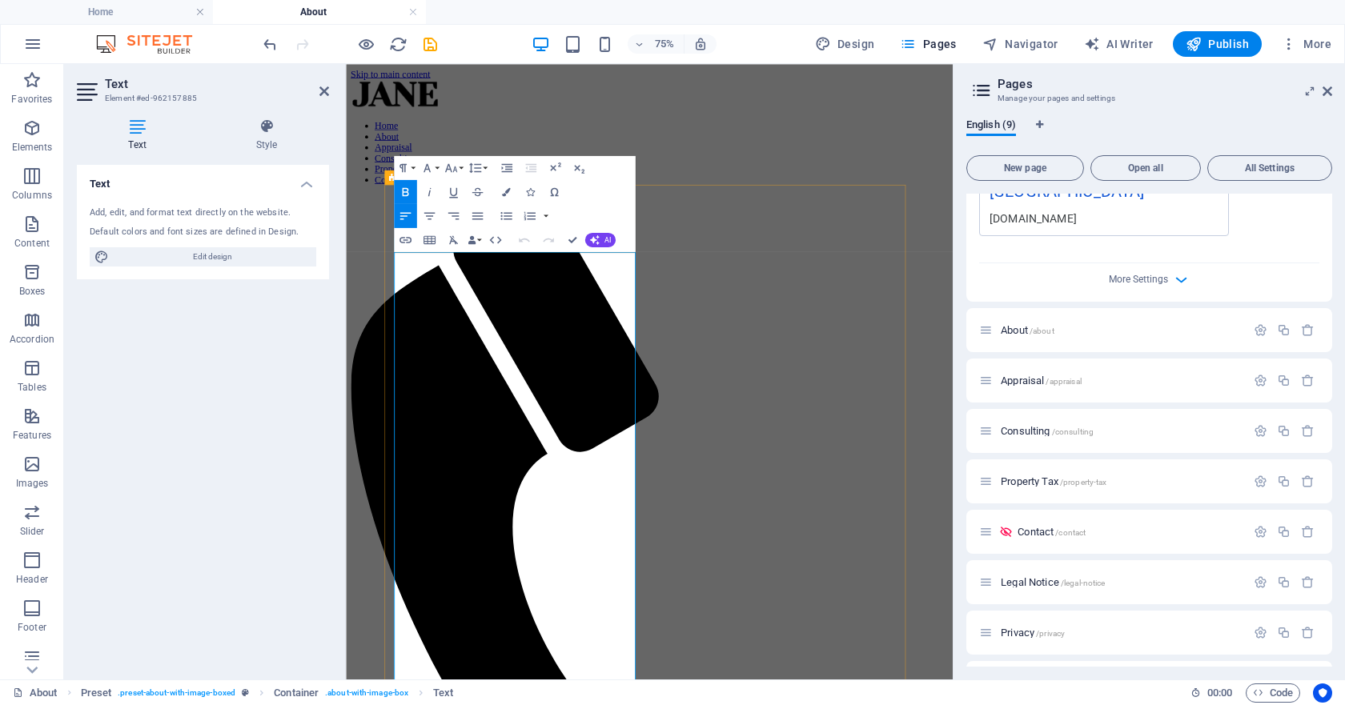
drag, startPoint x: 652, startPoint y: 675, endPoint x: 411, endPoint y: 672, distance: 240.9
drag, startPoint x: 443, startPoint y: 699, endPoint x: 408, endPoint y: 680, distance: 39.7
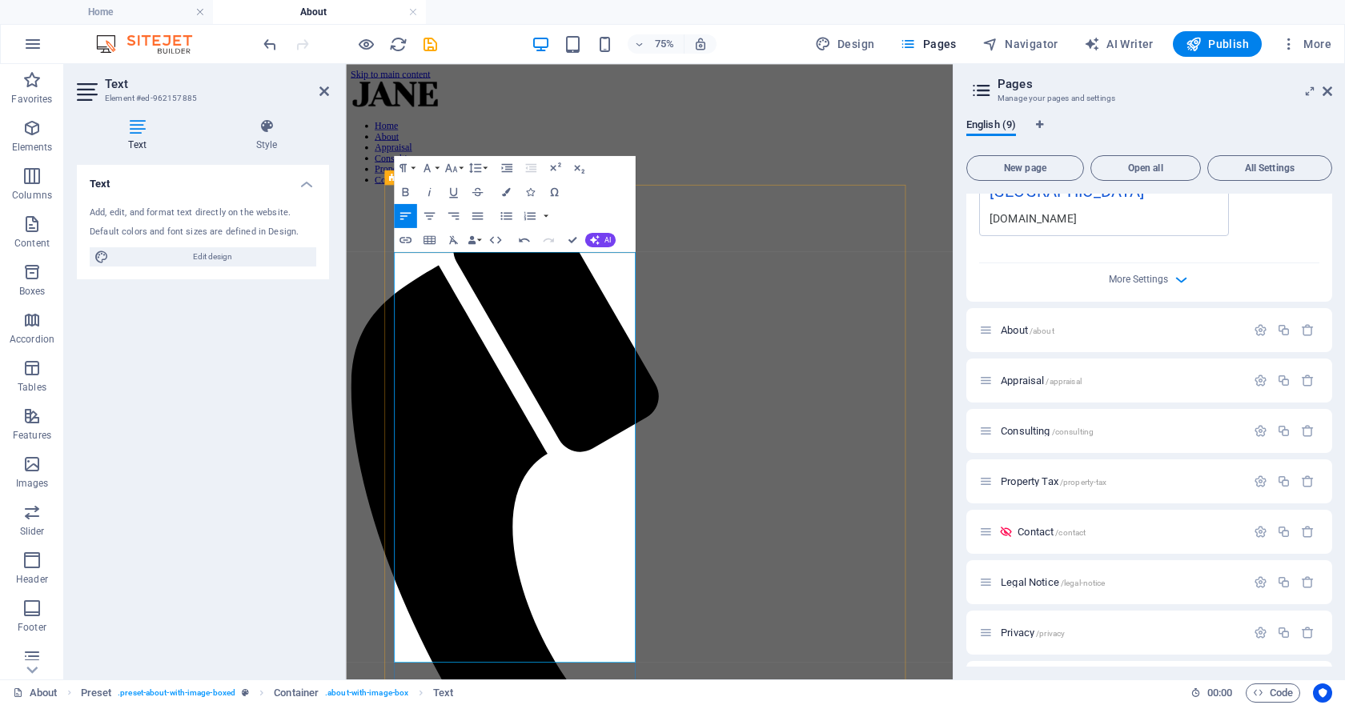
drag, startPoint x: 488, startPoint y: 678, endPoint x: 407, endPoint y: 676, distance: 80.9
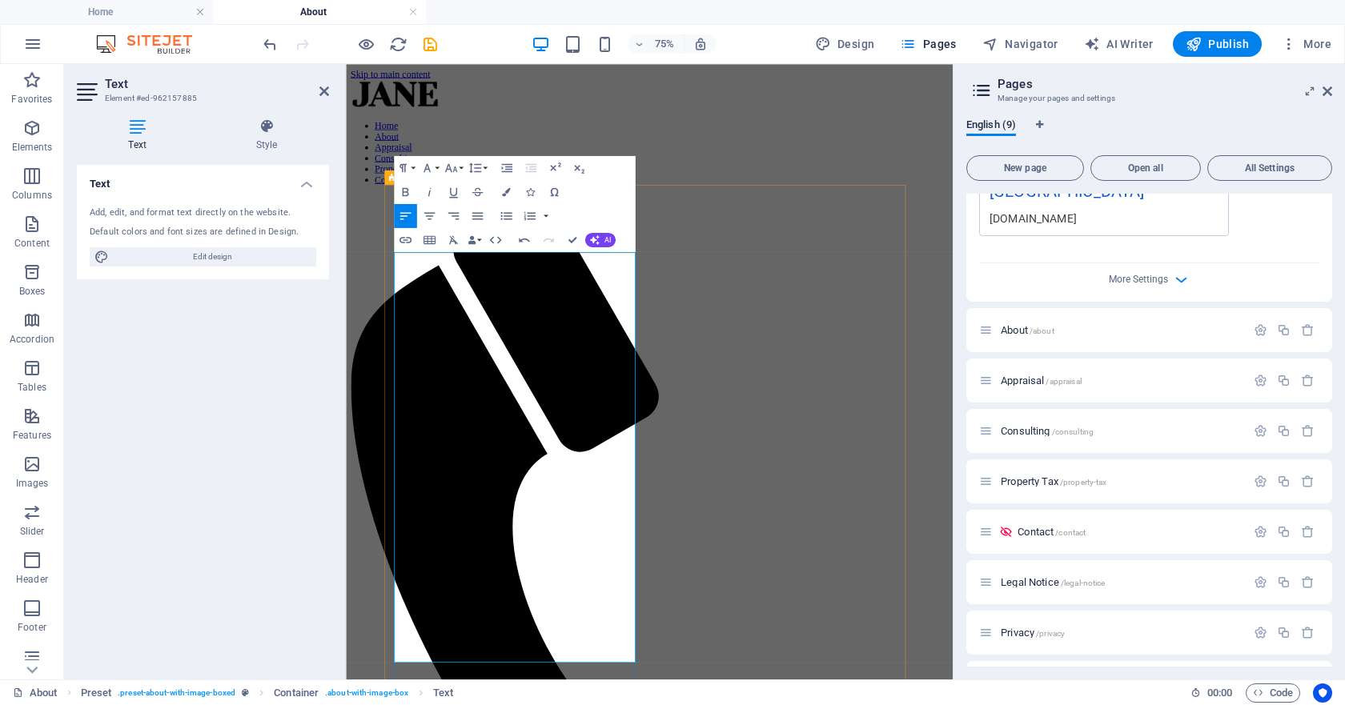
drag, startPoint x: 619, startPoint y: 699, endPoint x: 553, endPoint y: 697, distance: 65.7
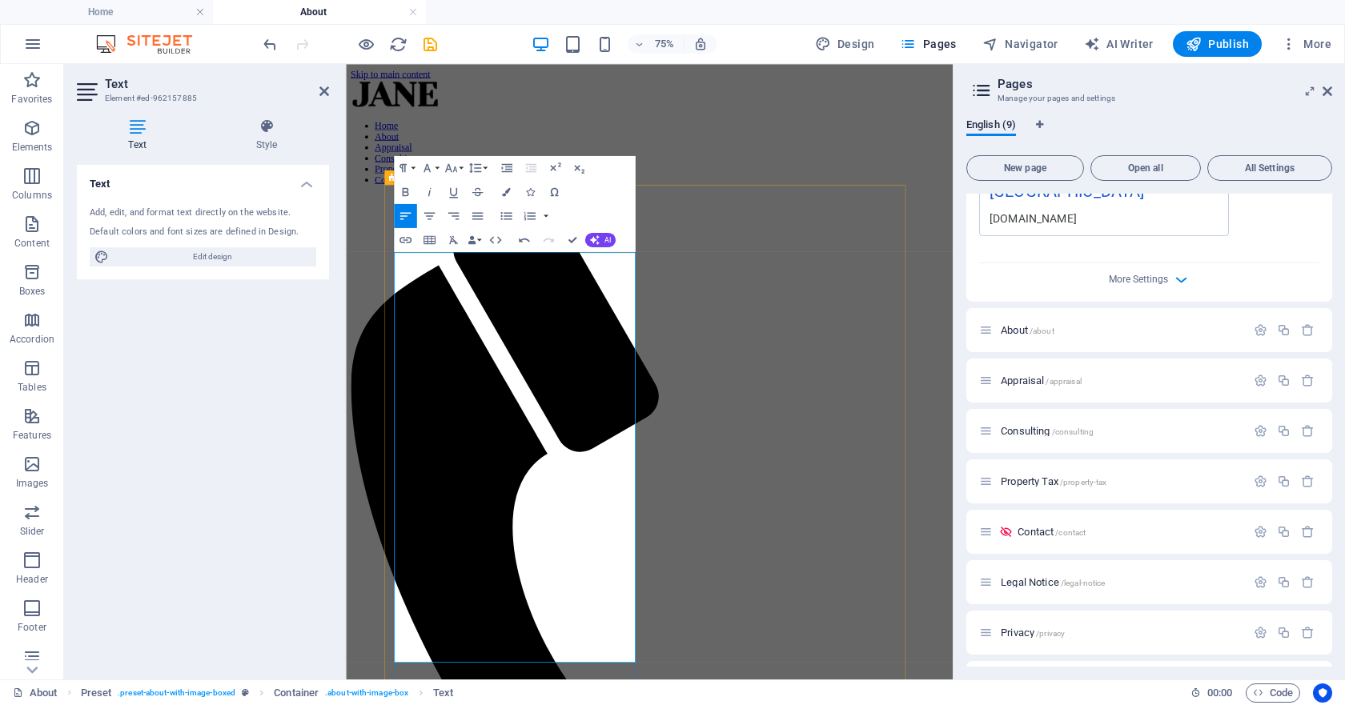
drag, startPoint x: 620, startPoint y: 702, endPoint x: 552, endPoint y: 704, distance: 68.1
drag, startPoint x: 555, startPoint y: 674, endPoint x: 485, endPoint y: 683, distance: 70.2
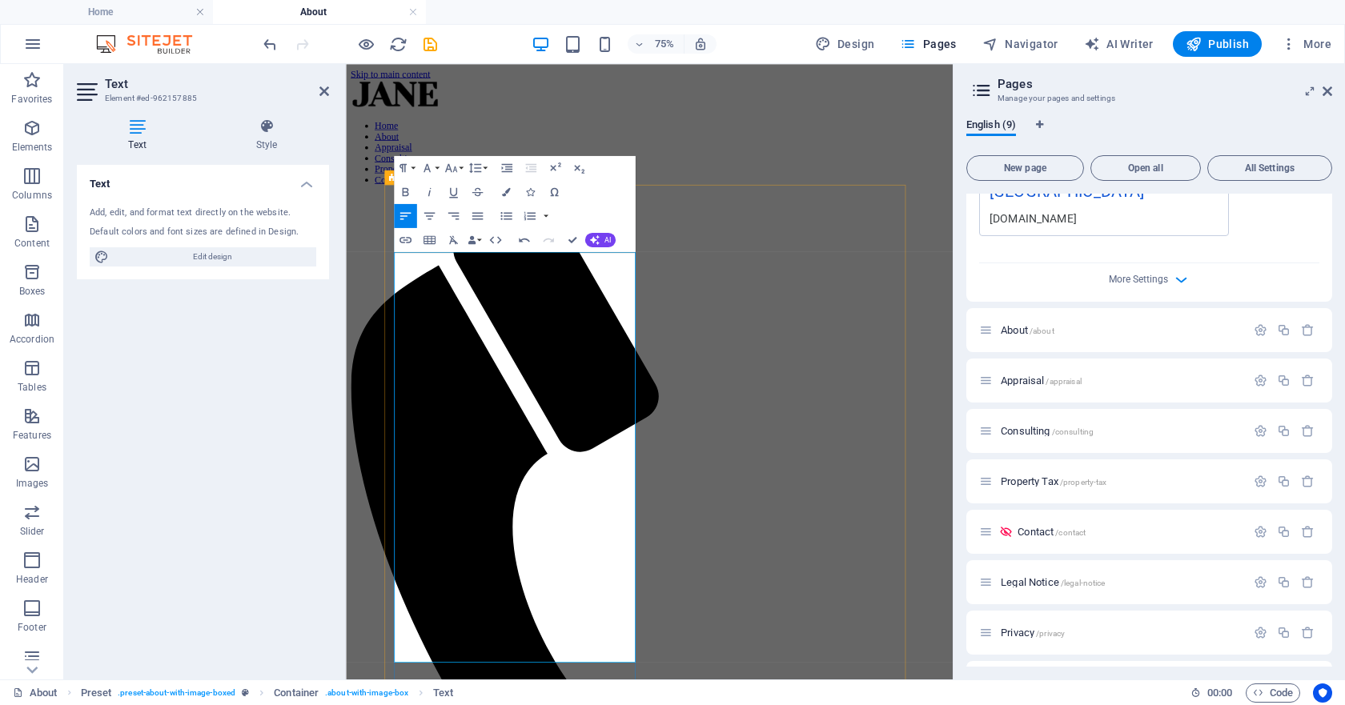
drag, startPoint x: 564, startPoint y: 740, endPoint x: 543, endPoint y: 737, distance: 21.8
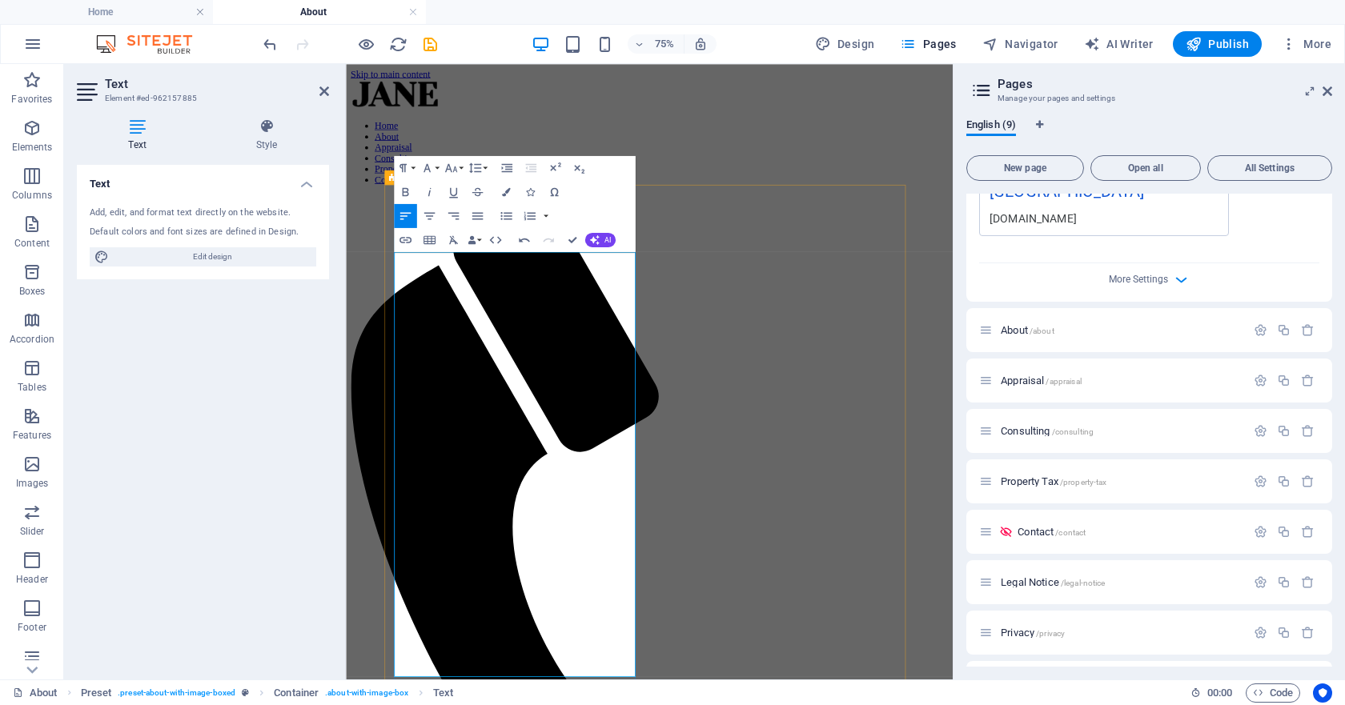
click at [503, 216] on icon "button" at bounding box center [506, 216] width 14 height 14
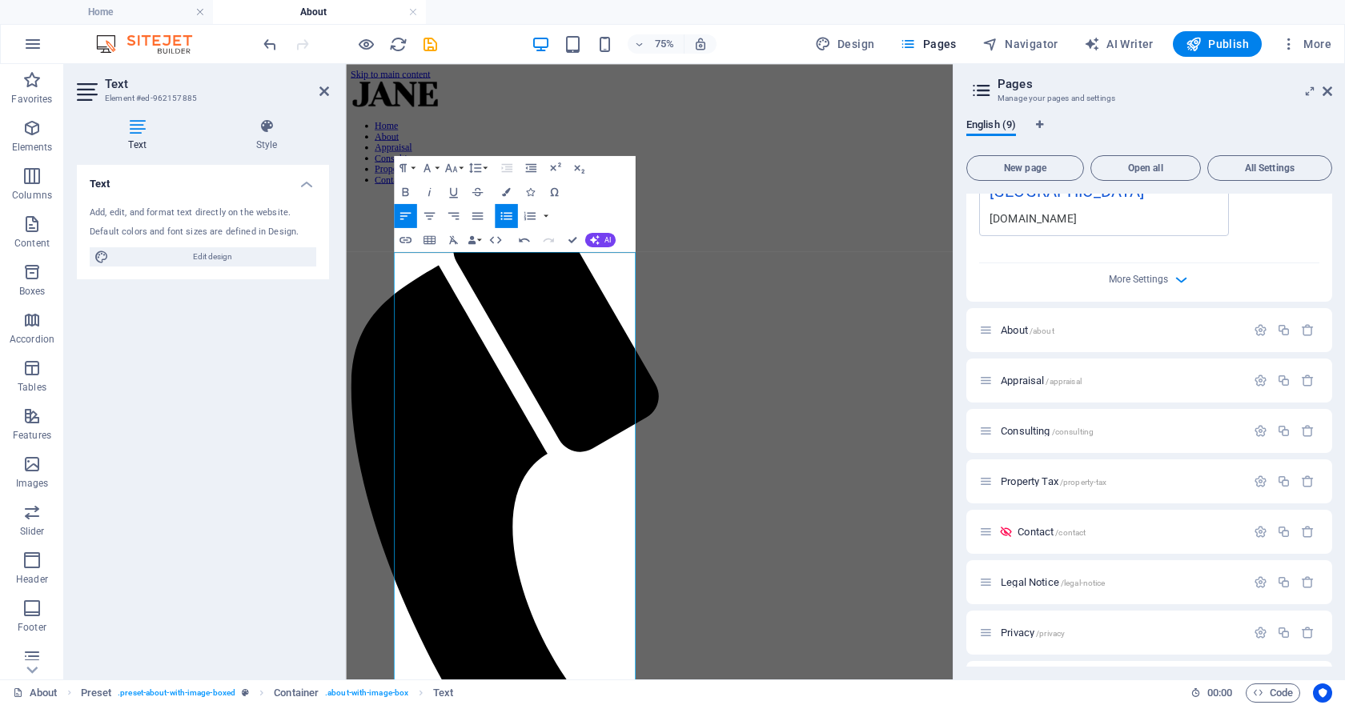
click at [509, 217] on icon "button" at bounding box center [506, 216] width 14 height 14
click at [507, 217] on icon "button" at bounding box center [506, 216] width 14 height 14
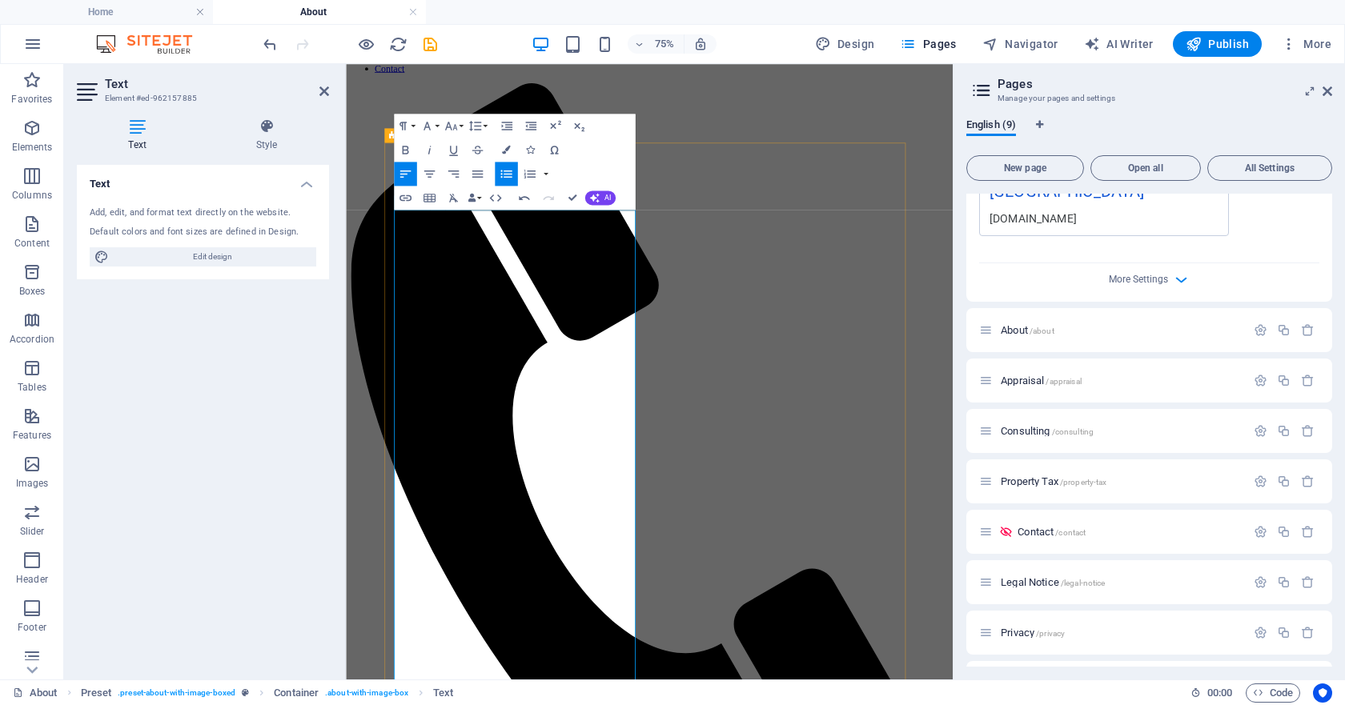
scroll to position [160, 0]
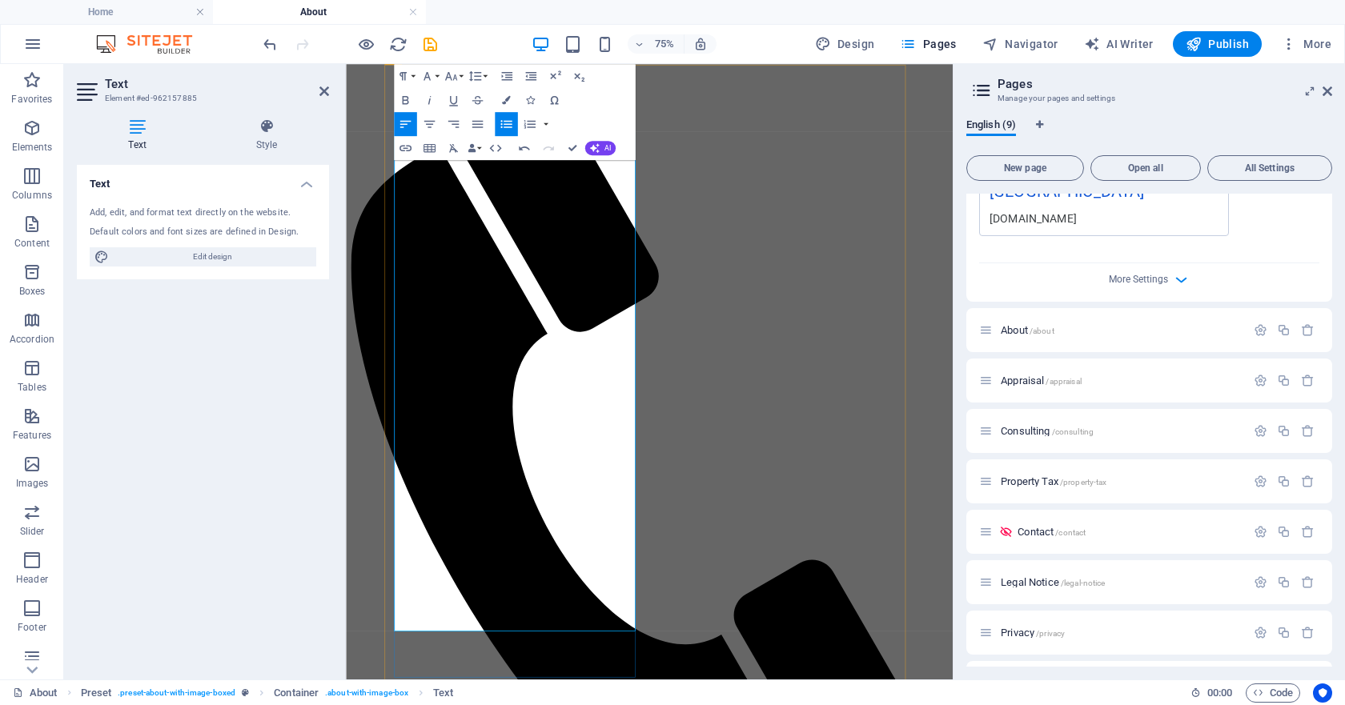
drag, startPoint x: 412, startPoint y: 501, endPoint x: 546, endPoint y: 713, distance: 250.7
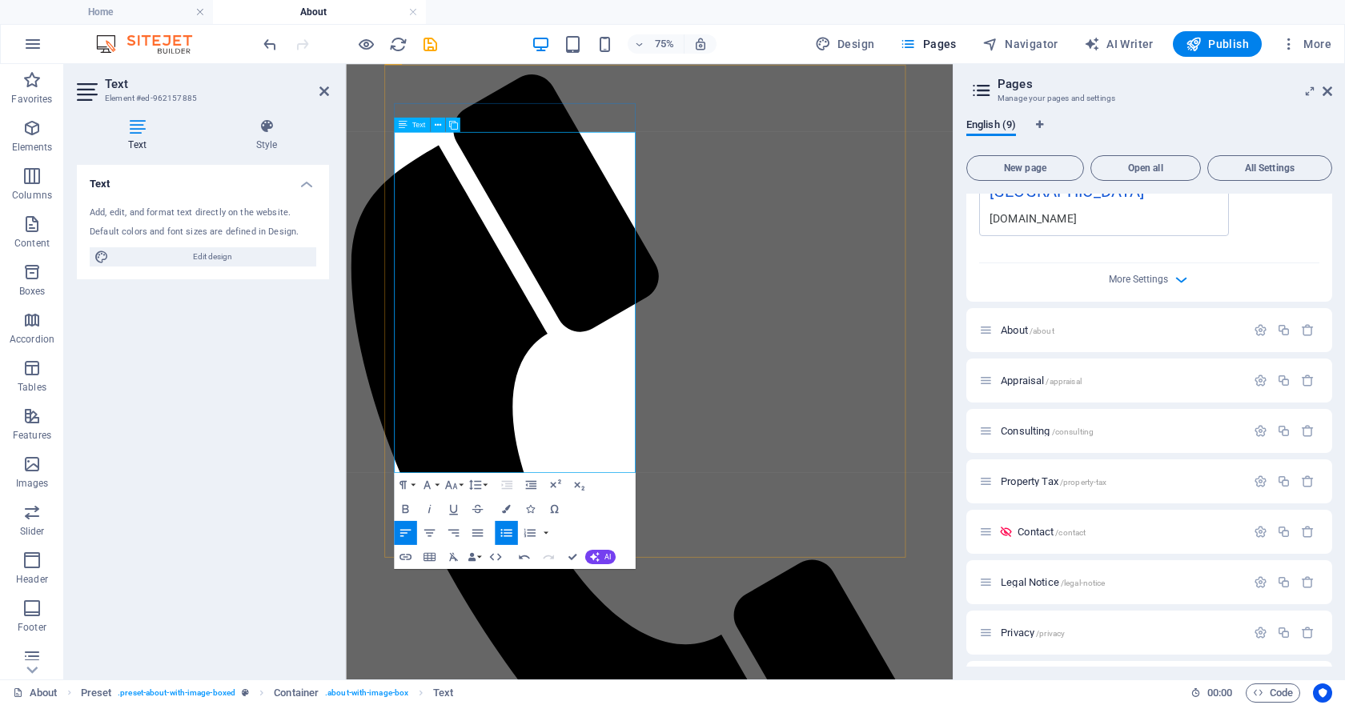
drag, startPoint x: 723, startPoint y: 383, endPoint x: 422, endPoint y: 388, distance: 301.0
copy li "Amending fee structures to suit client's requirements."
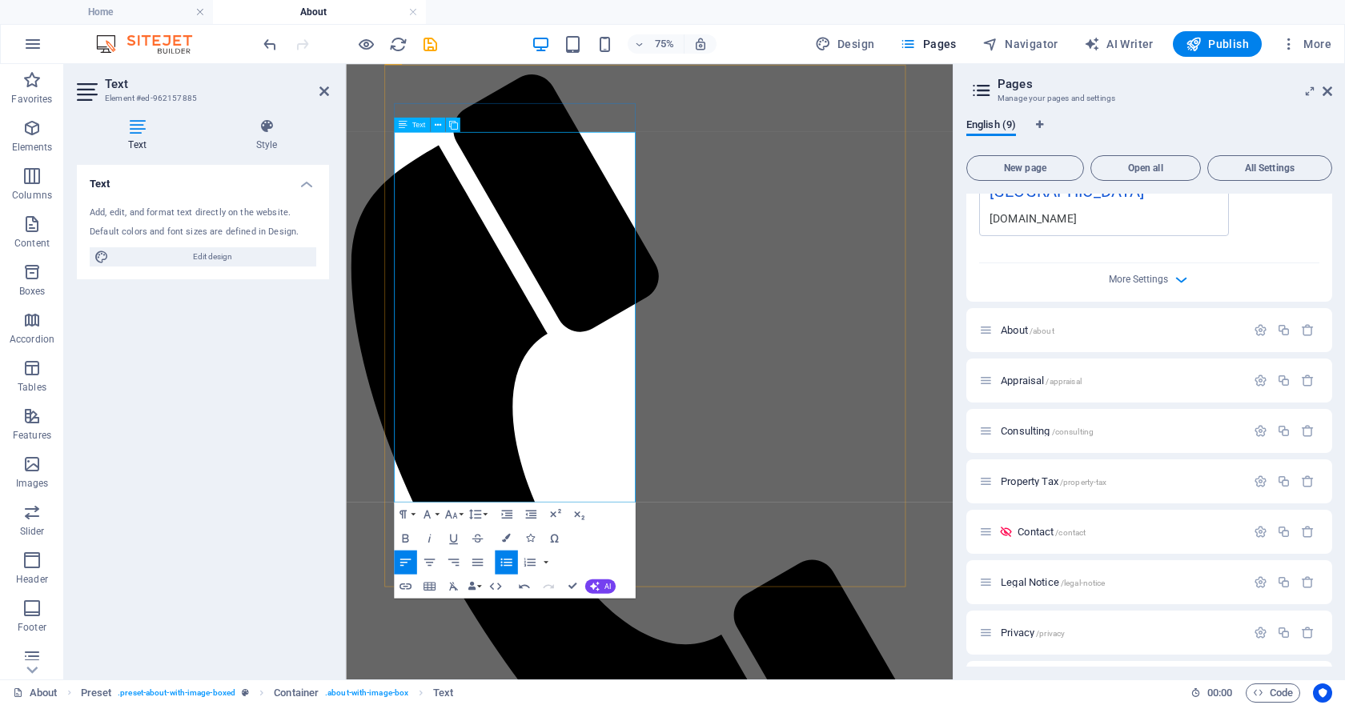
drag, startPoint x: 523, startPoint y: 444, endPoint x: 511, endPoint y: 440, distance: 12.7
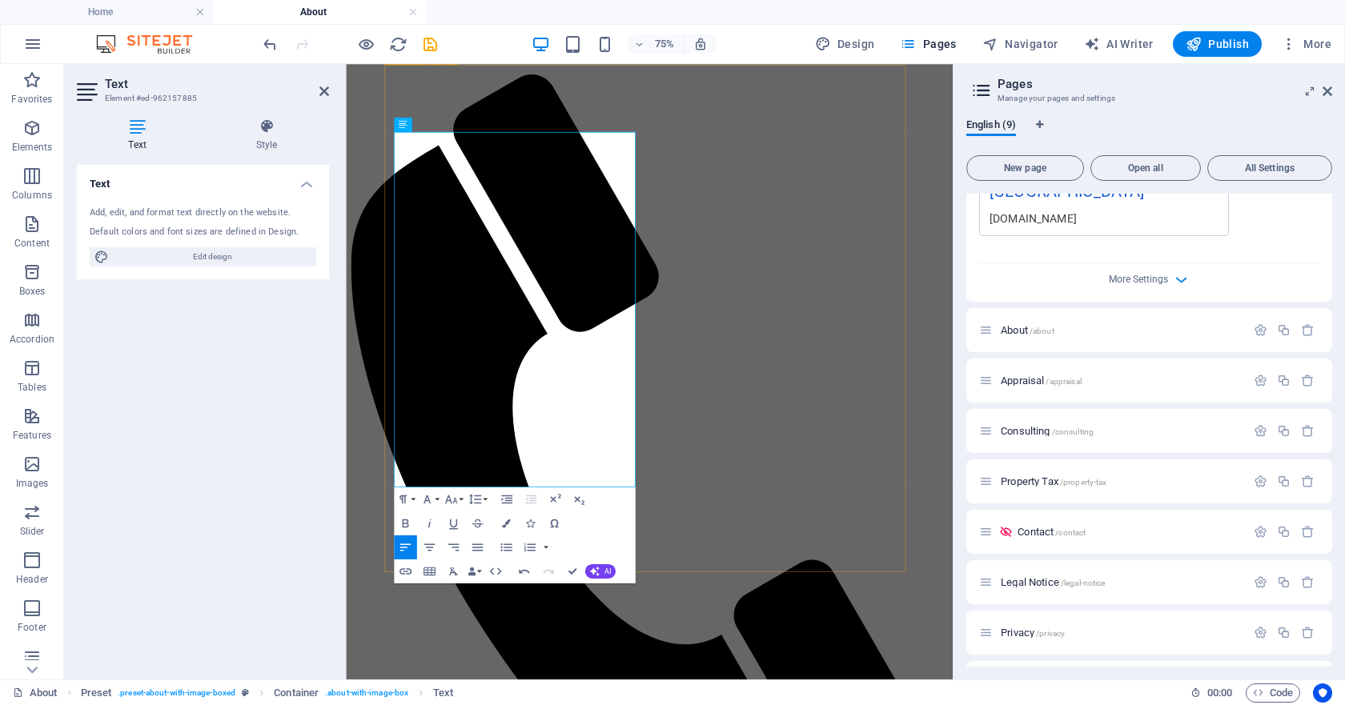
drag, startPoint x: 720, startPoint y: 421, endPoint x: 405, endPoint y: 411, distance: 314.7
copy li "Assignments are completed by experienced industry professionals - Zero delegati…"
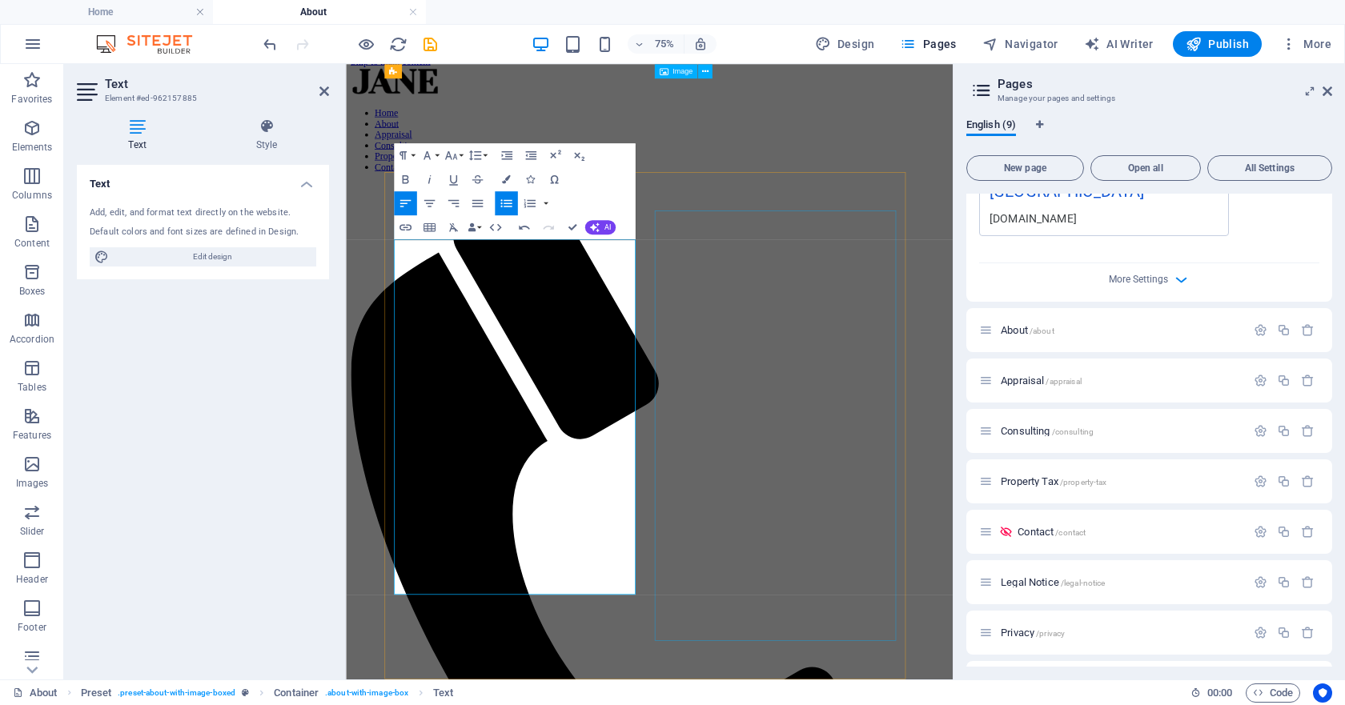
scroll to position [0, 0]
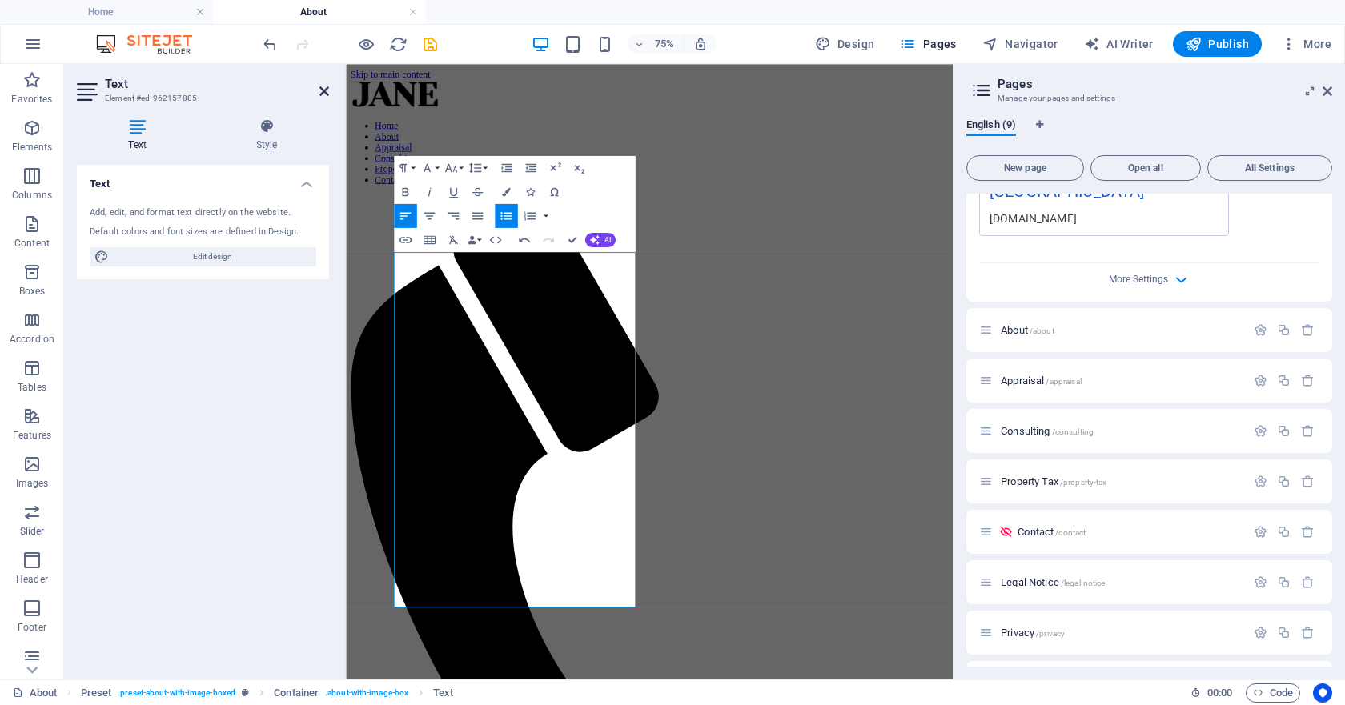
click at [326, 93] on icon at bounding box center [324, 91] width 10 height 13
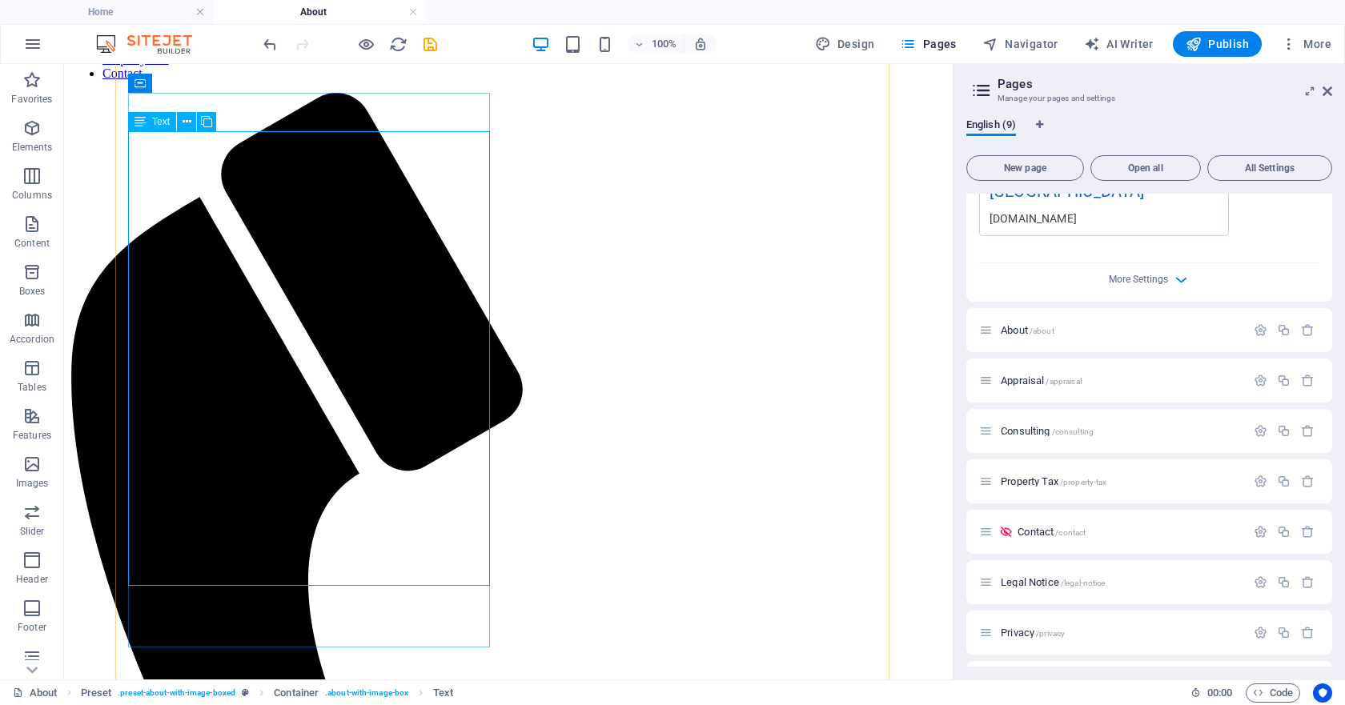
scroll to position [160, 0]
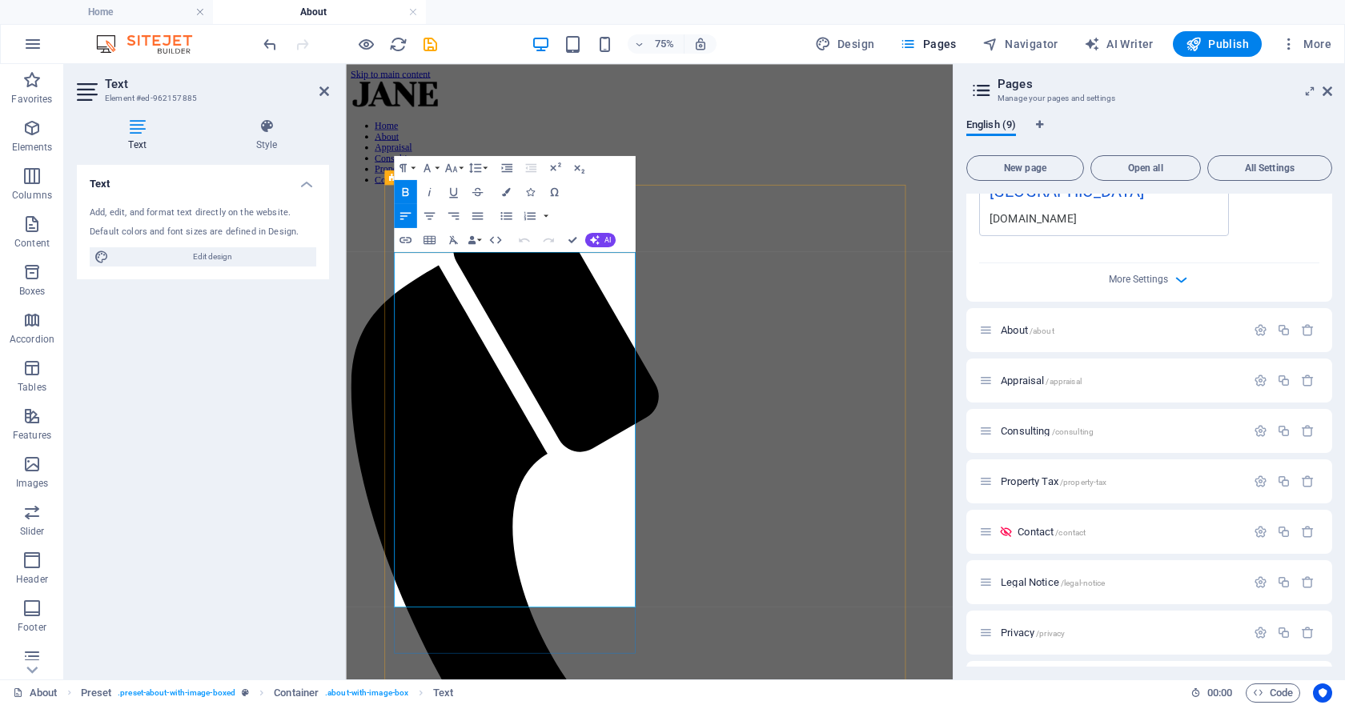
click at [319, 84] on h2 "Text" at bounding box center [217, 84] width 224 height 14
click at [323, 90] on icon at bounding box center [324, 91] width 10 height 13
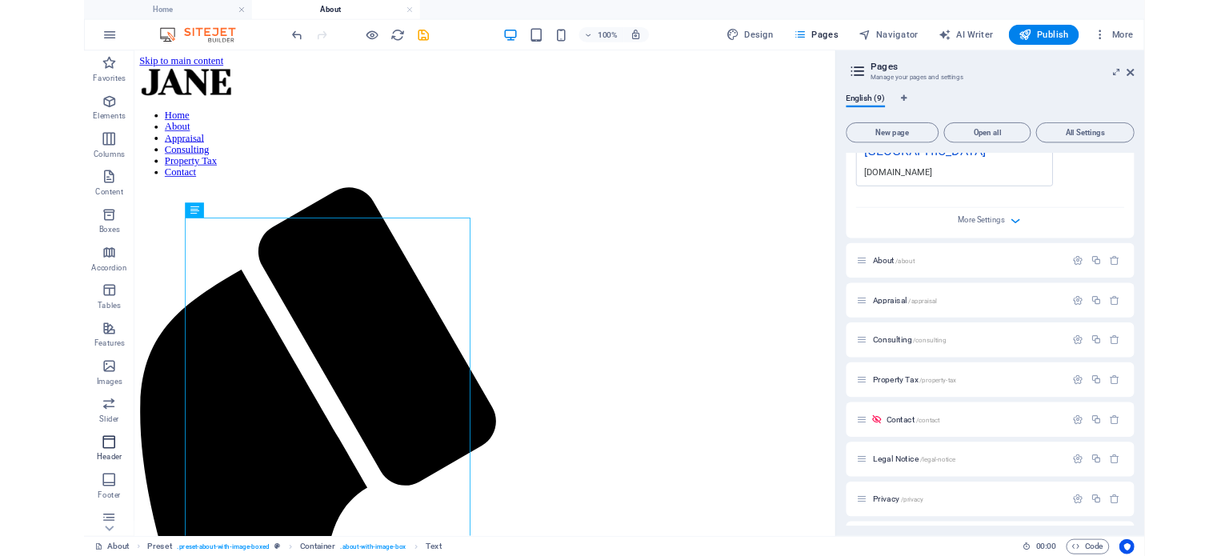
scroll to position [576, 0]
